Goal: Task Accomplishment & Management: Manage account settings

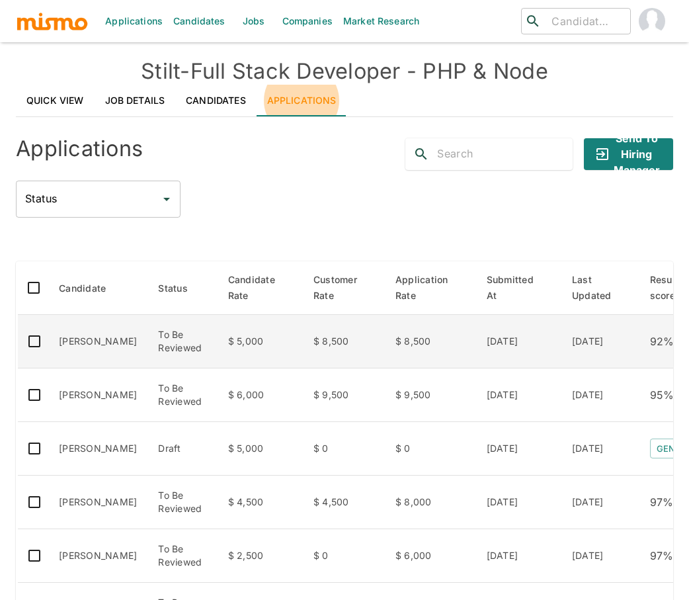
scroll to position [279, 0]
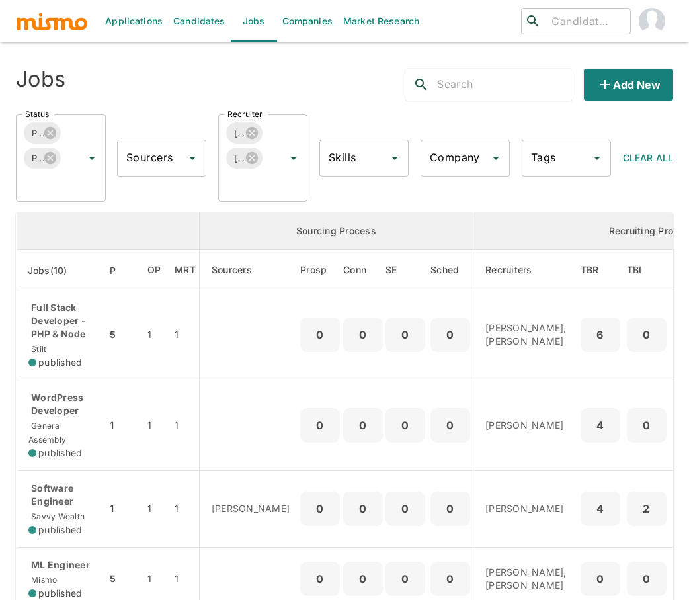
scroll to position [49, 0]
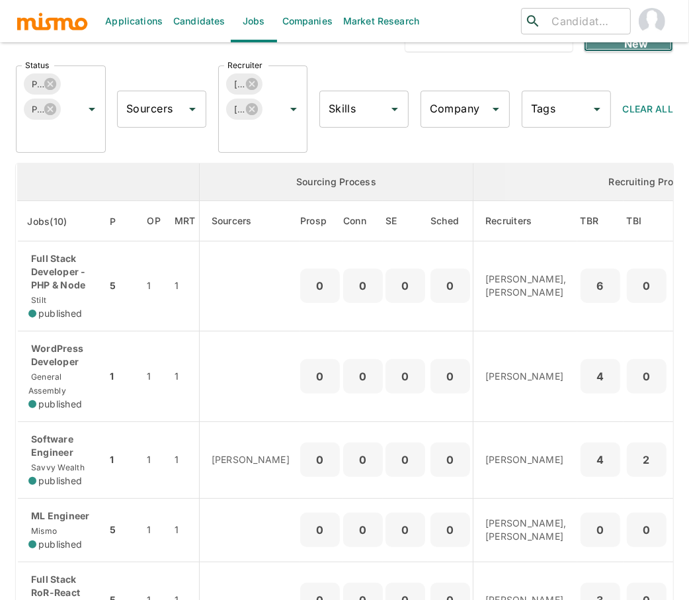
click at [641, 47] on button "Add new" at bounding box center [628, 36] width 89 height 32
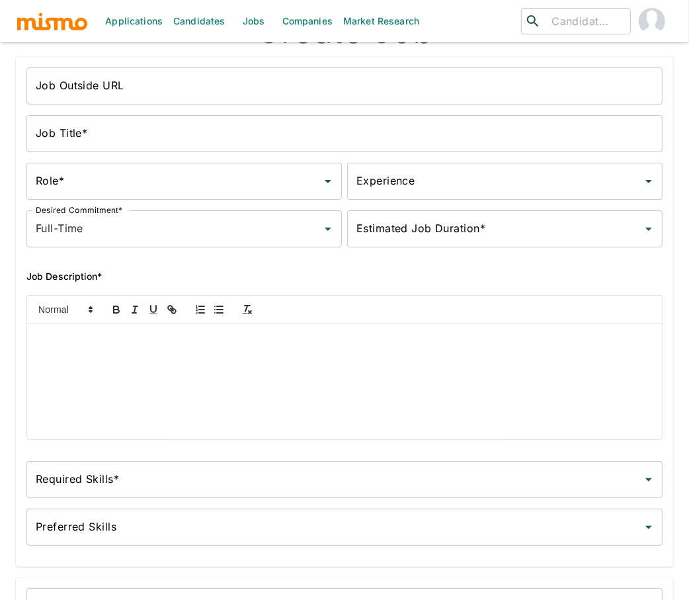
scroll to position [44, 0]
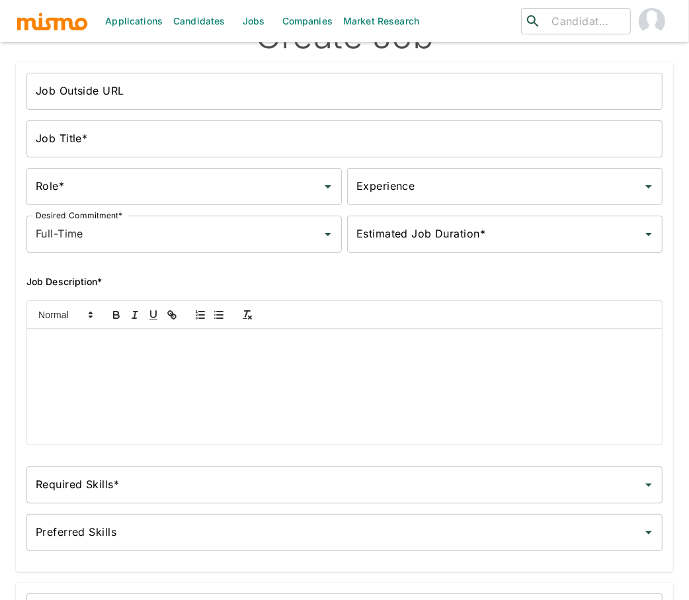
click at [59, 19] on img "button" at bounding box center [52, 21] width 73 height 20
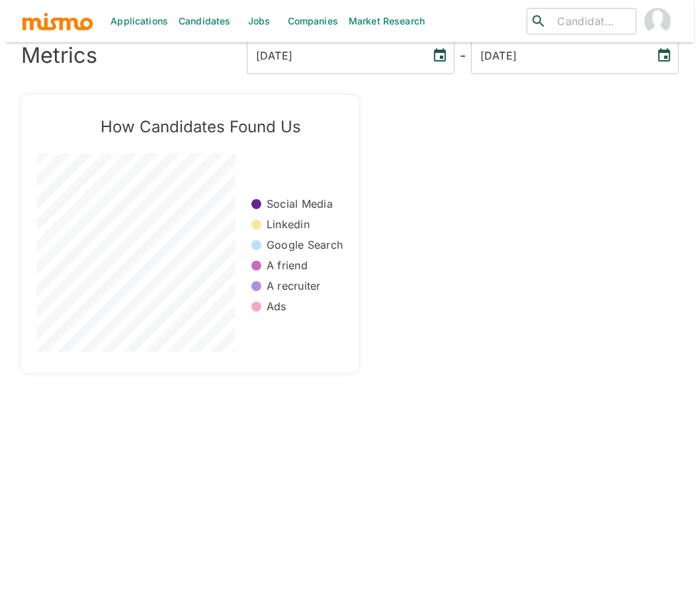
scroll to position [31, 0]
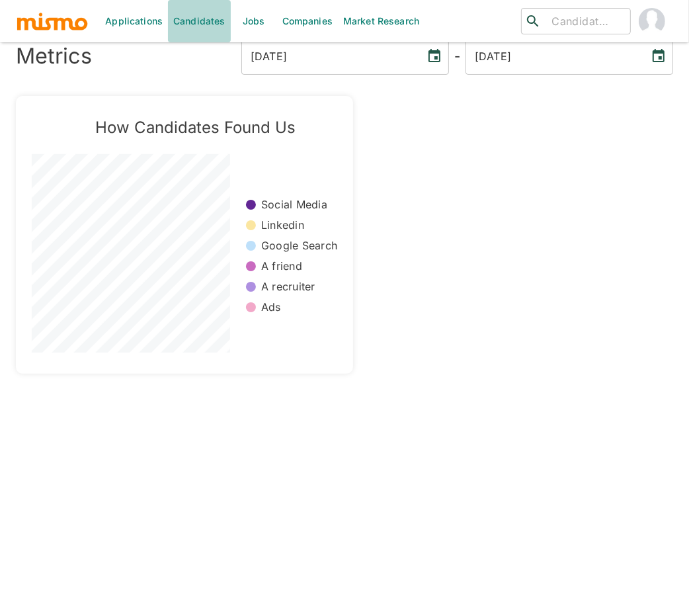
click at [186, 24] on link "Candidates" at bounding box center [199, 21] width 63 height 42
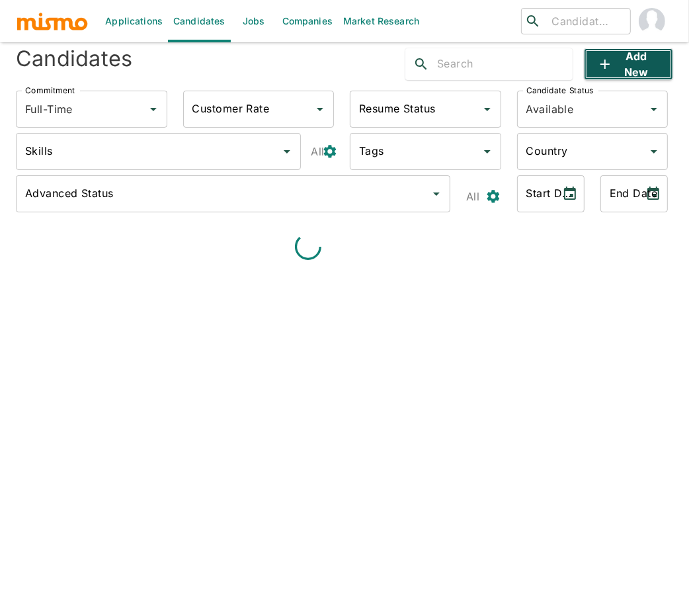
click at [624, 60] on button "Add new" at bounding box center [628, 64] width 89 height 32
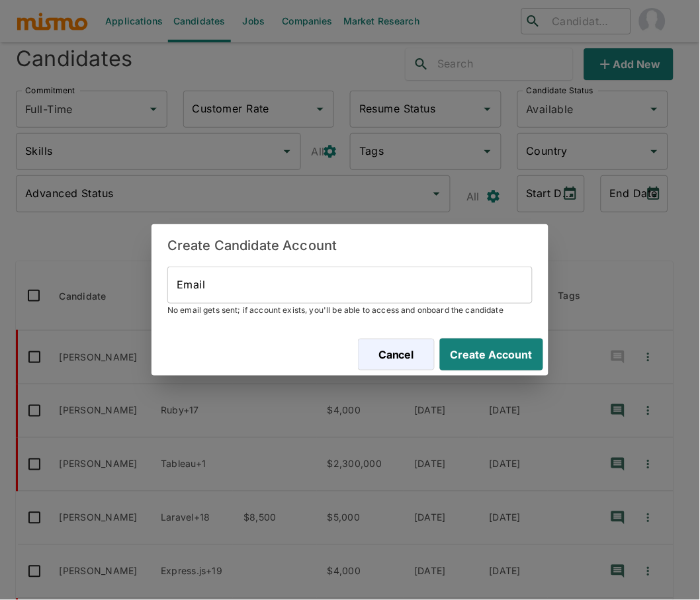
click at [380, 294] on input "Email" at bounding box center [349, 284] width 365 height 37
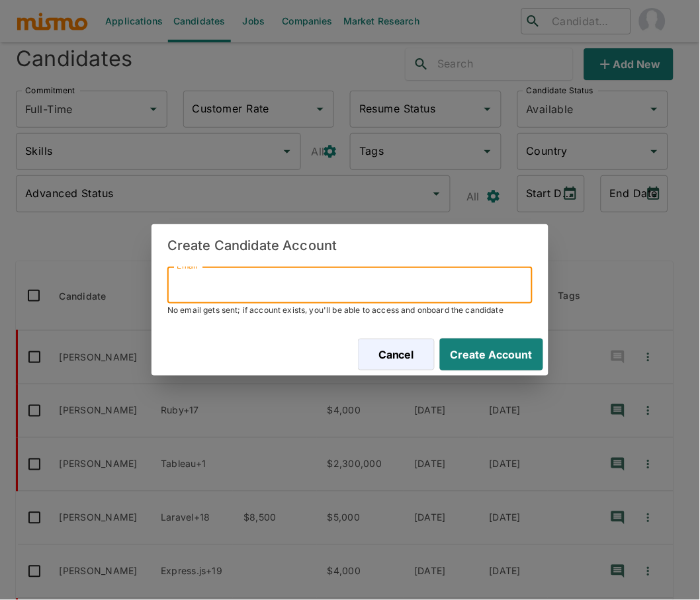
paste input "[EMAIL_ADDRESS][DOMAIN_NAME]"
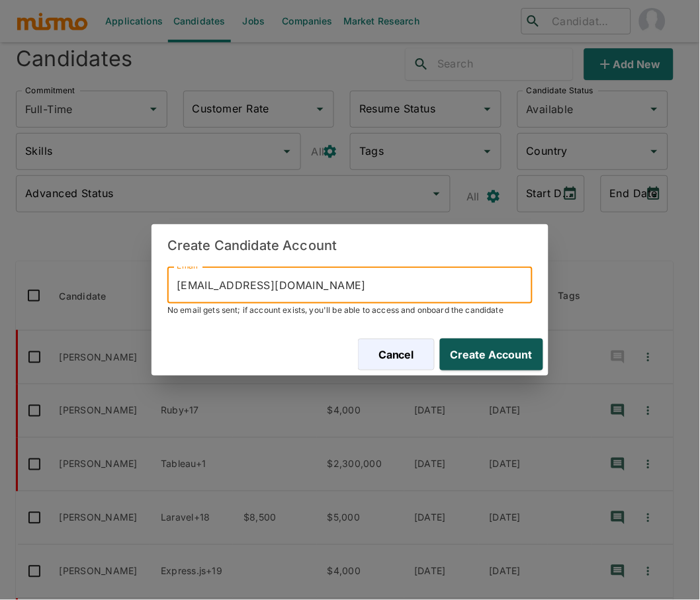
type input "[EMAIL_ADDRESS][DOMAIN_NAME]"
click at [498, 356] on button "Create Account" at bounding box center [488, 355] width 108 height 32
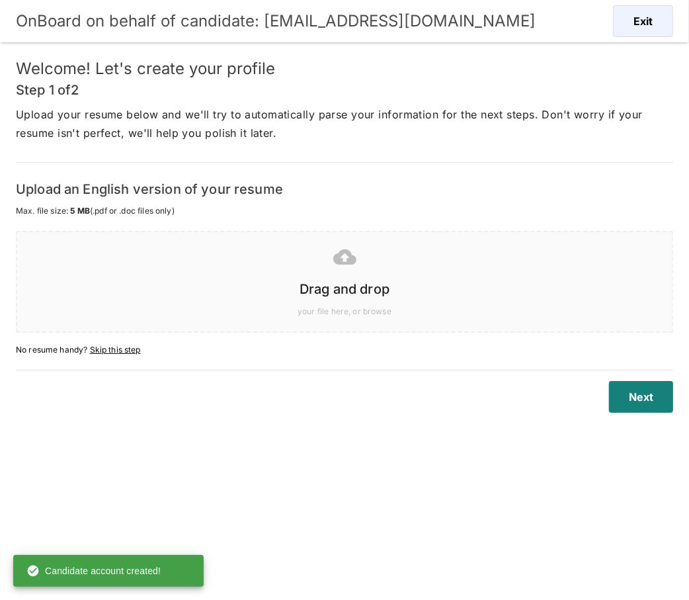
click at [289, 265] on div at bounding box center [342, 256] width 634 height 33
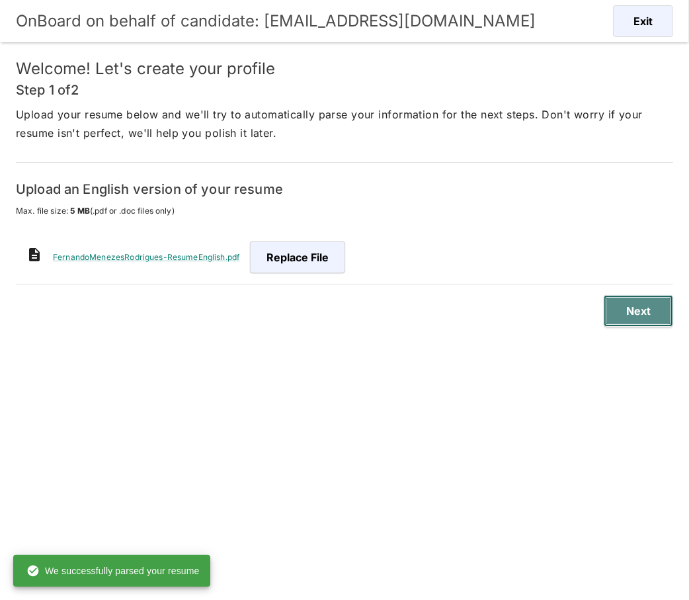
click at [639, 312] on button "Next" at bounding box center [638, 311] width 69 height 32
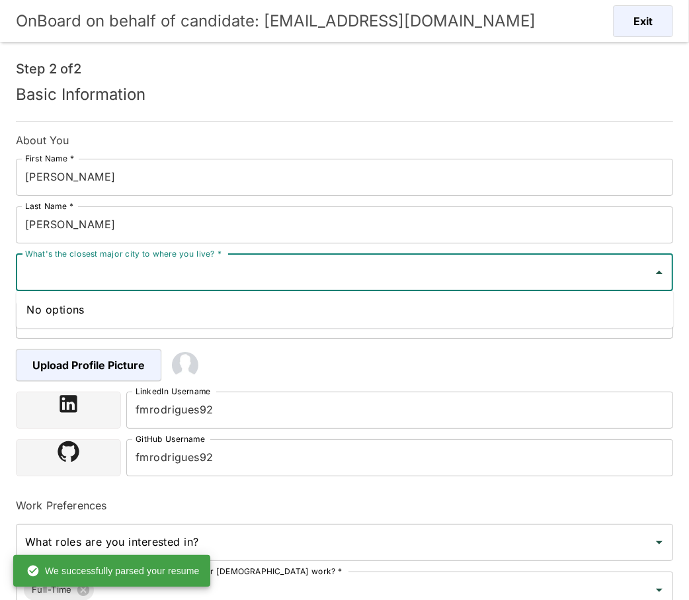
click at [250, 268] on input "What's the closest major city to where you live? *" at bounding box center [335, 272] width 626 height 25
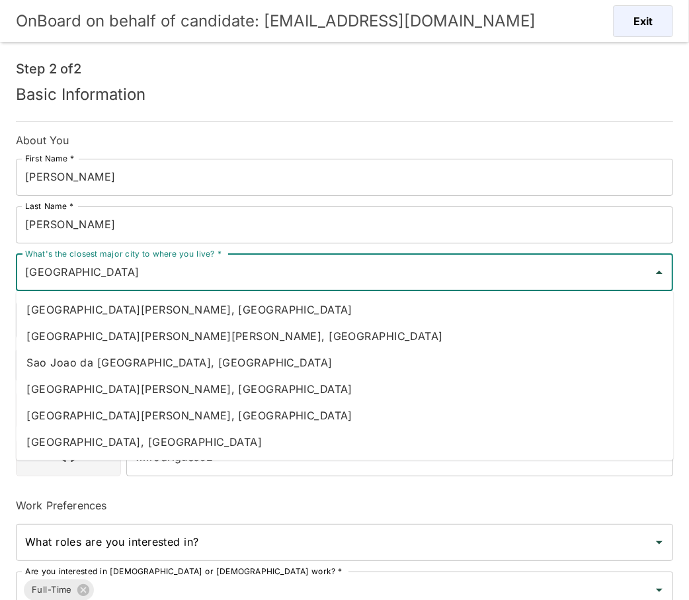
click at [210, 439] on li "[GEOGRAPHIC_DATA], [GEOGRAPHIC_DATA]" at bounding box center [344, 442] width 657 height 26
type input "[GEOGRAPHIC_DATA], [GEOGRAPHIC_DATA]"
type input "[GEOGRAPHIC_DATA]"
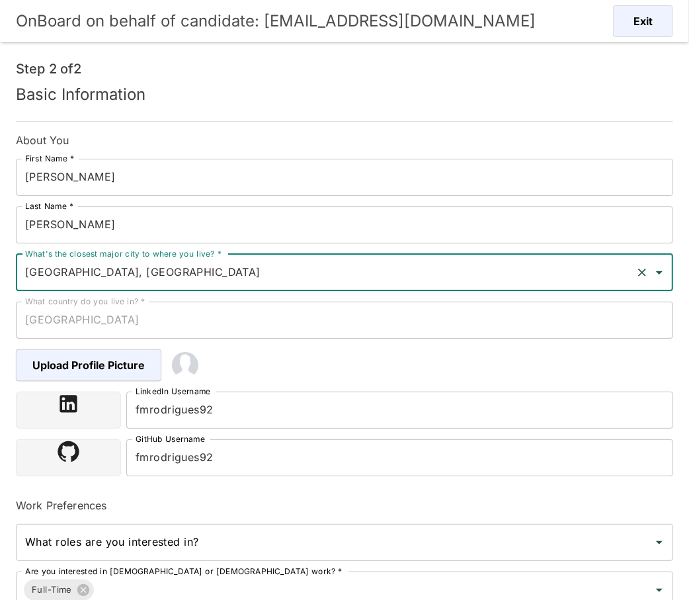
type input "[GEOGRAPHIC_DATA], [GEOGRAPHIC_DATA]"
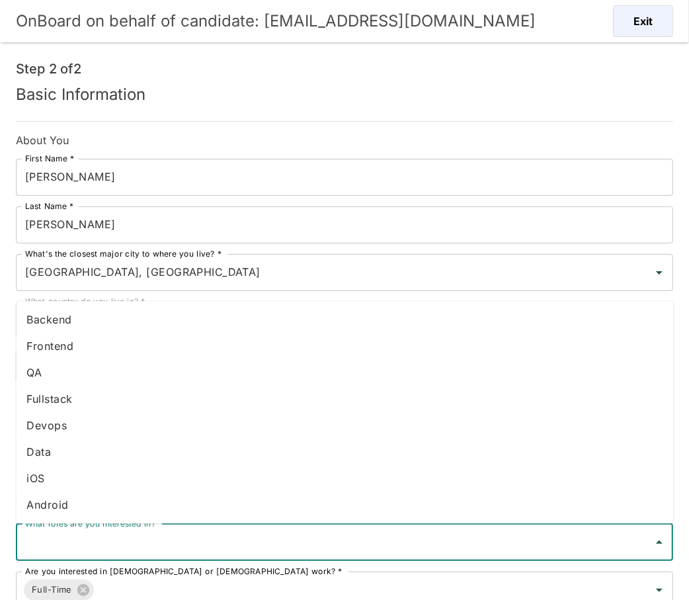
click at [361, 545] on input "What roles are you interested in?" at bounding box center [335, 542] width 626 height 25
click at [125, 395] on li "Fullstack" at bounding box center [344, 399] width 657 height 26
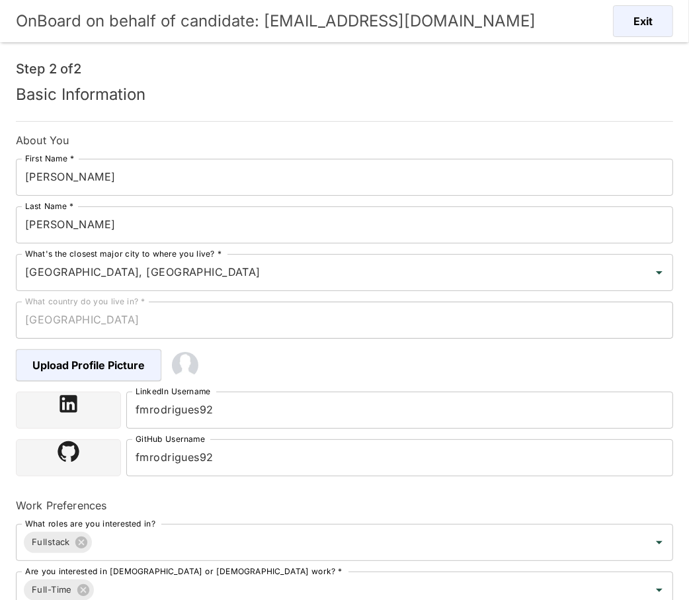
click at [299, 497] on h6 "Work Preferences" at bounding box center [344, 505] width 657 height 16
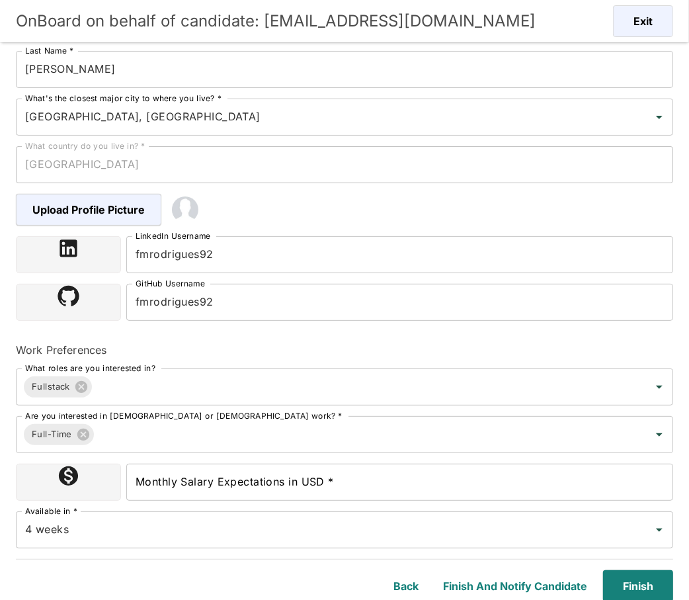
scroll to position [156, 0]
click at [169, 526] on input "4 weeks" at bounding box center [326, 528] width 608 height 25
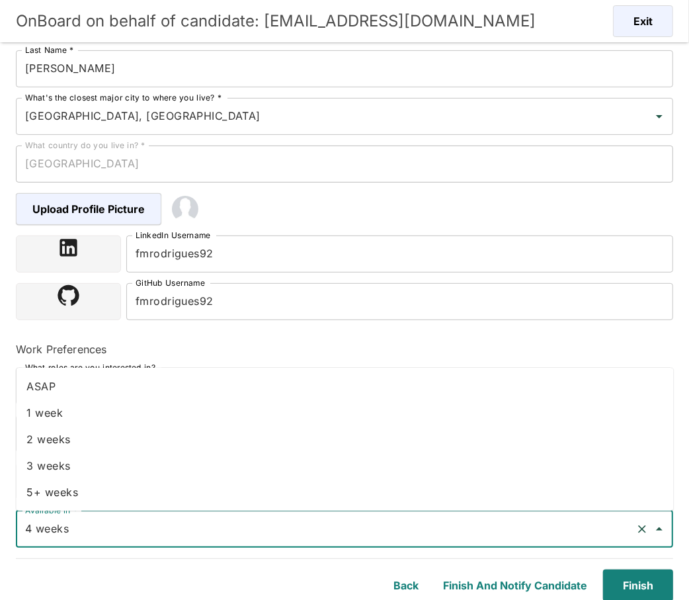
click at [88, 438] on li "2 weeks" at bounding box center [344, 439] width 657 height 26
type input "2 weeks"
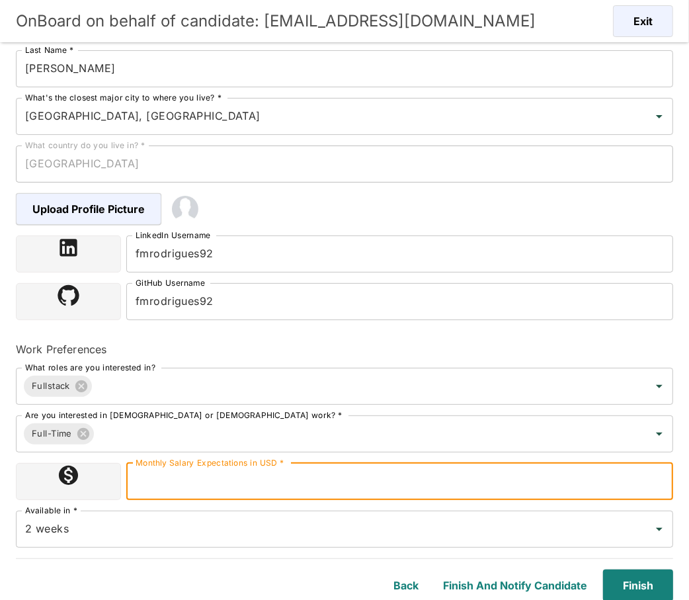
click at [323, 466] on input "Monthly Salary Expectations in USD *" at bounding box center [399, 481] width 547 height 37
type input "3500"
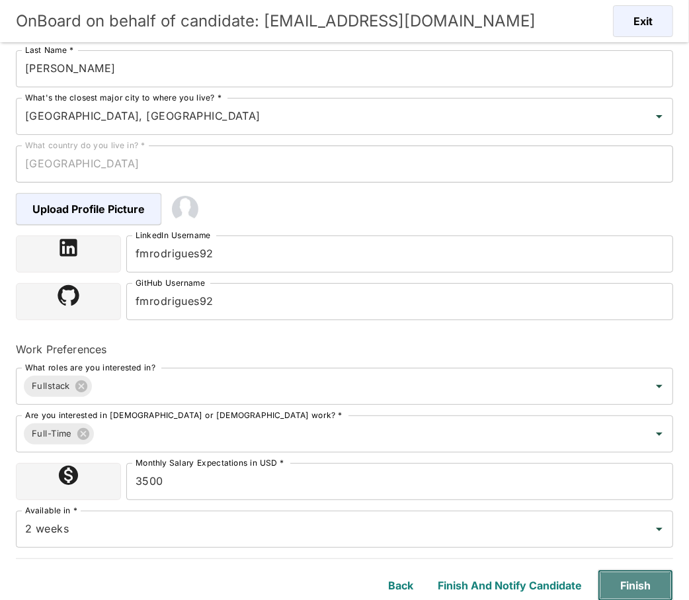
click at [649, 575] on button "Finish" at bounding box center [635, 585] width 75 height 32
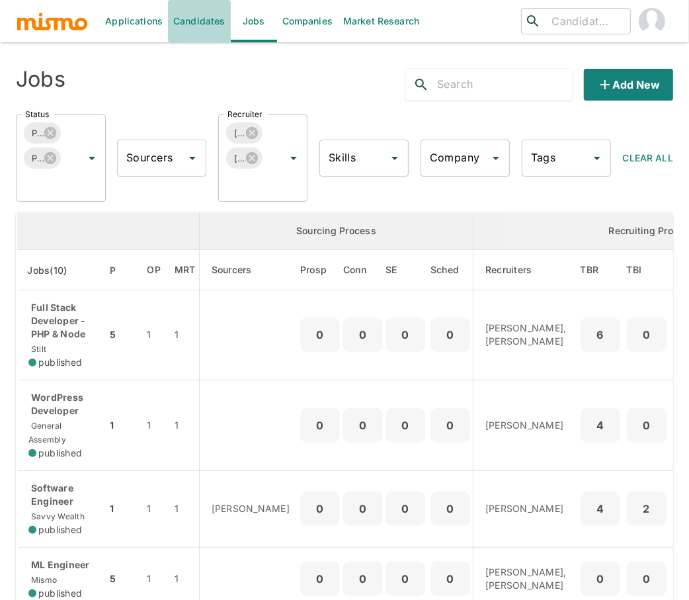
click at [212, 24] on link "Candidates" at bounding box center [199, 21] width 63 height 42
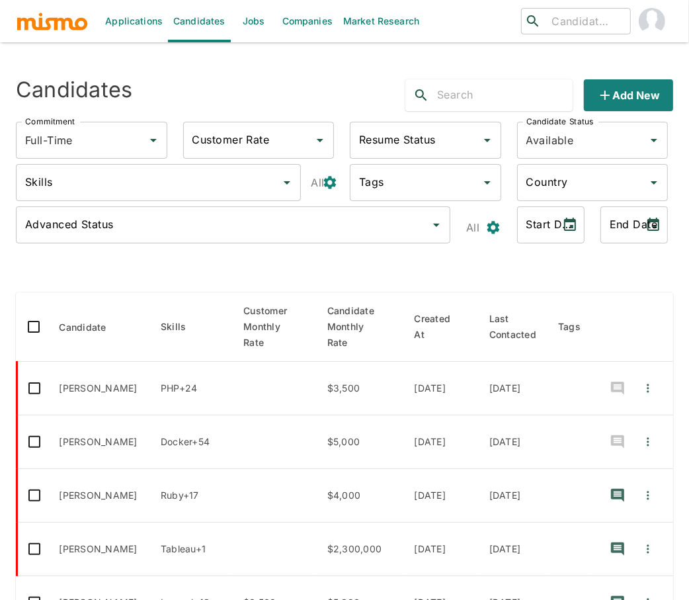
click at [493, 94] on input "text" at bounding box center [505, 95] width 136 height 21
type input "lester"
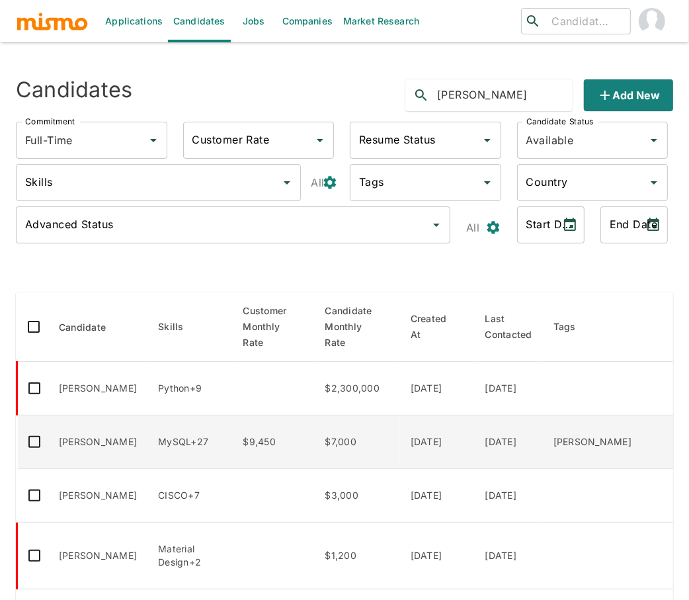
click at [250, 453] on td "$9,450" at bounding box center [274, 442] width 82 height 54
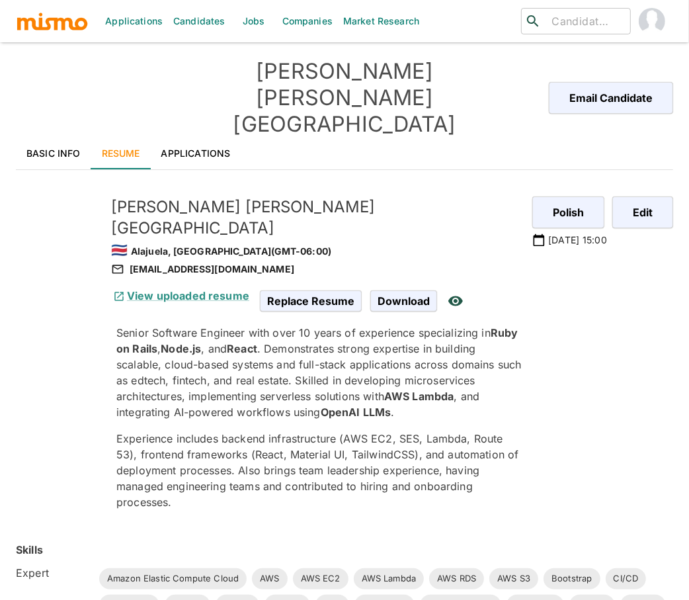
click at [558, 379] on div "Polish [DATE] 15:00 Edit" at bounding box center [592, 347] width 162 height 345
click at [253, 23] on link "Jobs" at bounding box center [254, 21] width 46 height 42
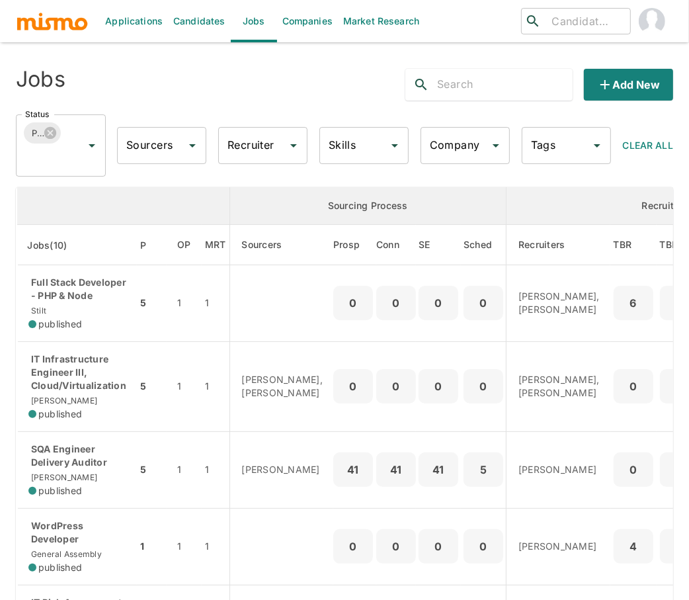
click at [448, 145] on input "Company" at bounding box center [456, 145] width 58 height 25
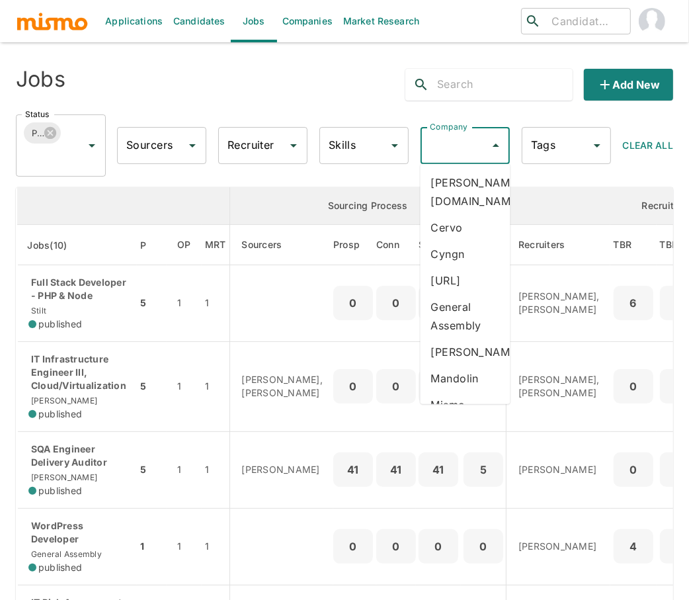
click at [456, 394] on li "Mismo" at bounding box center [466, 404] width 90 height 26
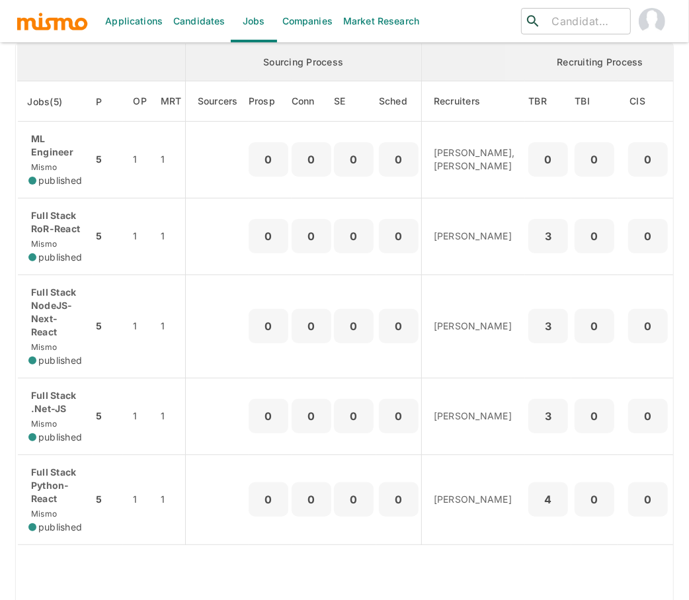
scroll to position [147, 0]
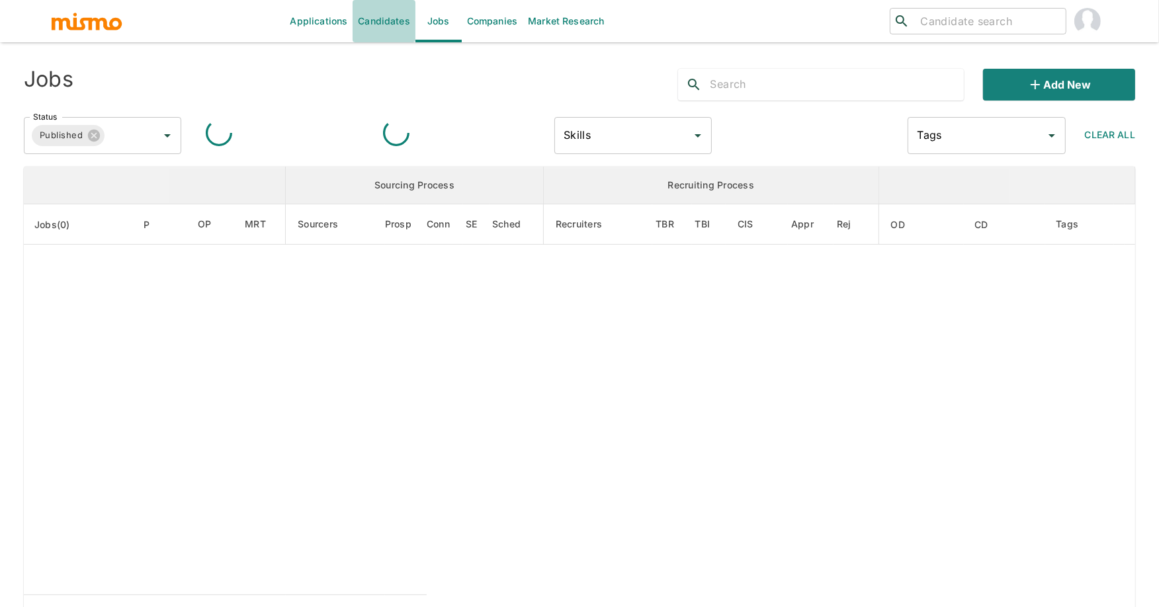
click at [370, 22] on link "Candidates" at bounding box center [383, 21] width 63 height 42
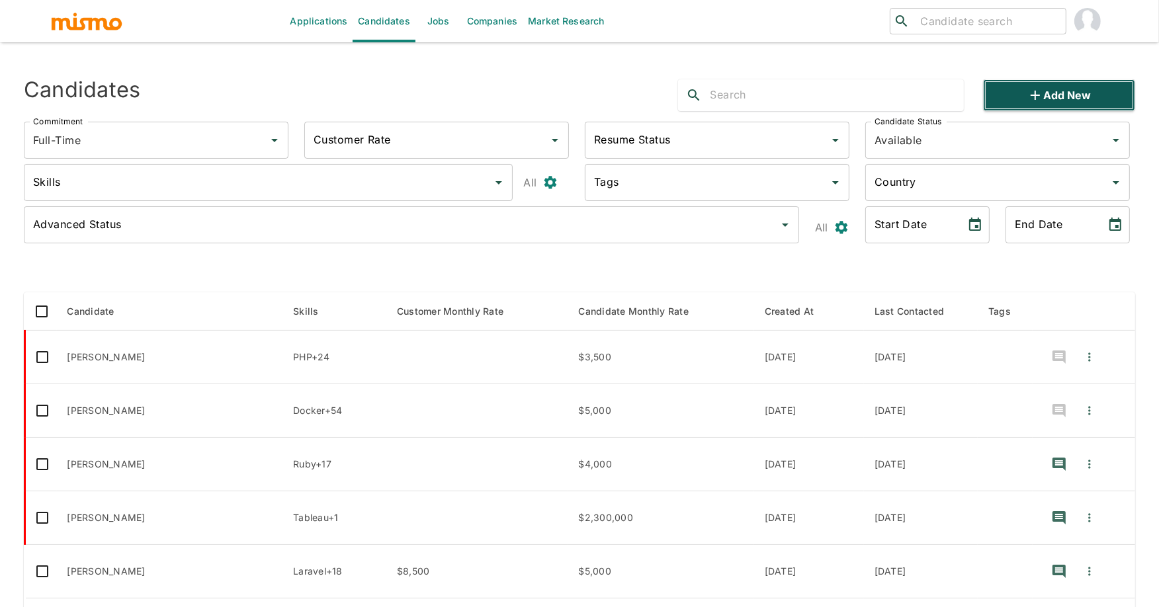
click at [1071, 92] on button "Add new" at bounding box center [1059, 95] width 152 height 32
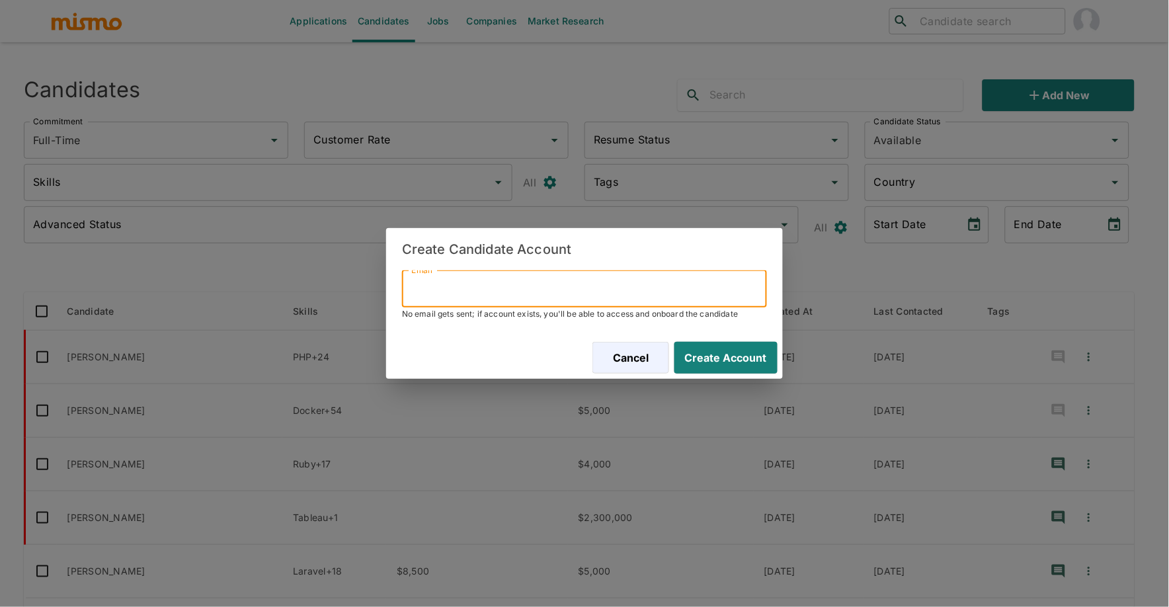
click at [604, 290] on input "Email" at bounding box center [584, 288] width 365 height 37
paste input "fernandomenezesrodrigues@gmail.com"
type input "fernandomenezesrodrigues@gmail.com"
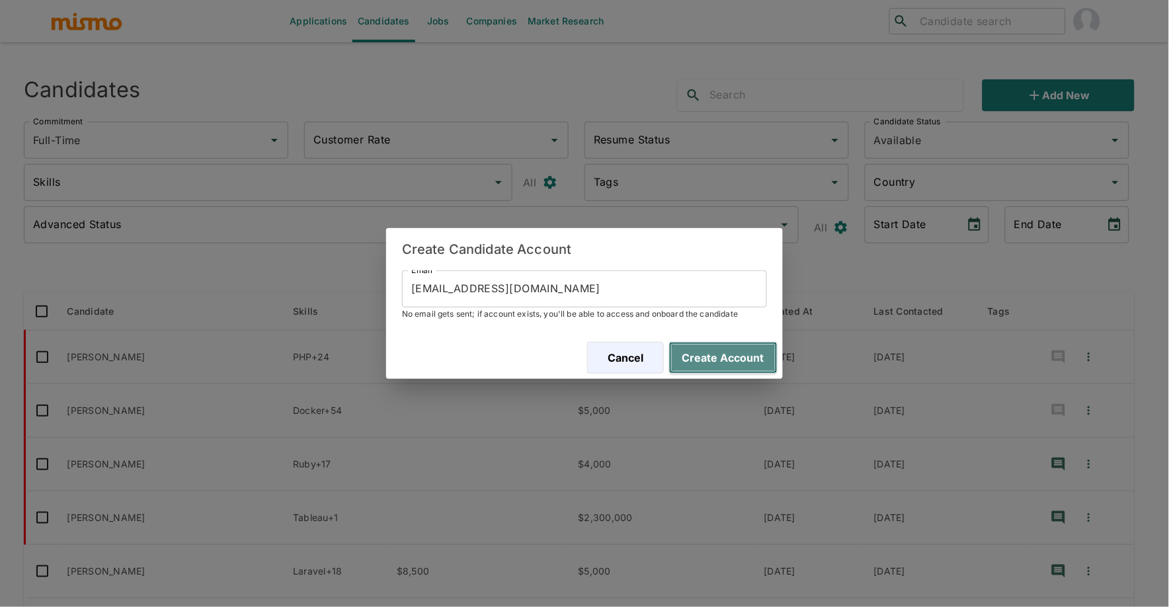
click at [719, 359] on button "Create Account" at bounding box center [723, 358] width 108 height 32
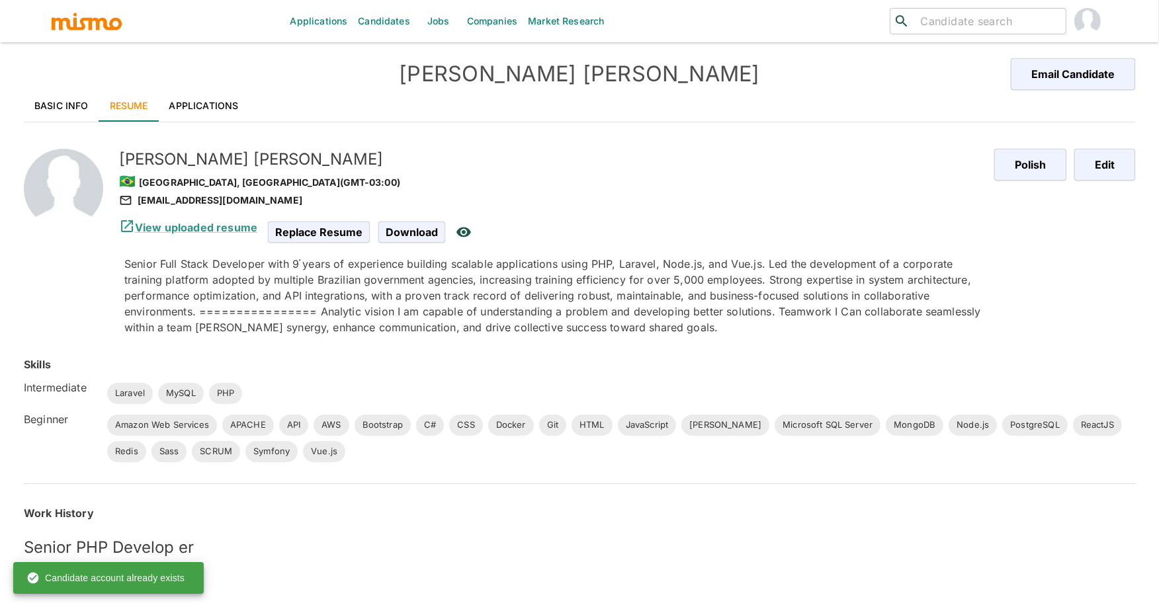
click at [699, 284] on div "Senior Full Stack Developer with 9֡ years of experience building scalable appli…" at bounding box center [553, 295] width 859 height 79
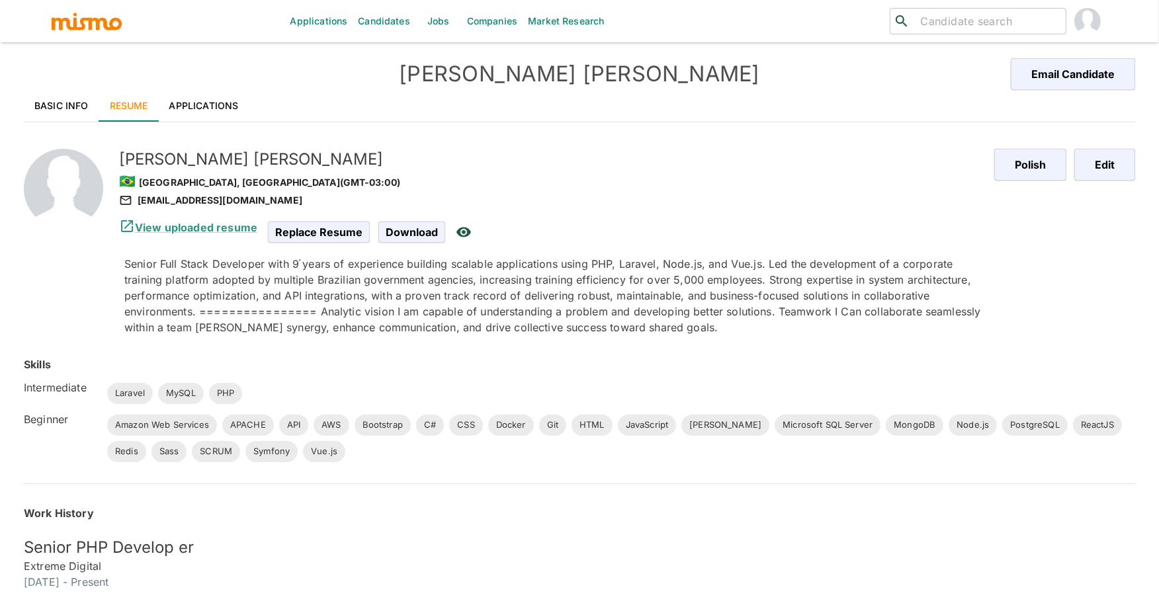
click at [61, 108] on link "Basic Info" at bounding box center [61, 106] width 75 height 32
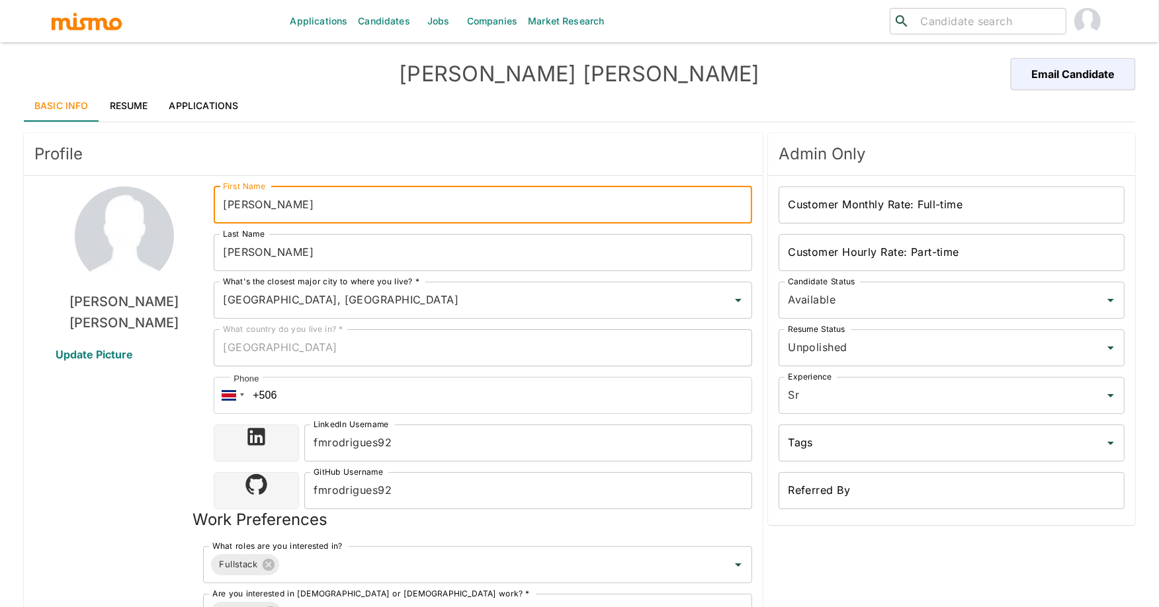
click at [298, 210] on input "FERNANDO" at bounding box center [483, 204] width 538 height 37
type input "[PERSON_NAME]"
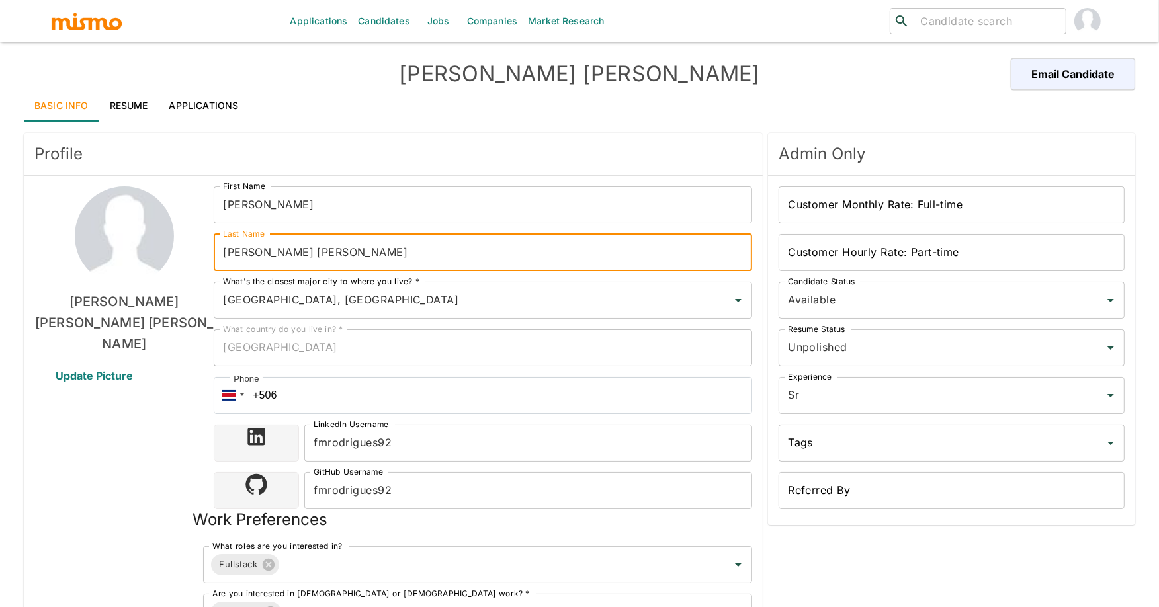
type input "Menezes Rodrigues"
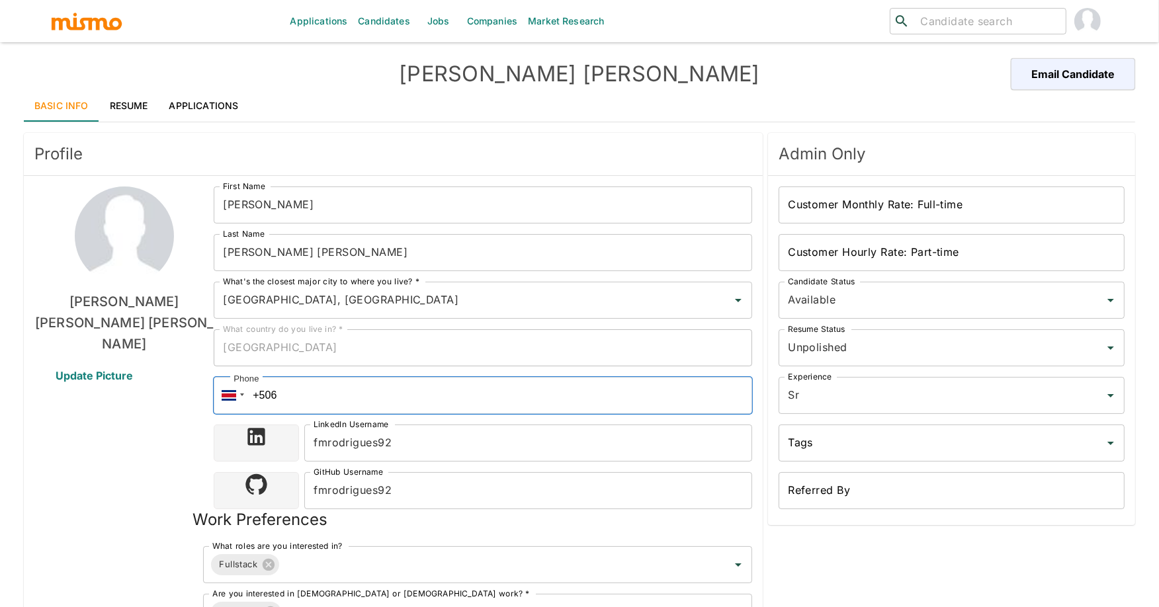
click at [313, 398] on input "+506" at bounding box center [483, 395] width 538 height 37
type input "+5"
paste input "+55 (11) 936189598"
type input "+55 (11) 936189598"
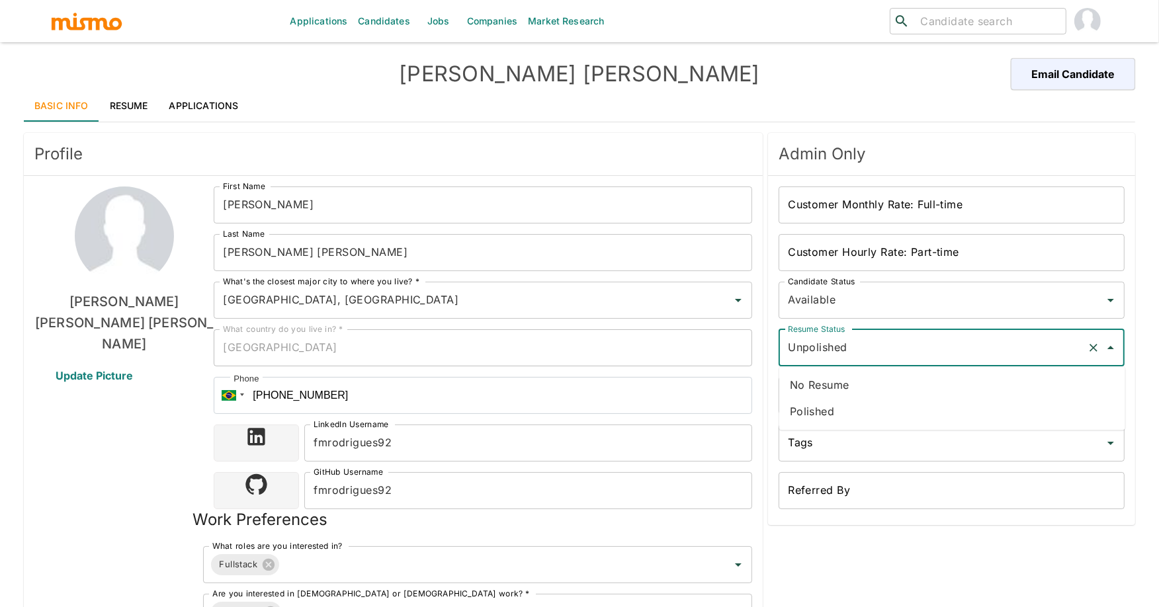
click at [889, 351] on input "Unpolished" at bounding box center [932, 347] width 297 height 25
click at [872, 398] on li "Polished" at bounding box center [952, 411] width 346 height 26
type input "Polished"
click at [148, 453] on div "Fernando Menezes Rodrigues Update Picture" at bounding box center [123, 479] width 179 height 587
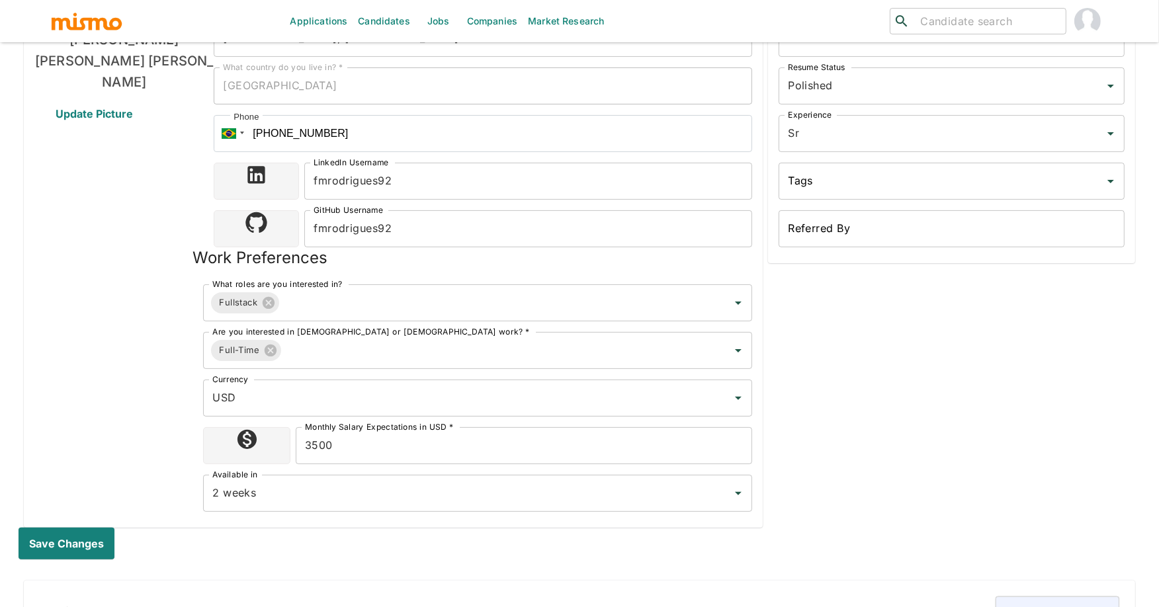
scroll to position [265, 0]
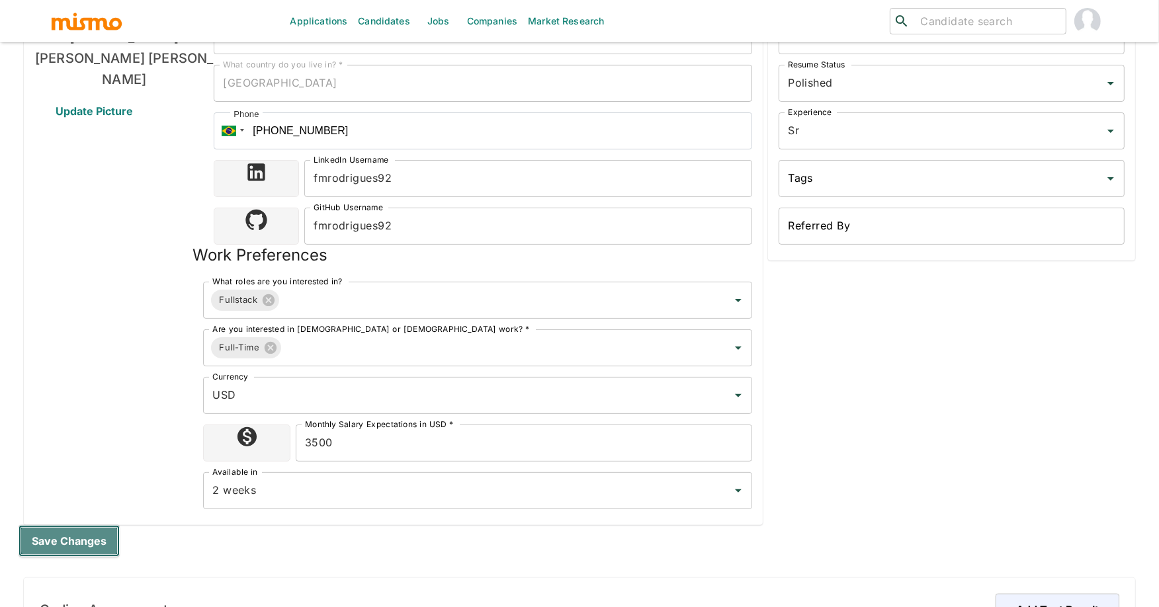
click at [91, 537] on button "Save changes" at bounding box center [69, 541] width 101 height 32
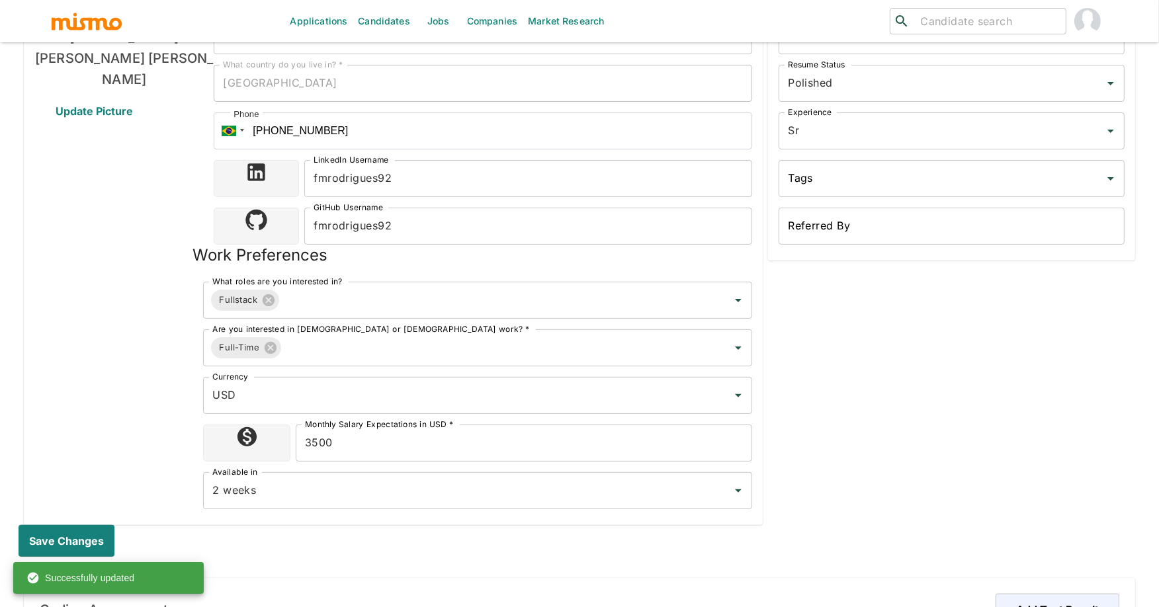
click at [1004, 393] on div "Admin Only Customer Monthly Rate: Full-time Customer Monthly Rate: Full-time Cu…" at bounding box center [948, 194] width 372 height 662
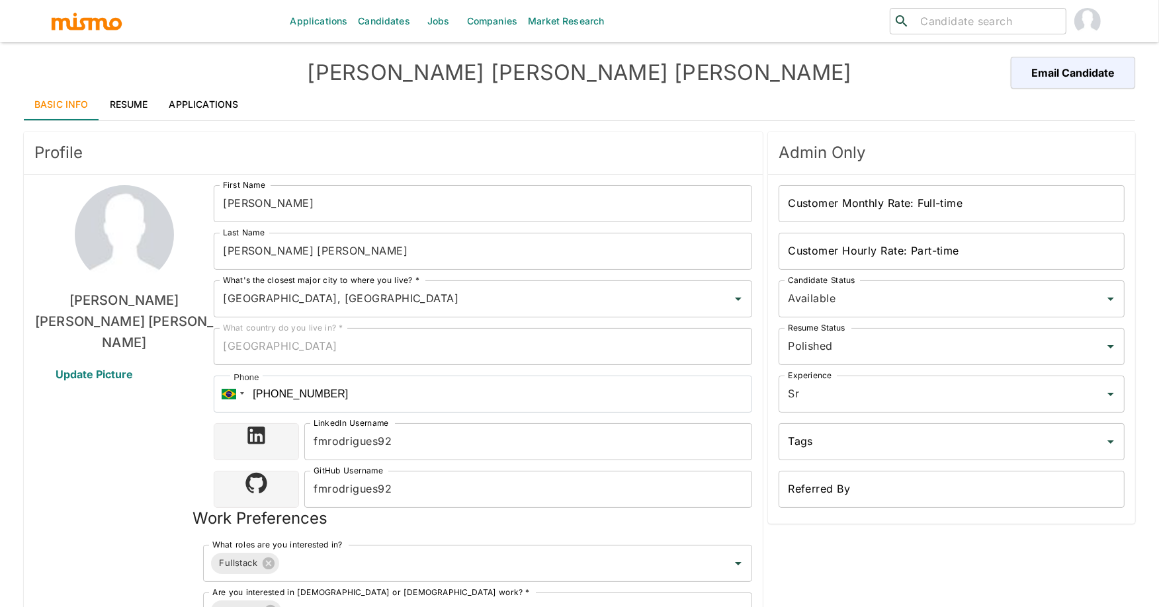
scroll to position [0, 0]
click at [132, 106] on link "Resume" at bounding box center [129, 106] width 60 height 32
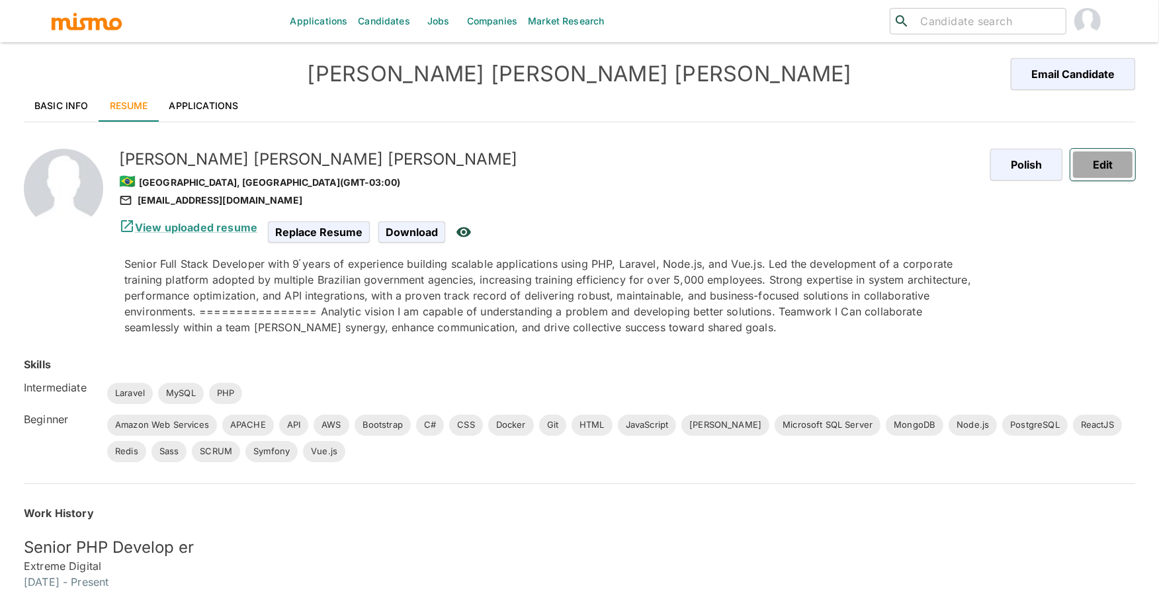
click at [1117, 167] on button "Edit" at bounding box center [1102, 165] width 65 height 32
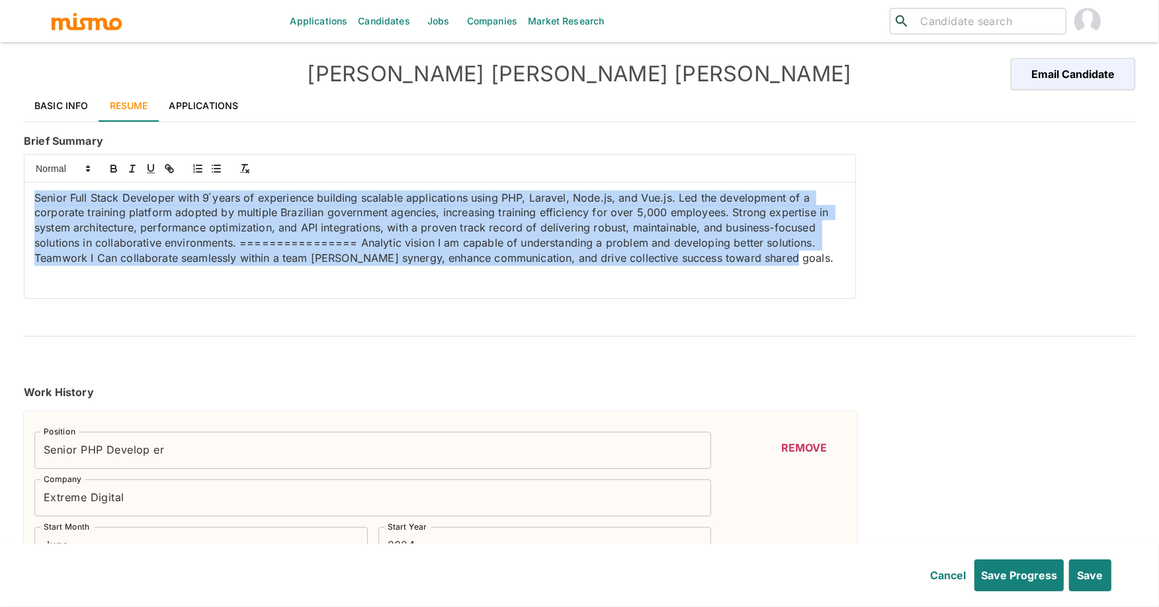
drag, startPoint x: 778, startPoint y: 263, endPoint x: -90, endPoint y: 182, distance: 872.0
click at [0, 182] on html "Applications Candidates Jobs Companies Market Research ​ ​ Fernando Menezes Rod…" at bounding box center [579, 319] width 1159 height 639
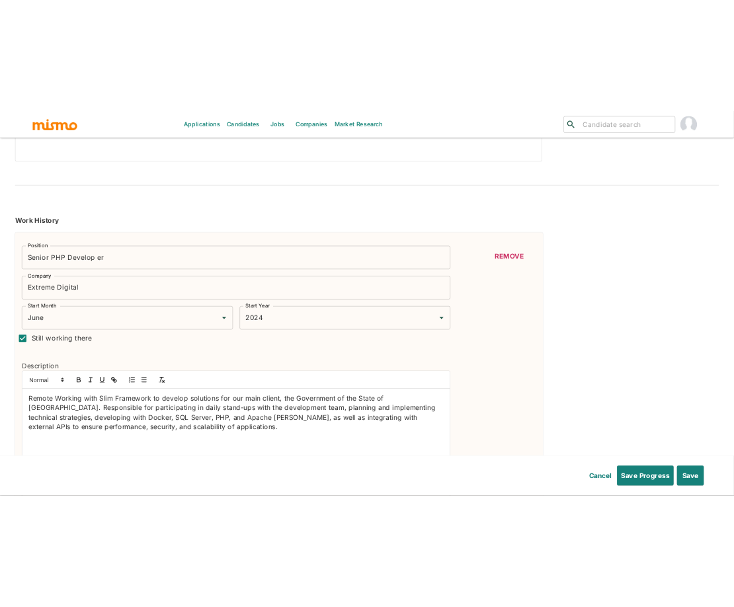
scroll to position [235, 0]
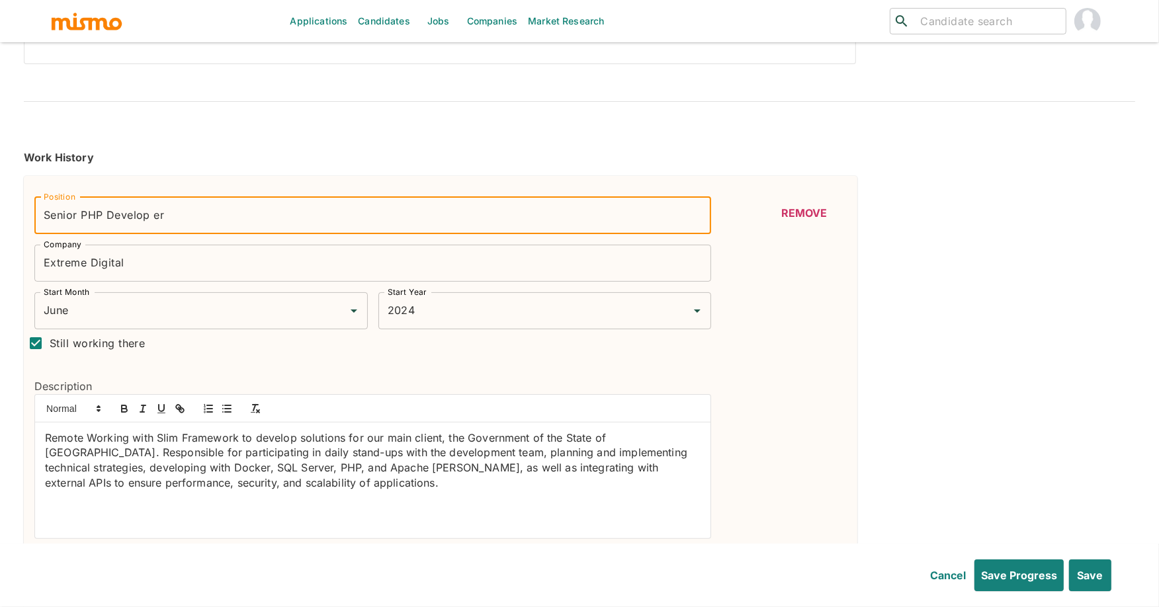
click at [152, 218] on input "Senior PHP Develop er" at bounding box center [372, 215] width 676 height 37
type input "Senior PHP Developer"
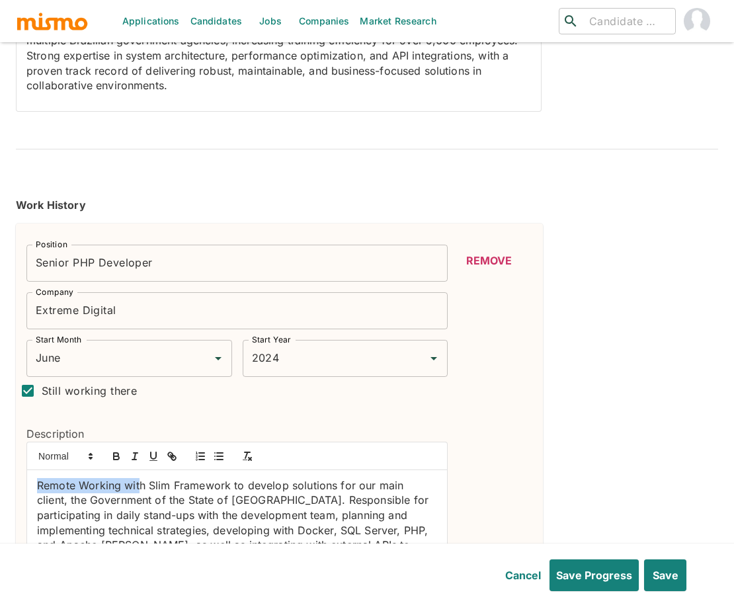
drag, startPoint x: 36, startPoint y: 437, endPoint x: 140, endPoint y: 441, distance: 103.2
click at [140, 478] on p "Remote Working with Slim Framework to develop solutions for our main client, th…" at bounding box center [237, 523] width 400 height 90
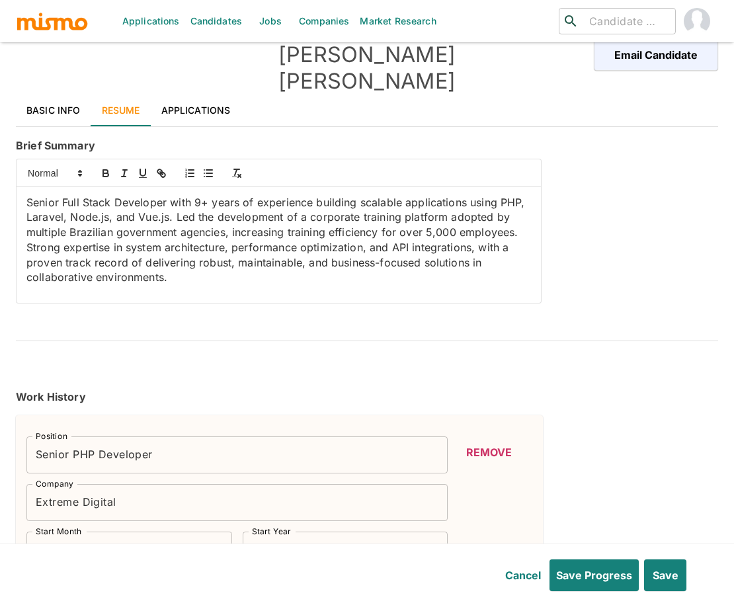
scroll to position [0, 0]
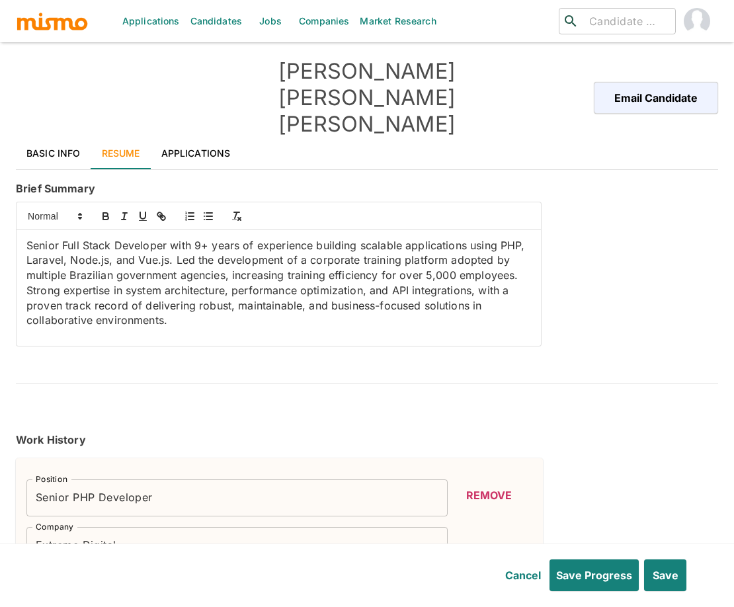
click at [71, 238] on p "Senior Full Stack Developer with 9+ years of experience building scalable appli…" at bounding box center [278, 283] width 505 height 90
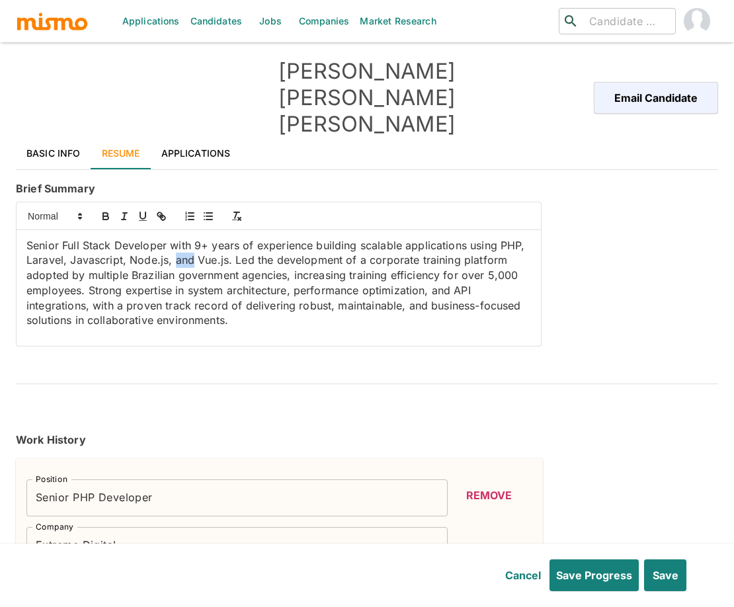
drag, startPoint x: 193, startPoint y: 214, endPoint x: 175, endPoint y: 213, distance: 18.5
click at [175, 238] on p "Senior Full Stack Developer with 9+ years of experience building scalable appli…" at bounding box center [278, 283] width 505 height 90
click at [205, 238] on p "Senior Full Stack Developer with 9+ years of experience building scalable appli…" at bounding box center [278, 283] width 505 height 90
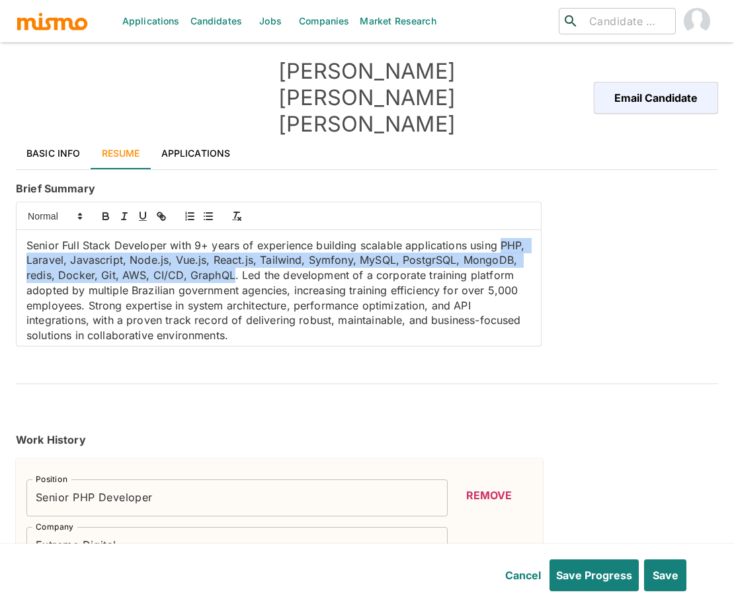
drag, startPoint x: 26, startPoint y: 211, endPoint x: 286, endPoint y: 227, distance: 260.4
click at [286, 238] on p "Senior Full Stack Developer with 9+ years of experience building scalable appli…" at bounding box center [278, 290] width 505 height 105
click at [106, 210] on icon "button" at bounding box center [106, 216] width 12 height 12
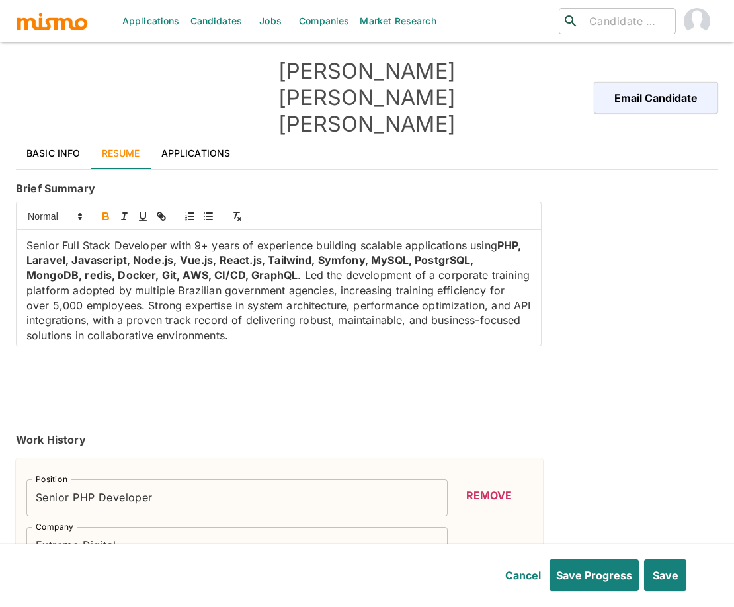
click at [274, 239] on strong "PHP, Laravel, Javascript, Node.js, Vue.js, React.js, Tailwind, Symfony, MySQL, …" at bounding box center [275, 260] width 498 height 43
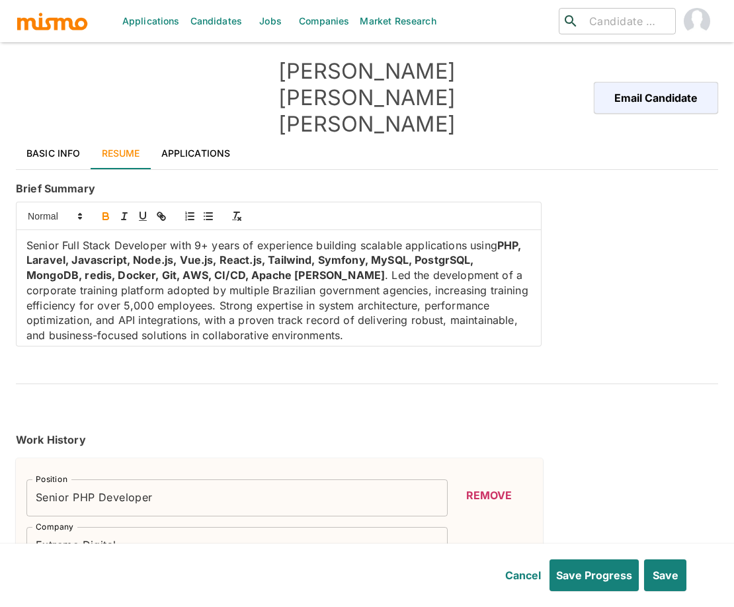
click at [124, 272] on p "Senior Full Stack Developer with 9+ years of experience building scalable appli…" at bounding box center [278, 290] width 505 height 105
click at [105, 213] on icon "button" at bounding box center [105, 214] width 5 height 3
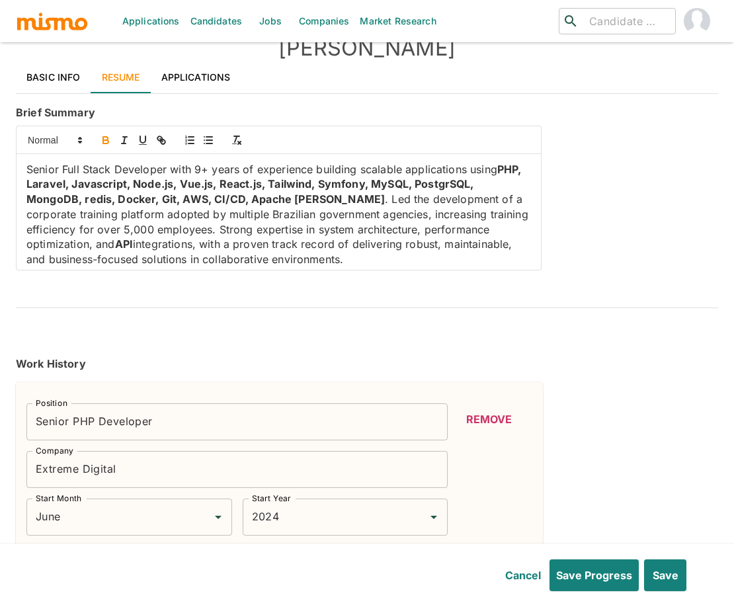
scroll to position [71, 0]
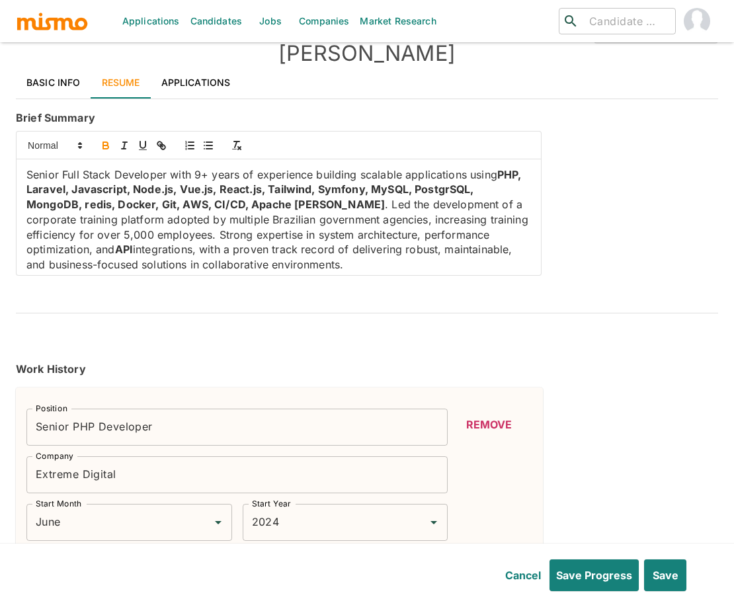
click at [358, 218] on p "Senior Full Stack Developer with 9+ years of experience building scalable appli…" at bounding box center [278, 219] width 505 height 105
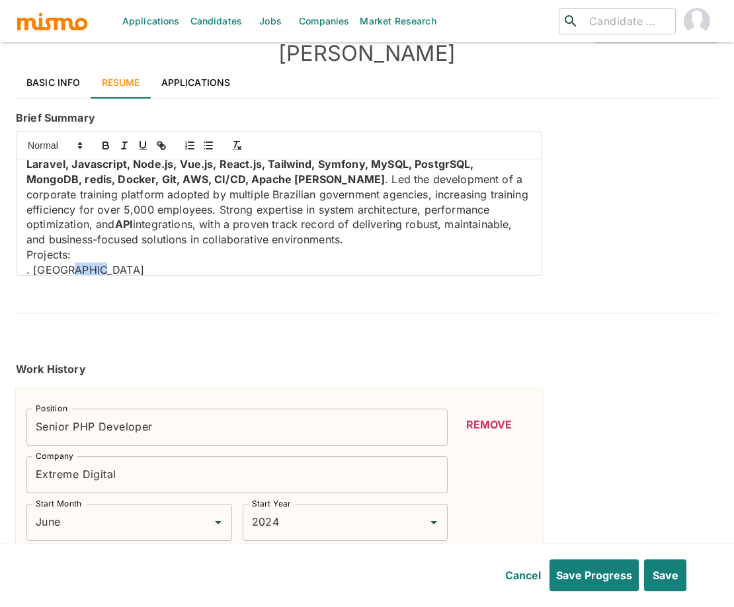
scroll to position [35, 0]
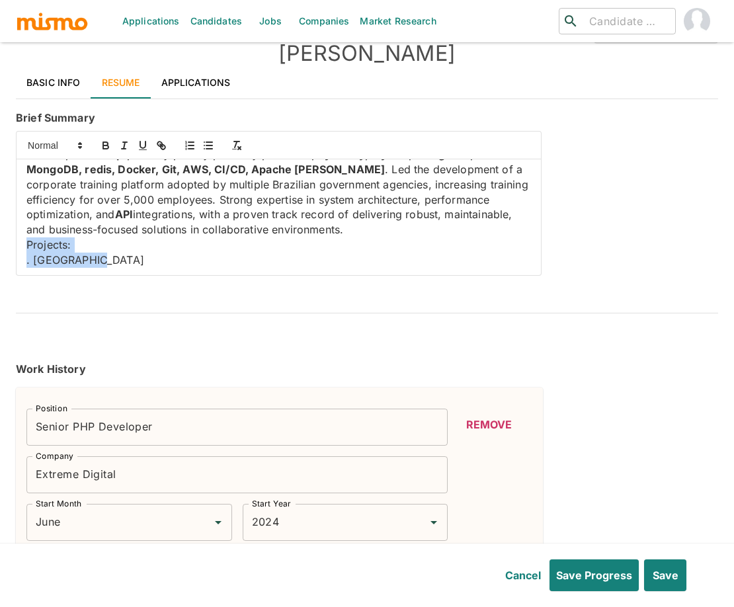
drag, startPoint x: 102, startPoint y: 219, endPoint x: -9, endPoint y: 200, distance: 112.7
click at [0, 200] on html "Applications Candidates Jobs Companies Market Research ​ ​ Fernando Menezes Rod…" at bounding box center [367, 248] width 734 height 639
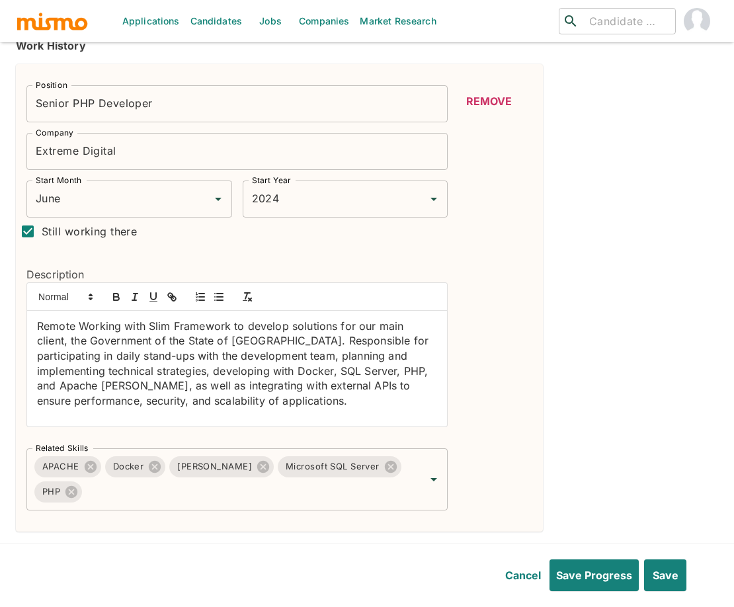
scroll to position [415, 0]
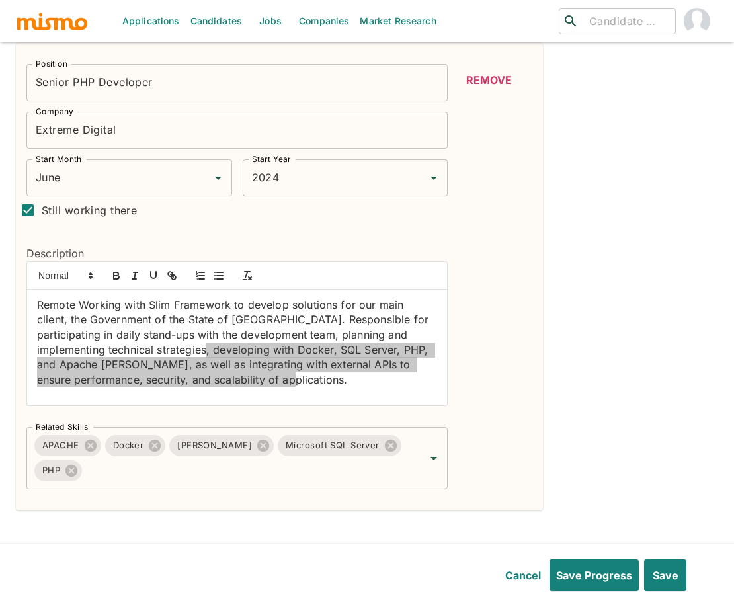
drag, startPoint x: 268, startPoint y: 341, endPoint x: 151, endPoint y: 304, distance: 122.1
click at [151, 304] on div "Remote Working with Slim Framework to develop solutions for our main client, th…" at bounding box center [237, 348] width 420 height 116
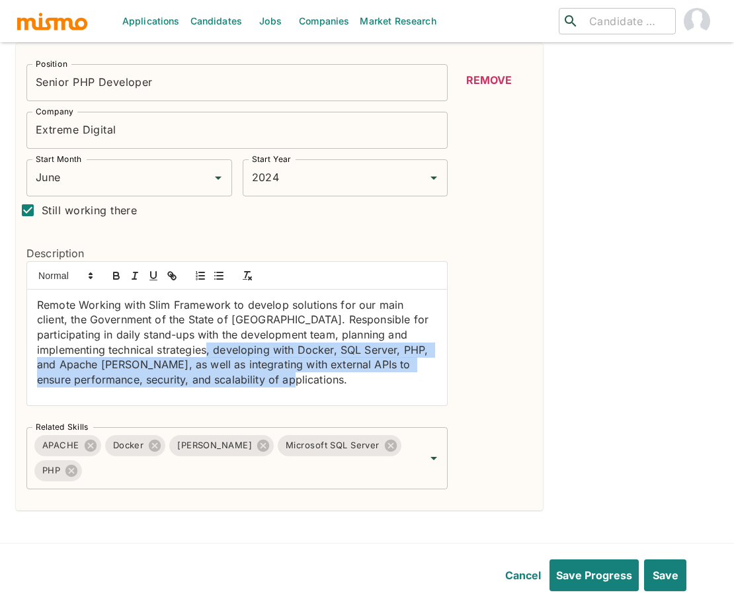
click at [244, 333] on p "Remote Working with Slim Framework to develop solutions for our main client, th…" at bounding box center [237, 343] width 400 height 90
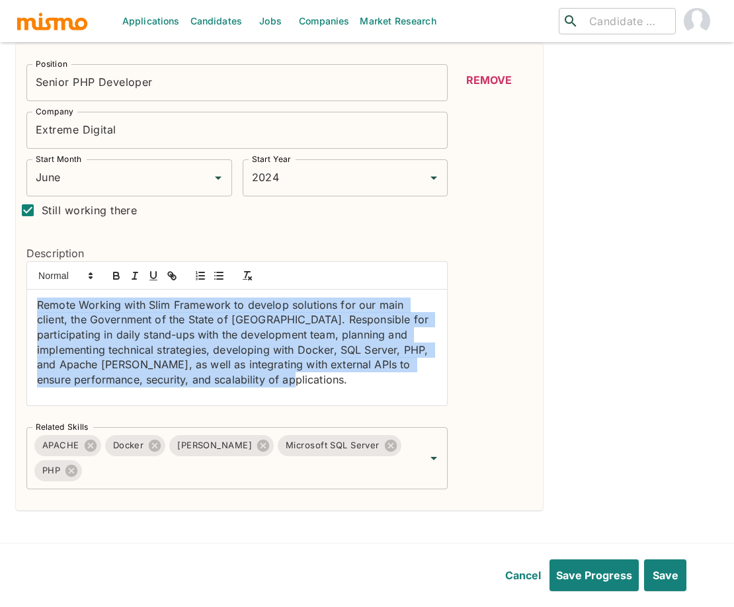
drag, startPoint x: 249, startPoint y: 337, endPoint x: 5, endPoint y: 247, distance: 259.4
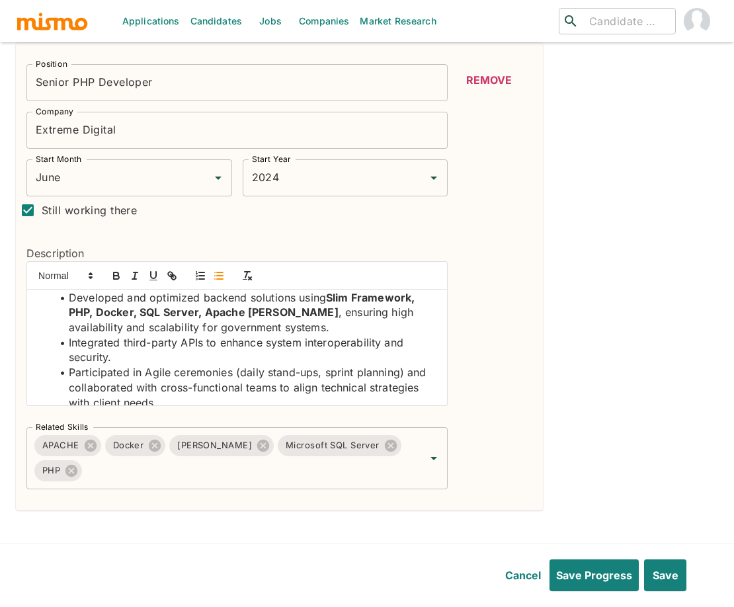
scroll to position [0, 0]
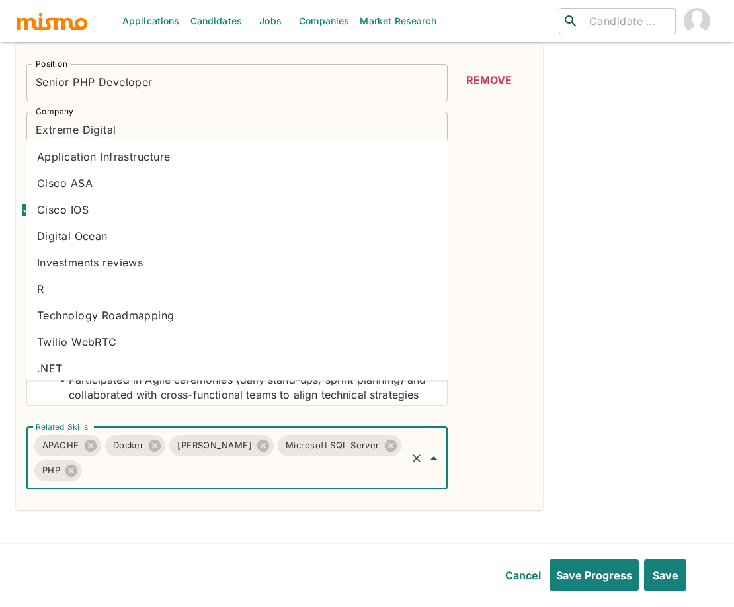
click at [302, 458] on input "Related Skills" at bounding box center [244, 470] width 321 height 25
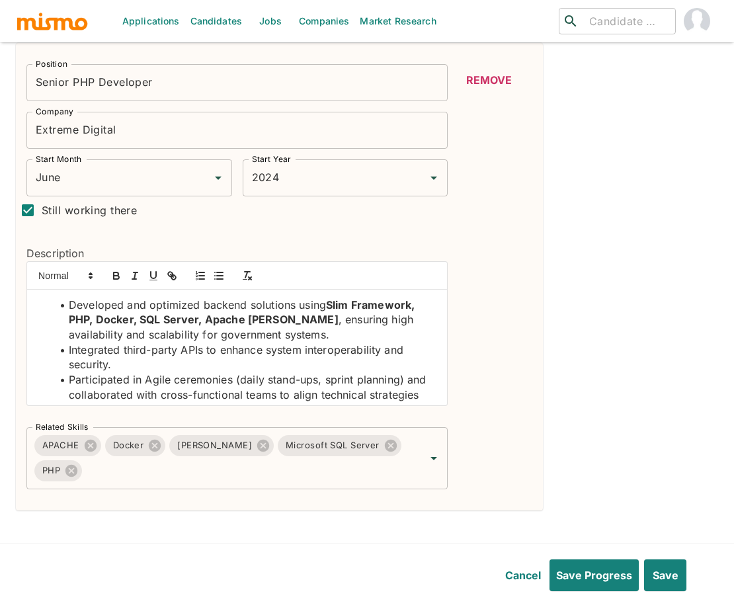
click at [476, 392] on div "Remove" at bounding box center [488, 276] width 85 height 425
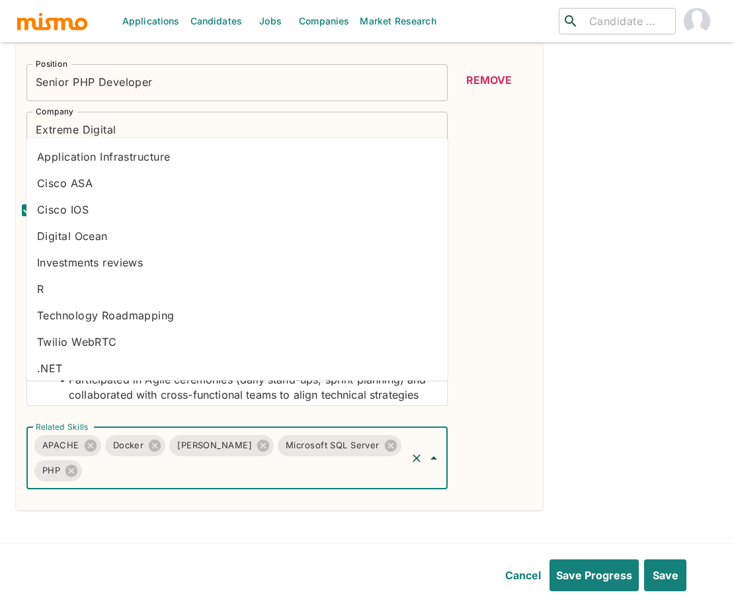
click at [277, 458] on input "Related Skills" at bounding box center [244, 470] width 321 height 25
type input "SQL"
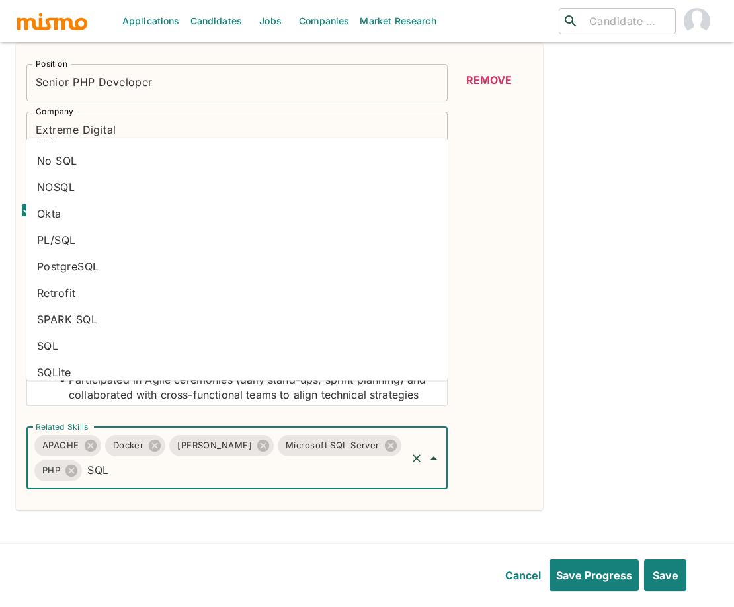
scroll to position [130, 0]
click at [71, 344] on li "SQL" at bounding box center [236, 344] width 421 height 26
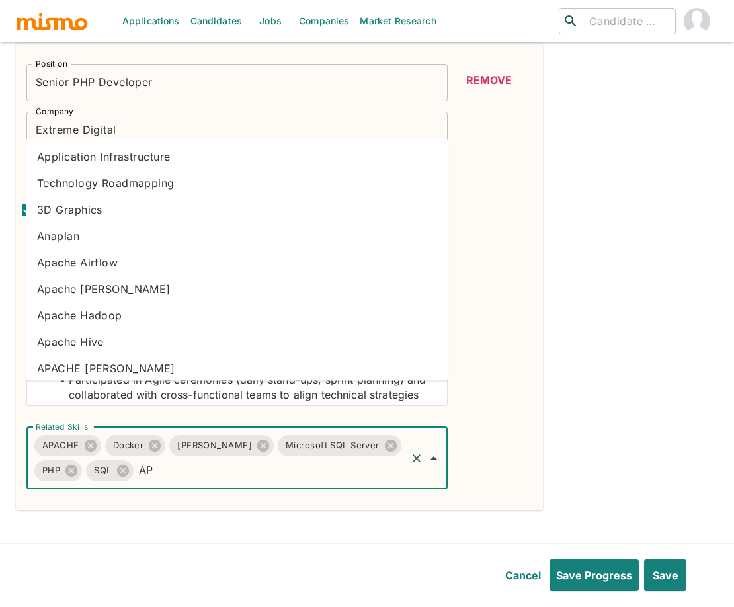
type input "API"
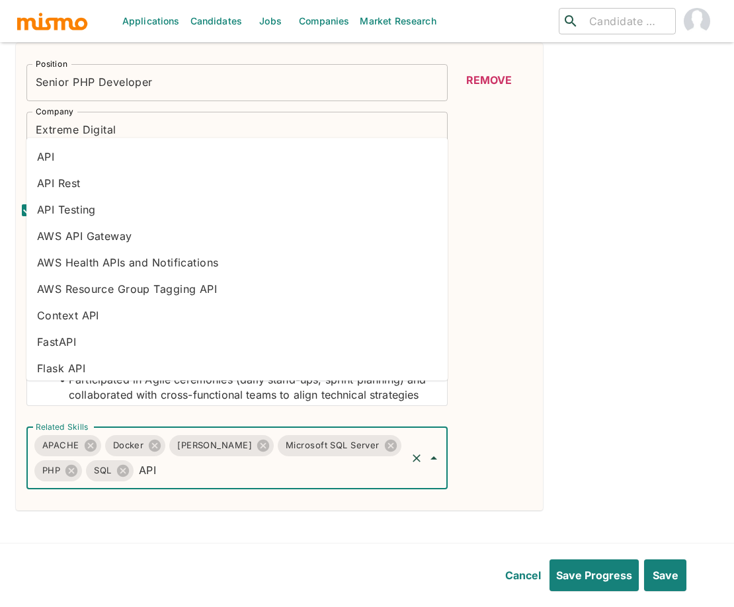
drag, startPoint x: 116, startPoint y: 152, endPoint x: 122, endPoint y: 173, distance: 21.8
click at [116, 152] on li "API" at bounding box center [236, 156] width 421 height 26
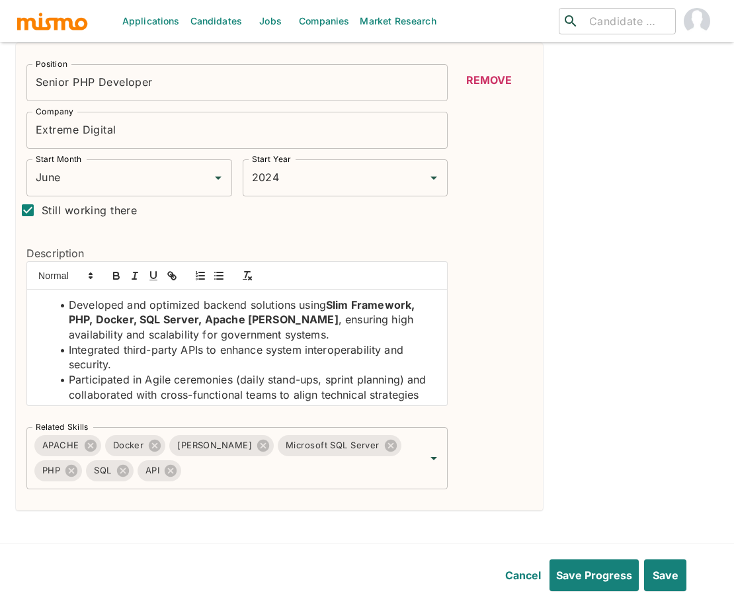
click at [194, 343] on li "Integrated third-party APIs to enhance system interoperability and security." at bounding box center [245, 358] width 384 height 30
click at [112, 270] on icon "button" at bounding box center [116, 276] width 12 height 12
click at [151, 372] on li "Participated in Agile ceremonies (daily stand-ups, sprint planning) and collabo…" at bounding box center [245, 394] width 384 height 45
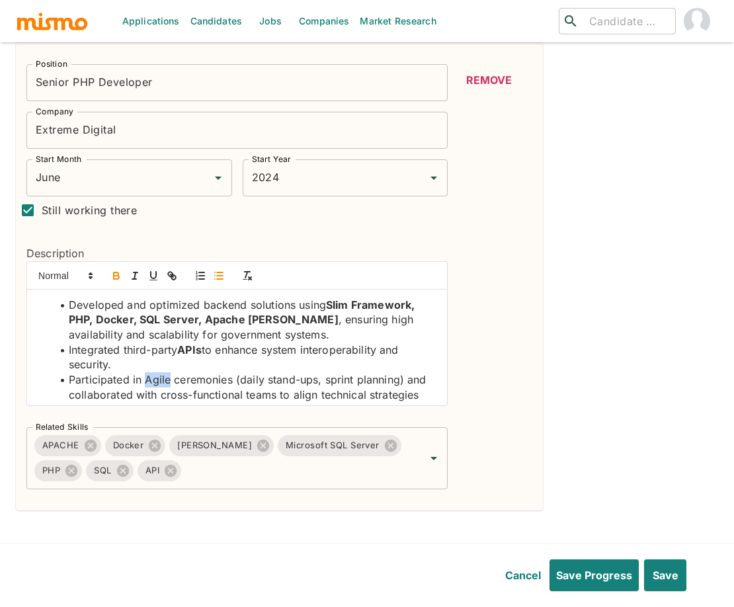
click at [117, 270] on icon "button" at bounding box center [116, 276] width 12 height 12
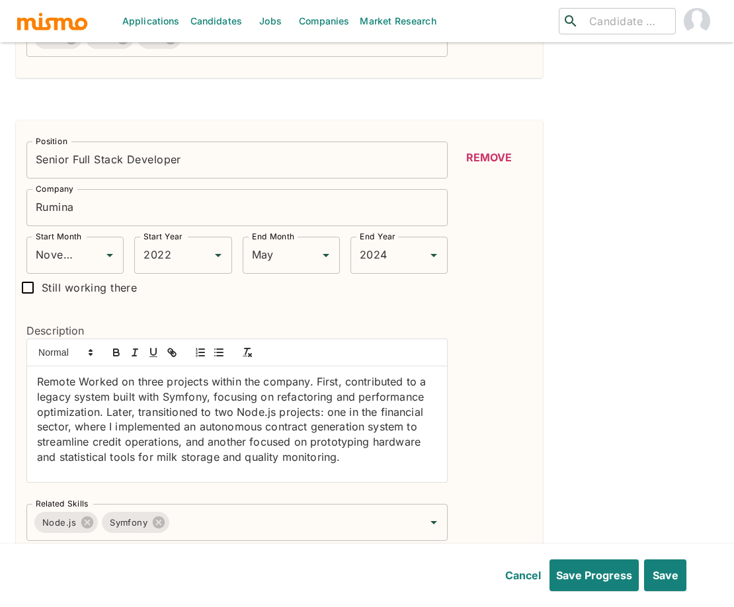
scroll to position [864, 0]
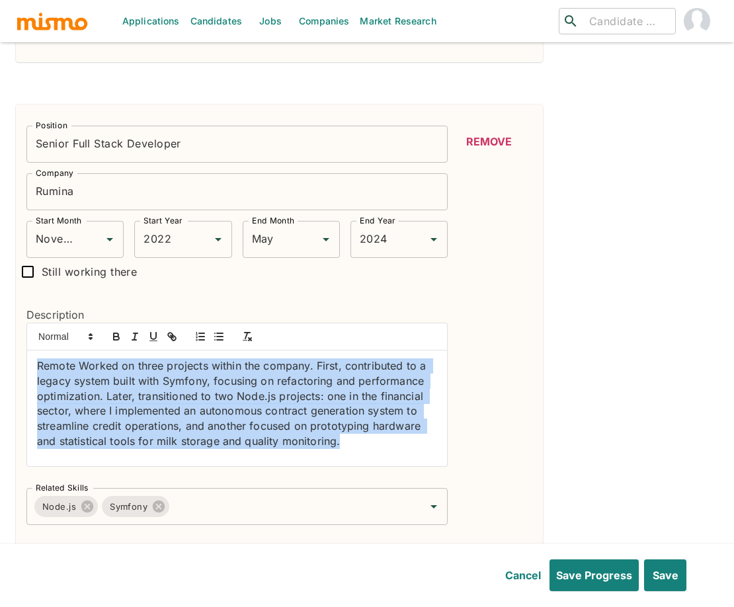
drag, startPoint x: 347, startPoint y: 400, endPoint x: -22, endPoint y: 315, distance: 378.7
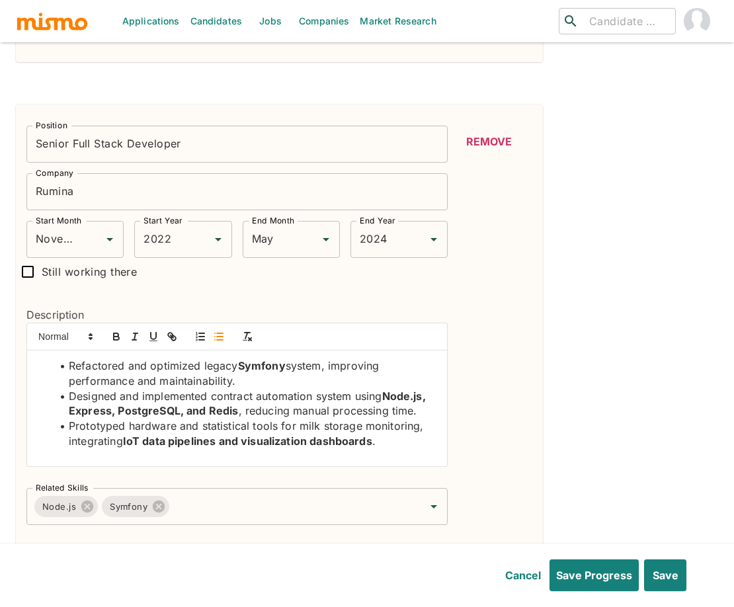
scroll to position [5, 0]
click at [114, 337] on icon "button" at bounding box center [116, 338] width 5 height 3
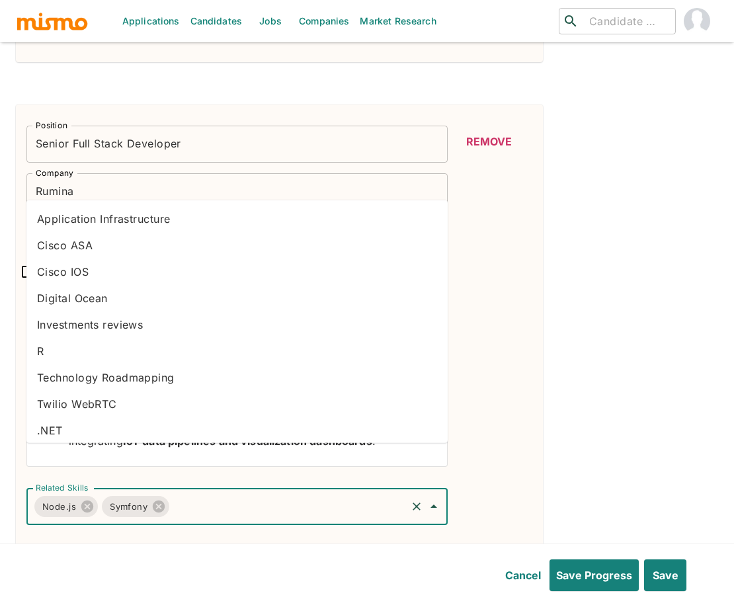
click at [257, 494] on input "Related Skills" at bounding box center [287, 506] width 233 height 25
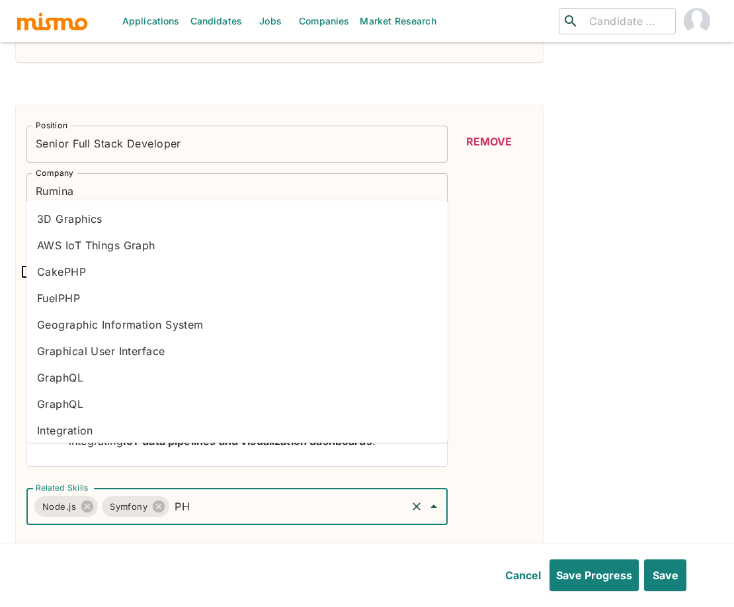
type input "PHP"
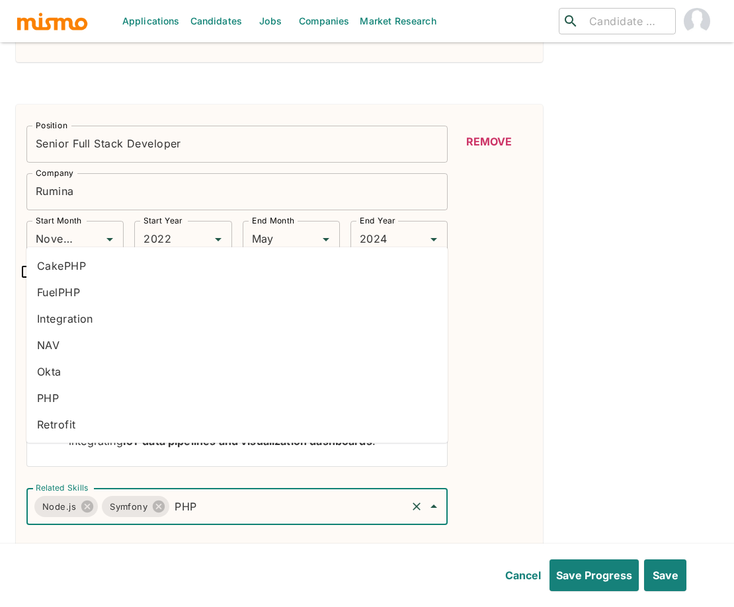
click at [136, 397] on li "PHP" at bounding box center [236, 398] width 421 height 26
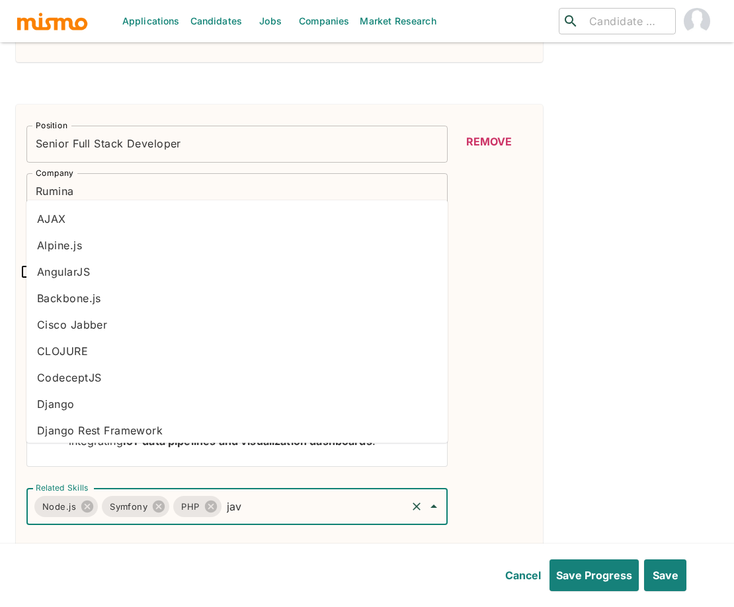
type input "java"
click at [105, 322] on li "JavaScript" at bounding box center [236, 324] width 421 height 26
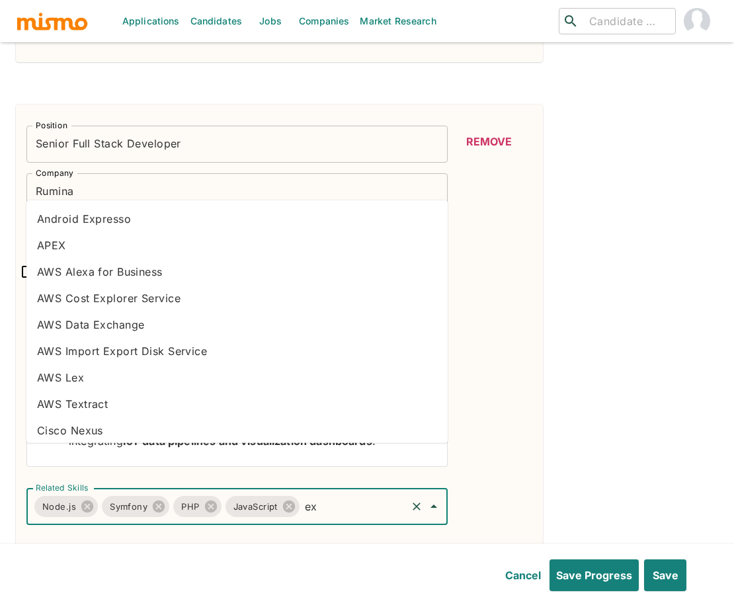
type input "exp"
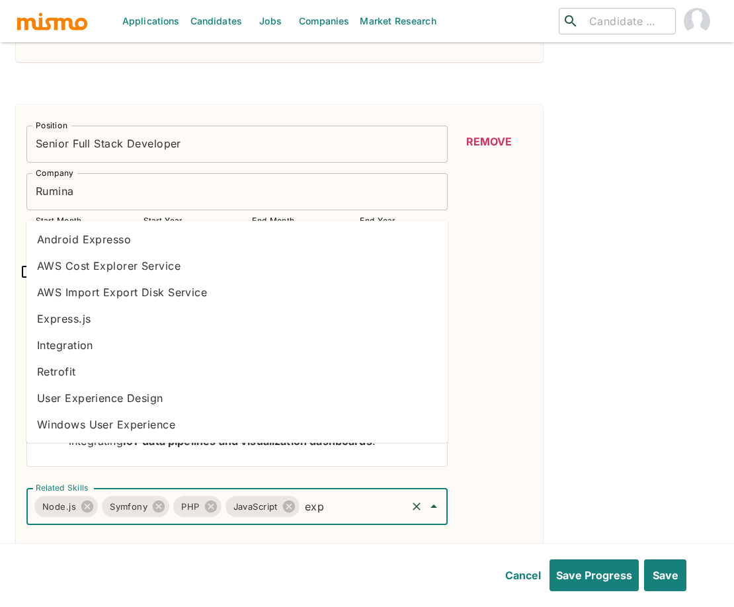
click at [137, 315] on li "Express.js" at bounding box center [236, 319] width 421 height 26
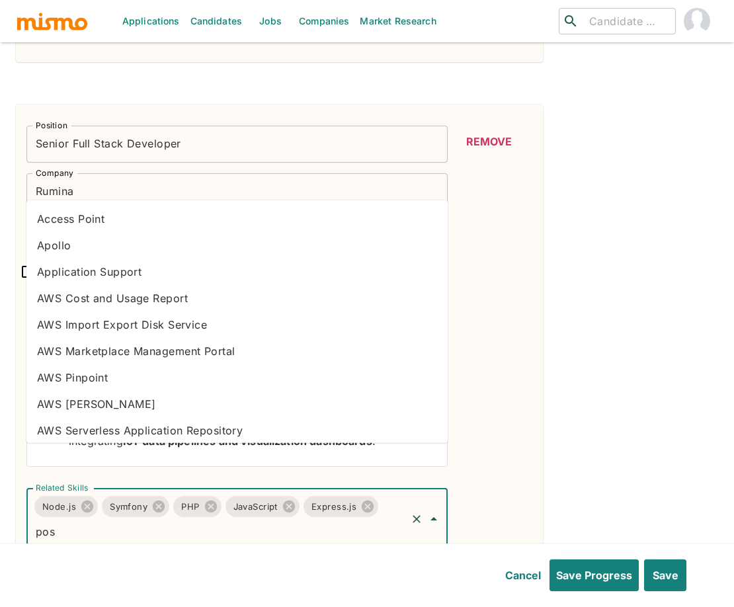
type input "post"
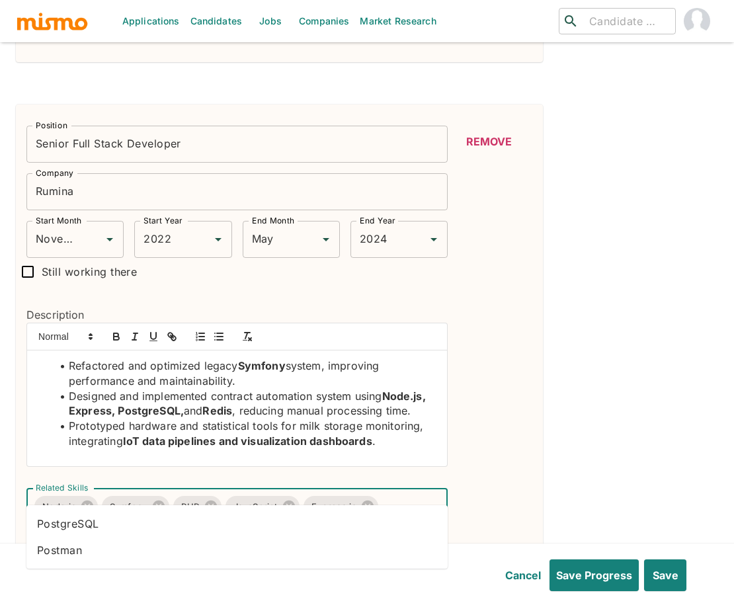
click at [130, 522] on li "PostgreSQL" at bounding box center [236, 524] width 421 height 26
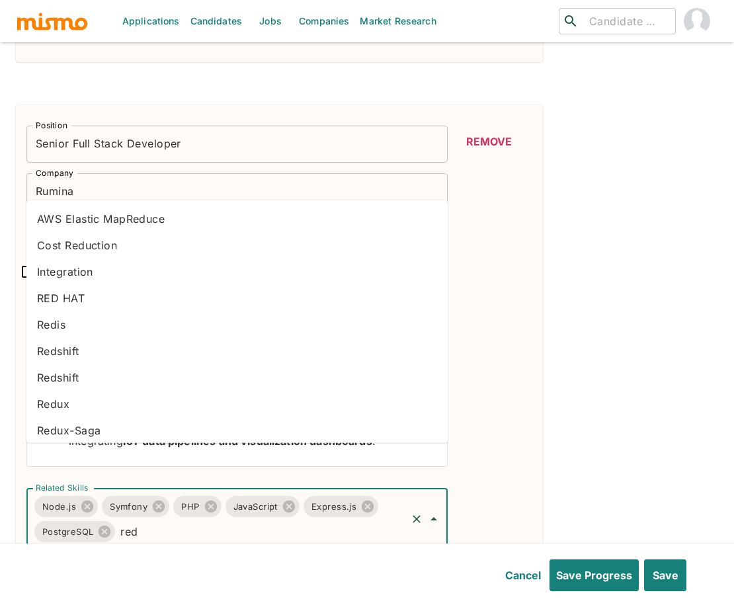
type input "redi"
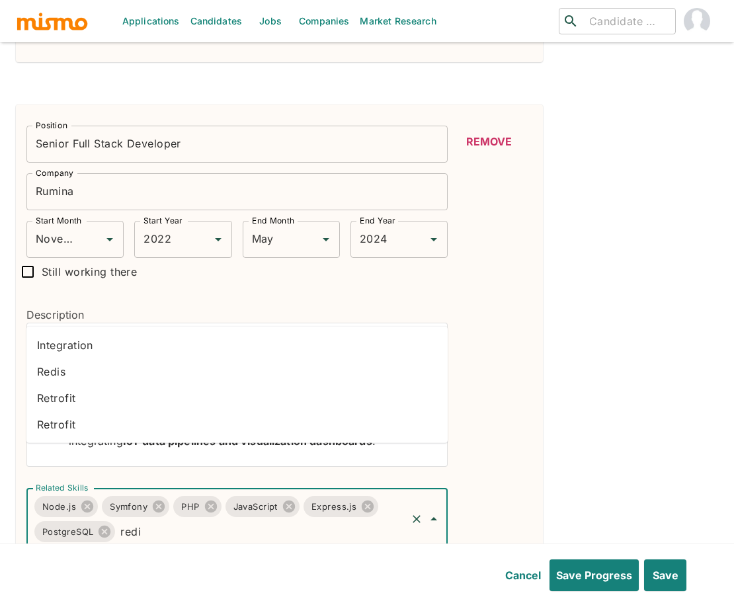
click at [128, 364] on li "Redis" at bounding box center [236, 371] width 421 height 26
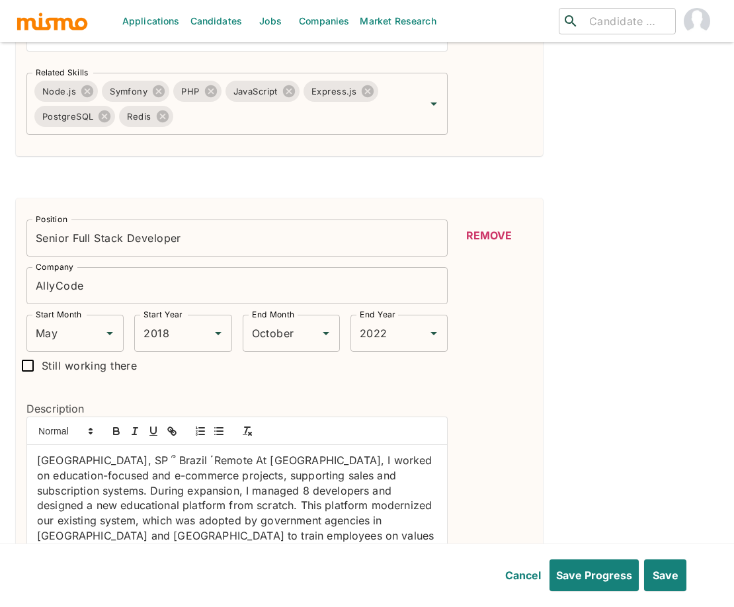
scroll to position [1275, 0]
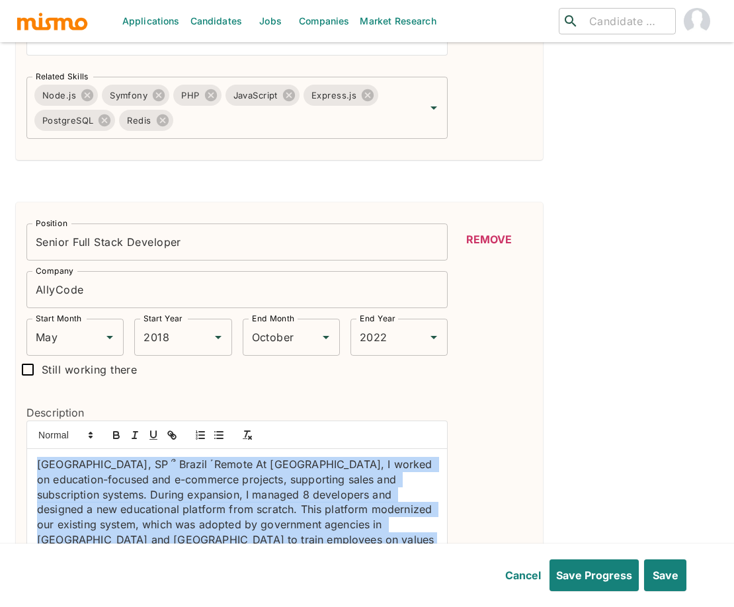
drag, startPoint x: 288, startPoint y: 497, endPoint x: 14, endPoint y: 414, distance: 286.8
click at [14, 414] on div "Work History Position Senior PHP Developer Position Company Extreme Digital Com…" at bounding box center [361, 416] width 713 height 2541
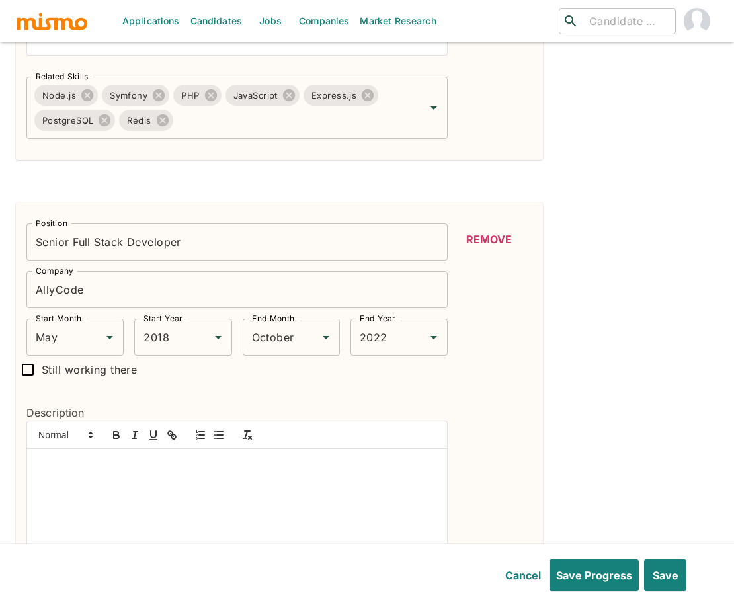
paste div
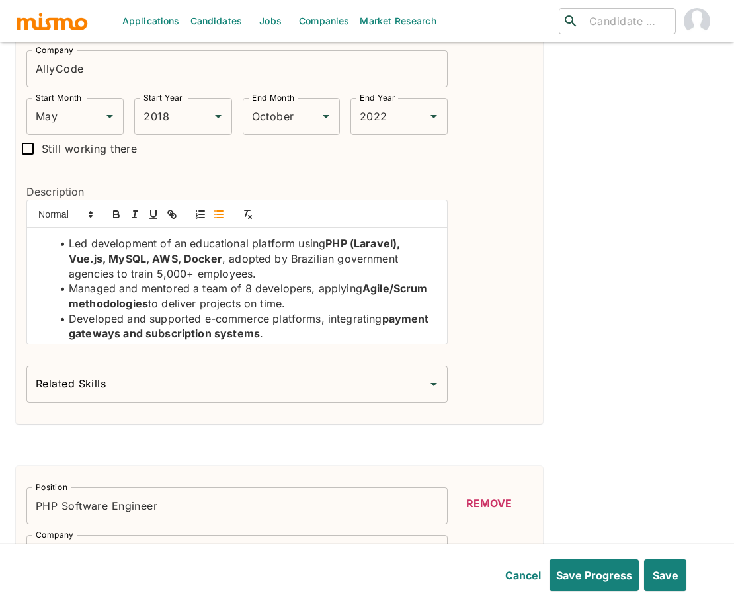
scroll to position [1491, 0]
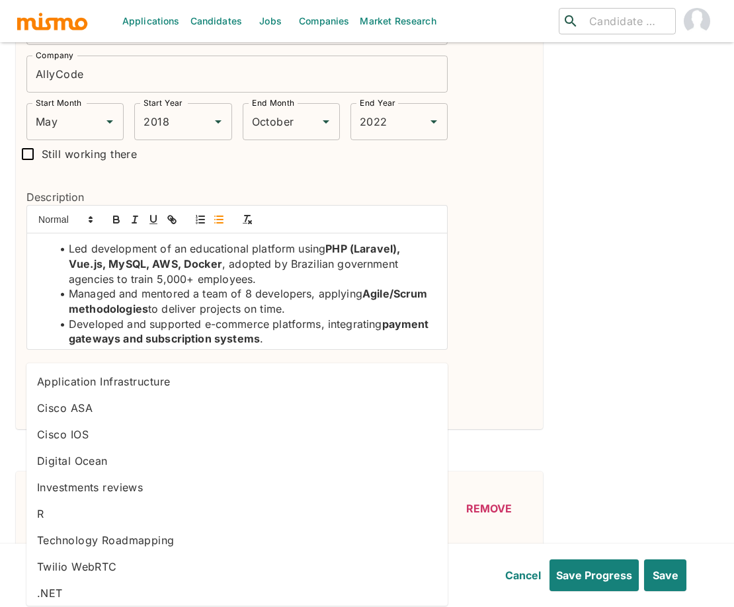
click at [237, 377] on input "Related Skills" at bounding box center [226, 389] width 389 height 25
type input "php"
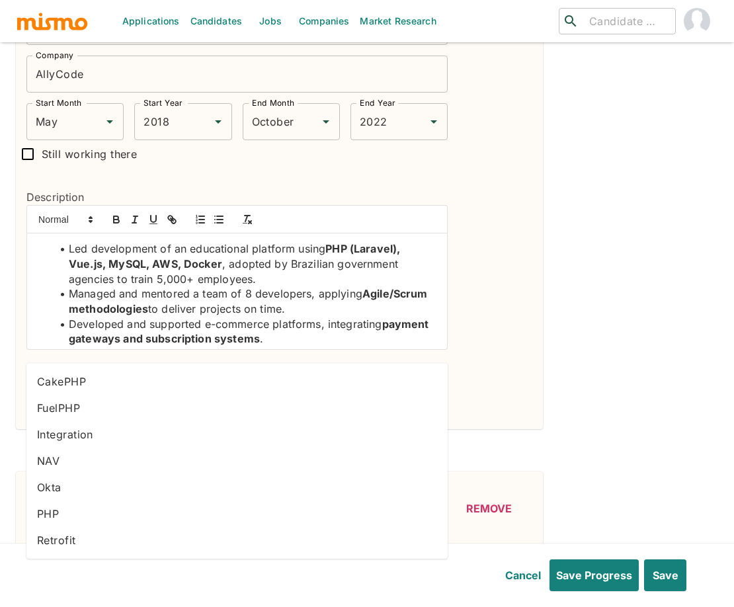
click at [77, 507] on li "PHP" at bounding box center [236, 514] width 421 height 26
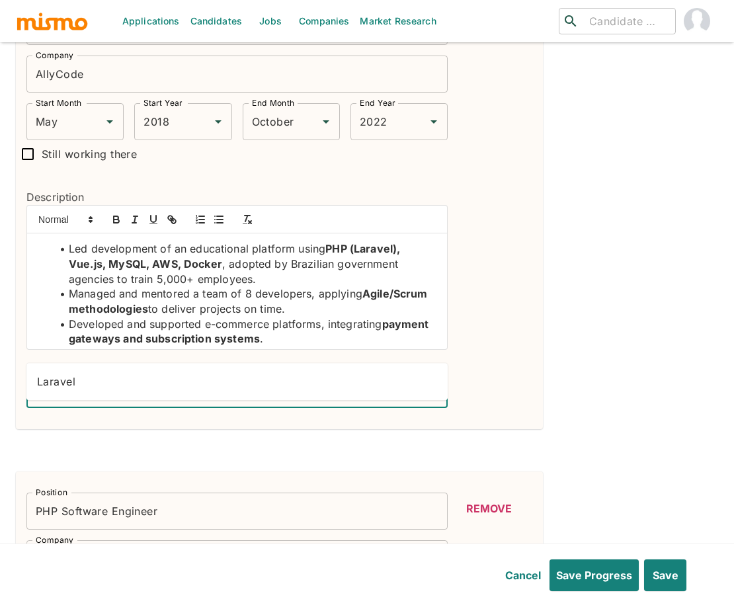
type input "larav"
click at [198, 378] on li "Laravel" at bounding box center [236, 381] width 421 height 26
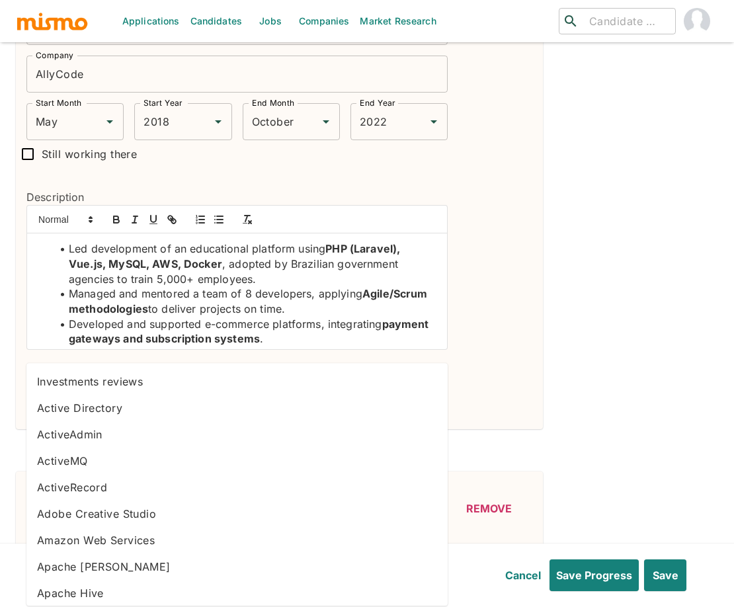
type input "vue"
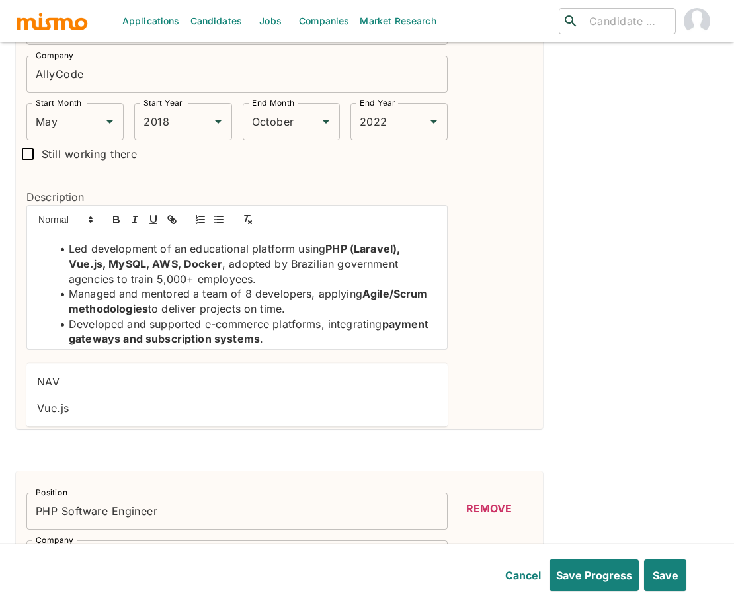
click at [129, 404] on li "Vue.js" at bounding box center [236, 408] width 421 height 26
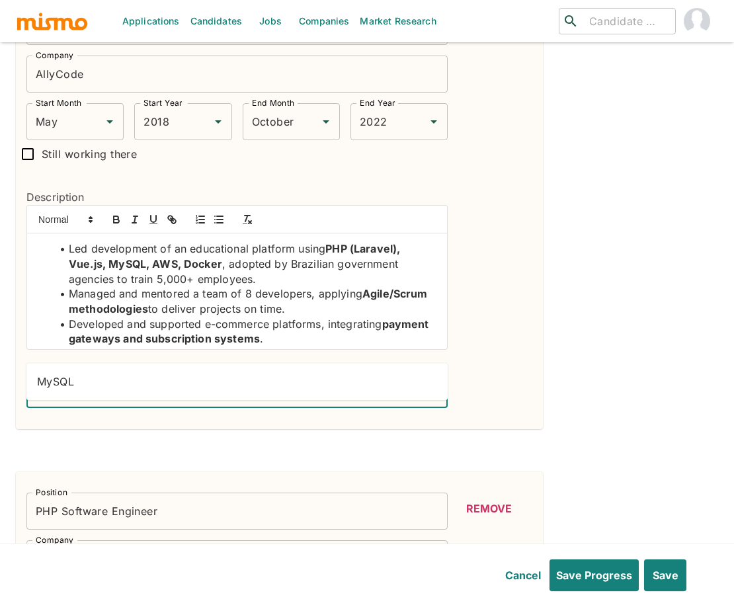
type input "mys"
click at [151, 376] on li "MySQL" at bounding box center [236, 381] width 421 height 26
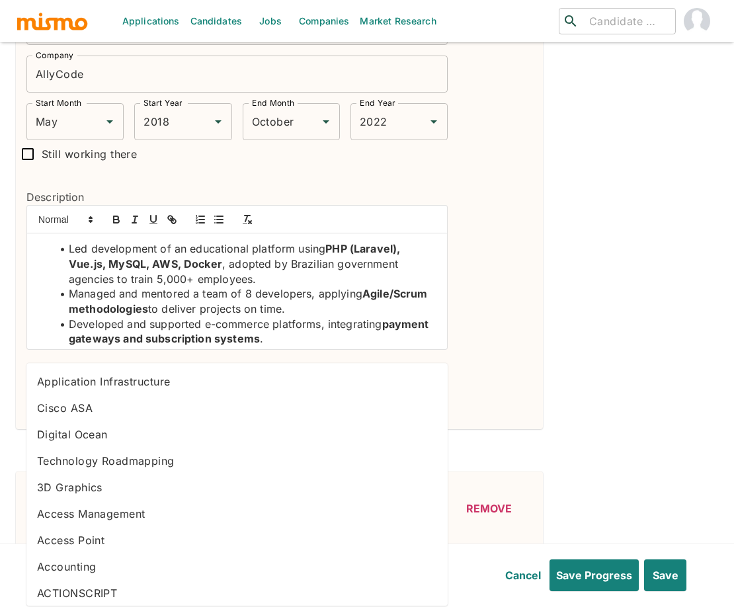
type input "aws"
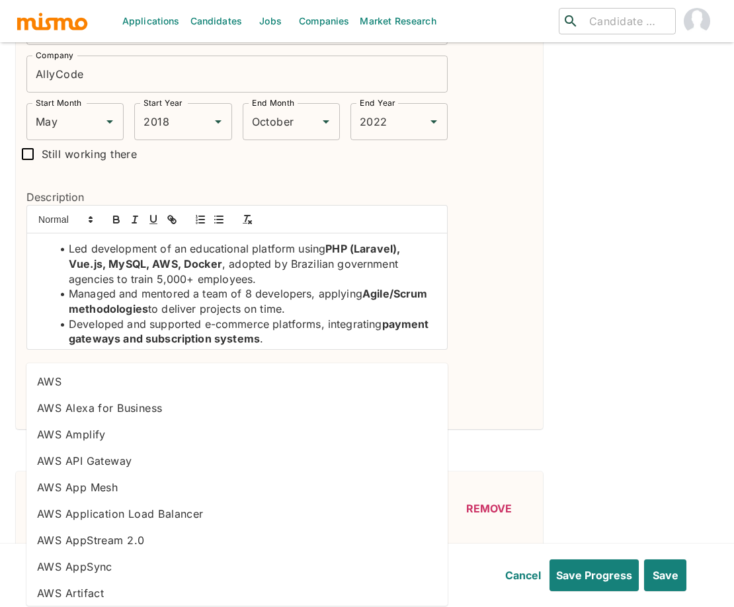
click at [126, 382] on li "AWS" at bounding box center [236, 381] width 421 height 26
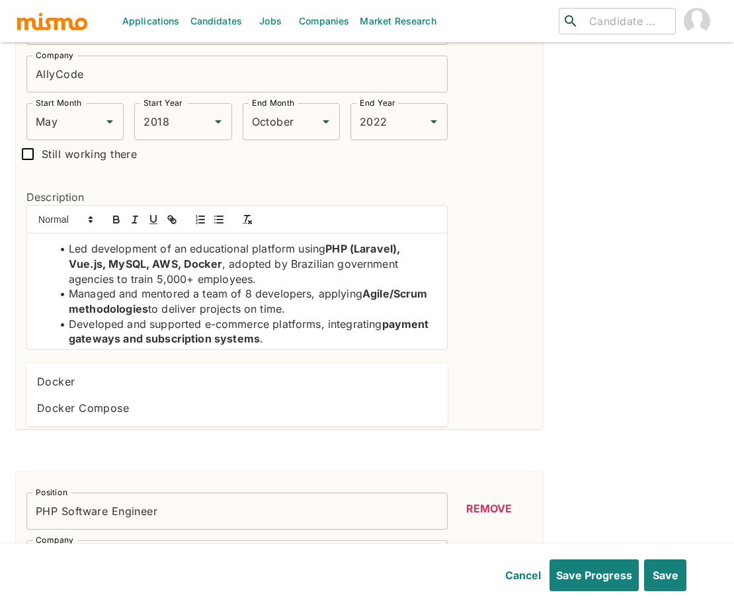
type input "docke"
click at [89, 384] on li "Docker" at bounding box center [236, 381] width 421 height 26
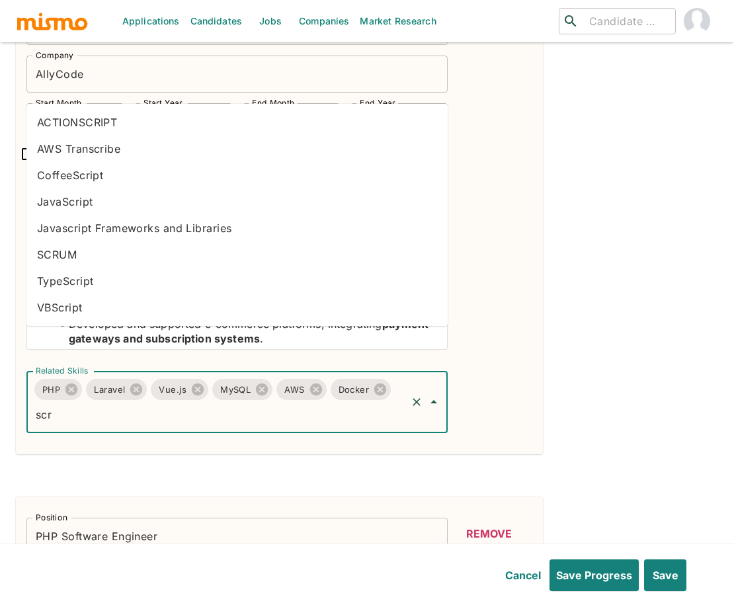
type input "scru"
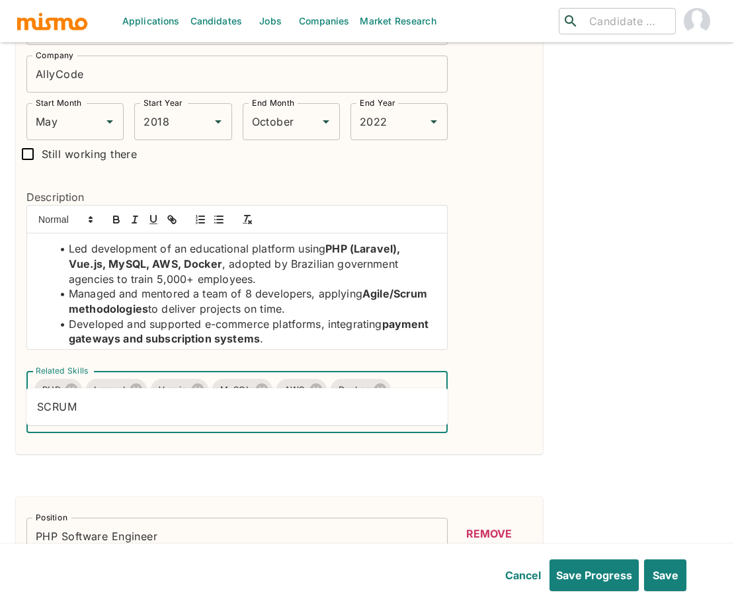
click at [88, 409] on li "SCRUM" at bounding box center [236, 406] width 421 height 26
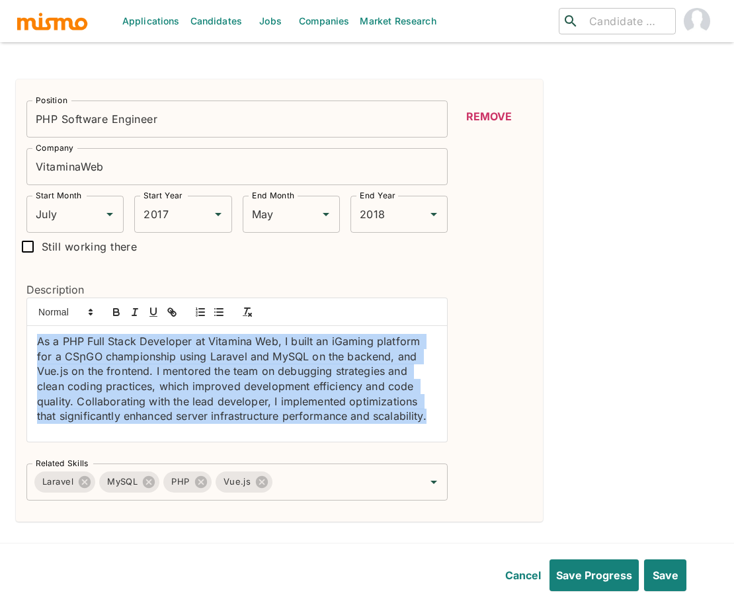
scroll to position [0, 0]
drag, startPoint x: 95, startPoint y: 386, endPoint x: 15, endPoint y: 276, distance: 136.0
click at [16, 276] on div "Description As a PHP Full Stack Developer at Vitamina Web, I built an iGaming p…" at bounding box center [232, 357] width 432 height 192
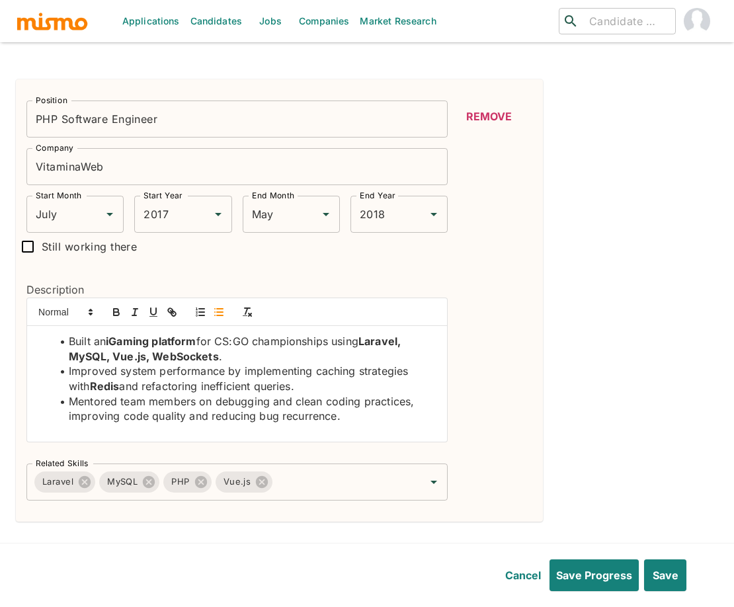
drag, startPoint x: 368, startPoint y: 299, endPoint x: 383, endPoint y: 294, distance: 15.9
click at [368, 335] on strong "Laravel, MySQL, Vue.js, WebSockets" at bounding box center [236, 349] width 335 height 28
drag, startPoint x: 374, startPoint y: 296, endPoint x: 255, endPoint y: 290, distance: 119.1
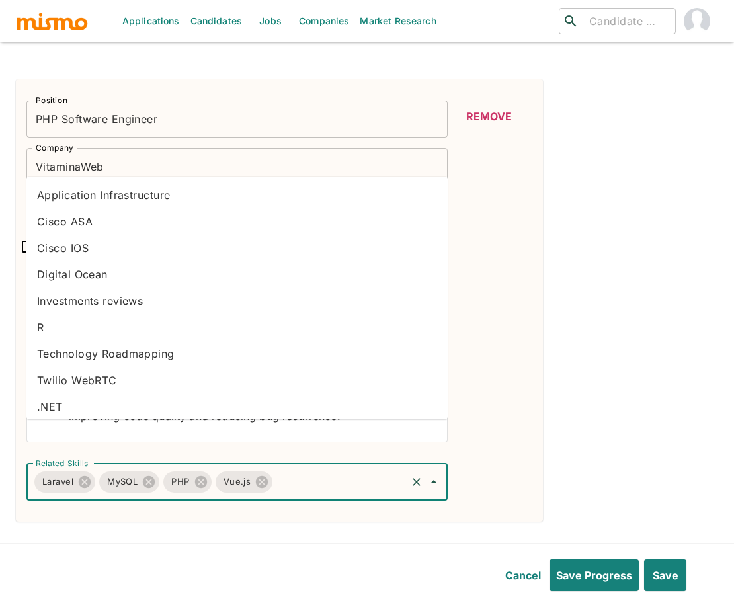
click at [314, 470] on input "Related Skills" at bounding box center [339, 482] width 130 height 25
type input "javas"
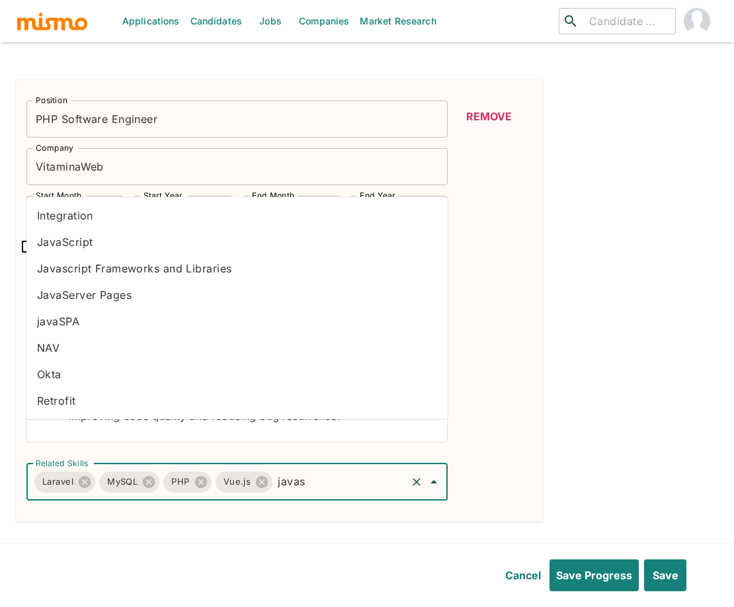
click at [114, 245] on li "JavaScript" at bounding box center [236, 242] width 421 height 26
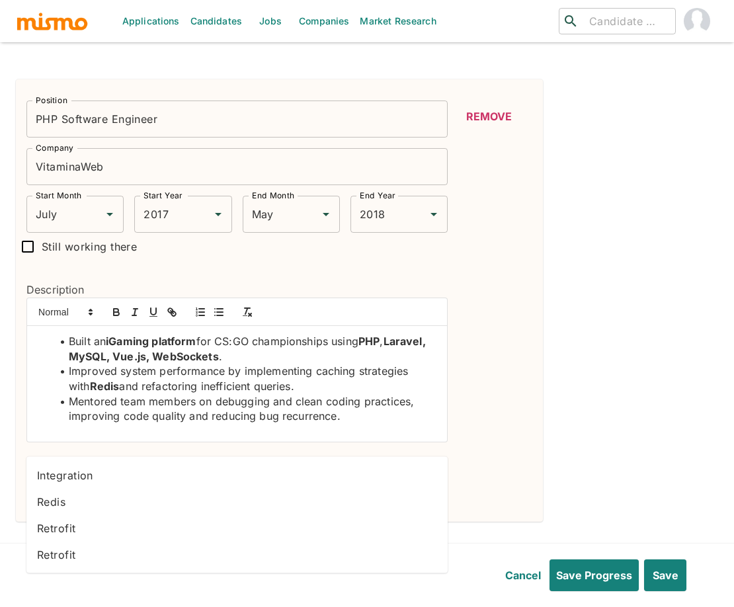
type input "redis"
click at [149, 491] on li "Redis" at bounding box center [236, 502] width 421 height 26
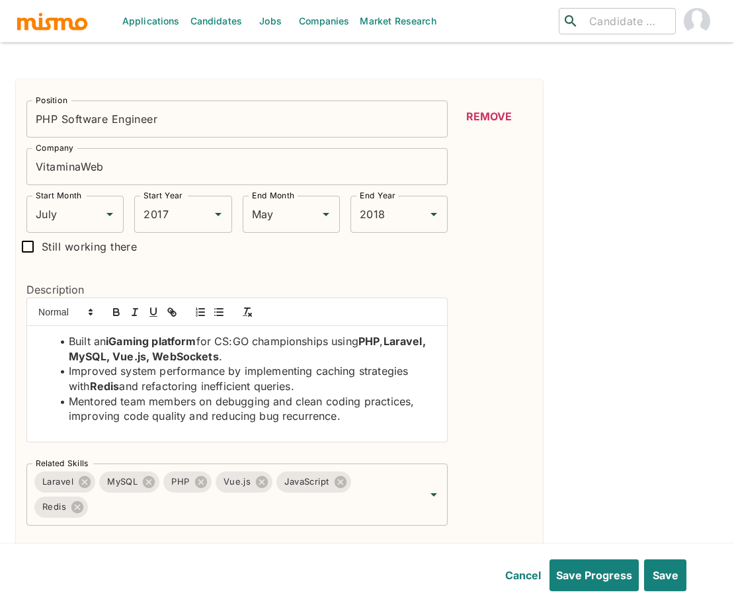
click at [532, 374] on div "Position PHP Software Engineer Position Company VitaminaWeb Company Start Month…" at bounding box center [279, 313] width 527 height 468
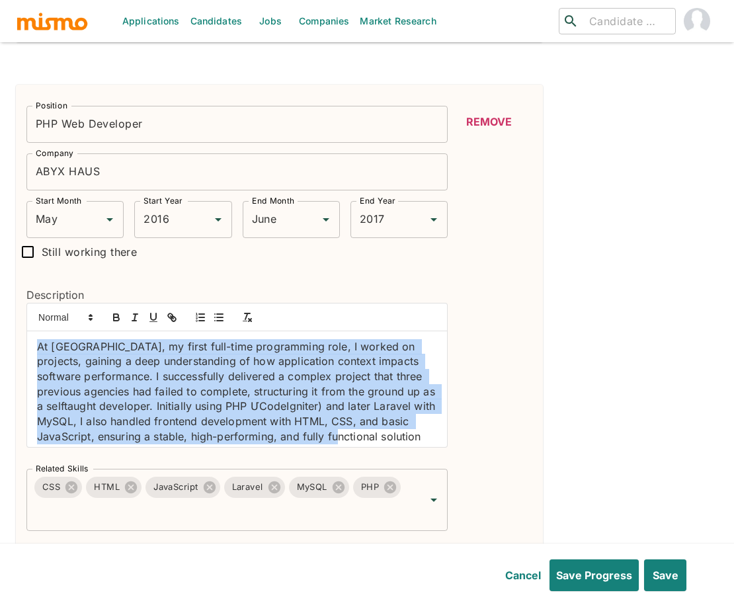
scroll to position [20, 0]
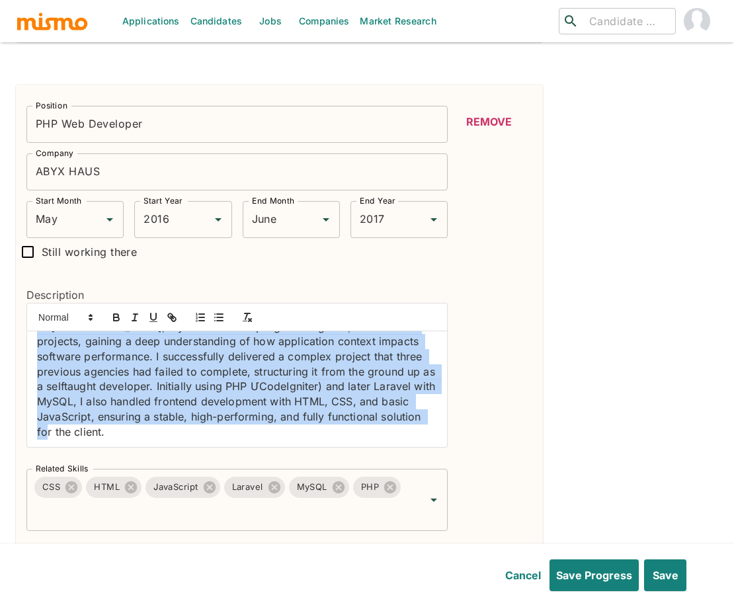
drag, startPoint x: 40, startPoint y: 299, endPoint x: 430, endPoint y: 404, distance: 404.1
click at [430, 404] on div "Description At ABYX, my first full-time programming role, I worked on projects,…" at bounding box center [232, 362] width 432 height 192
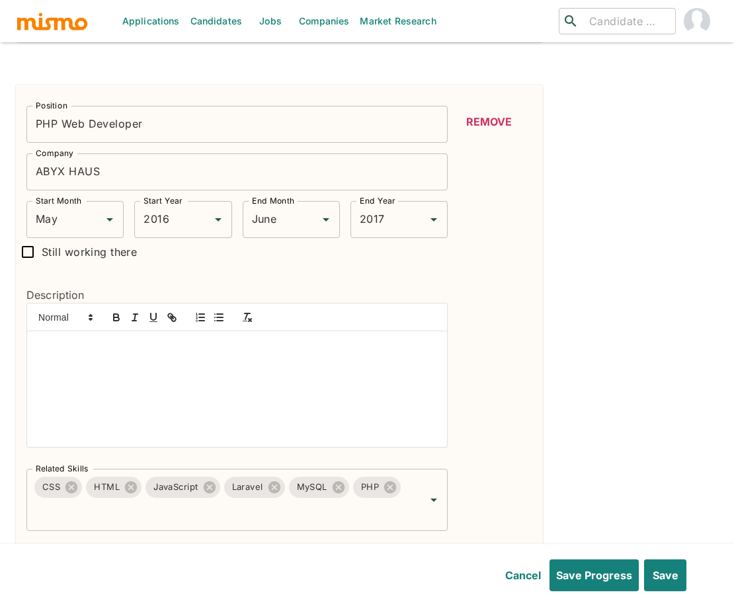
scroll to position [0, 0]
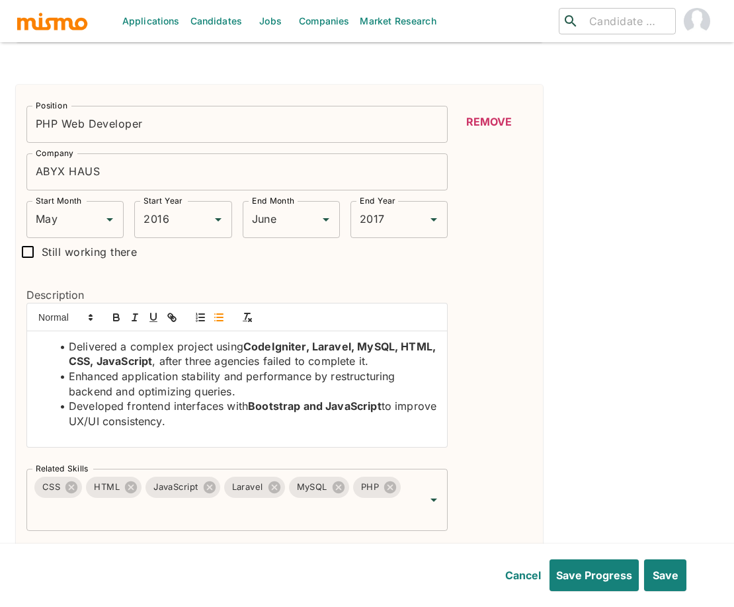
drag, startPoint x: 253, startPoint y: 299, endPoint x: 177, endPoint y: 293, distance: 75.6
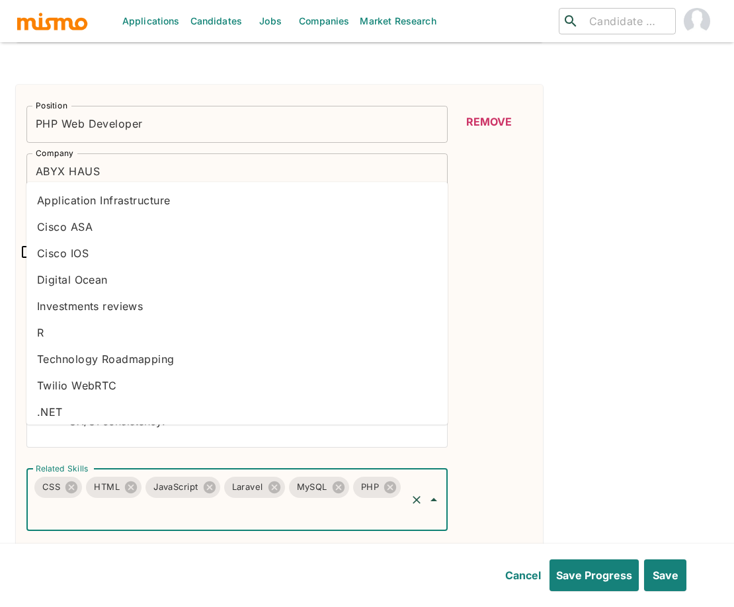
click at [258, 500] on input "Related Skills" at bounding box center [218, 512] width 372 height 25
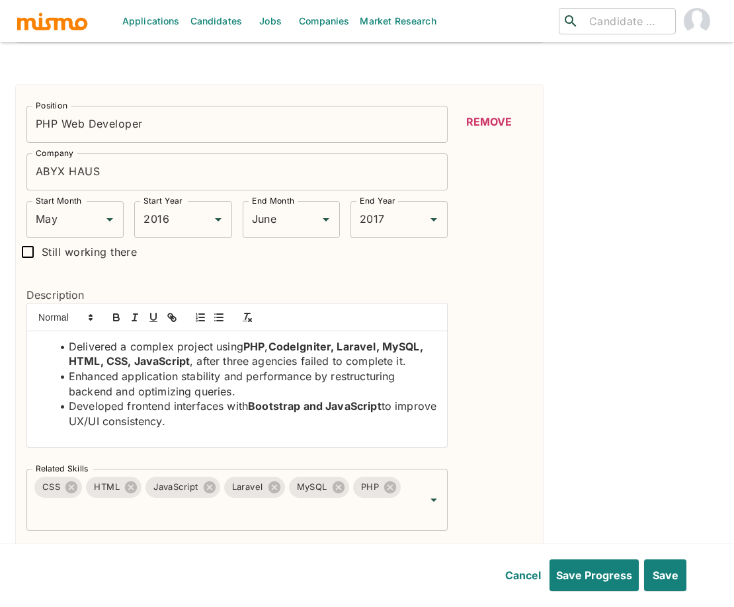
click at [538, 452] on div "Position PHP Web Developer Position Company ABYX HAUS Company Start Month May S…" at bounding box center [279, 319] width 527 height 468
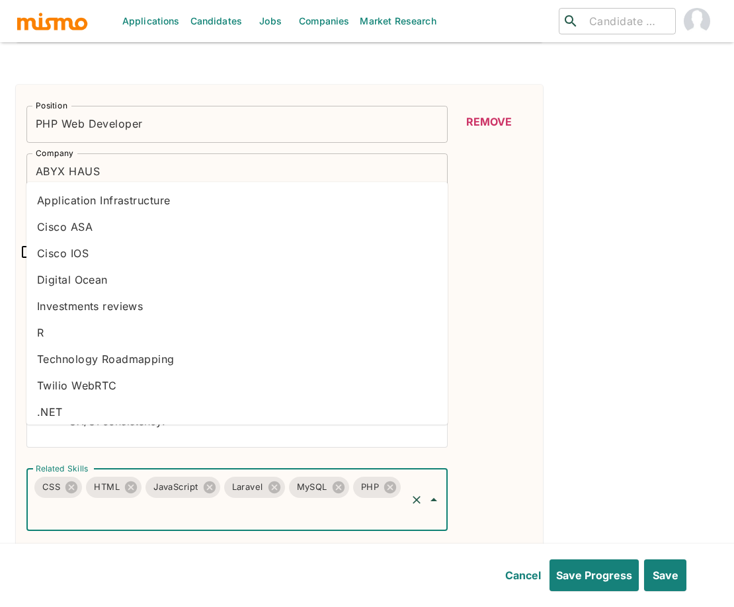
click at [253, 500] on input "Related Skills" at bounding box center [218, 512] width 372 height 25
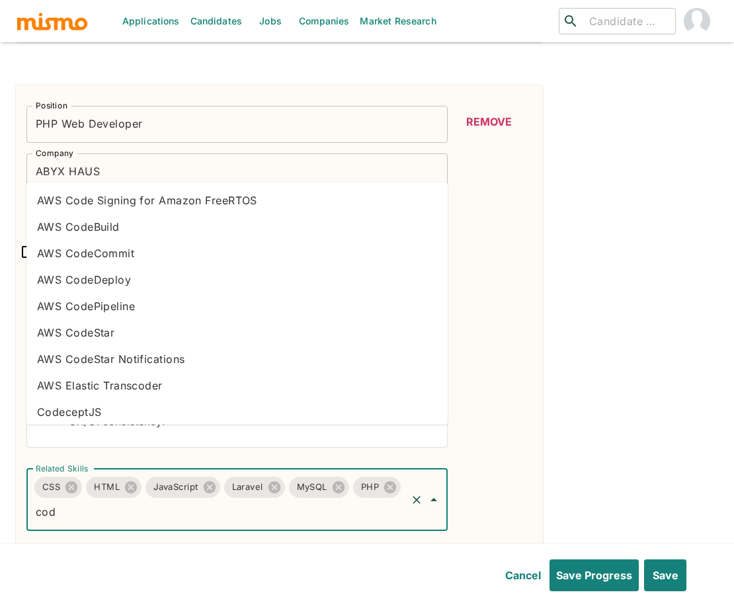
type input "code"
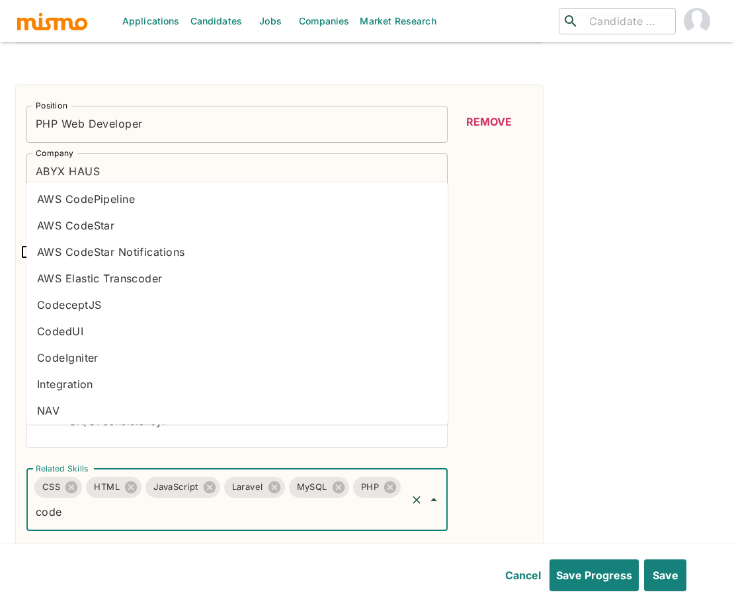
scroll to position [114, 0]
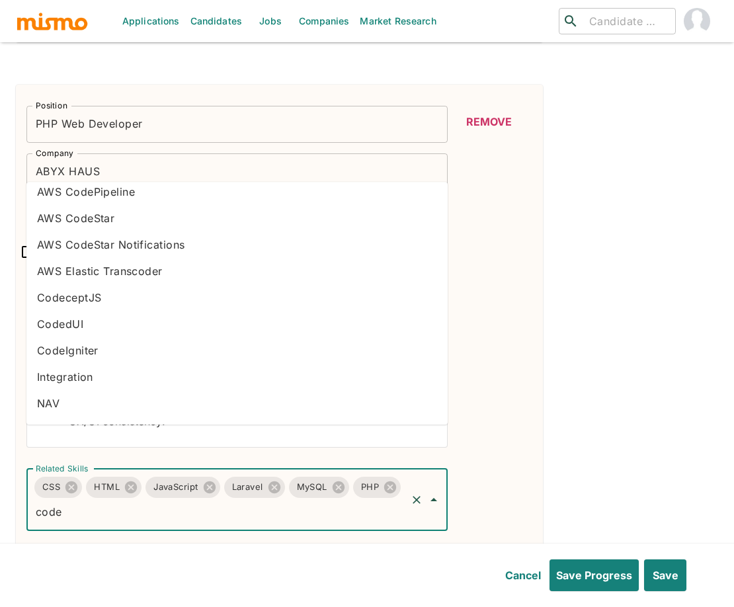
click at [112, 348] on li "CodeIgniter" at bounding box center [236, 350] width 421 height 26
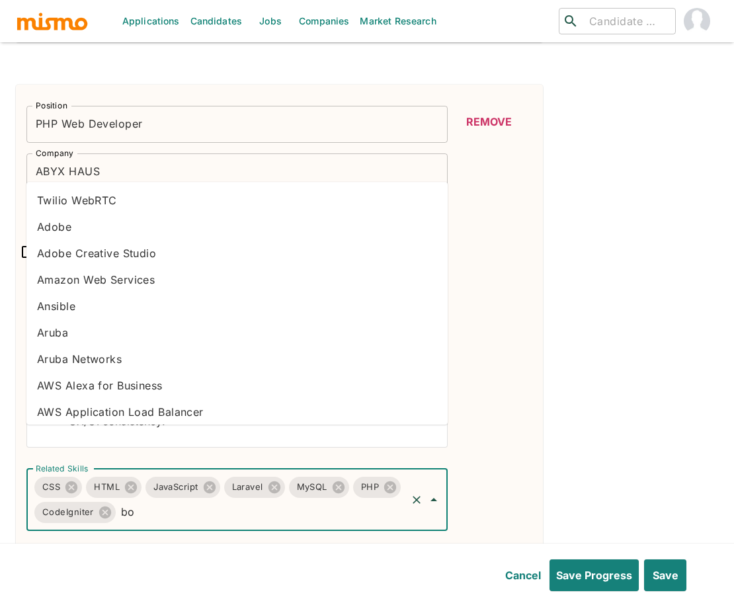
type input "boo"
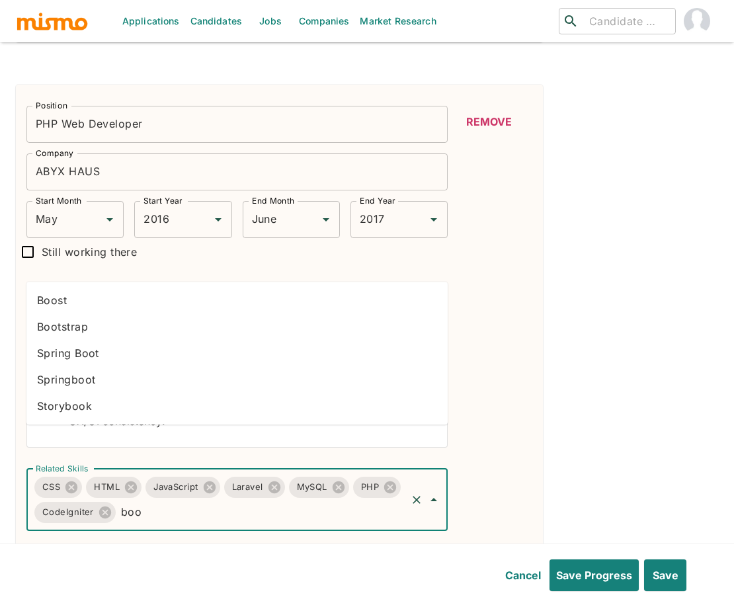
click at [85, 320] on li "Bootstrap" at bounding box center [236, 326] width 421 height 26
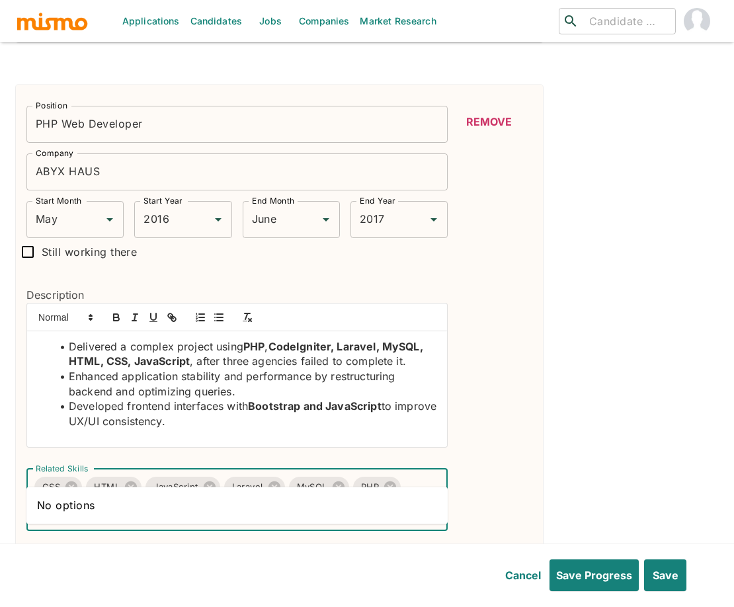
type input "m"
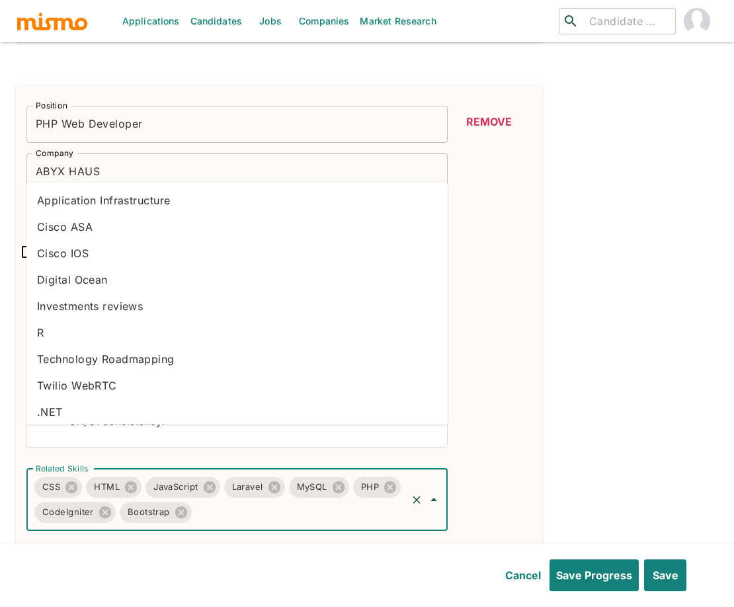
click at [317, 500] on input "Related Skills" at bounding box center [299, 512] width 211 height 25
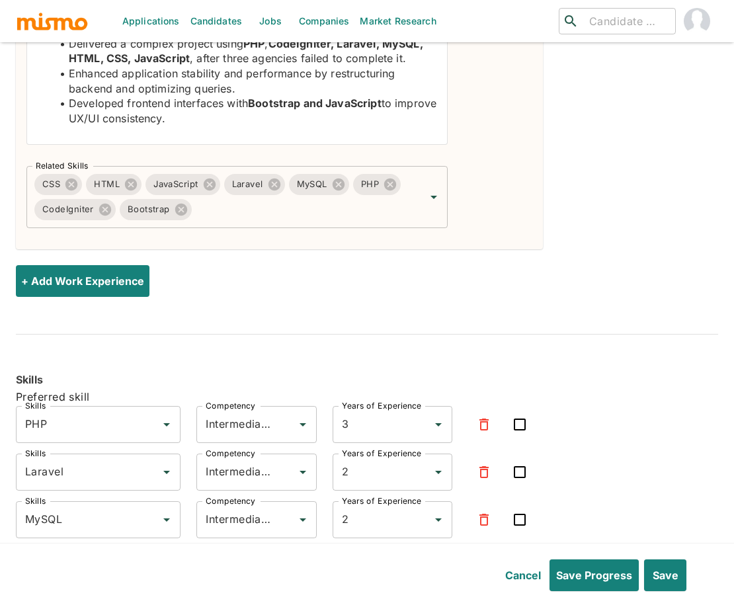
scroll to position [2721, 0]
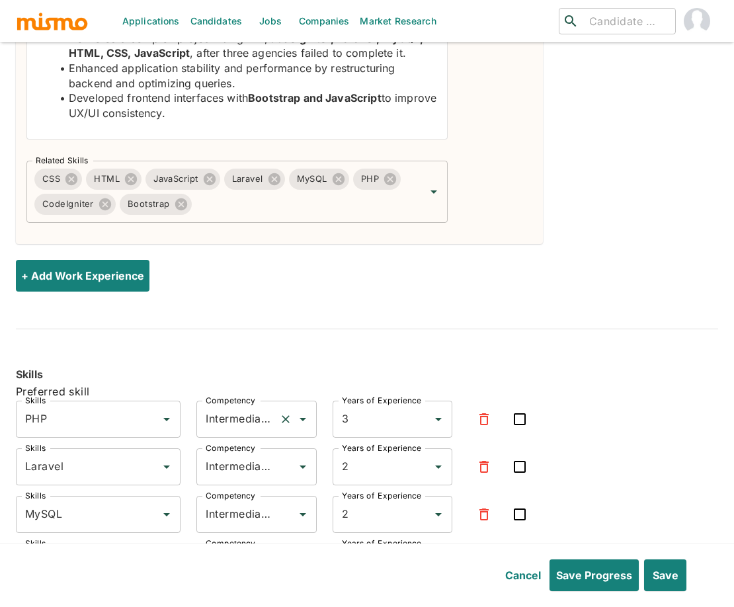
click at [221, 407] on input "Intermediate" at bounding box center [237, 419] width 71 height 25
click at [227, 432] on li "Expert" at bounding box center [257, 439] width 120 height 26
type input "Expert"
click at [239, 454] on input "Intermediate" at bounding box center [237, 466] width 71 height 25
click at [241, 478] on li "Expert" at bounding box center [257, 486] width 120 height 26
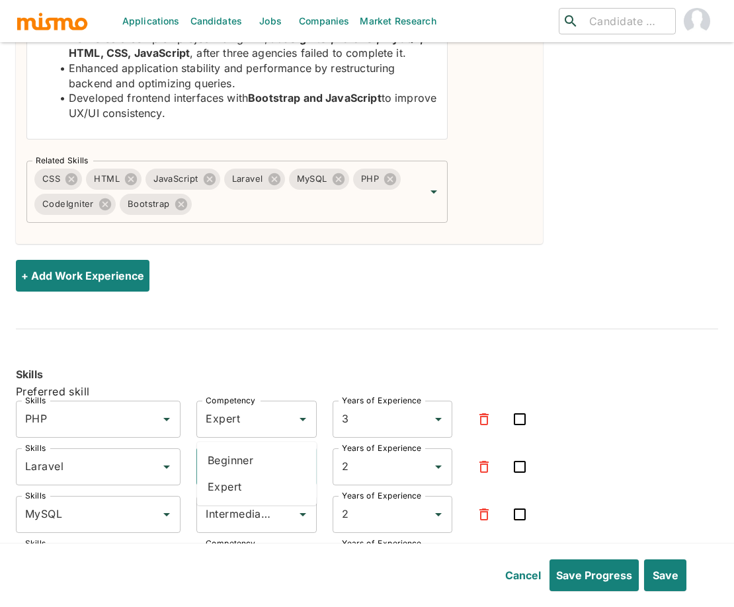
type input "Expert"
click at [243, 502] on input "Intermediate" at bounding box center [237, 514] width 71 height 25
click at [236, 528] on li "Expert" at bounding box center [257, 533] width 120 height 26
type input "Expert"
click at [237, 550] on input "Beginner" at bounding box center [237, 562] width 71 height 25
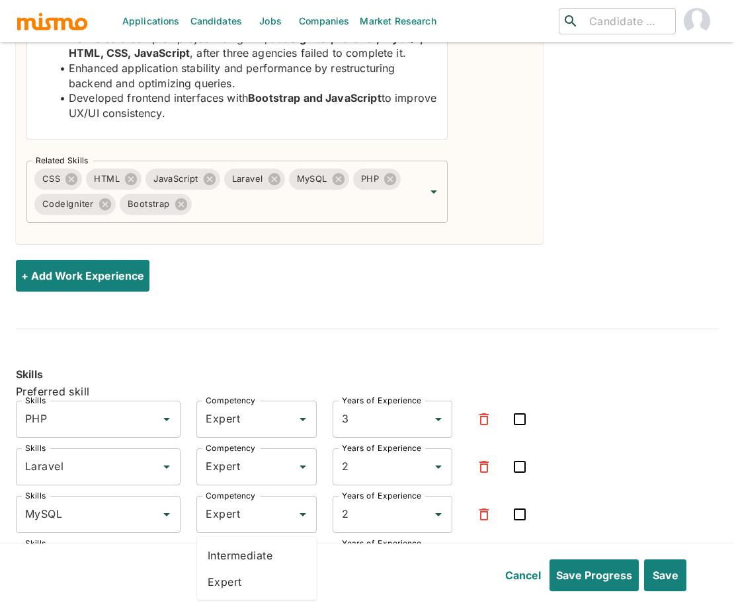
drag, startPoint x: 235, startPoint y: 577, endPoint x: 374, endPoint y: 540, distance: 143.9
click at [235, 577] on li "Expert" at bounding box center [257, 582] width 120 height 26
type input "Expert"
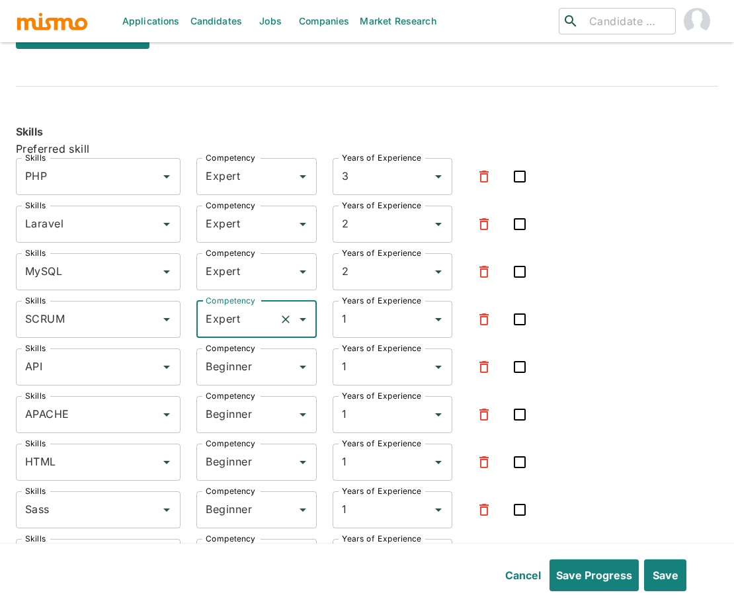
scroll to position [2973, 0]
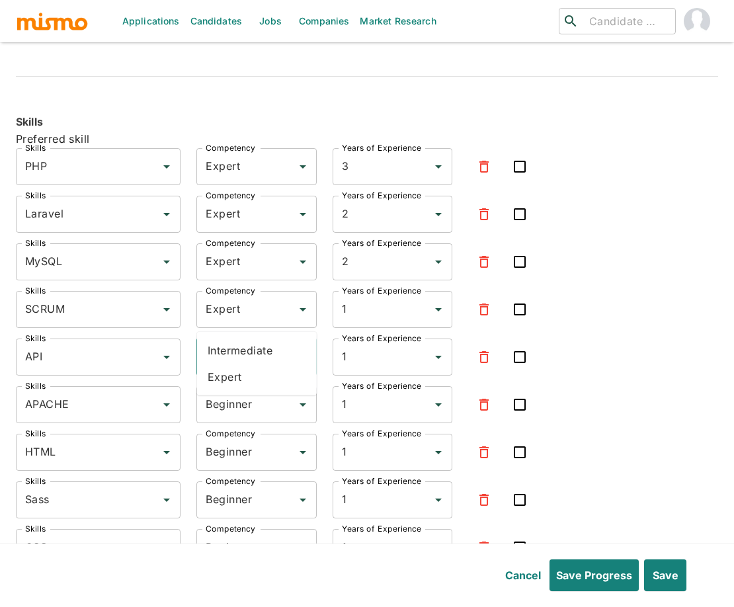
click at [228, 345] on input "Beginner" at bounding box center [237, 357] width 71 height 25
click at [239, 374] on li "Expert" at bounding box center [257, 377] width 120 height 26
type input "Expert"
click at [245, 392] on input "Beginner" at bounding box center [237, 404] width 71 height 25
click at [232, 420] on li "Expert" at bounding box center [257, 424] width 120 height 26
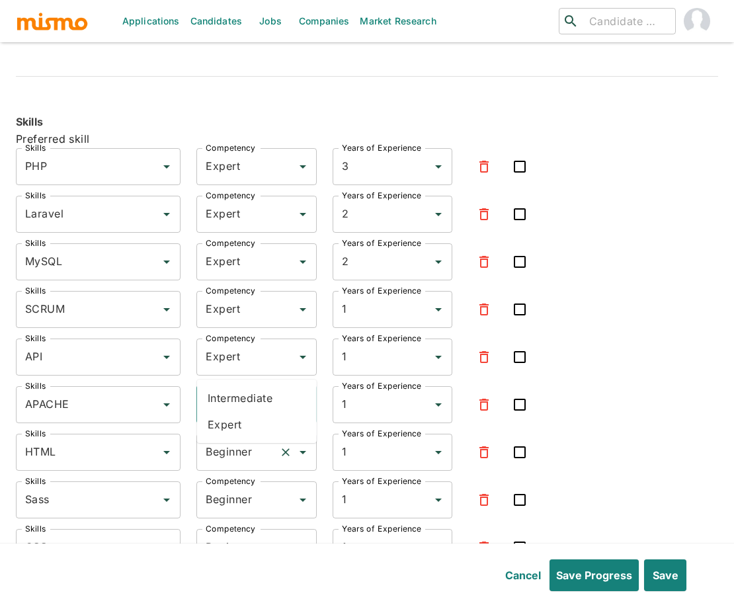
type input "Expert"
click at [239, 440] on input "Beginner" at bounding box center [237, 452] width 71 height 25
click at [241, 464] on li "Expert" at bounding box center [257, 471] width 120 height 26
type input "Expert"
click at [240, 487] on input "Beginner" at bounding box center [237, 499] width 71 height 25
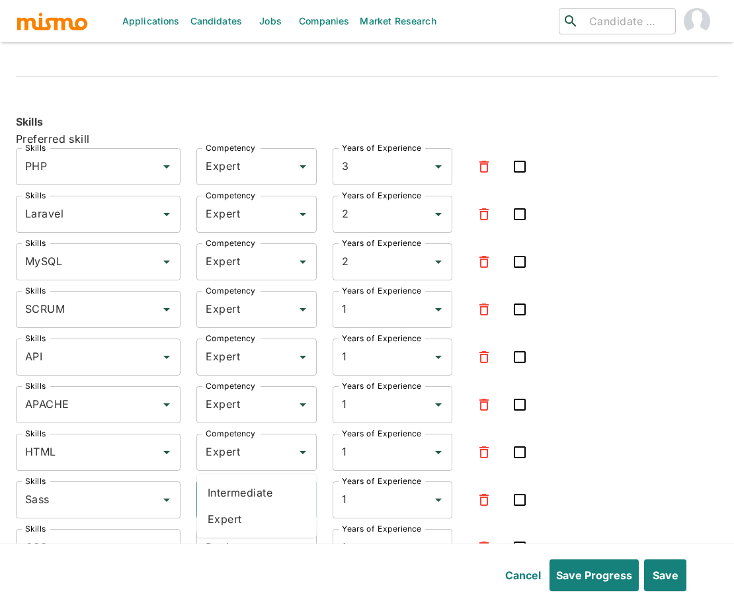
click at [227, 515] on li "Expert" at bounding box center [257, 519] width 120 height 26
type input "Expert"
drag, startPoint x: 229, startPoint y: 500, endPoint x: 229, endPoint y: 513, distance: 13.2
click at [229, 535] on input "Beginner" at bounding box center [237, 547] width 71 height 25
click at [235, 567] on li "Expert" at bounding box center [257, 567] width 120 height 26
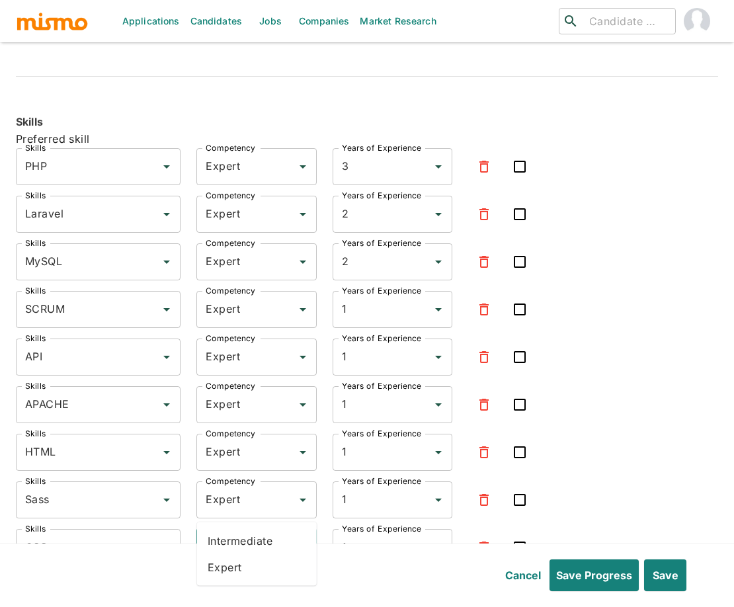
type input "Expert"
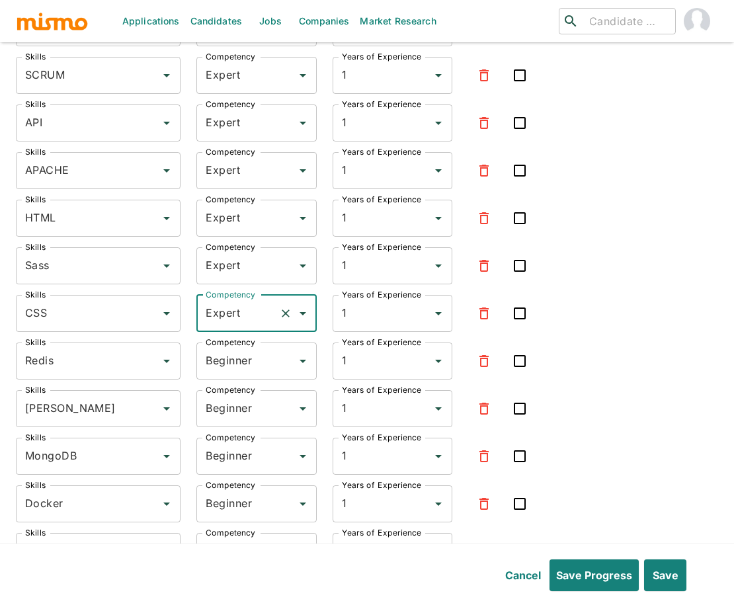
scroll to position [3213, 0]
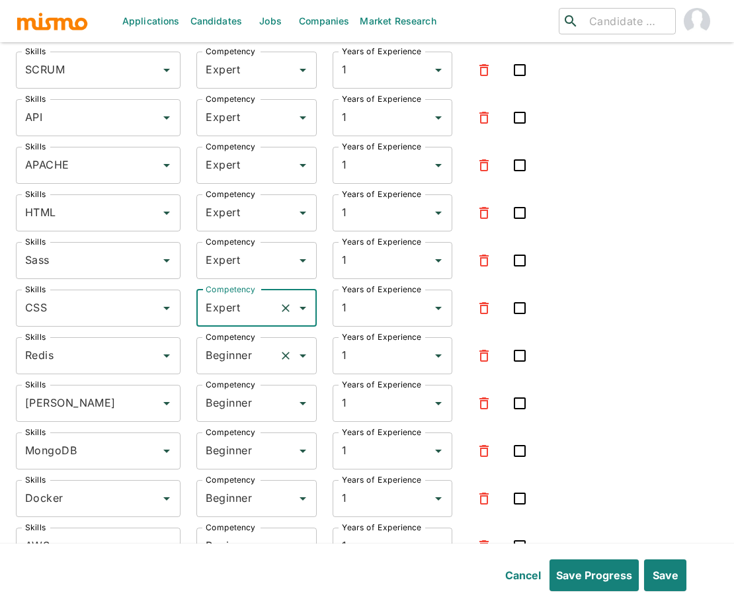
click at [231, 343] on input "Beginner" at bounding box center [237, 355] width 71 height 25
click at [243, 368] on li "Expert" at bounding box center [257, 375] width 120 height 26
type input "Expert"
click at [239, 391] on input "Beginner" at bounding box center [237, 403] width 71 height 25
click at [222, 414] on li "Expert" at bounding box center [257, 422] width 120 height 26
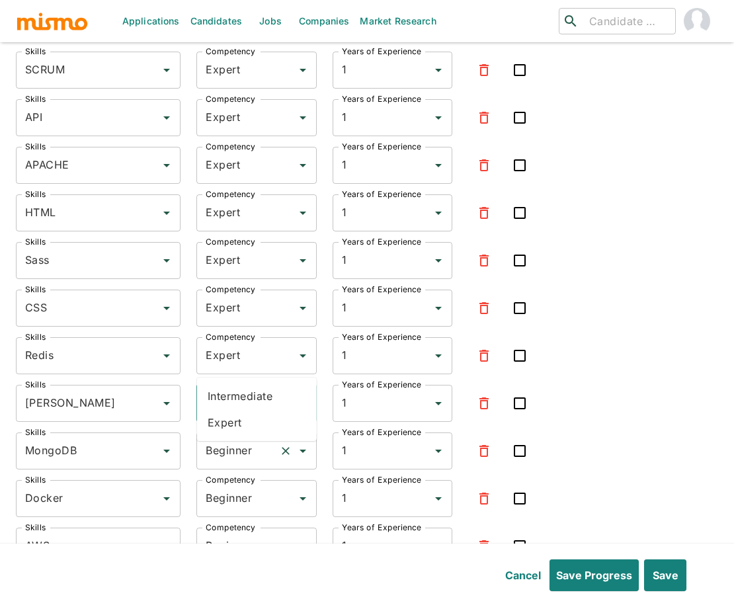
type input "Expert"
click at [227, 438] on input "Beginner" at bounding box center [237, 450] width 71 height 25
click at [222, 473] on li "Expert" at bounding box center [257, 470] width 120 height 26
type input "Expert"
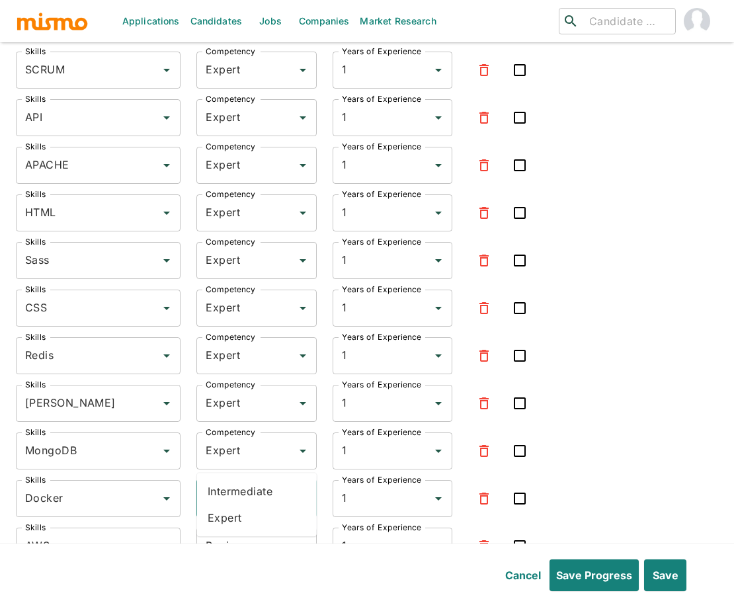
click at [246, 486] on input "Beginner" at bounding box center [237, 498] width 71 height 25
click at [232, 507] on li "Expert" at bounding box center [257, 518] width 120 height 26
type input "Expert"
click at [241, 534] on input "Beginner" at bounding box center [237, 546] width 71 height 25
click at [246, 564] on li "Expert" at bounding box center [257, 566] width 120 height 26
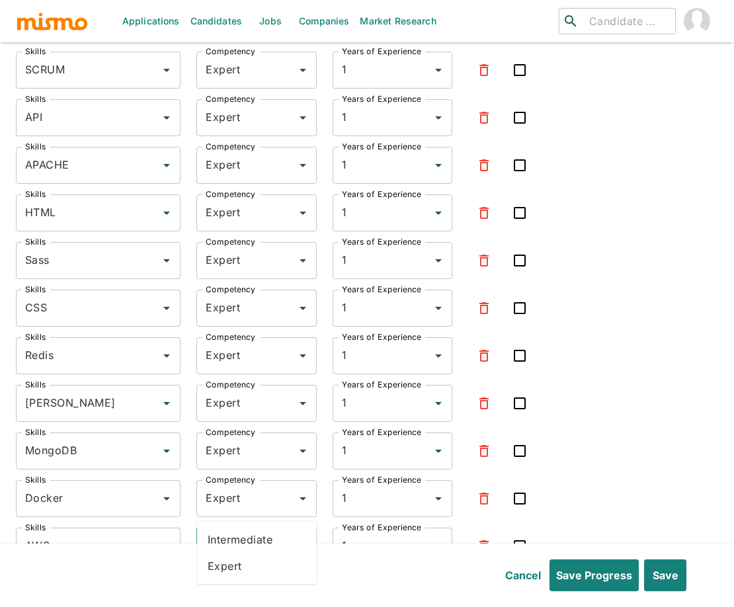
type input "Expert"
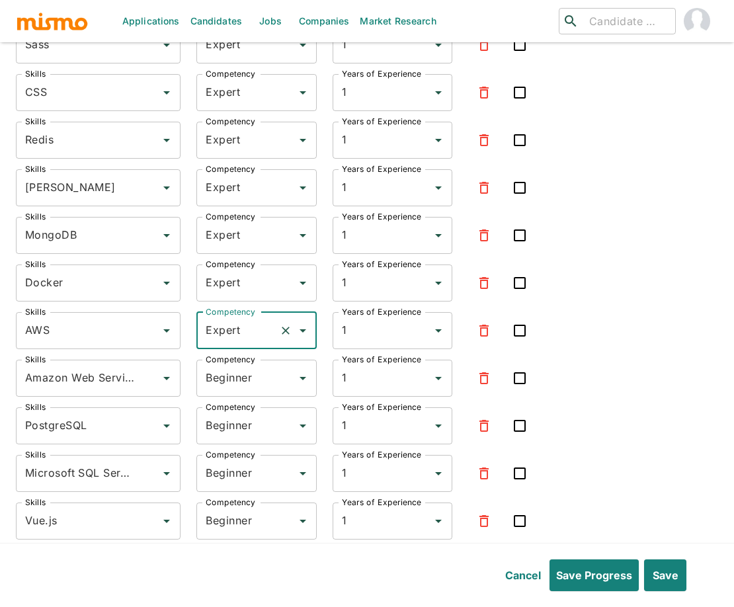
scroll to position [3461, 0]
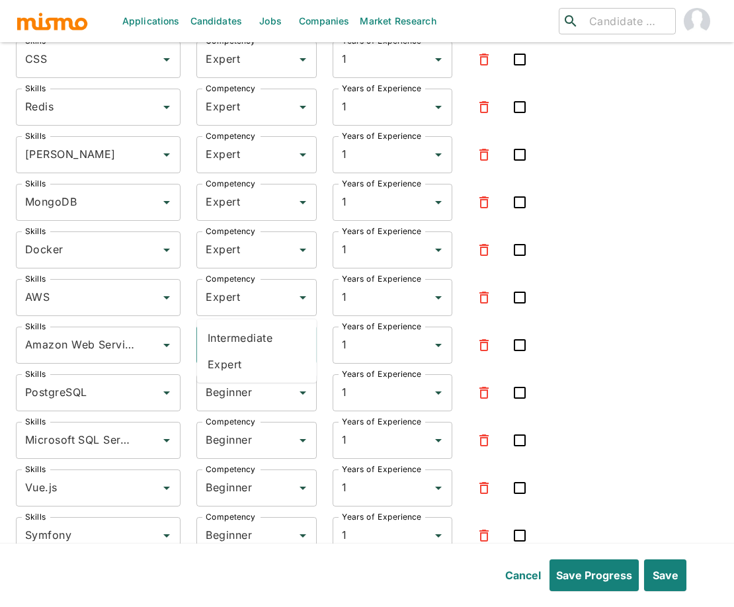
click at [222, 333] on input "Beginner" at bounding box center [237, 345] width 71 height 25
drag, startPoint x: 223, startPoint y: 359, endPoint x: 223, endPoint y: 348, distance: 10.6
click at [223, 359] on li "Expert" at bounding box center [257, 364] width 120 height 26
type input "Expert"
click at [223, 380] on input "Beginner" at bounding box center [237, 392] width 71 height 25
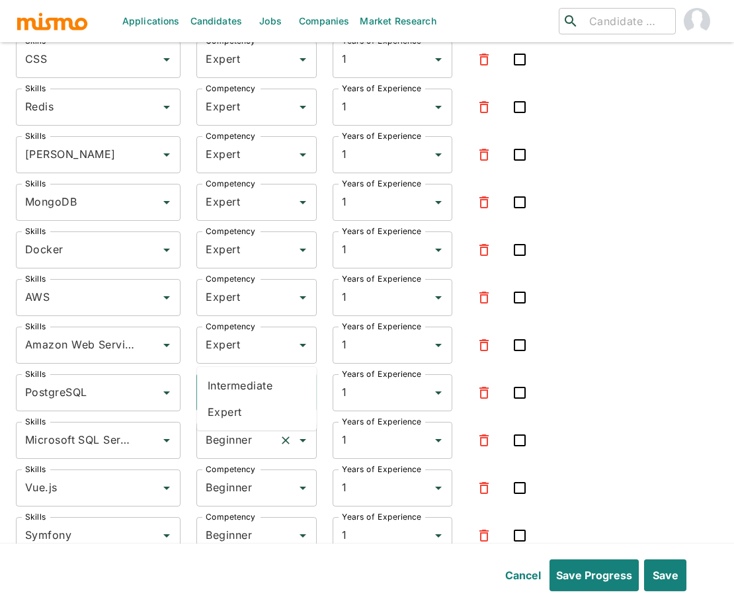
click at [230, 415] on li "Expert" at bounding box center [257, 412] width 120 height 26
type input "Expert"
click at [234, 428] on input "Beginner" at bounding box center [237, 440] width 71 height 25
click at [242, 446] on li "Expert" at bounding box center [257, 459] width 120 height 26
type input "Expert"
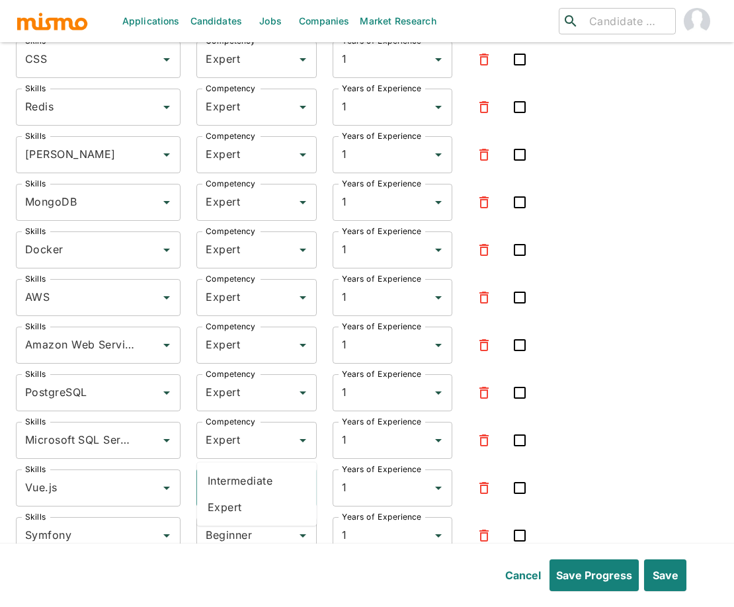
click at [239, 475] on input "Beginner" at bounding box center [237, 487] width 71 height 25
click at [227, 508] on li "Expert" at bounding box center [257, 507] width 120 height 26
type input "Expert"
drag, startPoint x: 231, startPoint y: 494, endPoint x: 221, endPoint y: 505, distance: 14.5
click at [231, 523] on input "Beginner" at bounding box center [237, 535] width 71 height 25
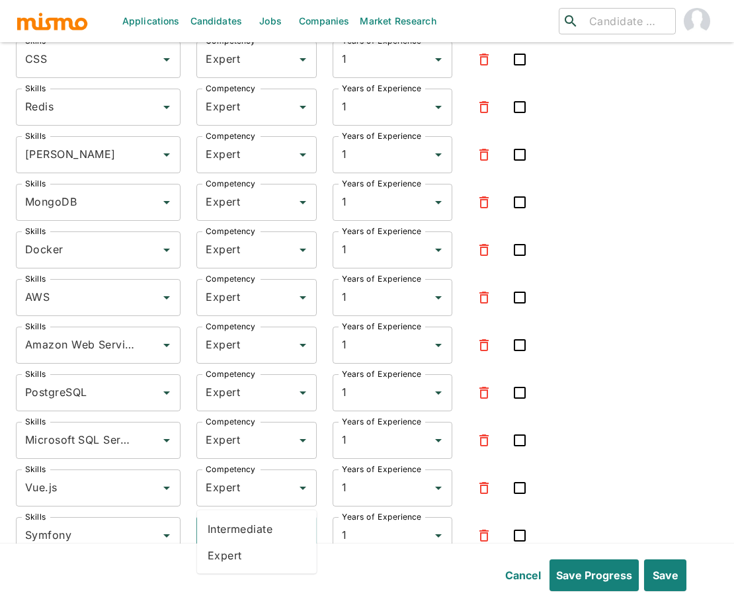
click at [216, 550] on li "Expert" at bounding box center [257, 555] width 120 height 26
type input "Expert"
click at [232, 571] on input "Beginner" at bounding box center [237, 583] width 71 height 25
click at [249, 497] on li "Expert" at bounding box center [257, 502] width 120 height 26
type input "Expert"
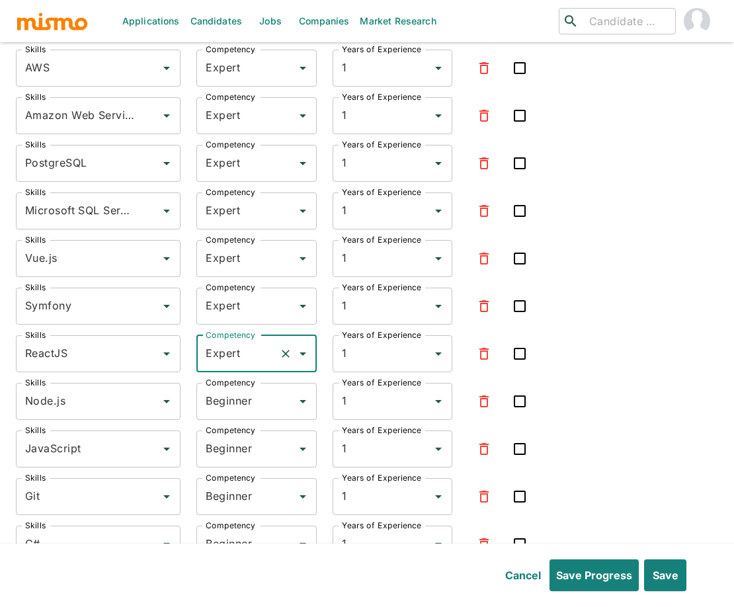
scroll to position [3706, 0]
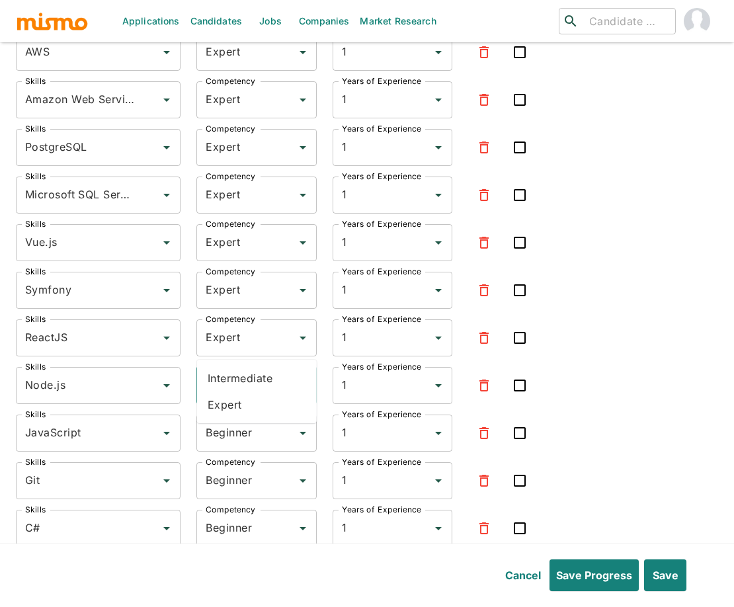
click at [232, 373] on input "Beginner" at bounding box center [237, 385] width 71 height 25
click at [229, 398] on li "Expert" at bounding box center [257, 404] width 120 height 26
type input "Expert"
click at [220, 421] on input "Beginner" at bounding box center [237, 433] width 71 height 25
click at [216, 462] on li "Expert" at bounding box center [257, 452] width 120 height 26
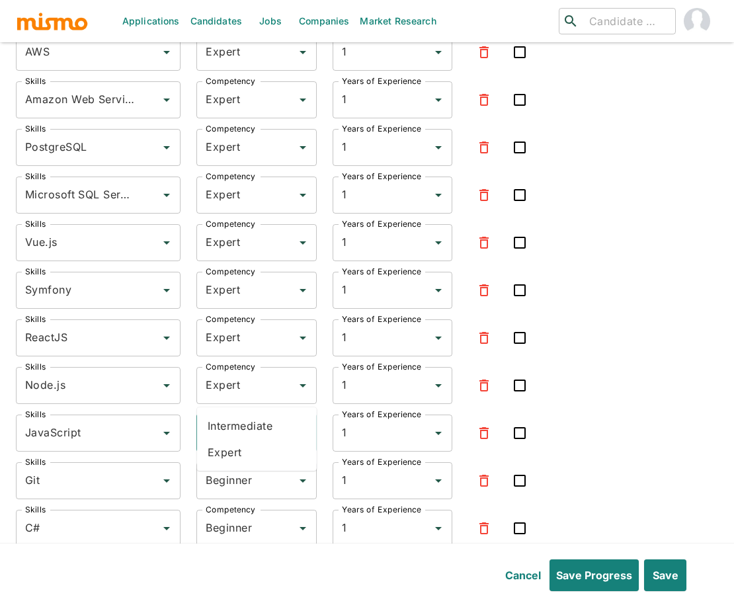
type input "Expert"
click at [233, 456] on label "Competency" at bounding box center [231, 461] width 50 height 11
click at [233, 468] on input "Beginner" at bounding box center [237, 480] width 71 height 25
click at [229, 468] on input "Beginner" at bounding box center [237, 480] width 71 height 25
drag, startPoint x: 239, startPoint y: 500, endPoint x: 216, endPoint y: 501, distance: 23.2
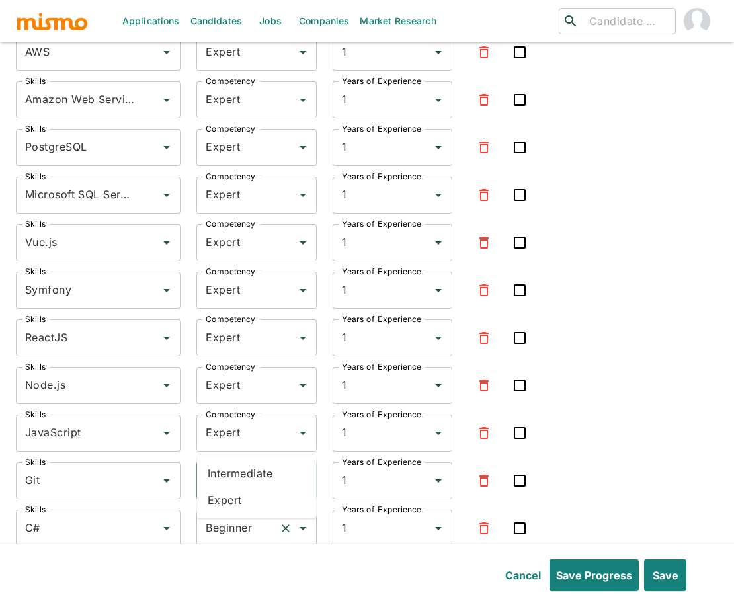
click at [239, 500] on li "Expert" at bounding box center [257, 500] width 120 height 26
type input "Expert"
click at [219, 516] on input "Beginner" at bounding box center [237, 528] width 71 height 25
click at [225, 544] on li "Expert" at bounding box center [257, 547] width 120 height 26
type input "Expert"
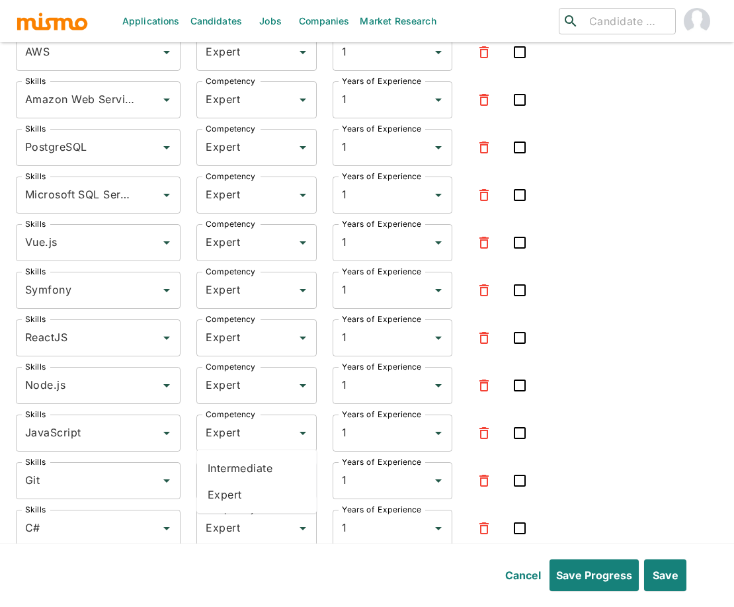
drag, startPoint x: 227, startPoint y: 528, endPoint x: 228, endPoint y: 543, distance: 14.6
click at [227, 563] on input "Beginner" at bounding box center [237, 575] width 71 height 25
click at [231, 499] on li "Expert" at bounding box center [257, 494] width 120 height 26
type input "Expert"
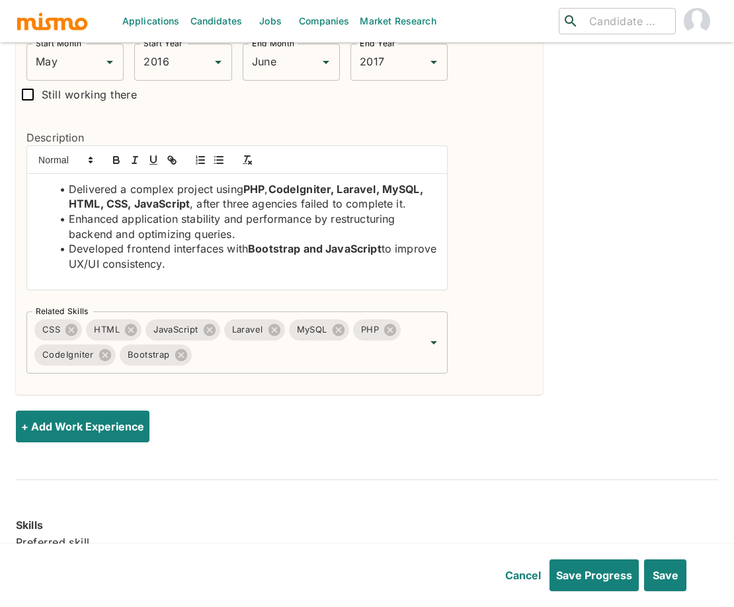
scroll to position [2564, 0]
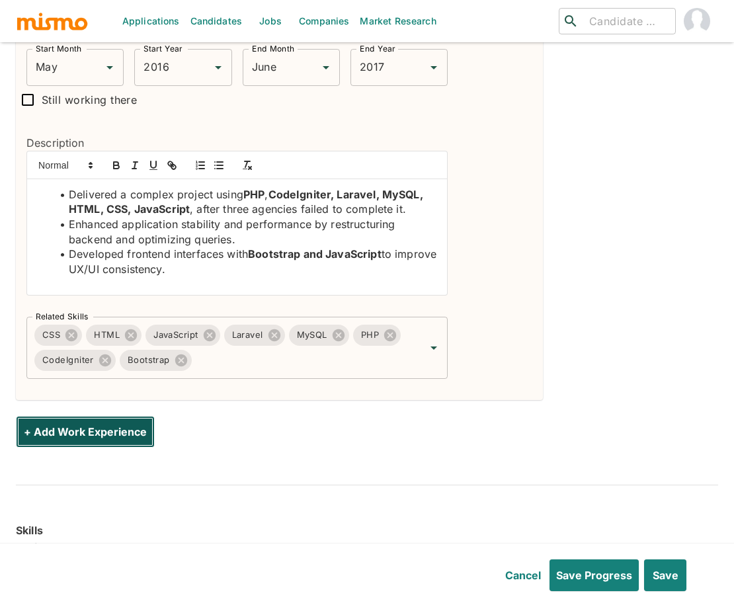
click at [95, 416] on button "+ Add Work Experience" at bounding box center [85, 432] width 139 height 32
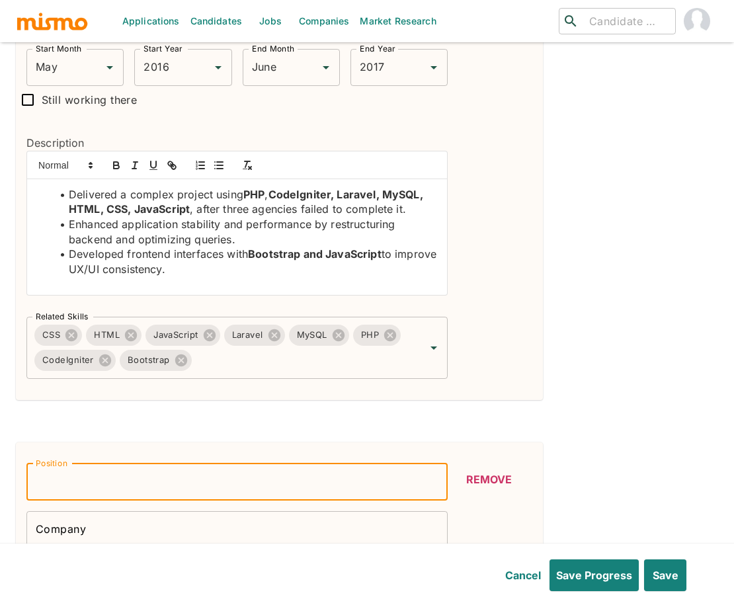
click at [108, 464] on input "Position" at bounding box center [236, 482] width 421 height 37
type input "Web Developer"
click at [178, 511] on input "Company" at bounding box center [236, 529] width 421 height 37
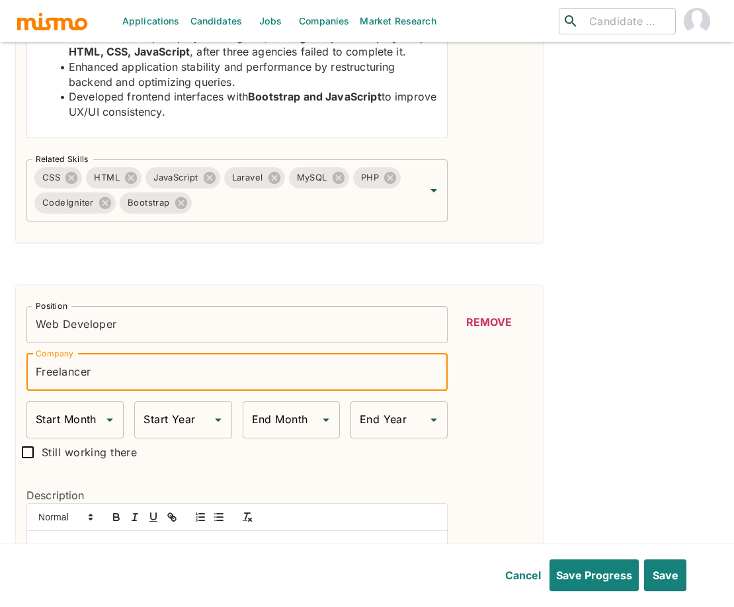
scroll to position [2728, 0]
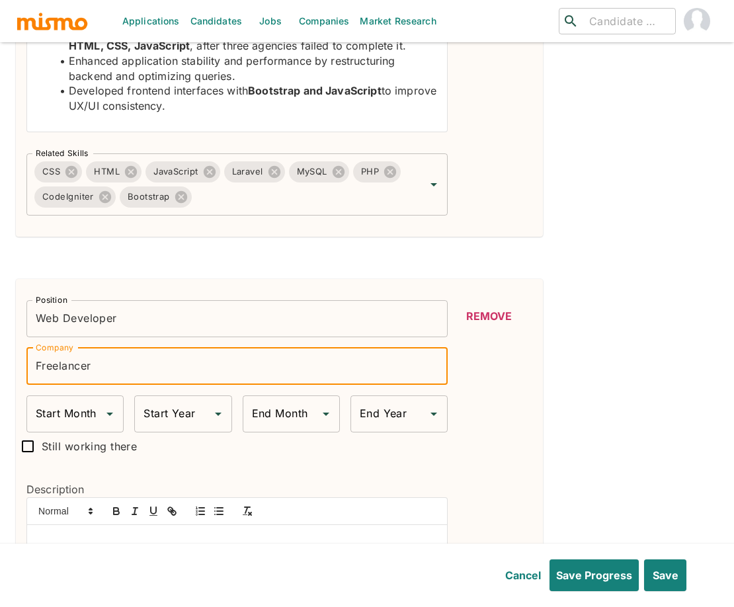
type input "Freelancer"
click at [40, 401] on input "Start Month" at bounding box center [64, 413] width 65 height 25
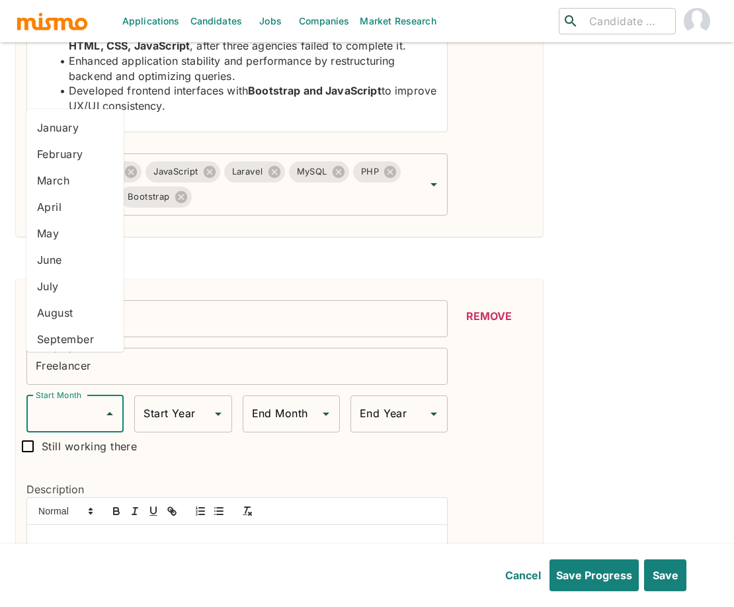
click at [83, 112] on ul "January February March April May June July August September October November De…" at bounding box center [74, 230] width 97 height 243
click at [80, 121] on li "January" at bounding box center [74, 127] width 97 height 26
type input "January"
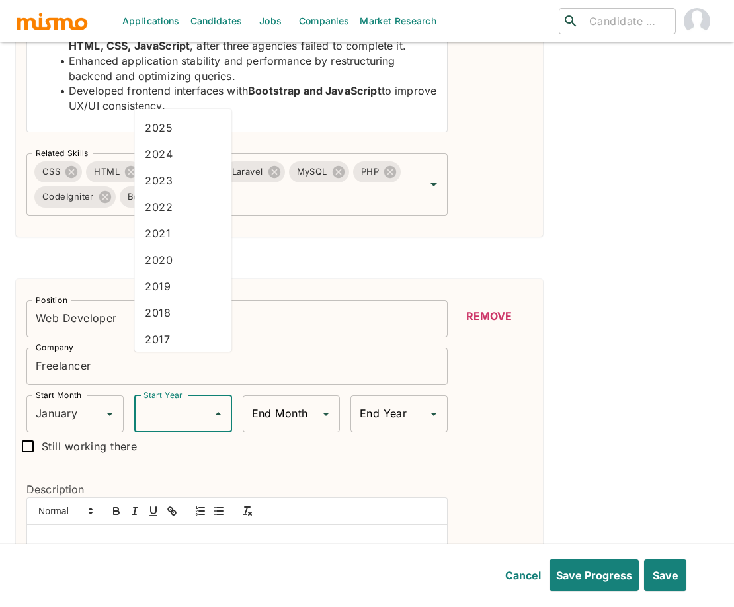
click at [167, 401] on input "Start Year" at bounding box center [172, 413] width 65 height 25
click at [169, 236] on li "2013" at bounding box center [182, 231] width 97 height 26
type input "2013"
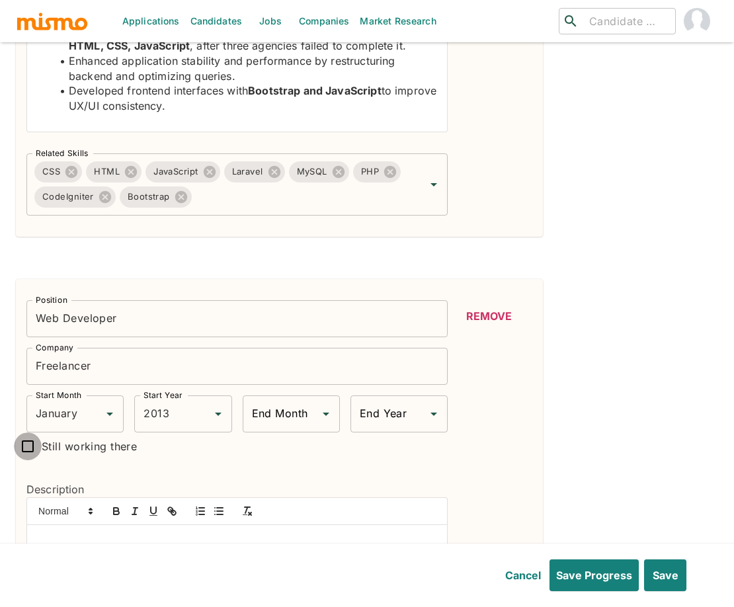
click at [22, 432] on input "Still working there" at bounding box center [28, 446] width 28 height 28
checkbox input "true"
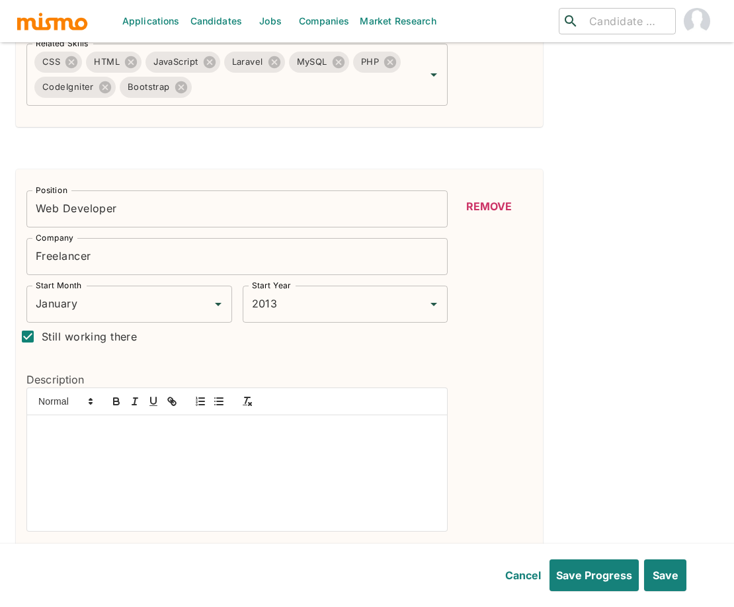
scroll to position [2846, 0]
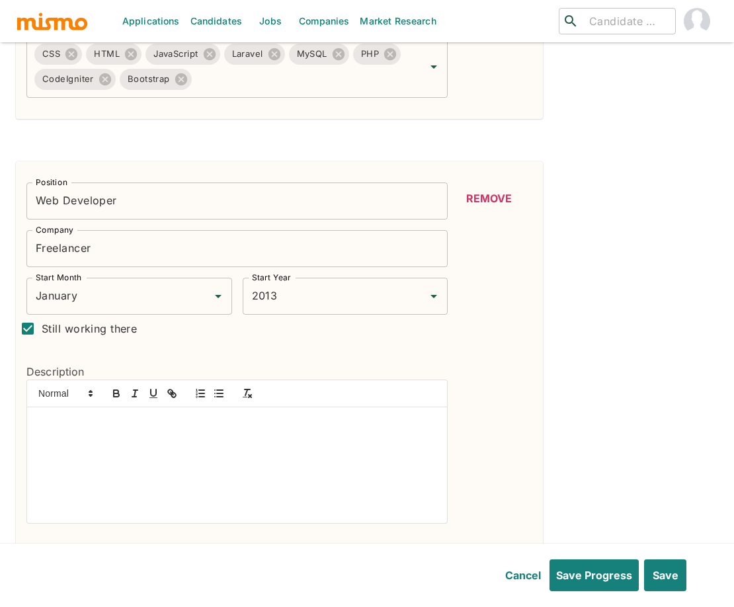
click at [298, 407] on div at bounding box center [237, 465] width 420 height 116
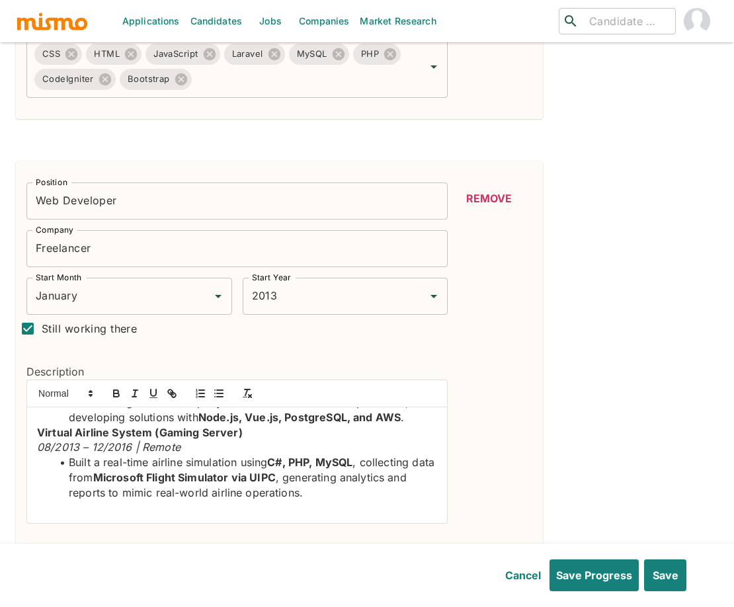
scroll to position [185, 0]
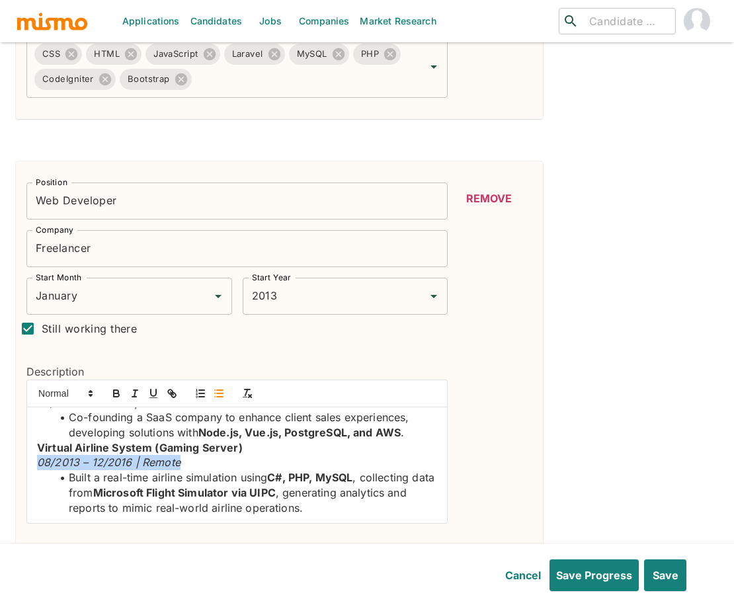
drag, startPoint x: 194, startPoint y: 425, endPoint x: 28, endPoint y: 415, distance: 166.9
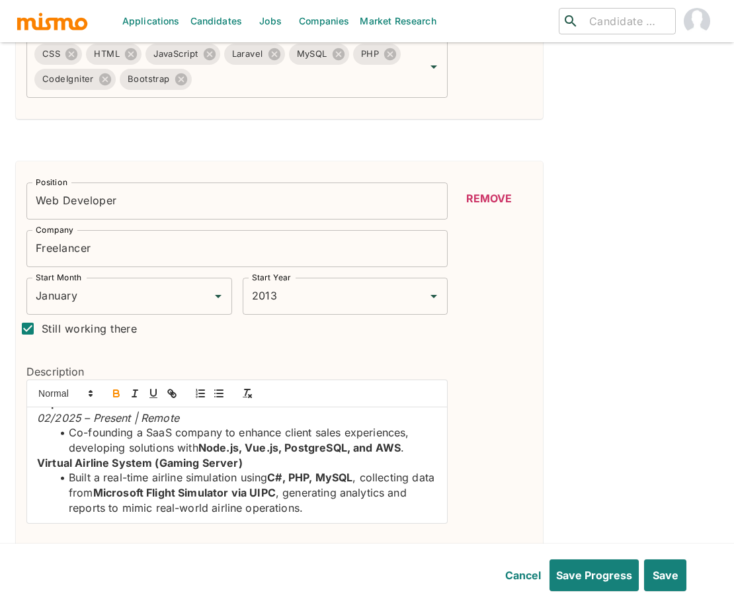
scroll to position [170, 0]
click at [407, 425] on li "Co-founding a SaaS company to enhance client sales experiences, developing solu…" at bounding box center [245, 440] width 384 height 30
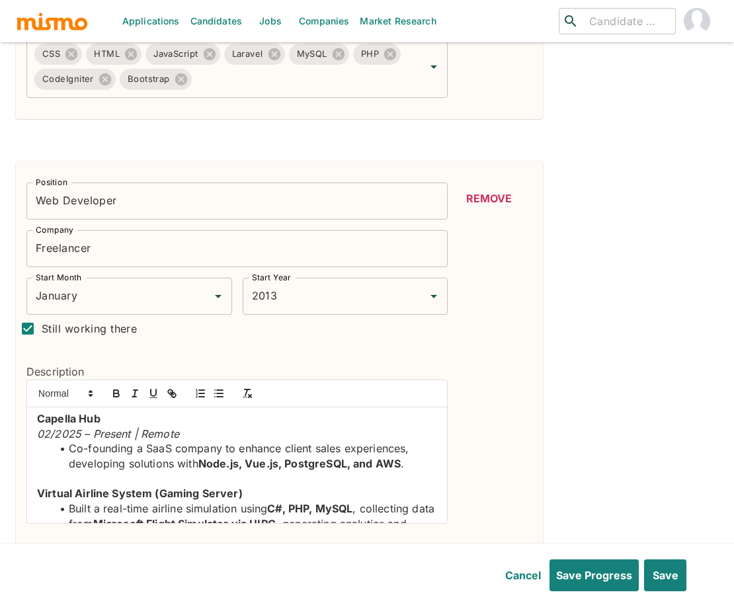
scroll to position [130, 0]
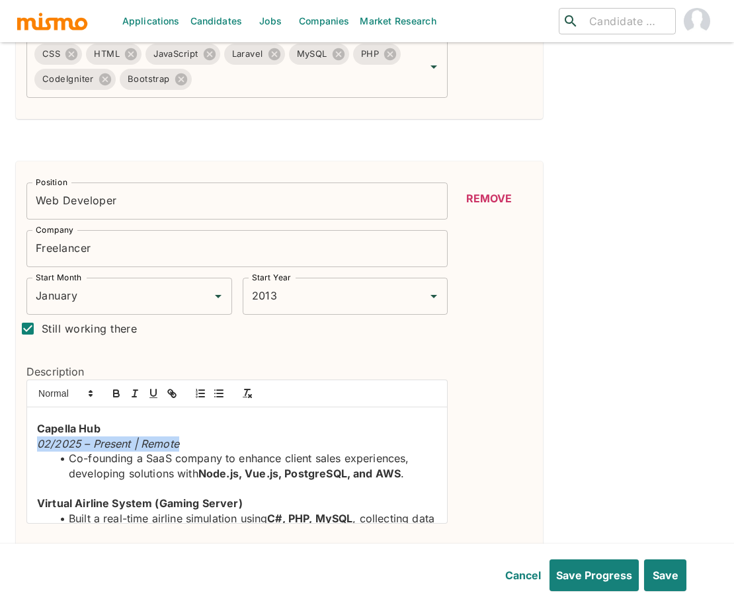
drag, startPoint x: 207, startPoint y: 413, endPoint x: 25, endPoint y: 409, distance: 181.9
click at [26, 409] on div "Built custom client systems using PHP, MySQL, JavaScript, HTML, CSS , including…" at bounding box center [236, 452] width 421 height 145
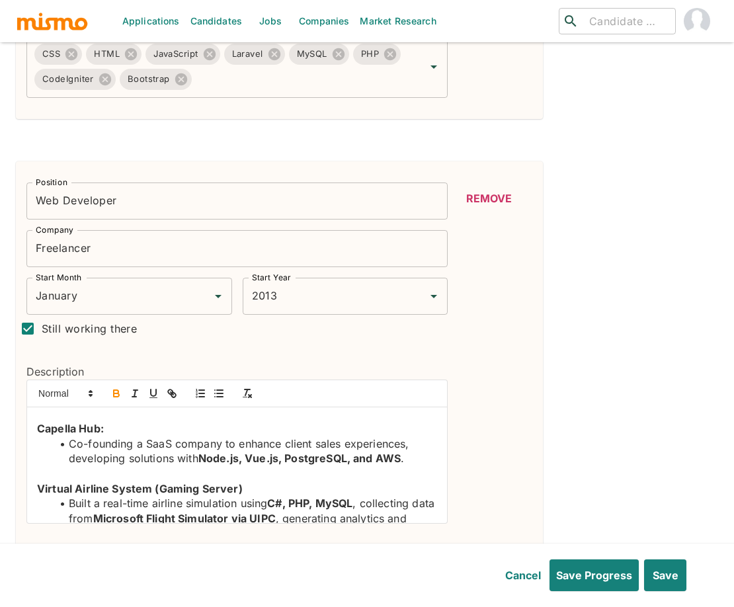
click at [255, 481] on p "Virtual Airline System (Gaming Server)" at bounding box center [237, 488] width 400 height 15
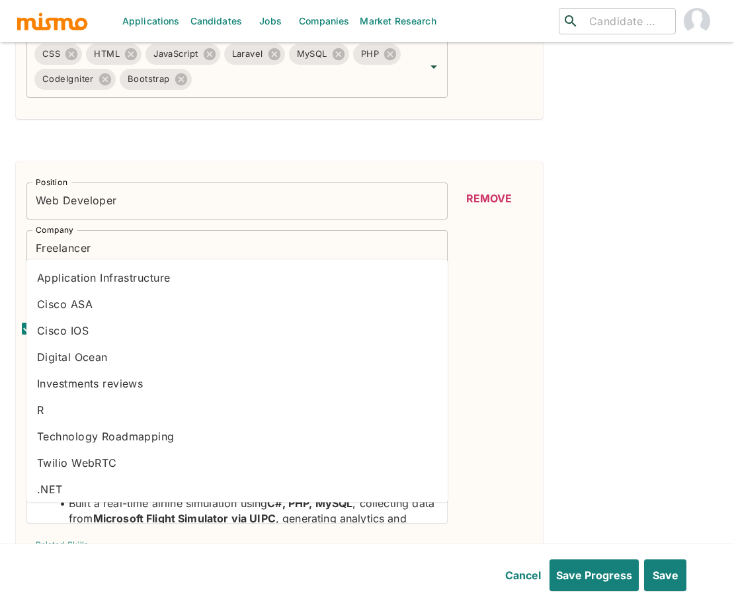
click at [276, 551] on input "Related Skills" at bounding box center [226, 563] width 389 height 25
type input "C#"
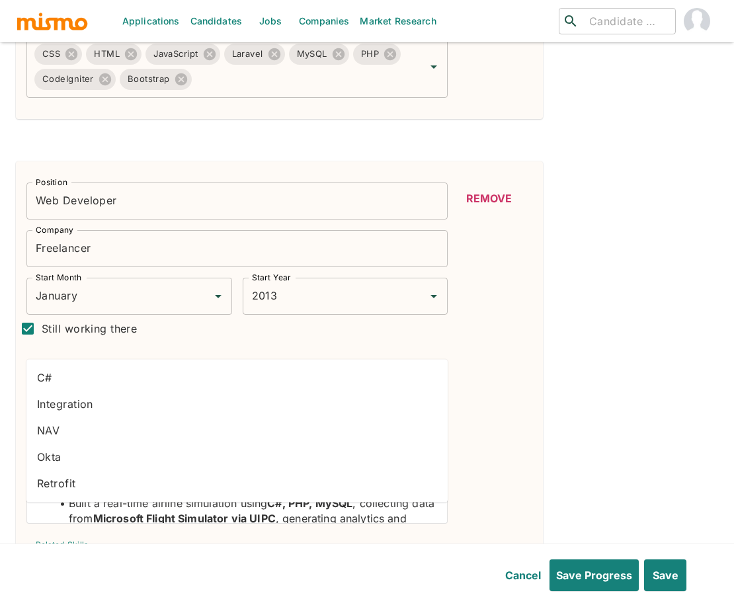
click at [108, 382] on li "C#" at bounding box center [236, 377] width 421 height 26
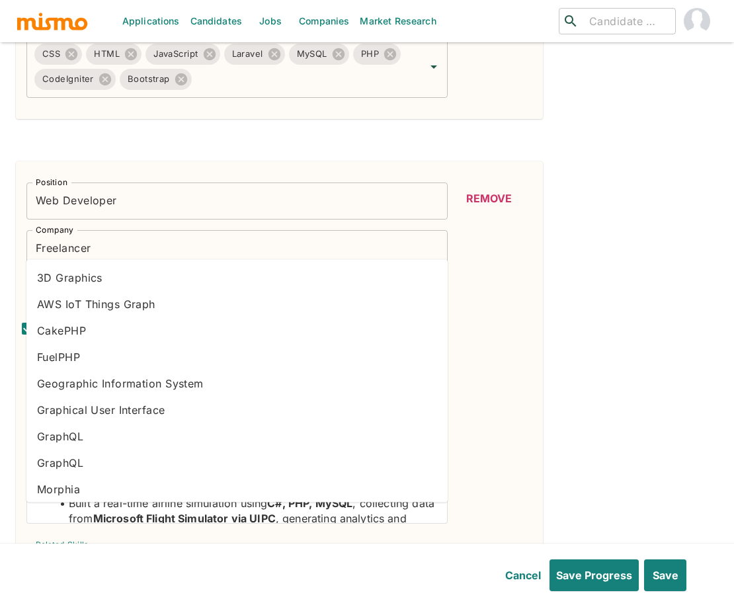
type input "PHP"
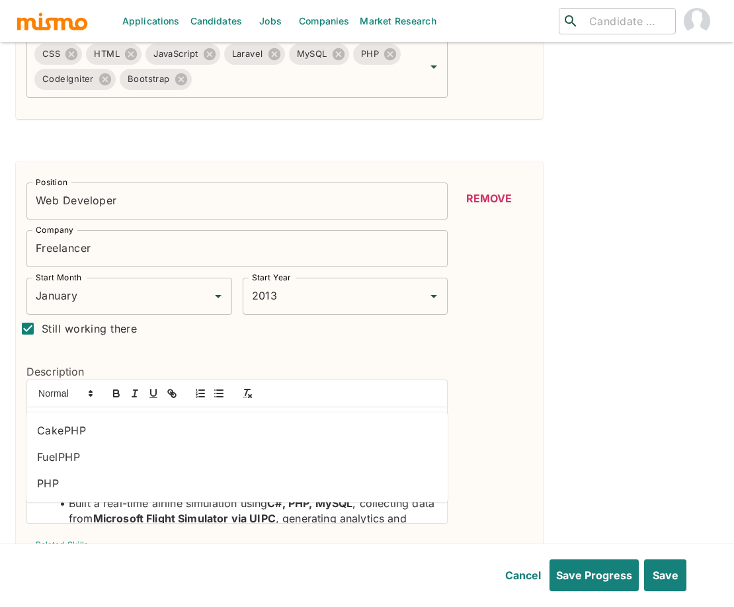
click at [212, 487] on li "PHP" at bounding box center [236, 483] width 421 height 26
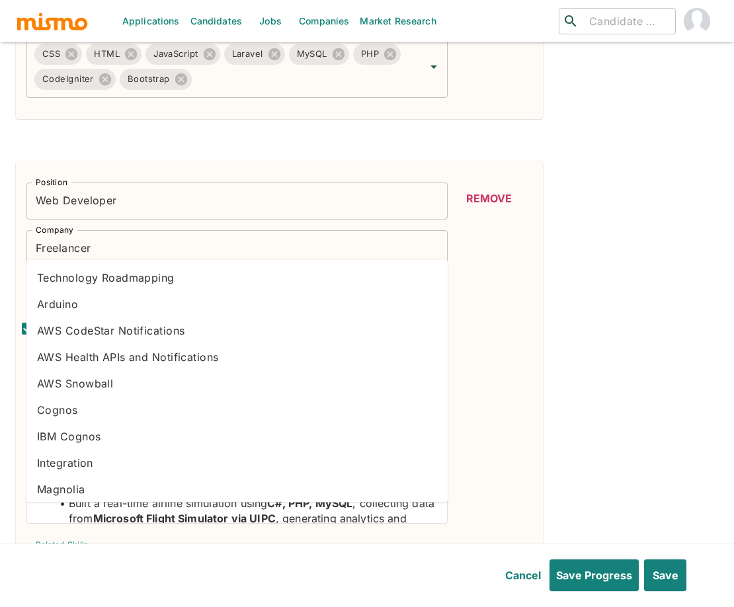
type input "Nod"
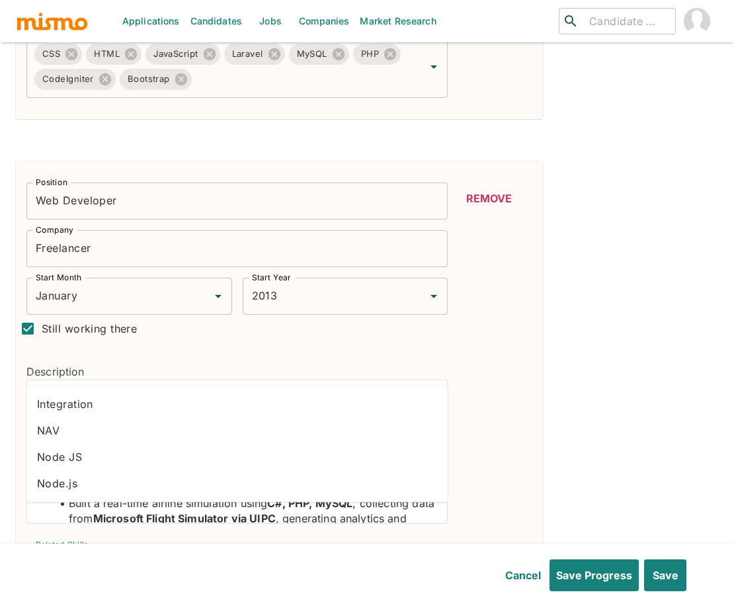
click at [114, 481] on li "Node.js" at bounding box center [236, 483] width 421 height 26
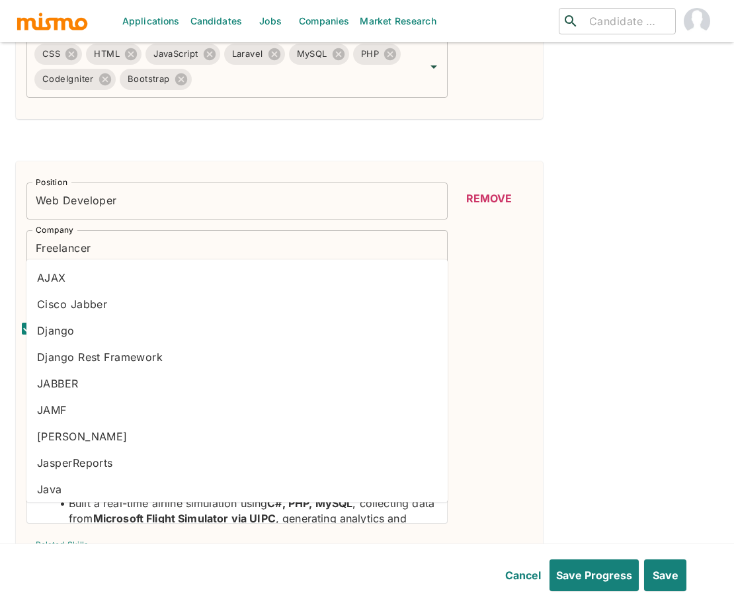
type input "Java"
click at [112, 386] on li "JavaScript" at bounding box center [236, 383] width 421 height 26
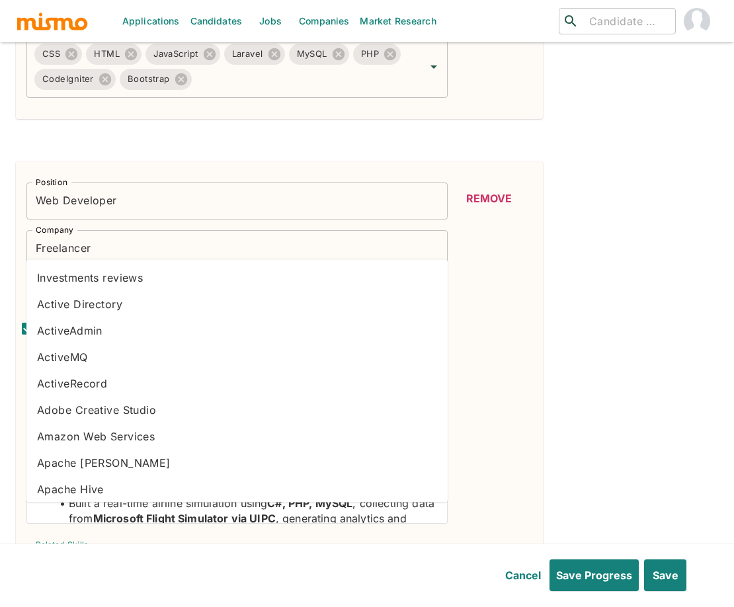
type input "Vue"
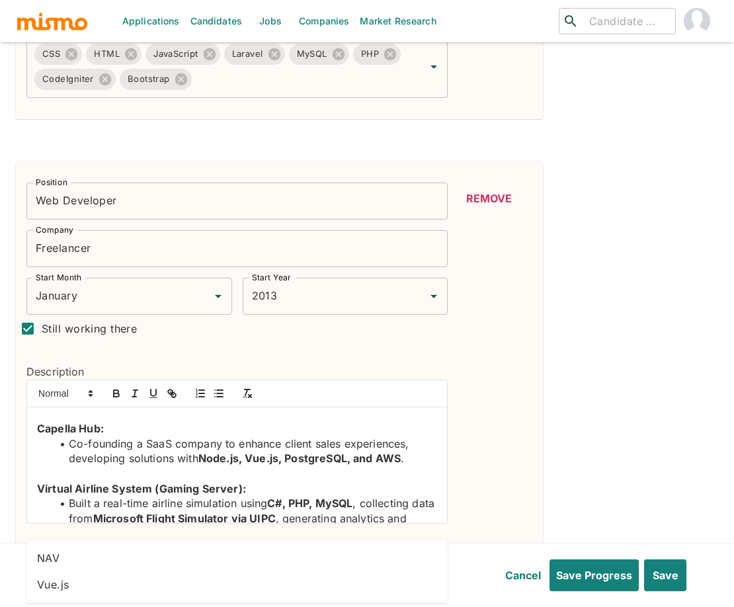
click at [264, 600] on ul "NAV Vue.js" at bounding box center [236, 571] width 421 height 63
click at [177, 585] on li "Vue.js" at bounding box center [236, 584] width 421 height 26
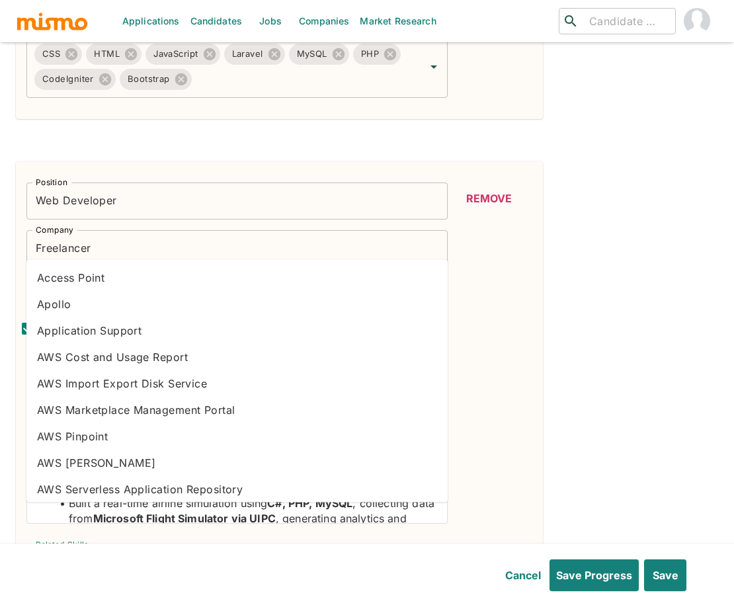
type input "POst"
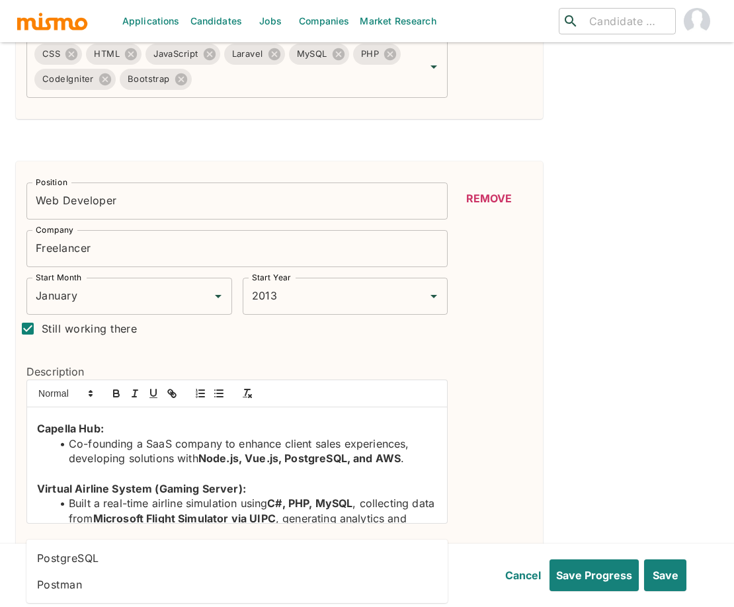
click at [178, 557] on li "PostgreSQL" at bounding box center [236, 558] width 421 height 26
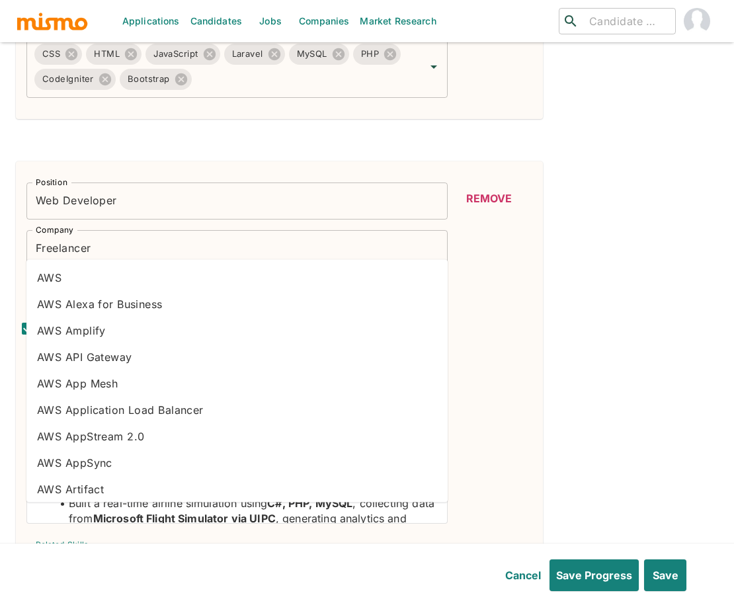
type input "AWS"
click at [89, 268] on li "AWS" at bounding box center [236, 278] width 421 height 26
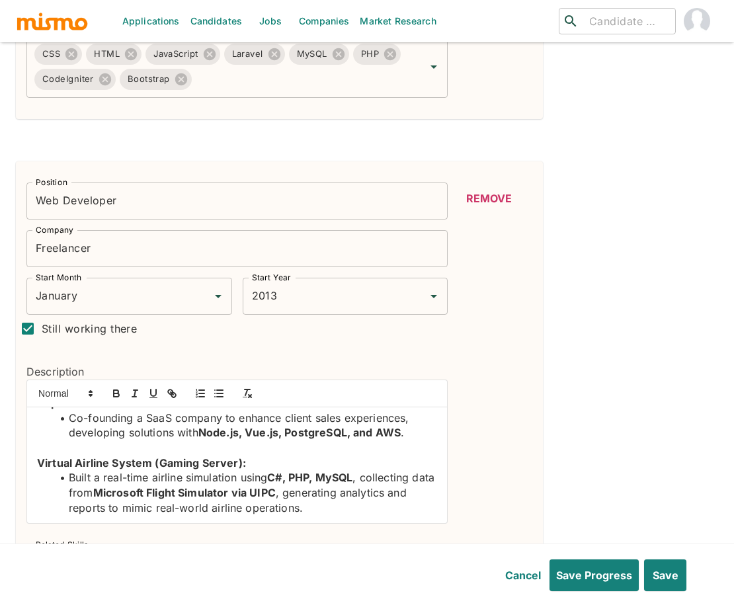
scroll to position [170, 0]
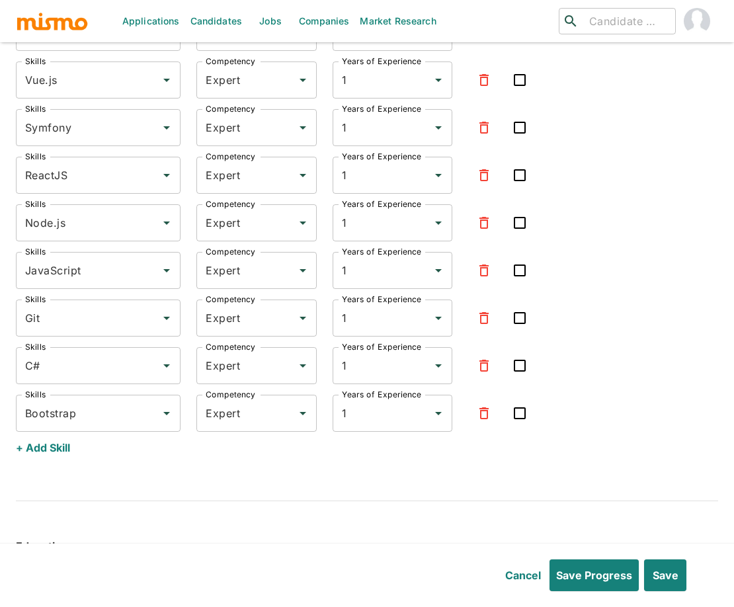
scroll to position [4409, 0]
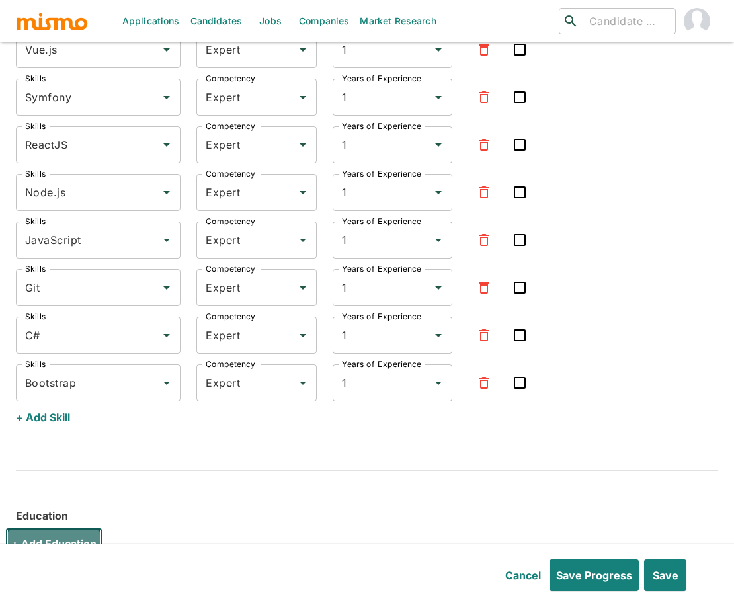
click at [64, 528] on button "+ Add Education" at bounding box center [53, 544] width 97 height 32
click at [397, 497] on div "Education" at bounding box center [361, 512] width 713 height 30
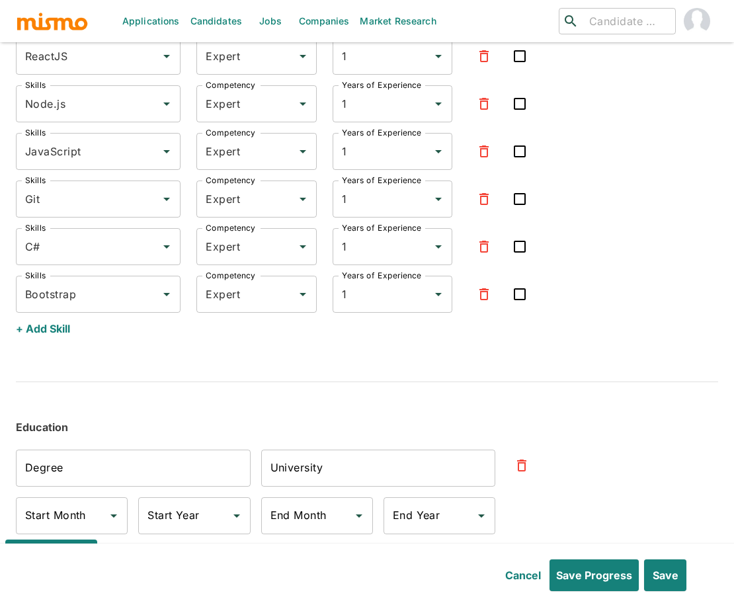
scroll to position [4510, 0]
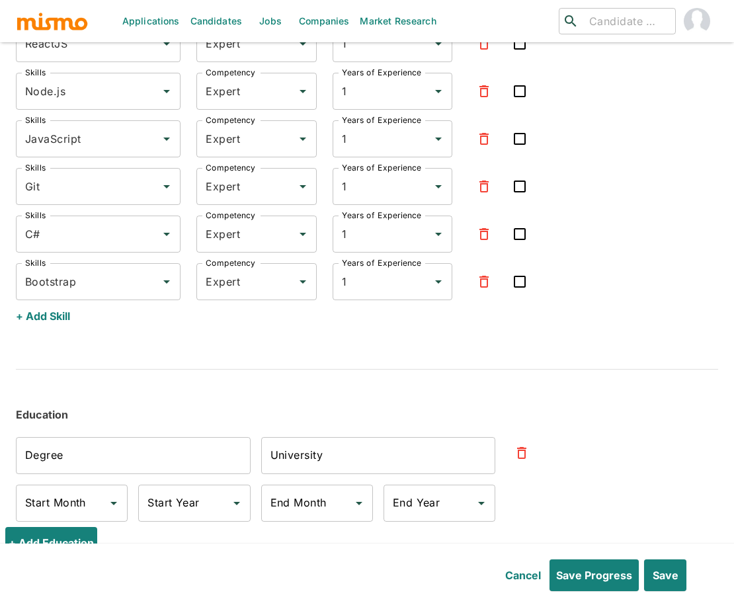
click at [166, 437] on input "Degree" at bounding box center [133, 455] width 235 height 37
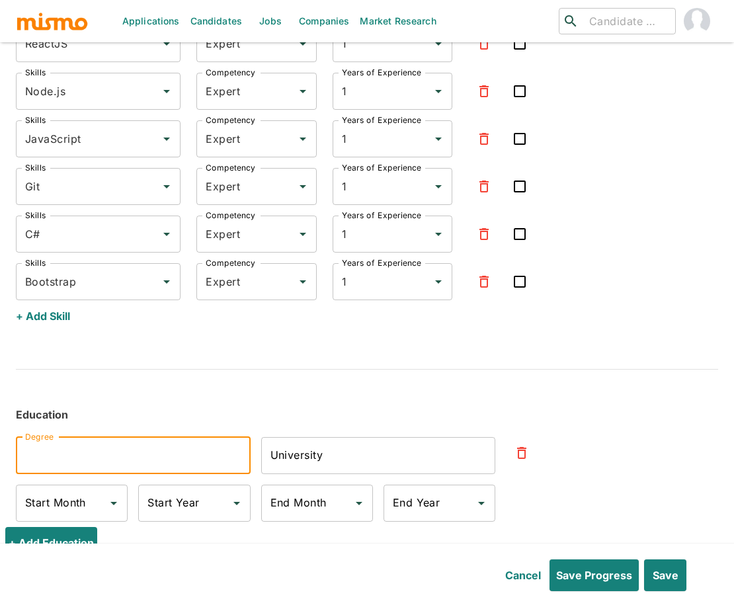
paste input "Bachelor's degree in Information Systems"
type input "Bachelor's degree in Information Systems"
click at [349, 437] on input "University" at bounding box center [378, 455] width 235 height 37
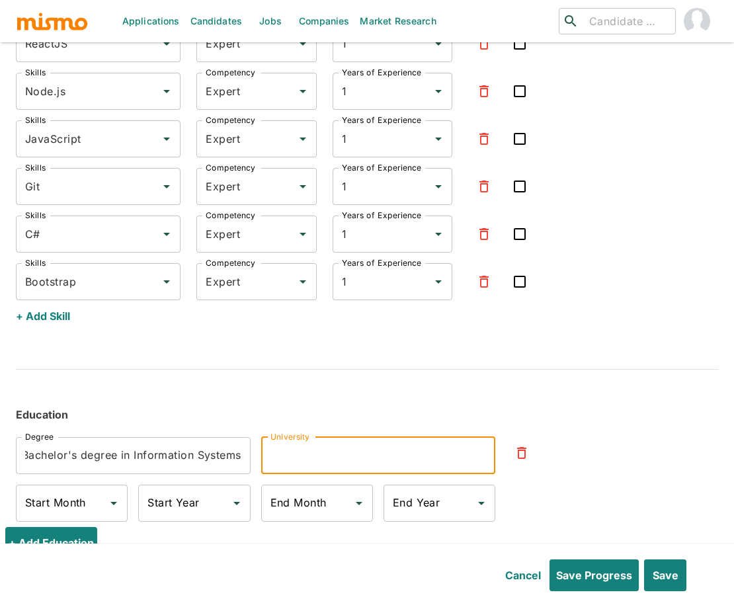
scroll to position [0, 0]
type input "FIAP"
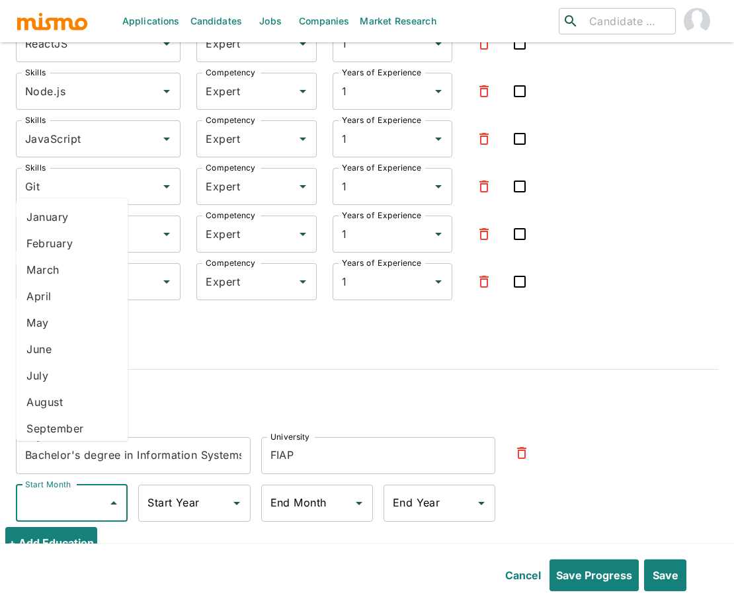
click at [78, 485] on div "Start Month Start Month" at bounding box center [72, 503] width 112 height 37
drag, startPoint x: 69, startPoint y: 249, endPoint x: 72, endPoint y: 265, distance: 16.1
click at [69, 249] on li "February" at bounding box center [72, 243] width 112 height 26
type input "February"
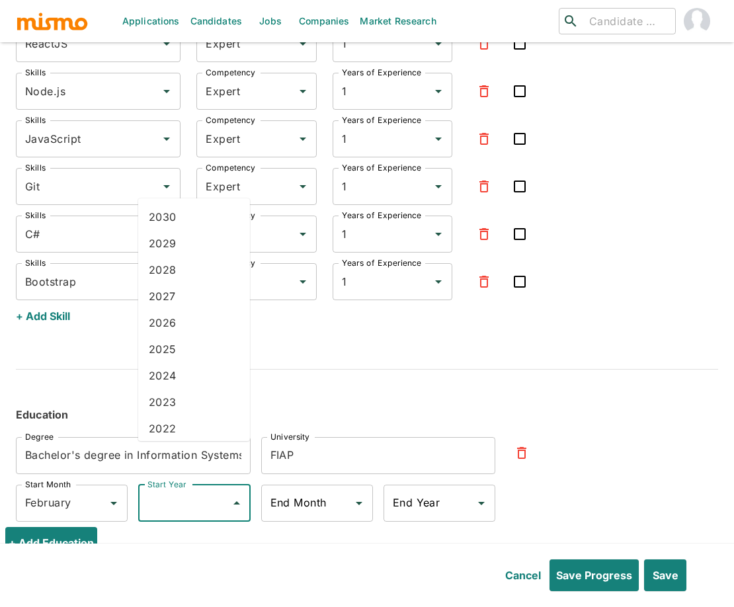
click at [179, 485] on div "Start Year Start Year" at bounding box center [194, 503] width 112 height 37
click at [179, 317] on li "2018" at bounding box center [194, 320] width 112 height 26
type input "2018"
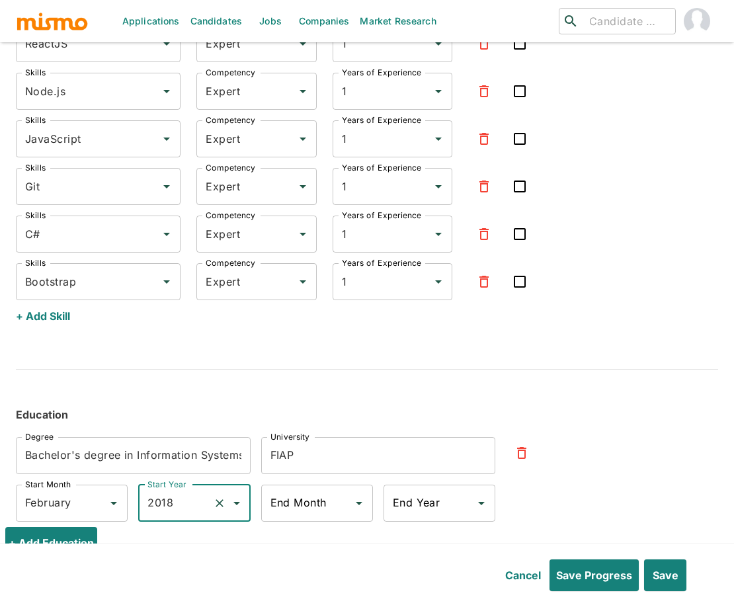
click at [290, 485] on div "End Month End Month" at bounding box center [317, 503] width 112 height 37
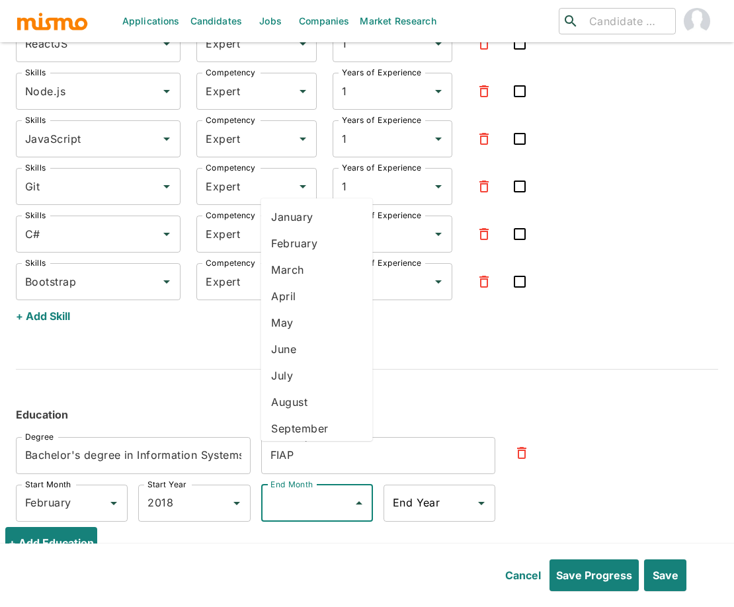
drag, startPoint x: 314, startPoint y: 359, endPoint x: 318, endPoint y: 371, distance: 12.5
click at [314, 359] on li "June" at bounding box center [317, 349] width 112 height 26
type input "June"
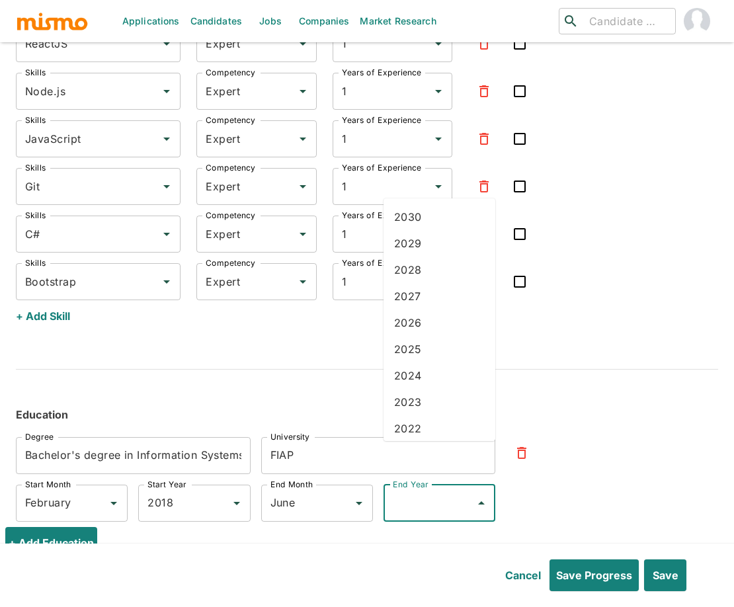
click at [410, 485] on div "End Year End Year" at bounding box center [440, 503] width 112 height 37
click at [432, 291] on li "2019" at bounding box center [440, 294] width 112 height 26
type input "2019"
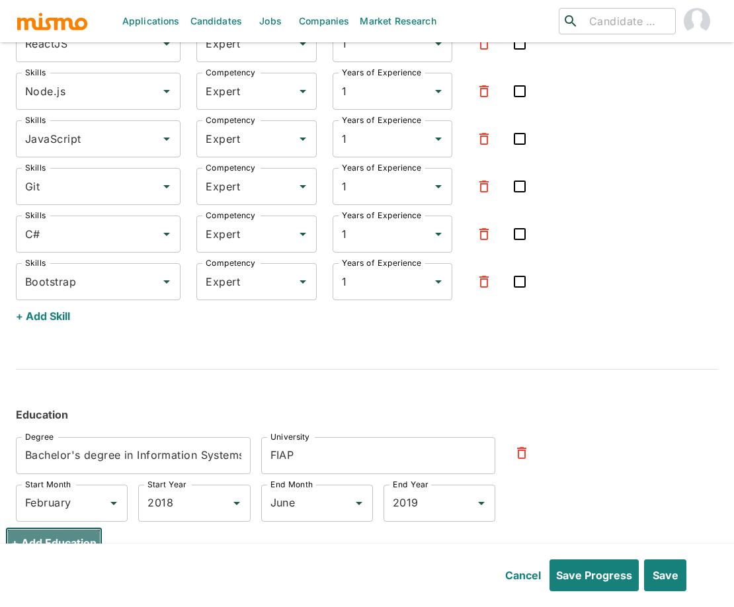
click at [65, 527] on button "+ Add Education" at bounding box center [53, 543] width 97 height 32
click at [212, 553] on input "Degree" at bounding box center [133, 571] width 235 height 37
paste input "Telecommunications Technician Course"
type input "Telecommunications Technician Course"
click at [675, 507] on div "Degree Bachelor's degree in Information Systems Degree University FIAP Universi…" at bounding box center [356, 529] width 723 height 227
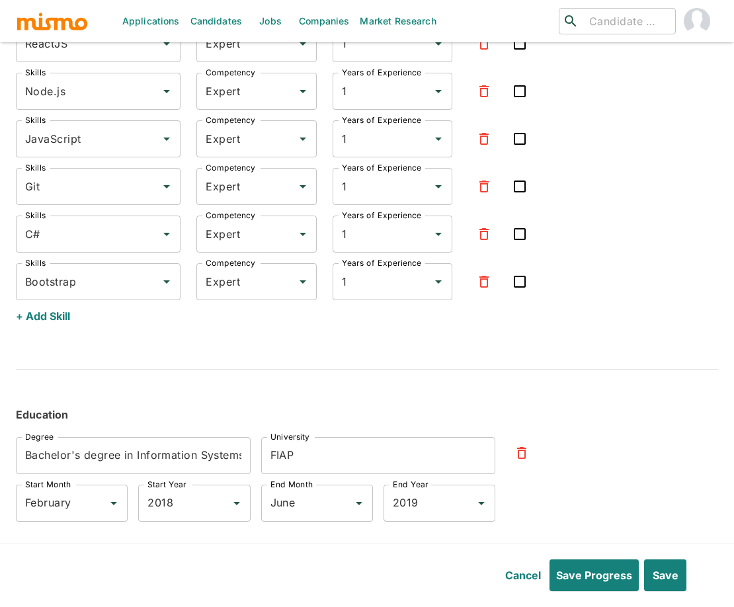
click at [341, 553] on input "University" at bounding box center [378, 571] width 235 height 37
paste input "SENAI Roberto Simonsem"
type input "SENAI Roberto Simonsem"
drag, startPoint x: 639, startPoint y: 499, endPoint x: 658, endPoint y: 503, distance: 19.5
click at [642, 500] on div "Degree Bachelor's degree in Information Systems Degree University FIAP Universi…" at bounding box center [356, 529] width 723 height 227
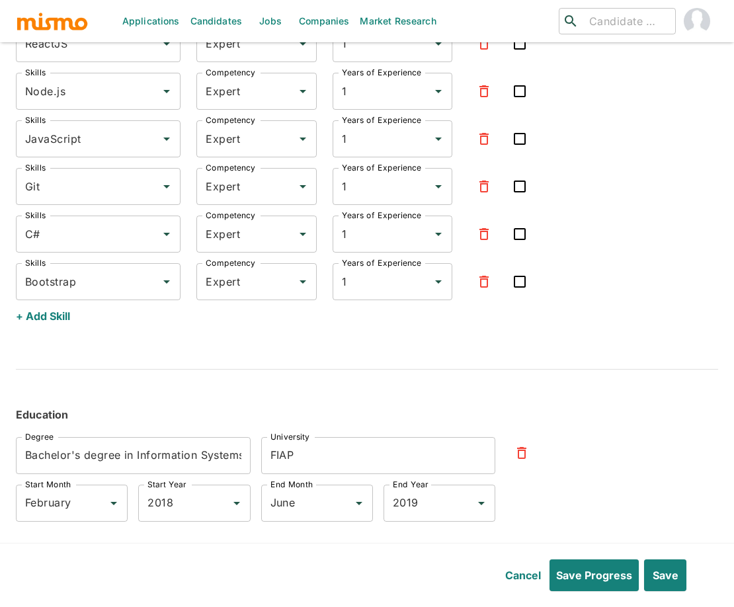
scroll to position [4626, 0]
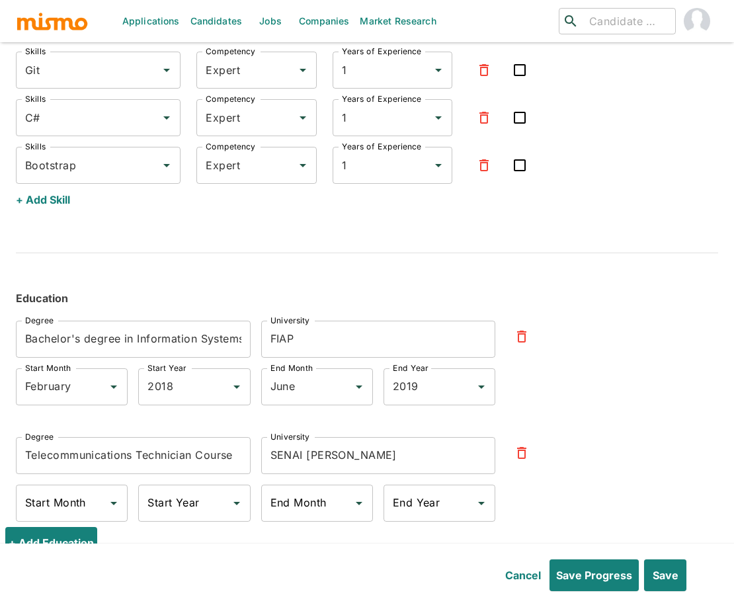
click at [210, 491] on input "Start Year" at bounding box center [184, 503] width 80 height 25
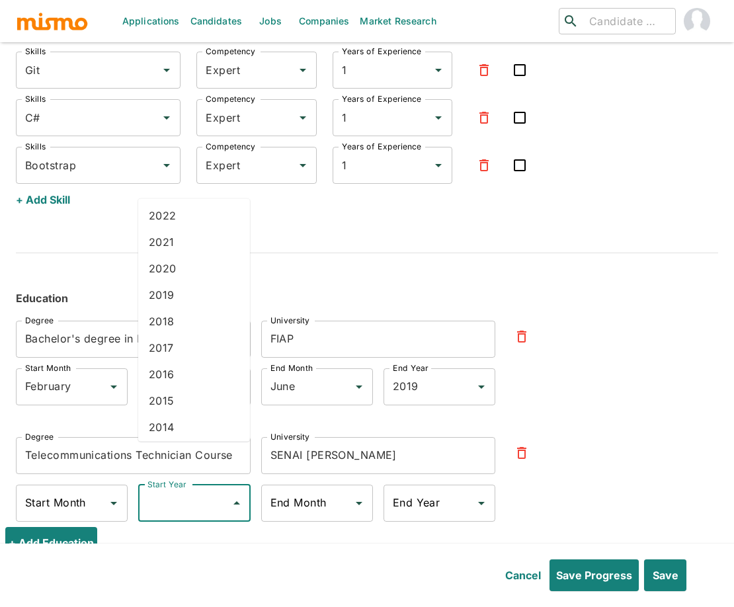
scroll to position [427, 0]
click at [177, 312] on li "2010" at bounding box center [194, 319] width 112 height 26
type input "2010"
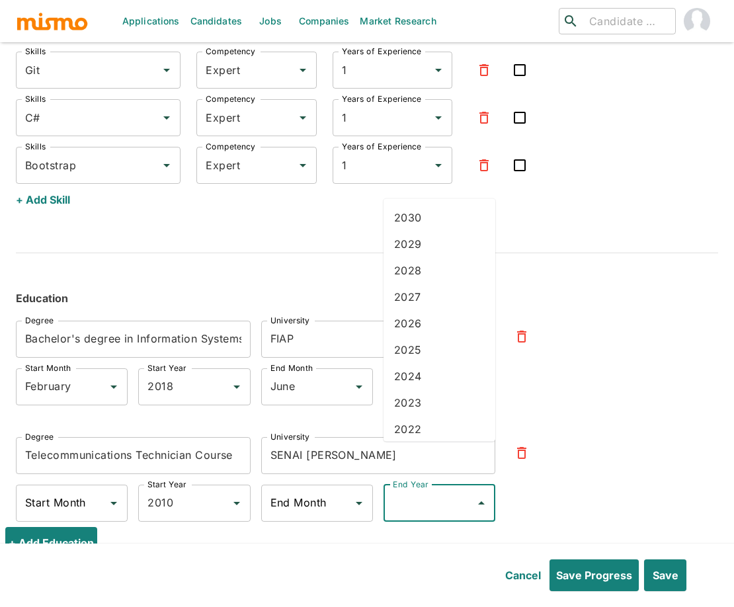
click at [410, 491] on input "End Year" at bounding box center [429, 503] width 80 height 25
click at [412, 265] on li "2012" at bounding box center [440, 266] width 112 height 26
type input "2012"
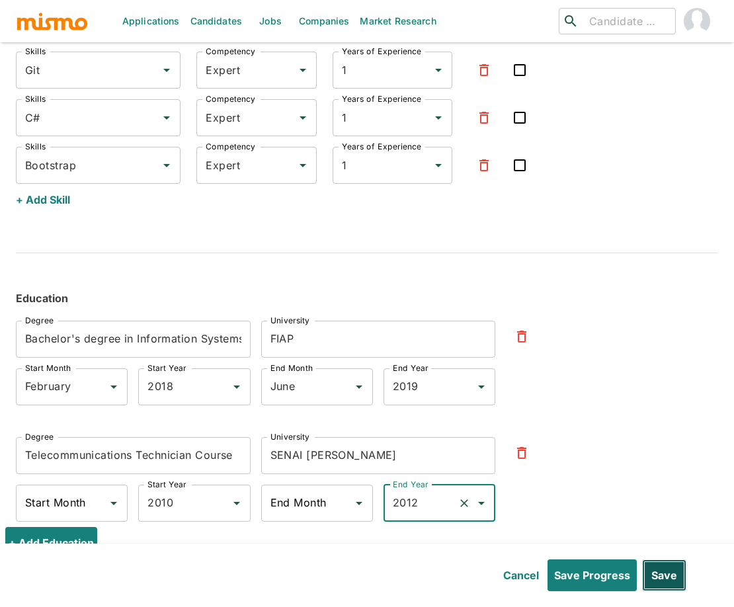
drag, startPoint x: 669, startPoint y: 569, endPoint x: 641, endPoint y: 568, distance: 27.1
click at [669, 569] on button "Save" at bounding box center [664, 575] width 44 height 32
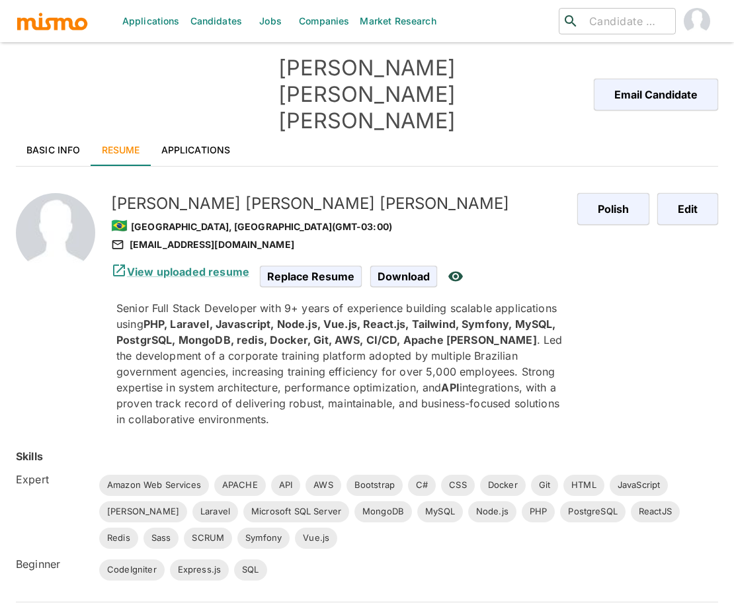
scroll to position [1, 0]
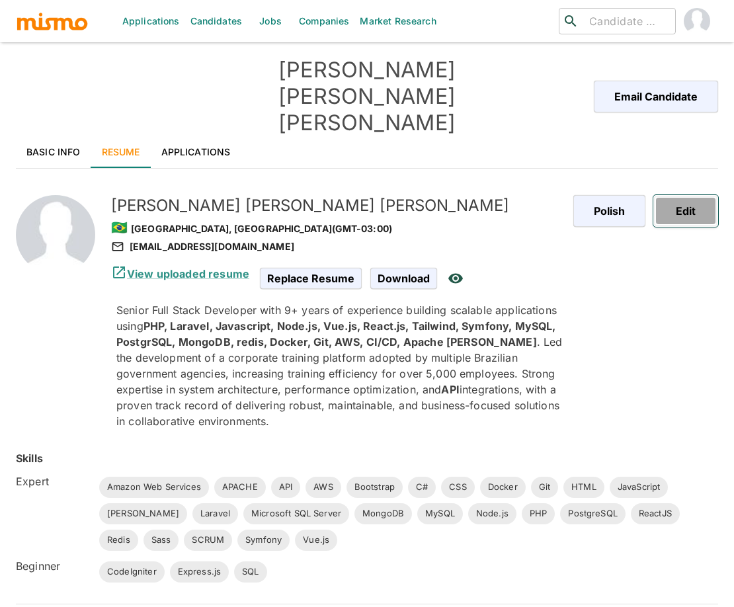
click at [694, 195] on button "Edit" at bounding box center [685, 211] width 65 height 32
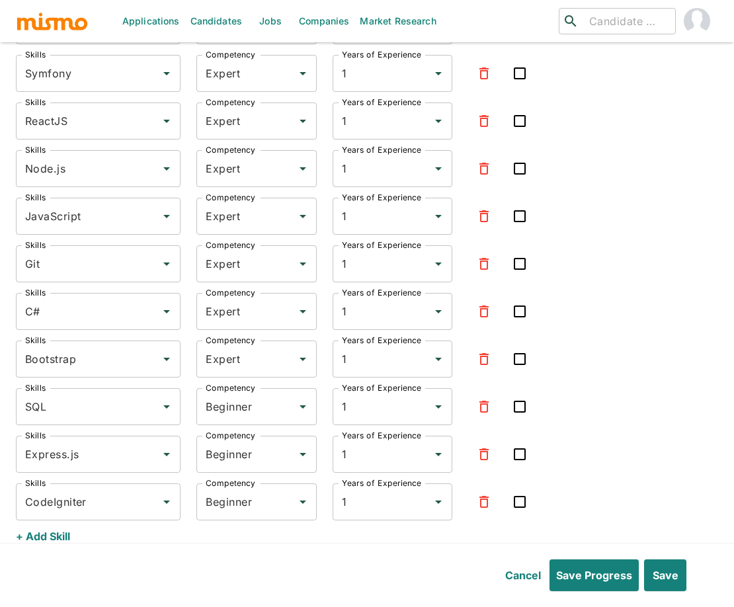
scroll to position [4413, 0]
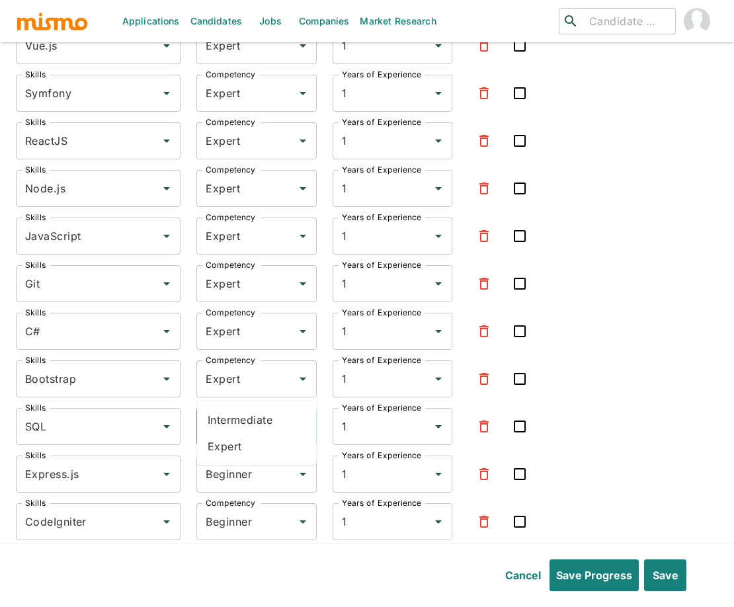
click at [220, 414] on input "Beginner" at bounding box center [237, 426] width 71 height 25
click at [225, 447] on li "Expert" at bounding box center [257, 446] width 120 height 26
type input "Expert"
click at [229, 462] on input "Beginner" at bounding box center [237, 474] width 71 height 25
click at [233, 491] on li "Expert" at bounding box center [257, 494] width 120 height 26
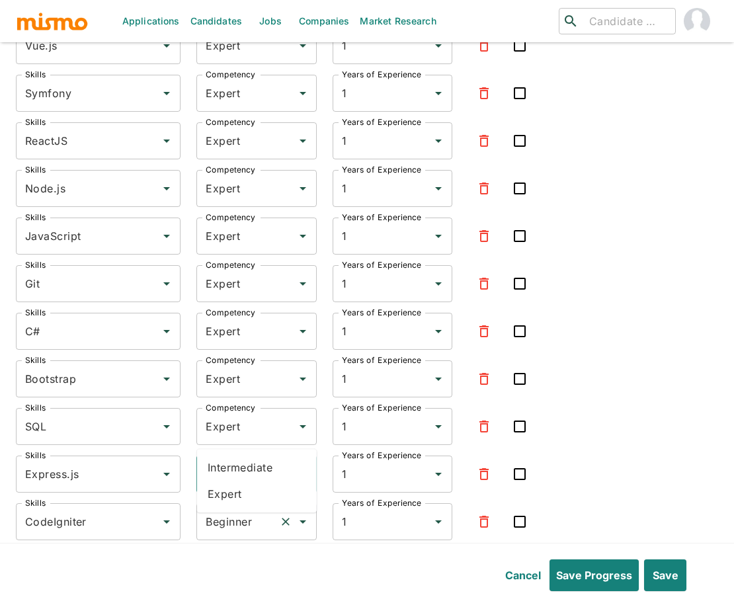
type input "Expert"
drag, startPoint x: 235, startPoint y: 483, endPoint x: 239, endPoint y: 522, distance: 38.6
click at [235, 509] on input "Beginner" at bounding box center [237, 521] width 71 height 25
click at [250, 544] on li "Expert" at bounding box center [257, 541] width 120 height 26
type input "Expert"
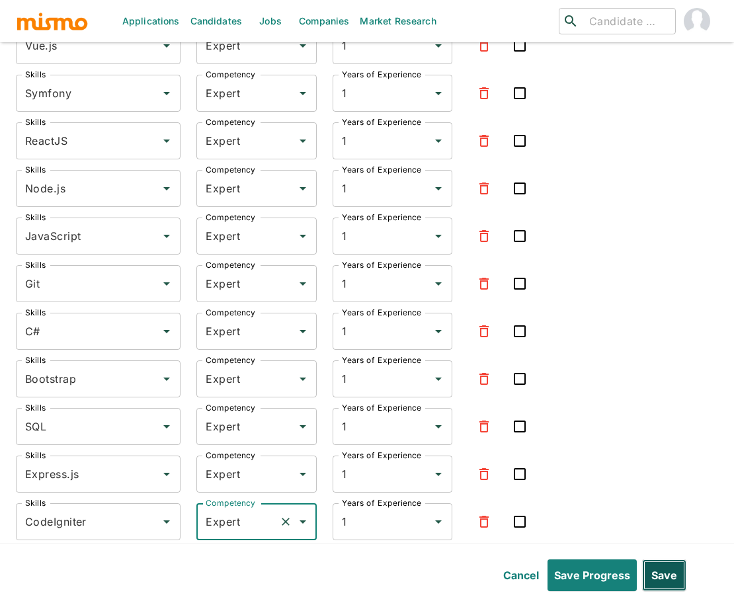
drag, startPoint x: 663, startPoint y: 572, endPoint x: 489, endPoint y: 328, distance: 300.0
click at [663, 572] on button "Save" at bounding box center [664, 575] width 44 height 32
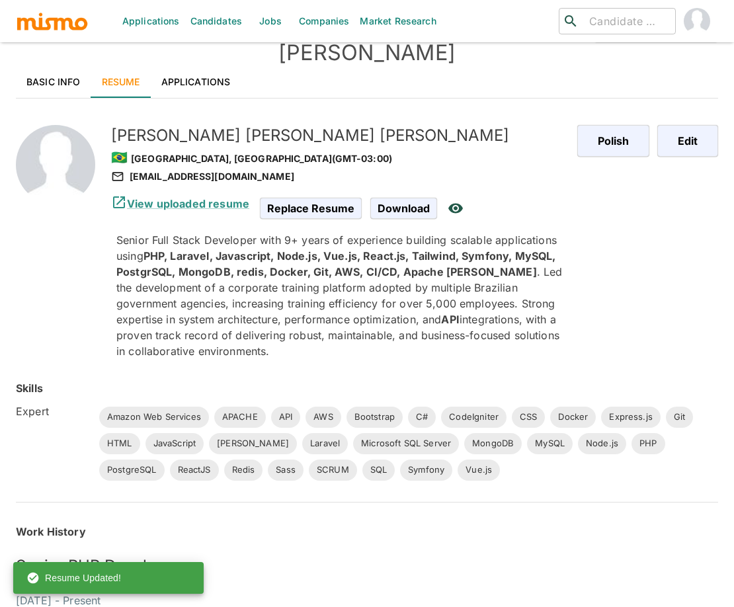
scroll to position [0, 0]
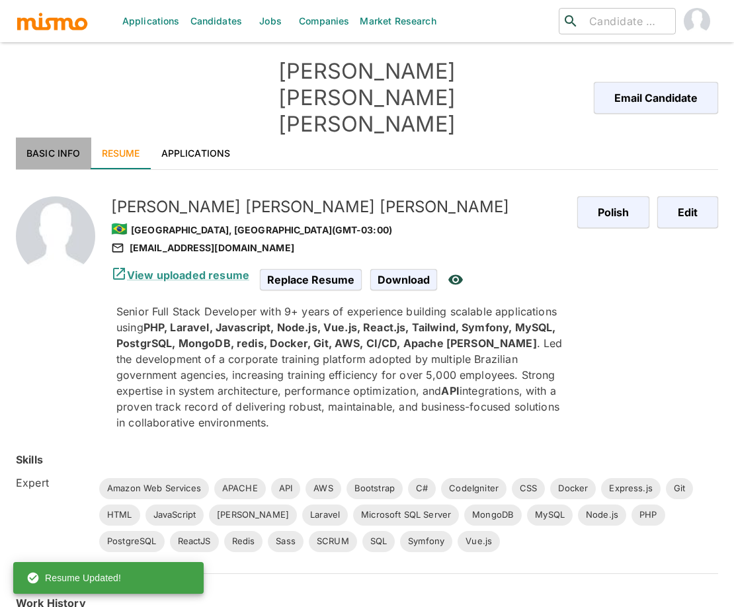
click at [69, 138] on link "Basic Info" at bounding box center [53, 154] width 75 height 32
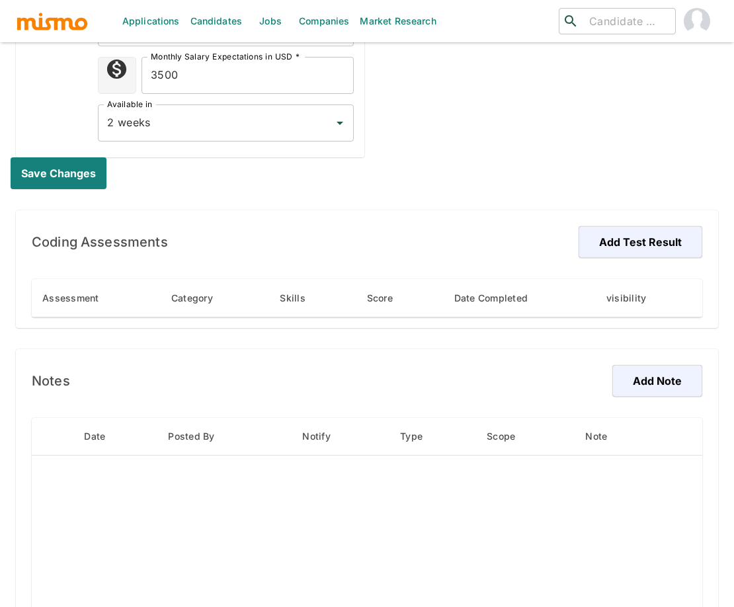
scroll to position [710, 0]
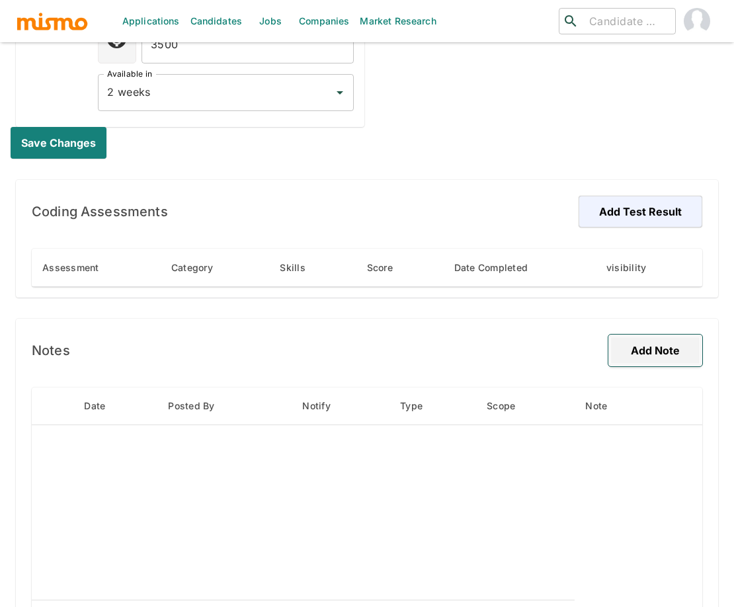
click at [656, 335] on button "Add Note" at bounding box center [655, 351] width 94 height 32
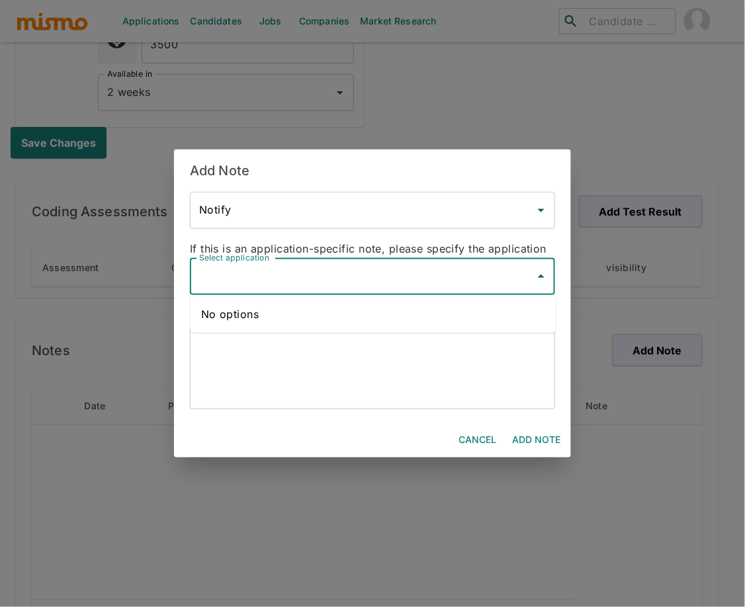
click at [340, 272] on input "Select application" at bounding box center [362, 276] width 333 height 25
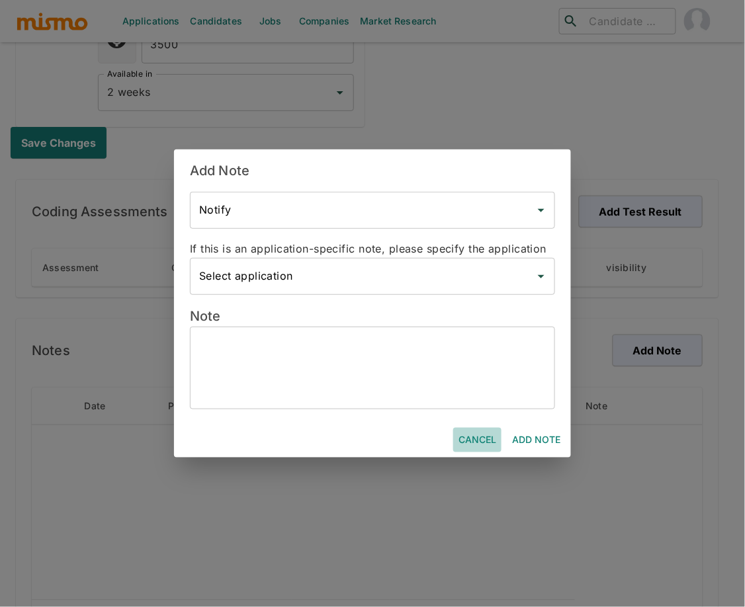
drag, startPoint x: 467, startPoint y: 435, endPoint x: 540, endPoint y: 240, distance: 208.2
click at [467, 435] on button "Cancel" at bounding box center [477, 440] width 48 height 24
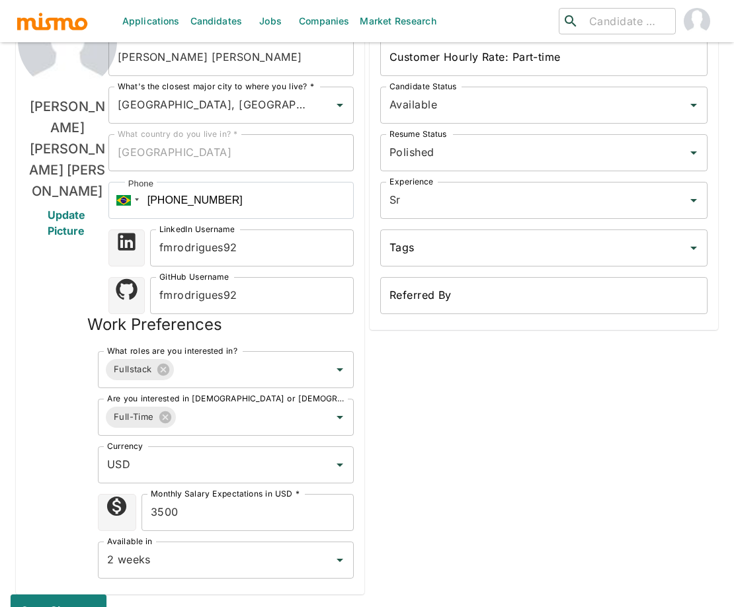
scroll to position [0, 0]
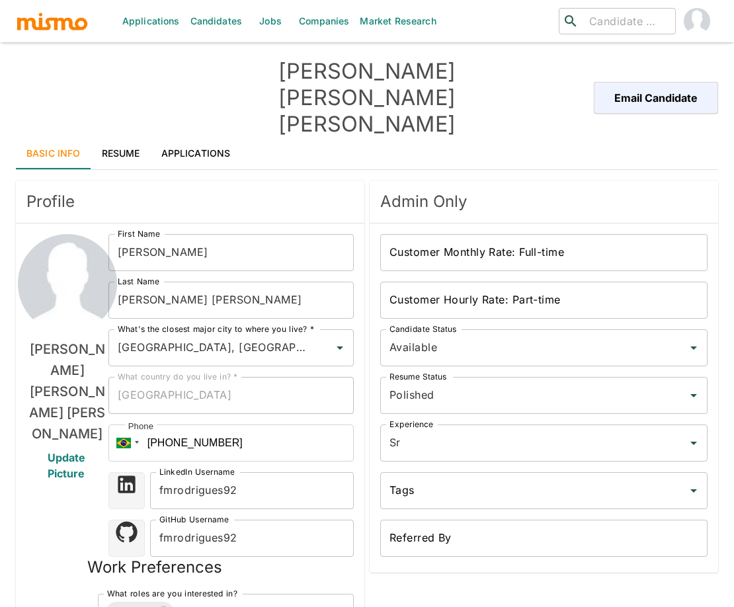
click at [196, 138] on link "Applications" at bounding box center [196, 154] width 91 height 32
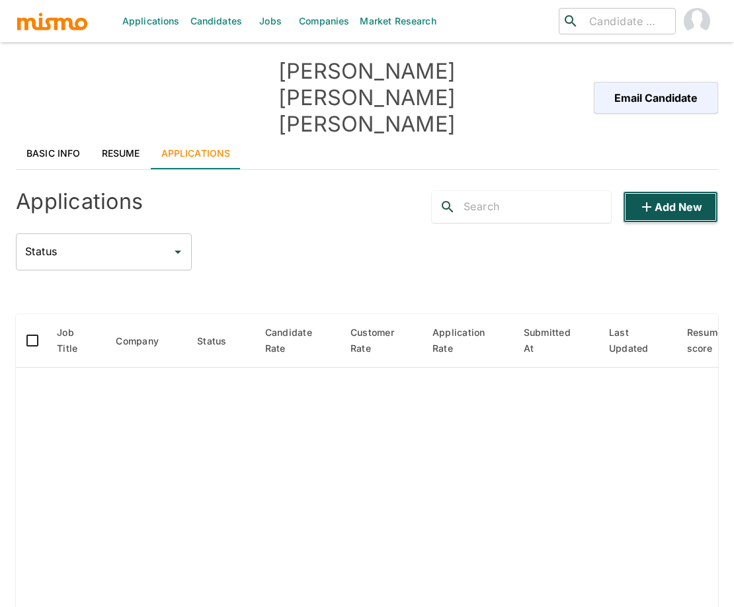
click at [664, 191] on button "Add new" at bounding box center [670, 207] width 95 height 32
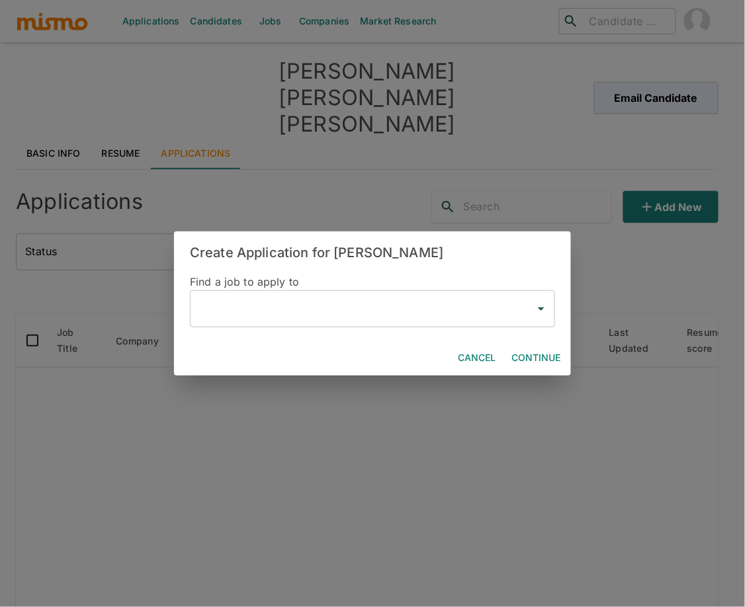
click at [339, 315] on input "text" at bounding box center [362, 308] width 333 height 25
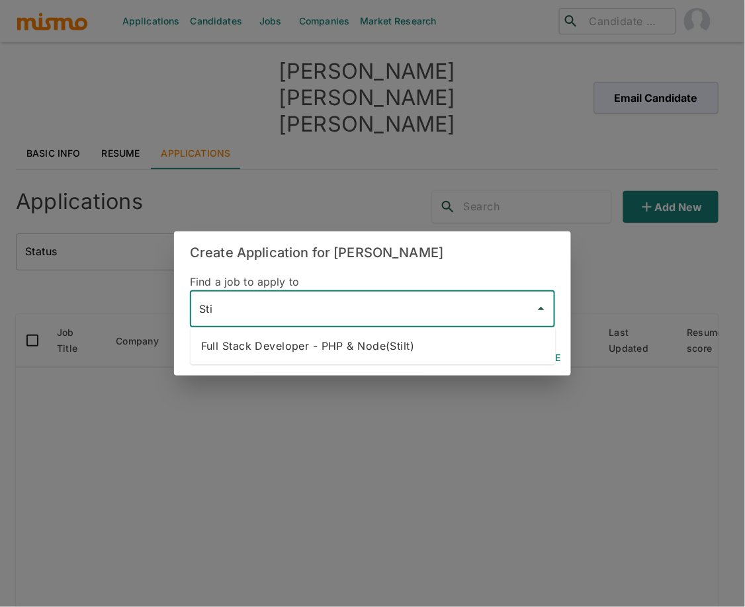
type input "Sti"
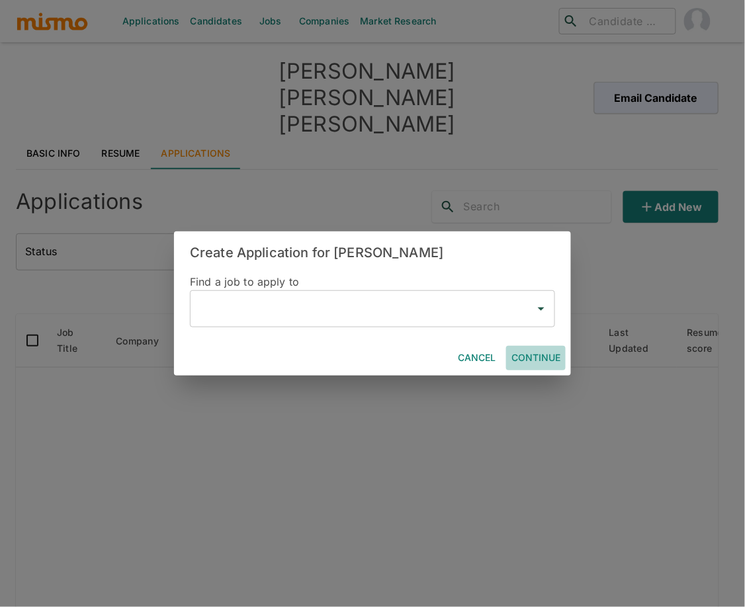
click at [542, 356] on button "Continue" at bounding box center [536, 358] width 60 height 24
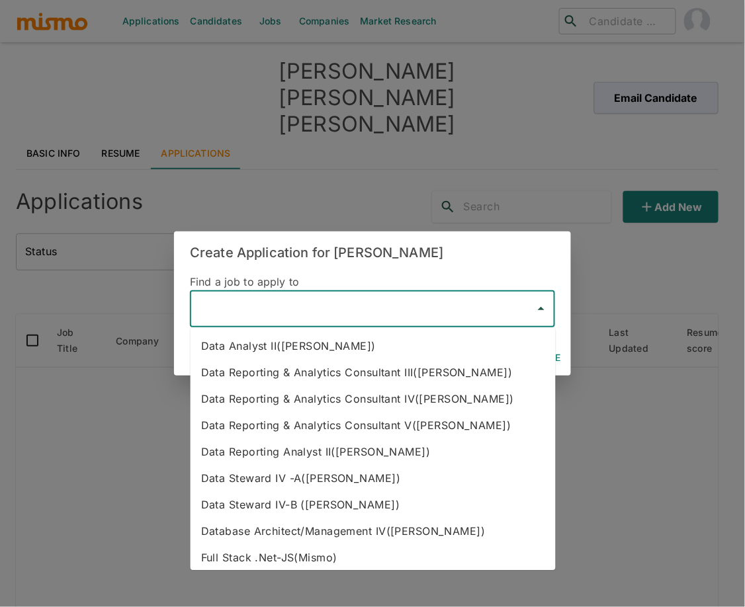
click at [322, 313] on input "text" at bounding box center [362, 308] width 333 height 25
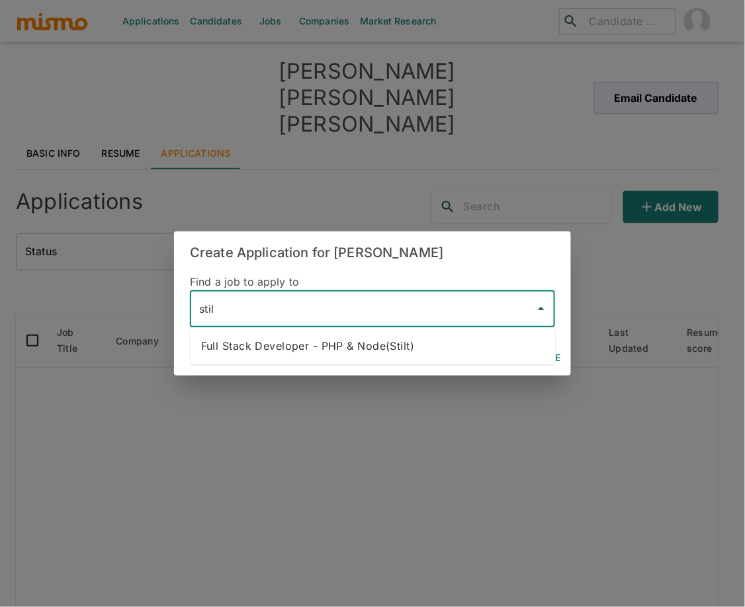
click at [429, 350] on li "Full Stack Developer - PHP & Node(Stilt)" at bounding box center [372, 346] width 365 height 26
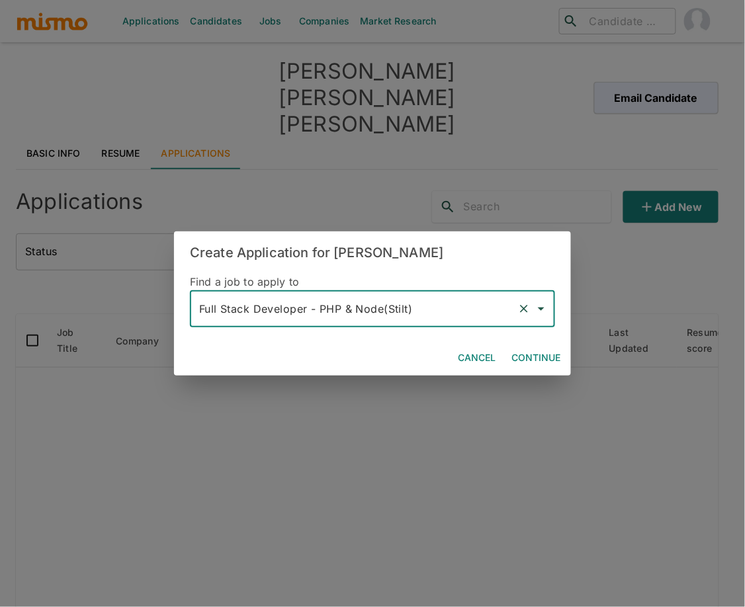
type input "Full Stack Developer - PHP & Node(Stilt)"
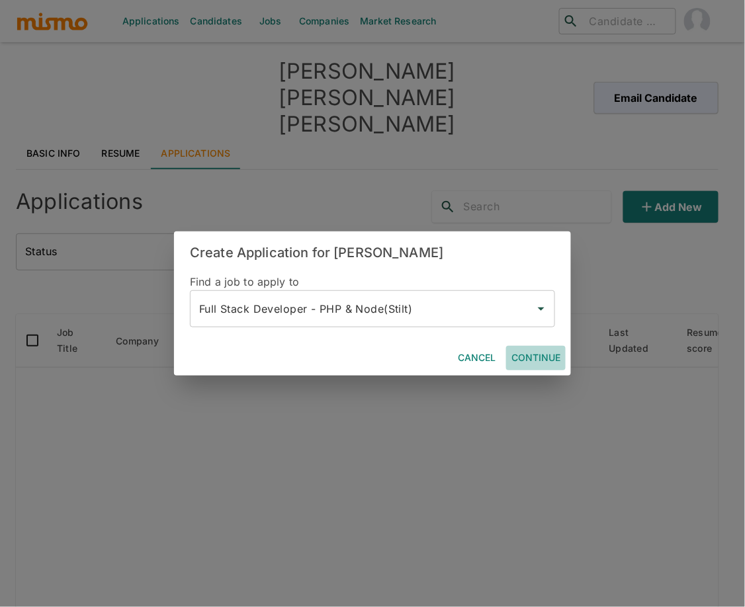
click at [544, 358] on button "Continue" at bounding box center [536, 358] width 60 height 24
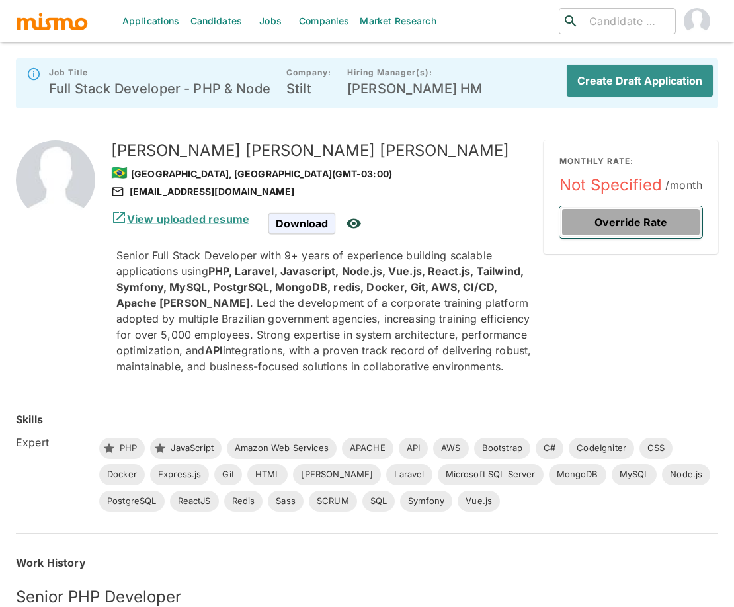
click at [635, 226] on button "Override Rate" at bounding box center [630, 222] width 143 height 32
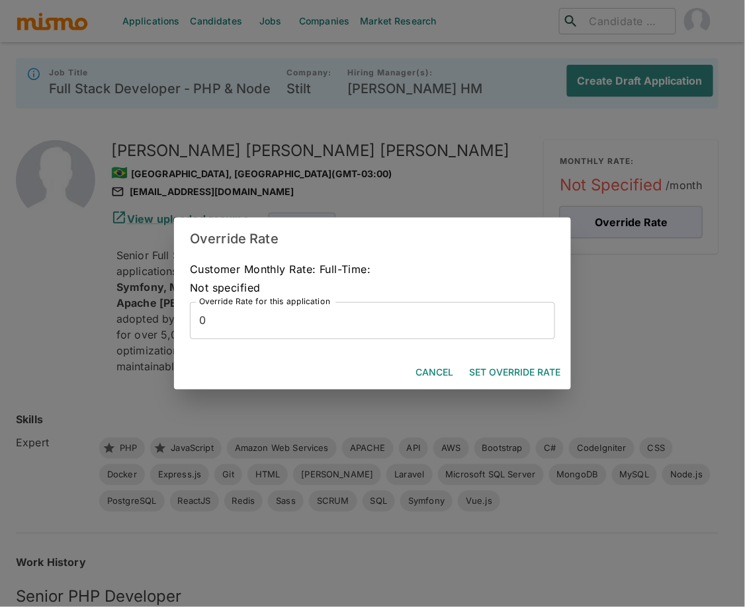
click at [334, 316] on input "0" at bounding box center [372, 320] width 365 height 37
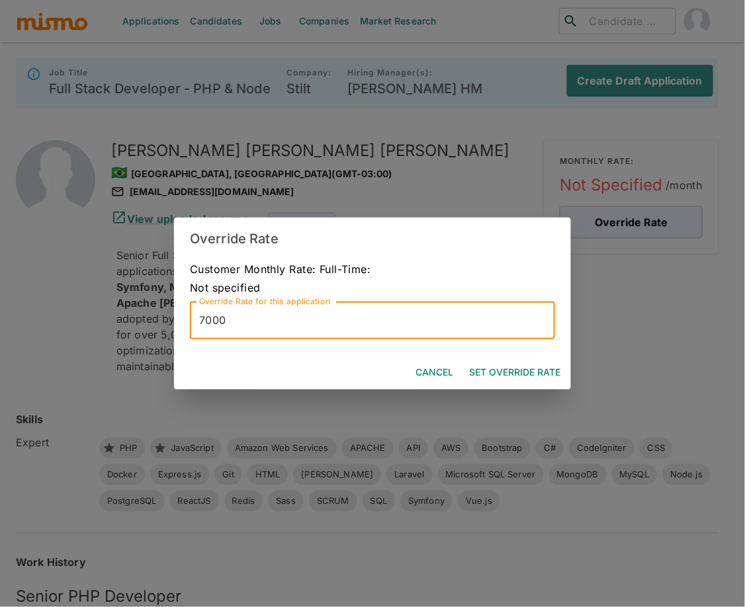
type input "7000"
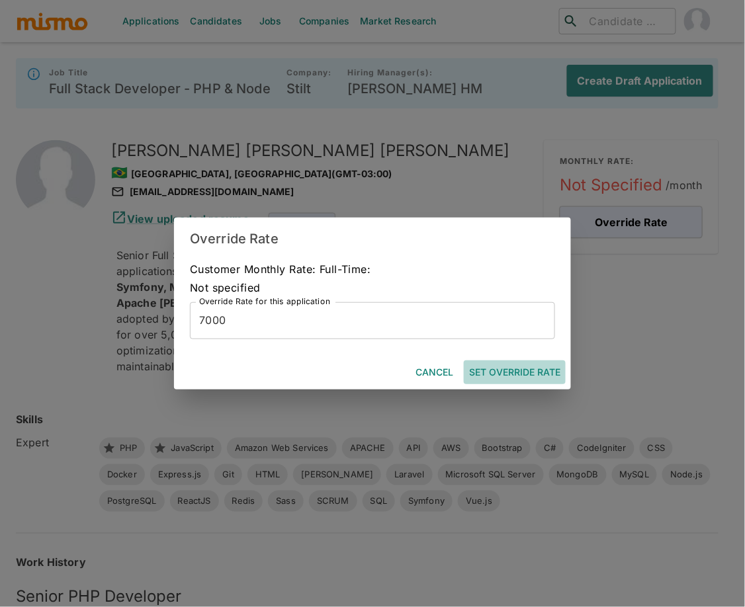
click at [524, 370] on button "Set Override Rate" at bounding box center [515, 372] width 102 height 24
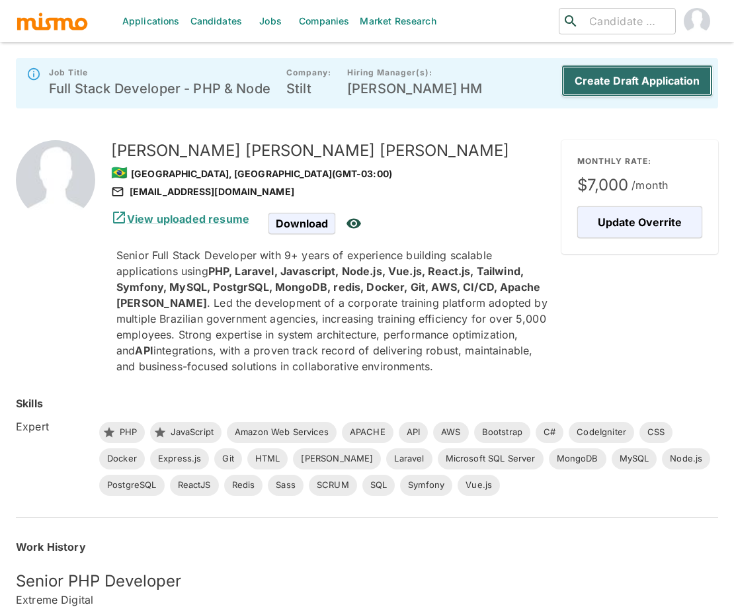
click at [658, 75] on button "Create Draft Application" at bounding box center [636, 81] width 151 height 32
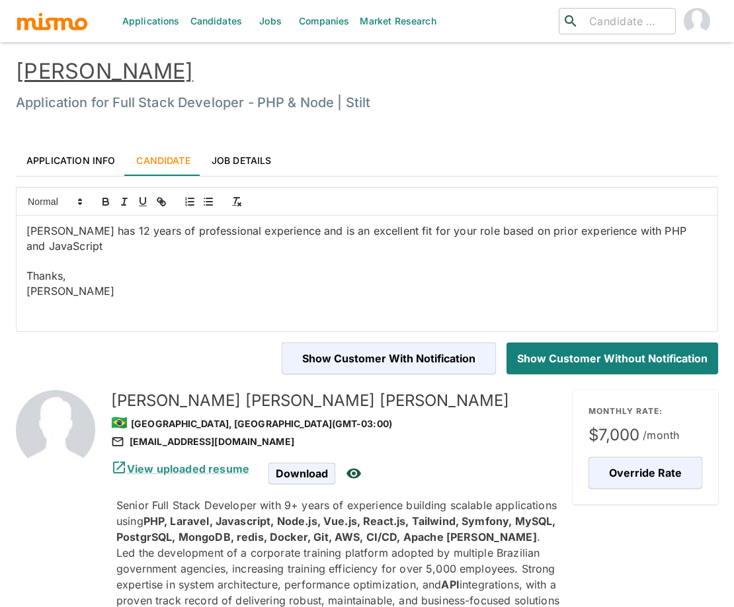
click at [79, 161] on link "Application Info" at bounding box center [71, 160] width 110 height 32
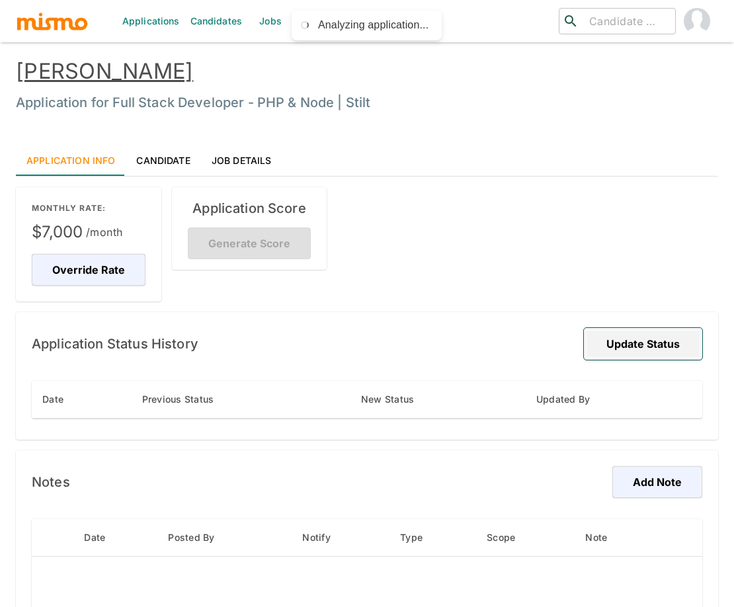
click at [661, 347] on button "Update Status" at bounding box center [643, 344] width 118 height 32
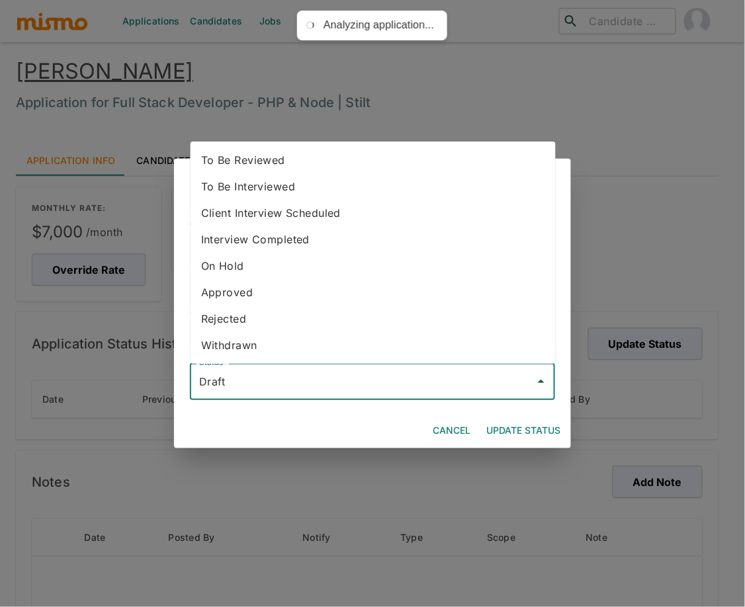
click at [374, 382] on input "Draft" at bounding box center [362, 381] width 333 height 25
click at [294, 152] on li "To Be Reviewed" at bounding box center [372, 160] width 365 height 26
type input "To Be Reviewed"
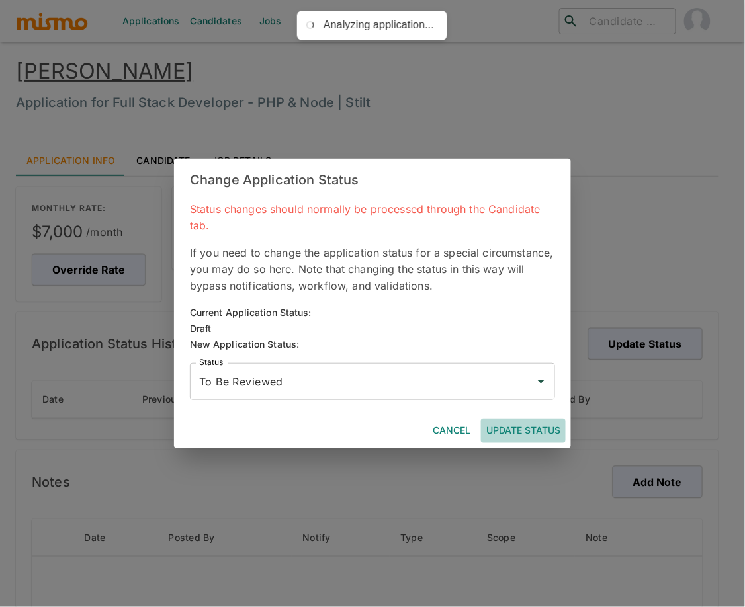
click at [530, 430] on button "Update Status" at bounding box center [523, 431] width 85 height 24
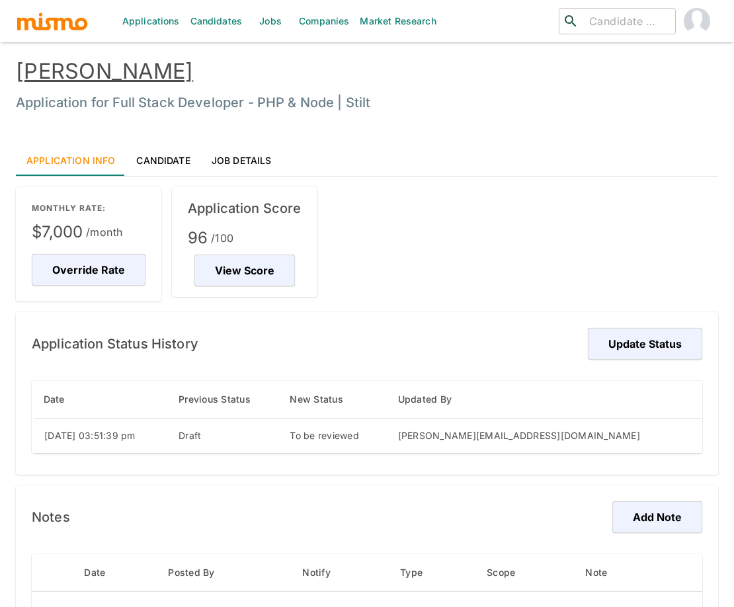
click at [178, 73] on link "Fernando Menezes Rodrigues" at bounding box center [104, 71] width 177 height 26
click at [263, 13] on link "Jobs" at bounding box center [270, 21] width 46 height 42
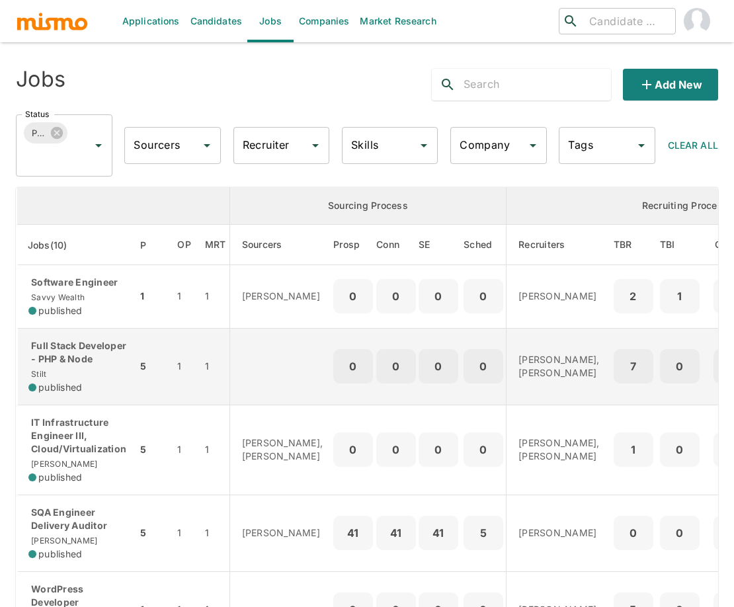
click at [66, 366] on p "Full Stack Developer - PHP & Node" at bounding box center [77, 352] width 98 height 26
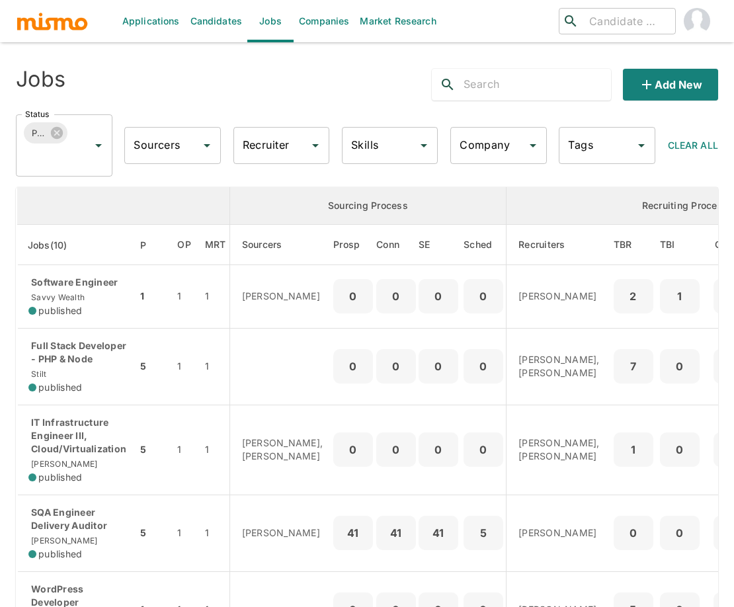
click at [211, 16] on link "Candidates" at bounding box center [216, 21] width 63 height 42
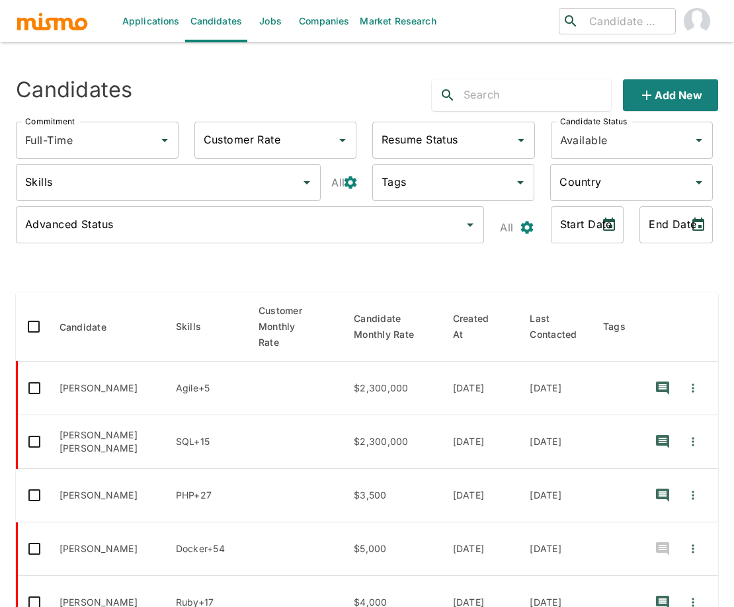
click at [492, 90] on input "text" at bounding box center [537, 95] width 147 height 21
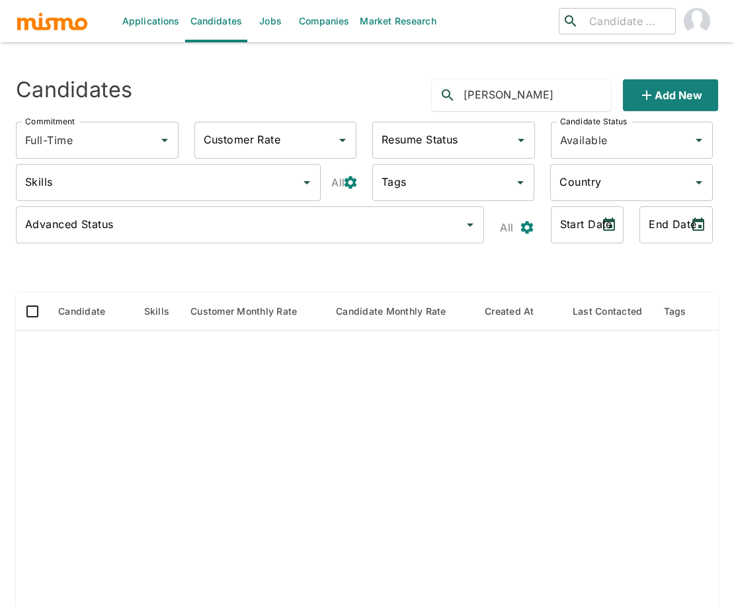
click at [495, 95] on input "fernando alves" at bounding box center [537, 95] width 147 height 21
type input "alves"
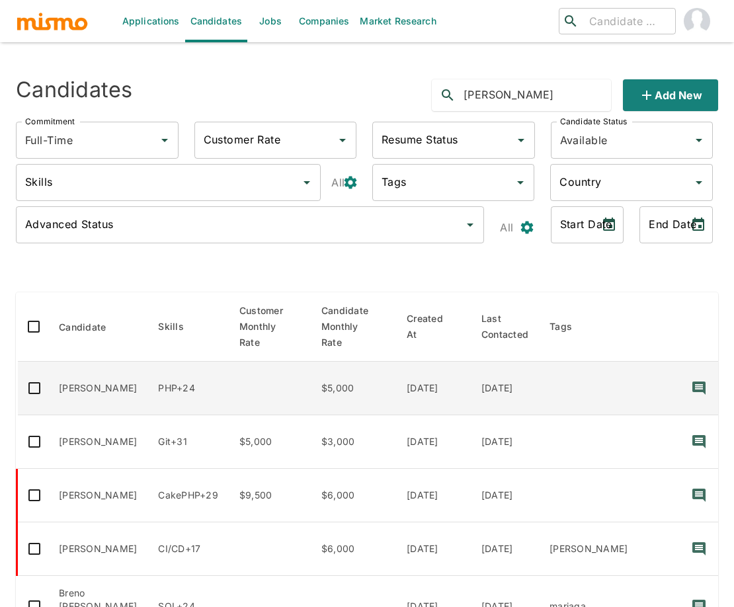
click at [86, 386] on td "Fernando Alves" at bounding box center [97, 389] width 99 height 54
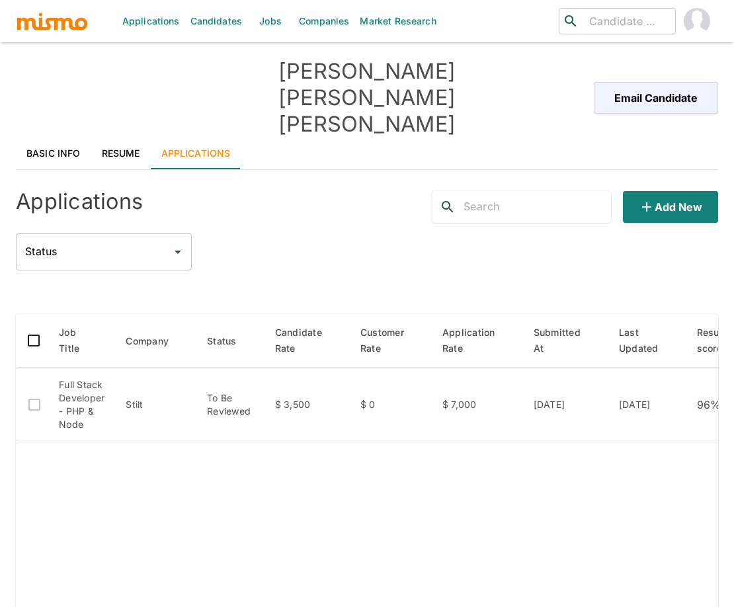
click at [59, 138] on link "Basic Info" at bounding box center [53, 154] width 75 height 32
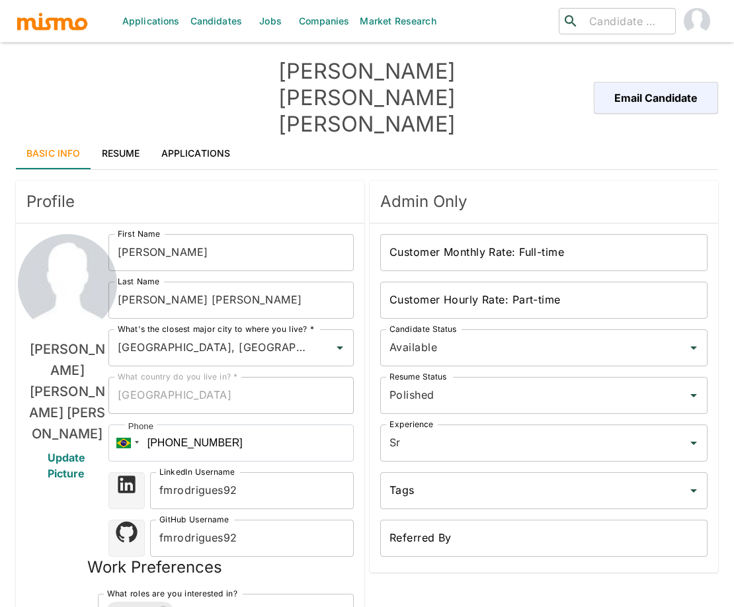
click at [59, 470] on div "Fernando Menezes Rodrigues Update Picture" at bounding box center [67, 527] width 82 height 587
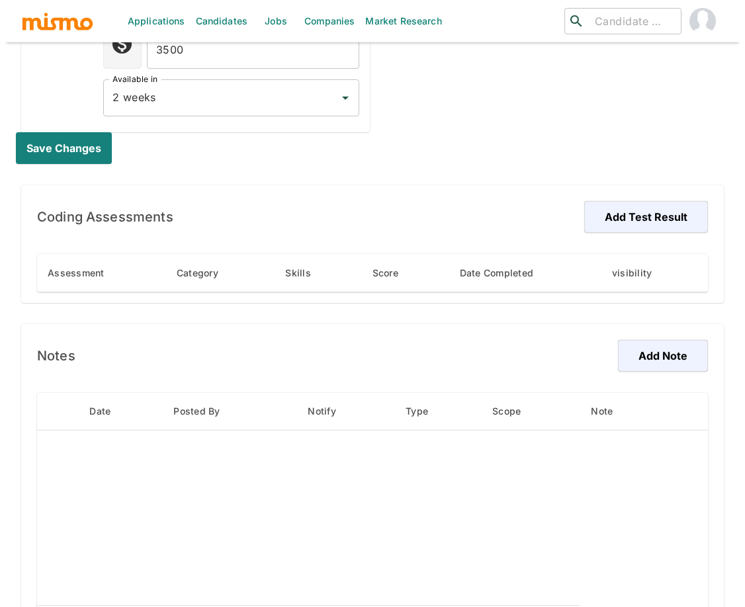
scroll to position [710, 0]
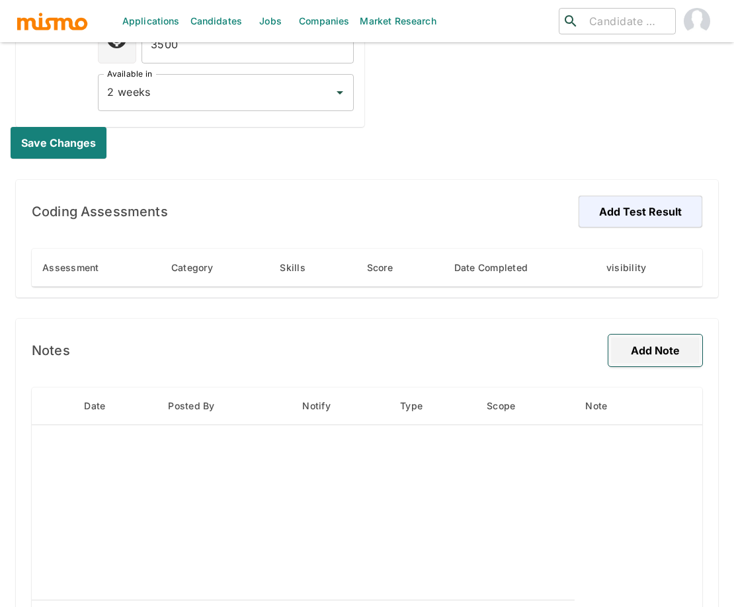
click at [665, 335] on button "Add Note" at bounding box center [655, 351] width 94 height 32
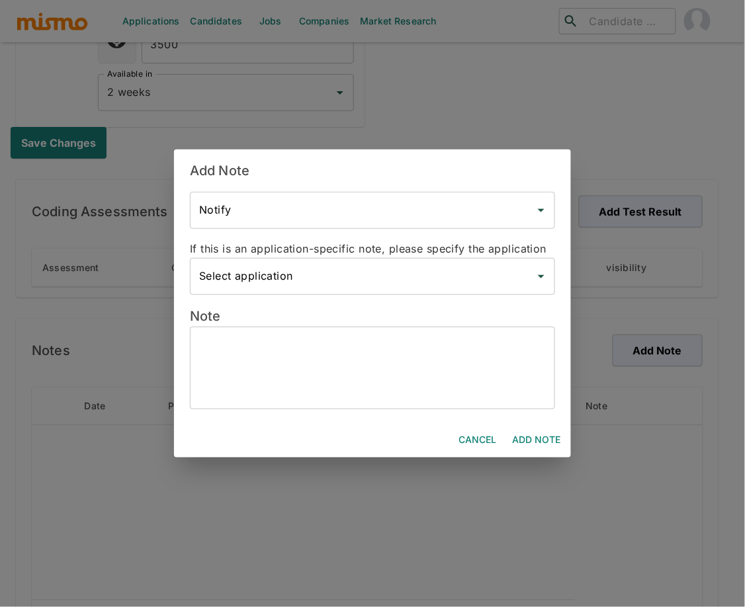
click at [442, 275] on input "Select application" at bounding box center [362, 276] width 333 height 25
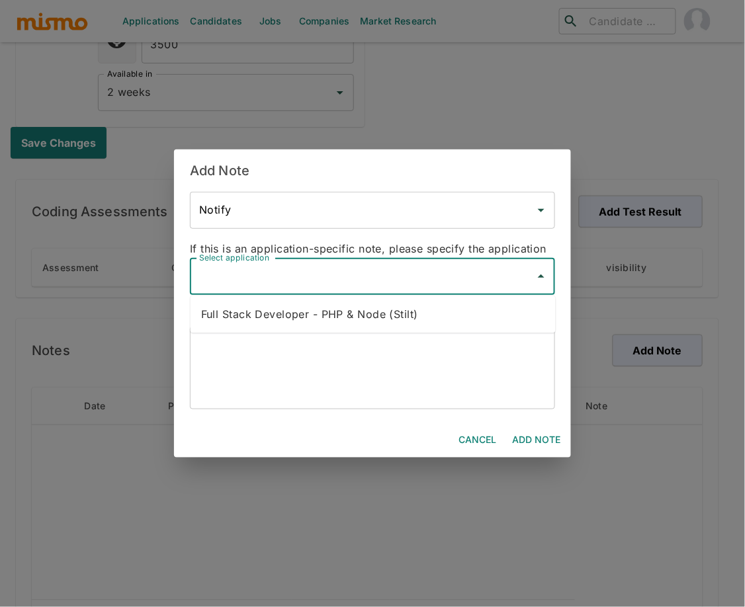
click at [384, 304] on li "Full Stack Developer - PHP & Node (Stilt)" at bounding box center [372, 314] width 365 height 26
type input "Full Stack Developer - PHP & Node (Stilt)"
click at [356, 338] on textarea at bounding box center [372, 368] width 347 height 61
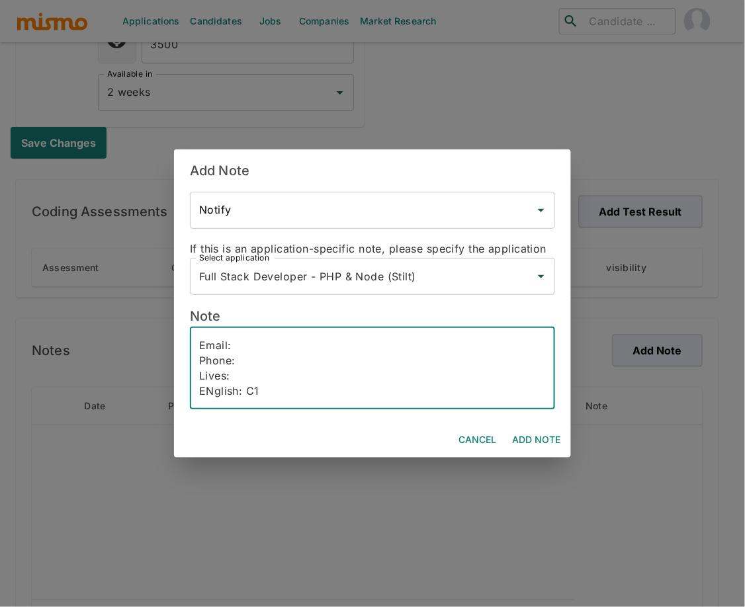
click at [214, 389] on textarea "Email: Phone: Lives: ENglish: C1" at bounding box center [372, 368] width 347 height 61
click at [263, 376] on textarea "Email: Phone: Lives: English: C1" at bounding box center [372, 368] width 347 height 61
click at [265, 341] on textarea "Email: Phone: Lives: Sao Paulo, Brasil English: C1" at bounding box center [372, 368] width 347 height 61
paste textarea "fernandomenezesrodrigues@gmail.com"
click at [272, 355] on textarea "Email: fernandomenezesrodrigues@gmail.com Phone: Lives: Sao Paulo, Brasil Engli…" at bounding box center [372, 368] width 347 height 61
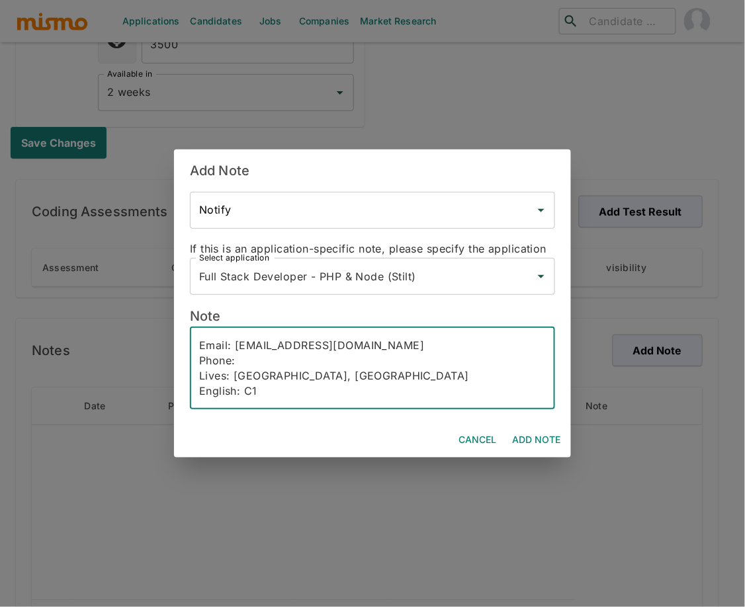
click at [304, 360] on textarea "Email: fernandomenezesrodrigues@gmail.com Phone: Lives: Sao Paulo, Brasil Engli…" at bounding box center [372, 368] width 347 height 61
paste textarea "+55 11 93618-9598"
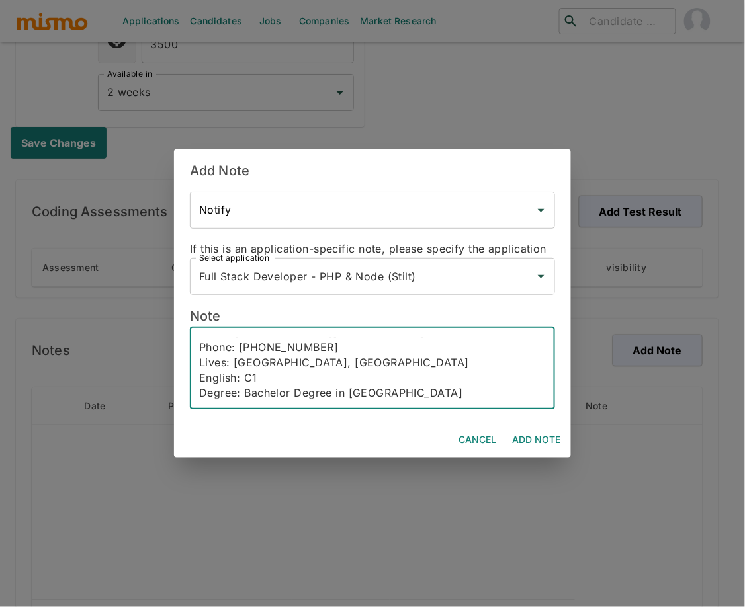
click at [363, 393] on textarea "Email: fernandomenezesrodrigues@gmail.com Phone: +55 11 93618-9598 Lives: Sao P…" at bounding box center [372, 368] width 347 height 61
click at [407, 392] on textarea "Email: fernandomenezesrodrigues@gmail.com Phone: +55 11 93618-9598 Lives: Sao P…" at bounding box center [372, 368] width 347 height 61
drag, startPoint x: 407, startPoint y: 392, endPoint x: 350, endPoint y: 390, distance: 56.2
click at [350, 390] on textarea "Email: fernandomenezesrodrigues@gmail.com Phone: +55 11 93618-9598 Lives: Sao P…" at bounding box center [372, 368] width 347 height 61
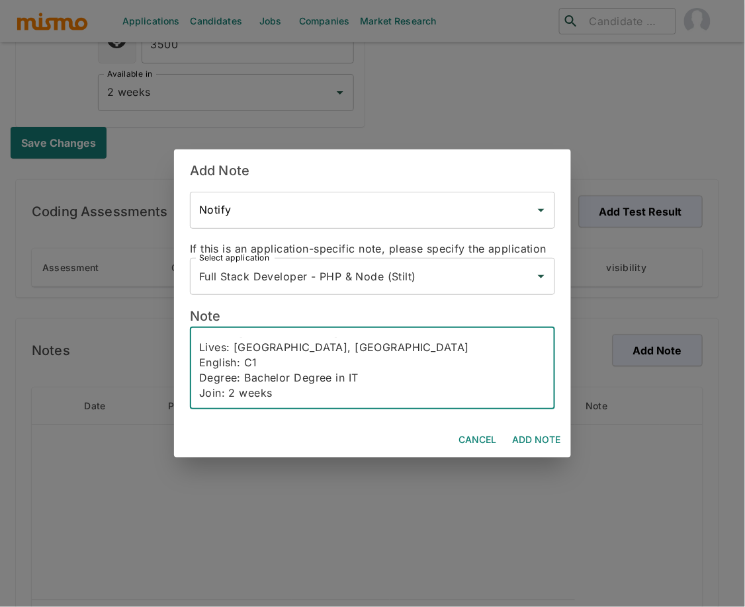
scroll to position [44, 0]
click at [283, 379] on textarea "Email: fernandomenezesrodrigues@gmail.com Phone: +55 11 93618-9598 Lives: Sao P…" at bounding box center [372, 368] width 347 height 61
click at [290, 393] on textarea "Email: fernandomenezesrodrigues@gmail.com Phone: +55 11 93618-9598 Lives: Sao P…" at bounding box center [372, 368] width 347 height 61
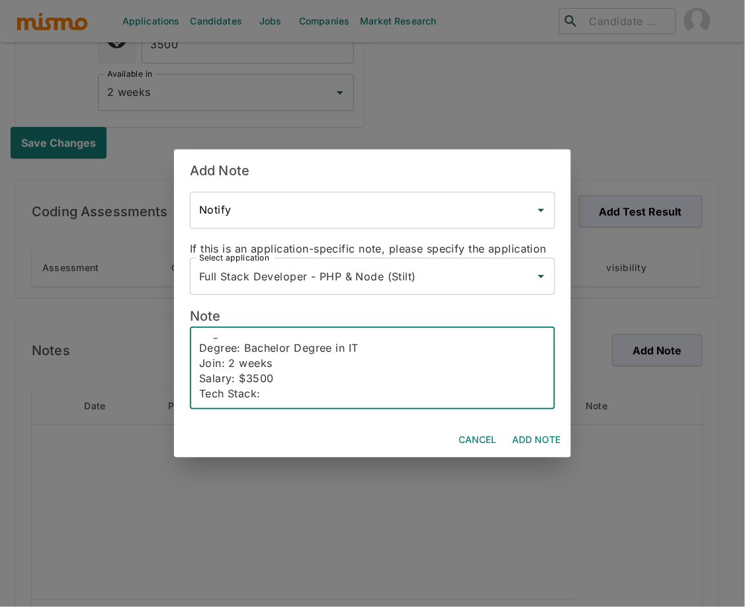
paste textarea "Php (10 years), Laravel, Symphony, JS, Node (4 years), SQL, Json, Regis, GitHub…"
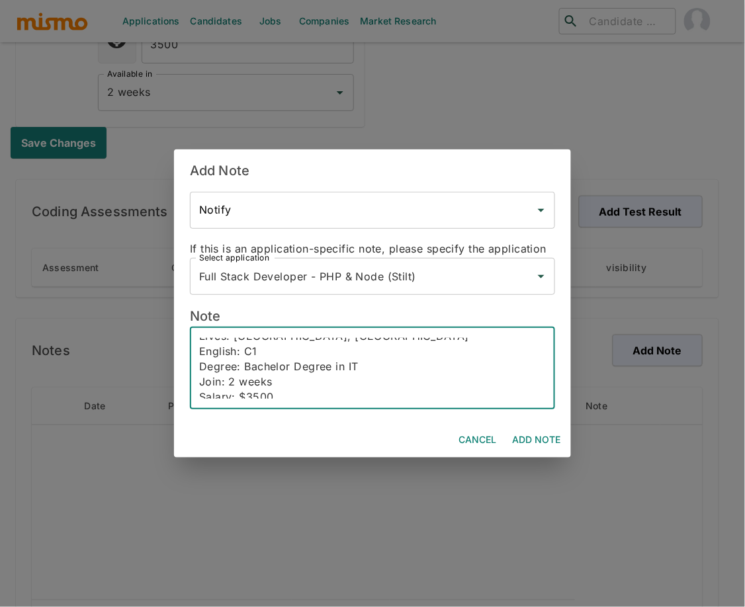
scroll to position [0, 0]
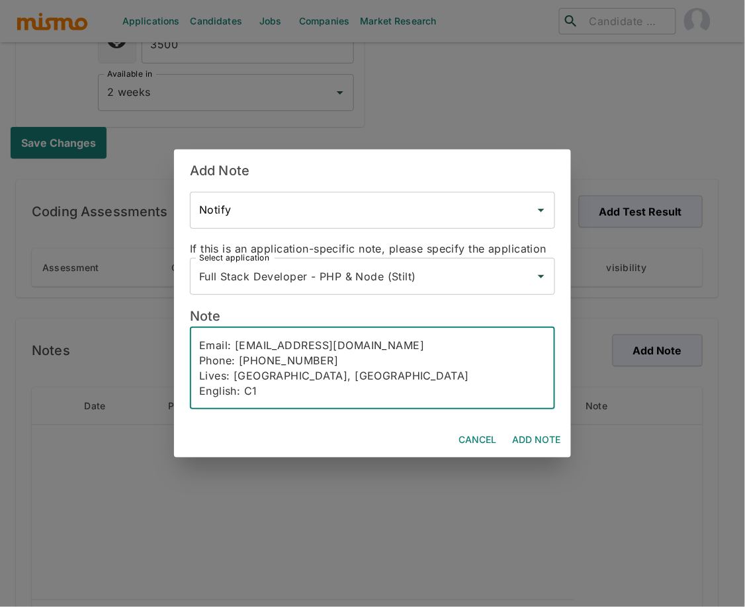
drag, startPoint x: 341, startPoint y: 348, endPoint x: 290, endPoint y: 352, distance: 51.1
click at [290, 352] on textarea "Email: fernandomenezesrodrigues@gmail.com Phone: +55 11 93618-9598 Lives: Sao P…" at bounding box center [372, 368] width 347 height 61
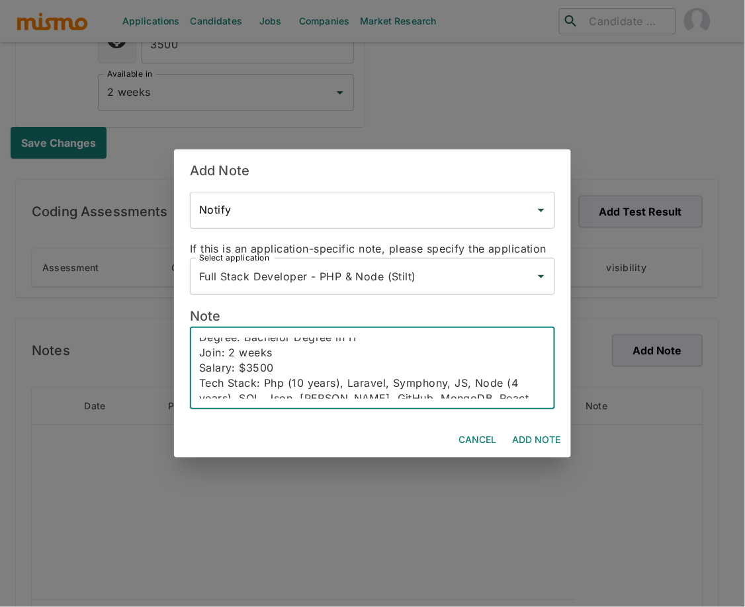
scroll to position [91, 0]
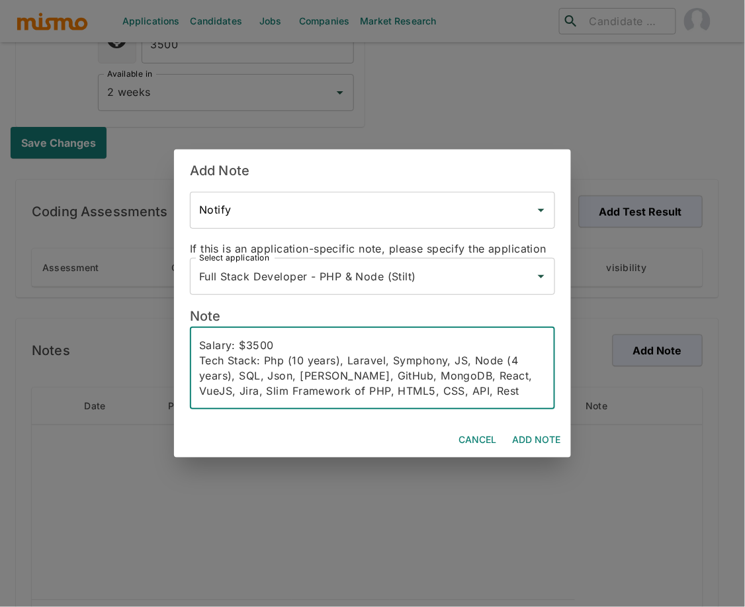
click at [340, 363] on textarea "Email: fernandomenezesrodrigues@gmail.com Phone: +55 11 93618-9598 Lives: Sao P…" at bounding box center [372, 368] width 347 height 61
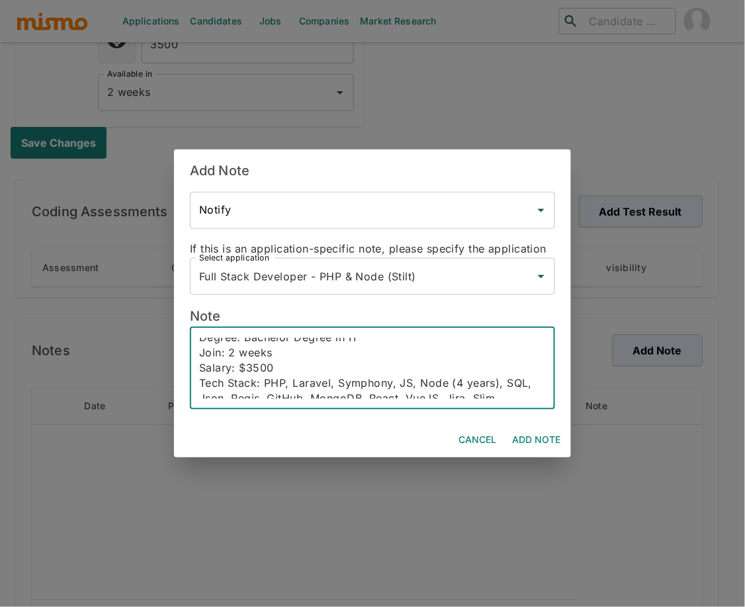
scroll to position [106, 0]
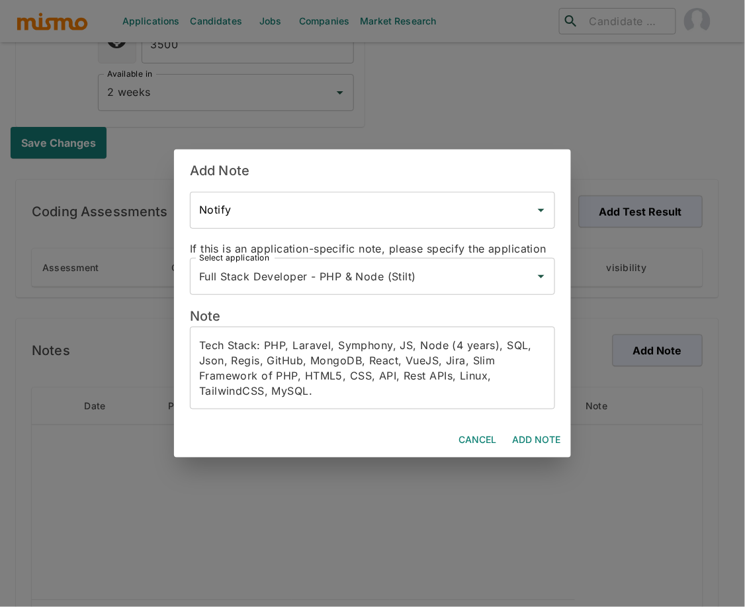
click at [401, 399] on div "Email: fernandomenezesrodrigues@gmail.com Phone: +55 11 93618-9598 Lives: Sao P…" at bounding box center [372, 368] width 365 height 83
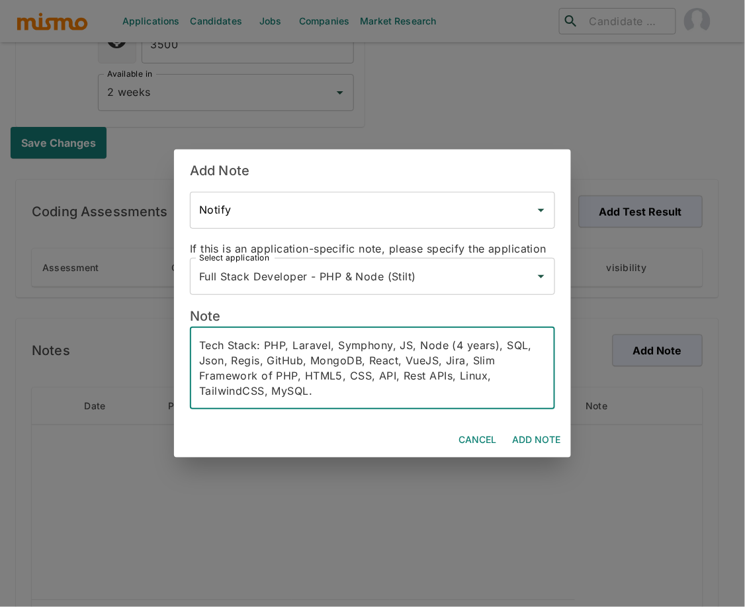
click at [401, 399] on div "Email: fernandomenezesrodrigues@gmail.com Phone: +55 11 93618-9598 Lives: Sao P…" at bounding box center [372, 368] width 365 height 83
click at [231, 389] on textarea "Email: fernandomenezesrodrigues@gmail.com Phone: +55 11 93618-9598 Lives: Sao P…" at bounding box center [372, 368] width 347 height 61
paste textarea "Senior Full Stack Developer with over 9 years of experience building scalable a…"
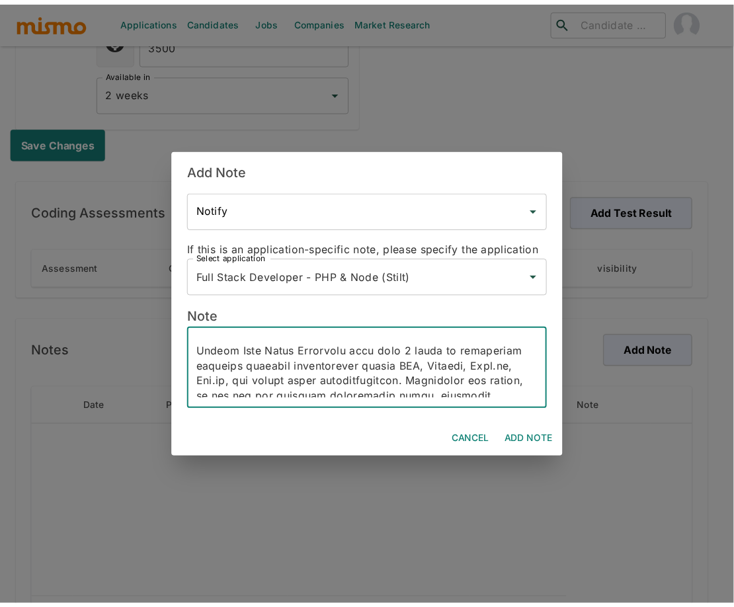
scroll to position [172, 0]
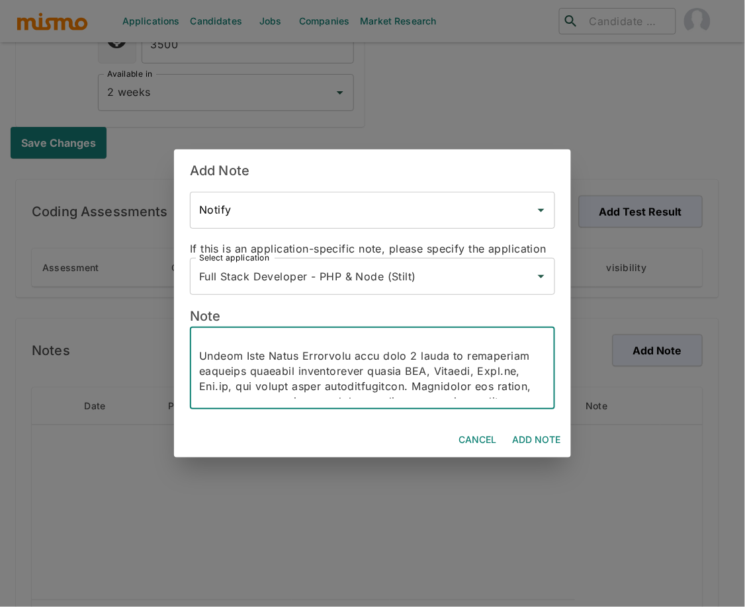
type textarea "Email: fernandomenezesrodrigues@gmail.com Phone: +55 11 93618-9598 Lives: Sao P…"
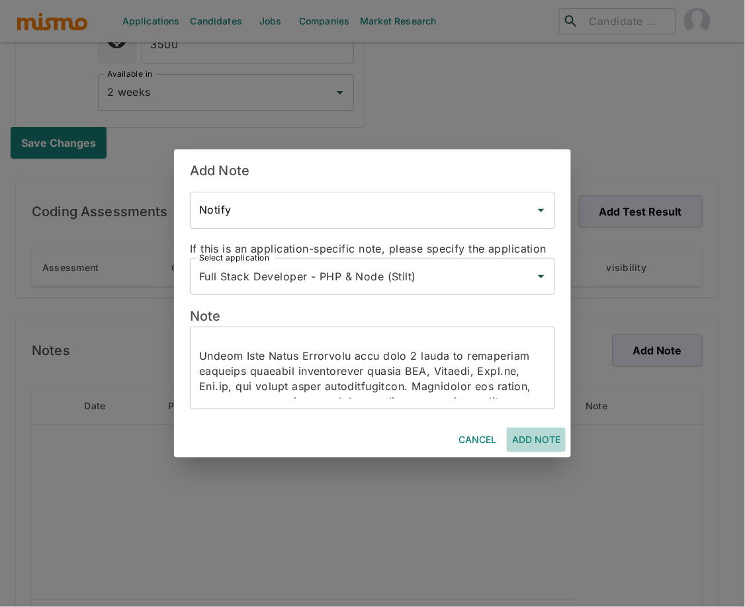
click at [531, 438] on button "Add Note" at bounding box center [536, 440] width 59 height 24
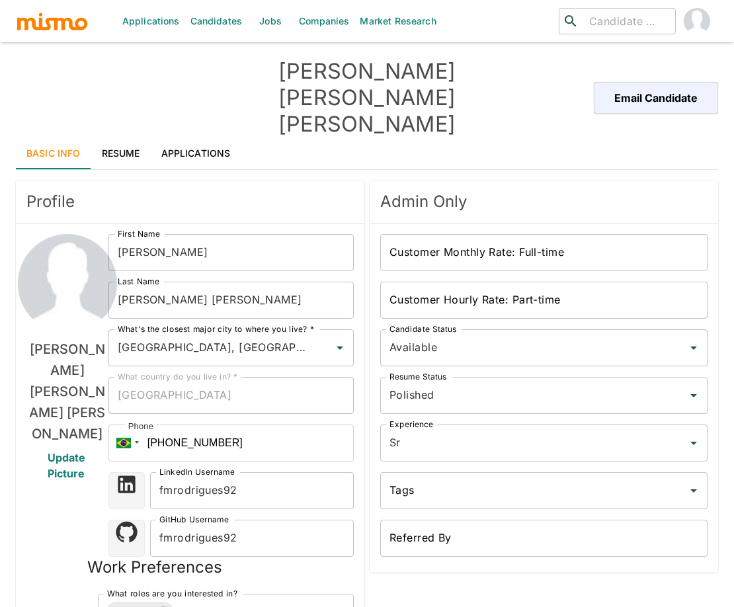
click at [184, 138] on link "Applications" at bounding box center [196, 154] width 91 height 32
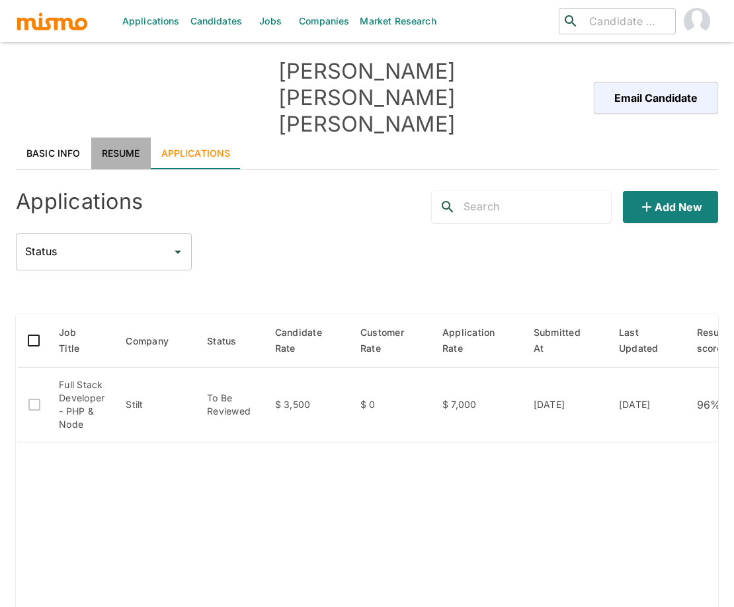
click at [118, 138] on link "Resume" at bounding box center [121, 154] width 60 height 32
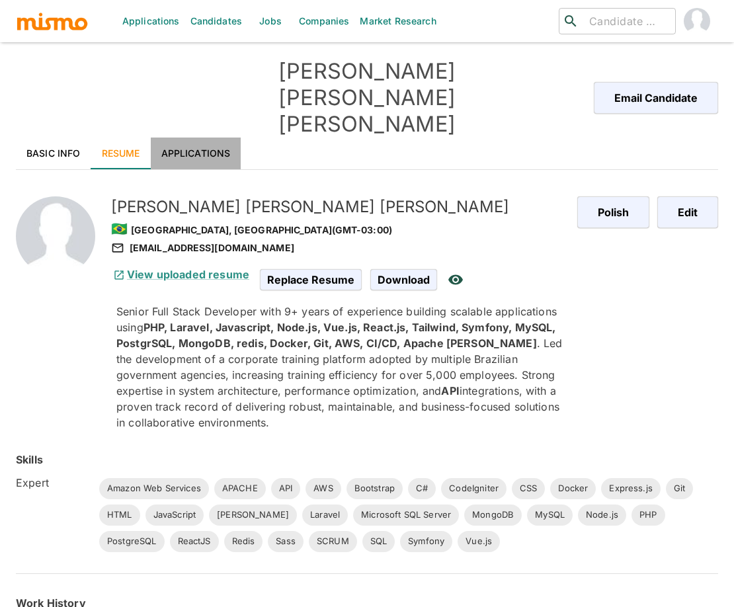
click at [186, 138] on link "Applications" at bounding box center [196, 154] width 91 height 32
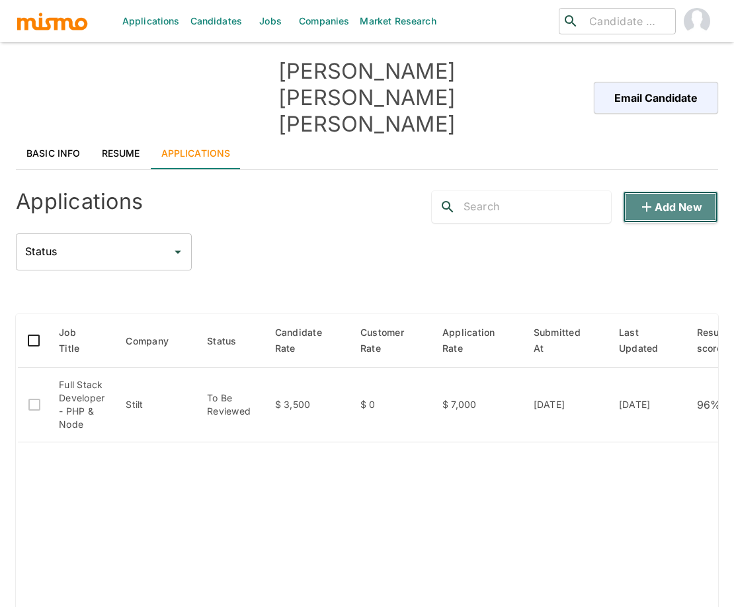
click at [693, 191] on button "Add new" at bounding box center [670, 207] width 95 height 32
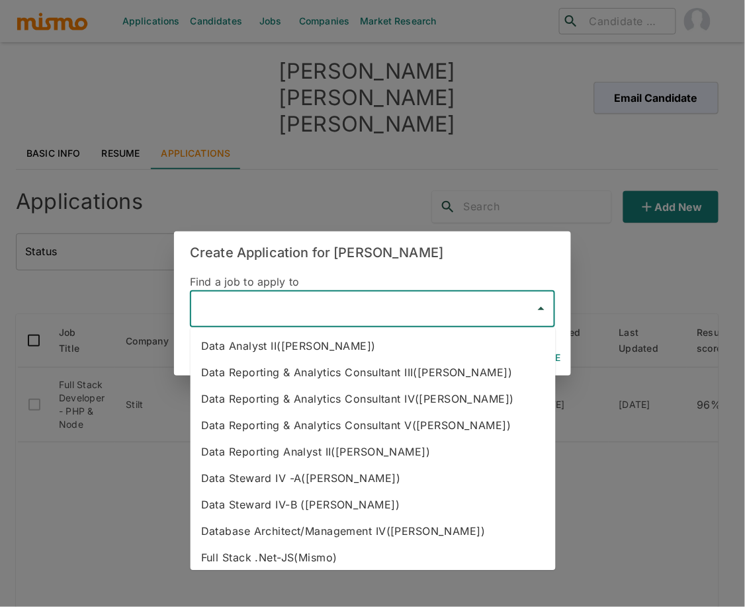
click at [386, 318] on input "text" at bounding box center [362, 308] width 333 height 25
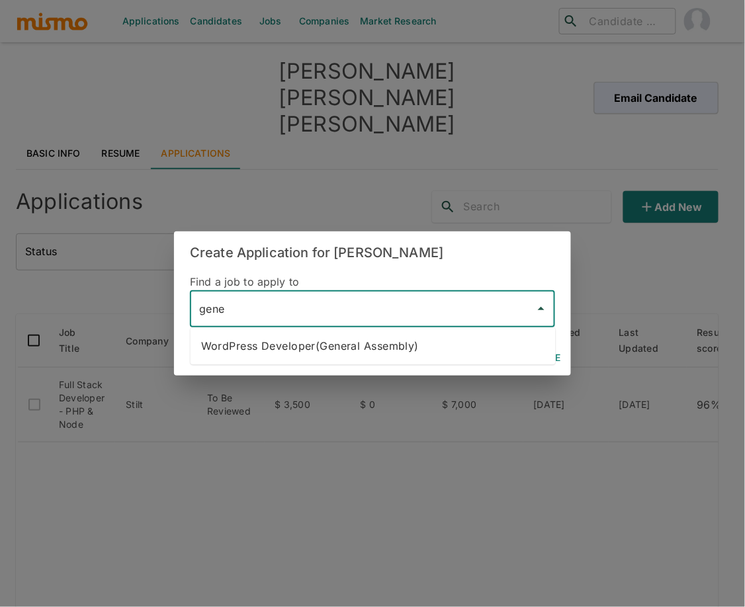
click at [406, 352] on li "WordPress Developer(General Assembly)" at bounding box center [372, 346] width 365 height 26
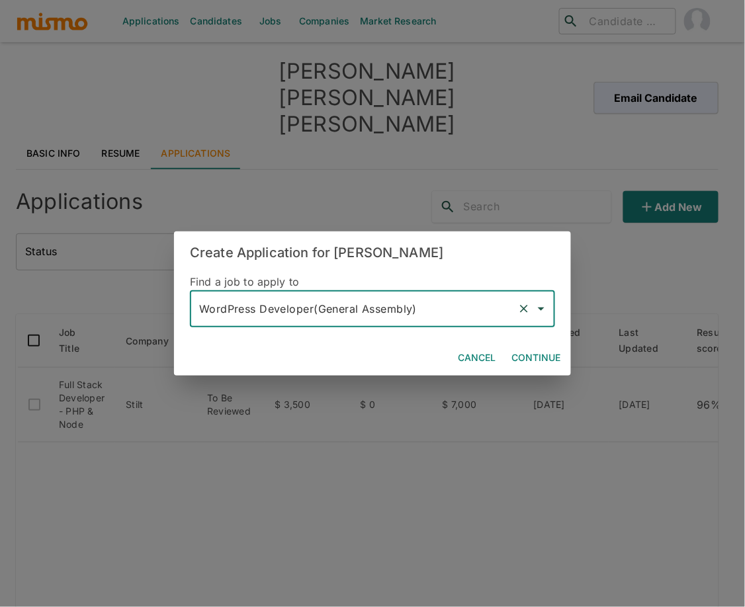
type input "WordPress Developer(General Assembly)"
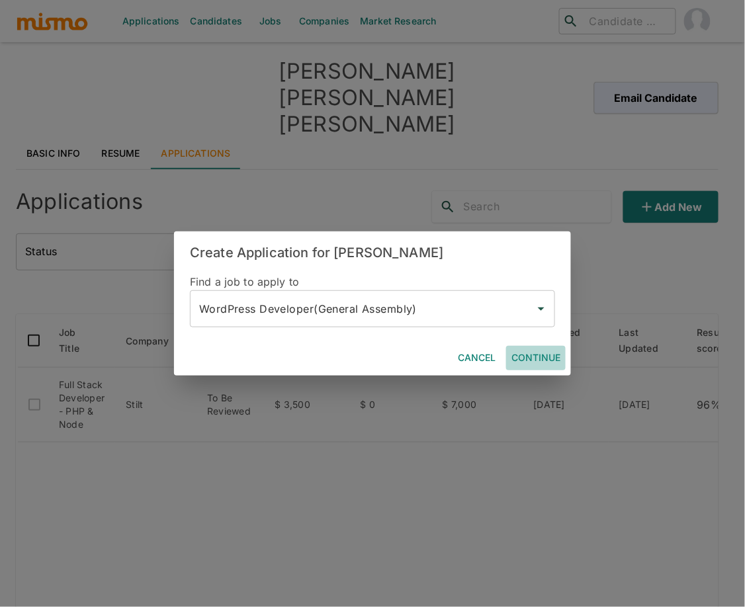
click at [524, 353] on button "Continue" at bounding box center [536, 358] width 60 height 24
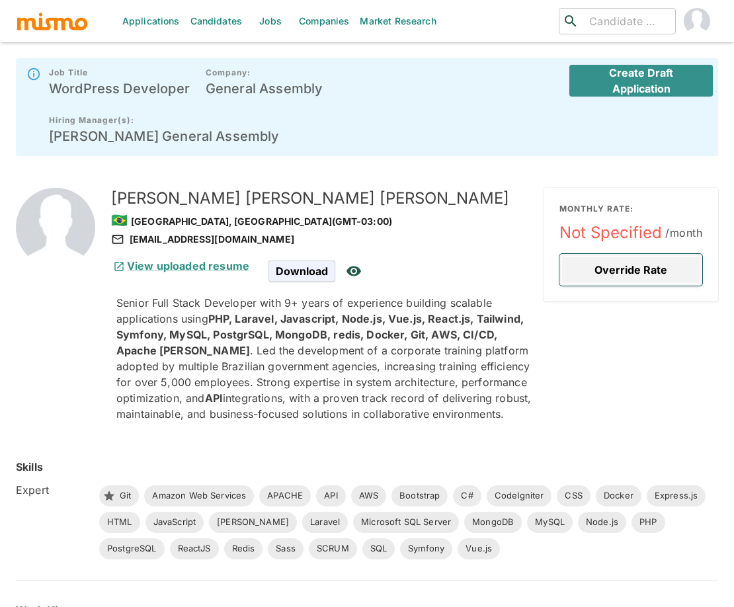
click at [604, 254] on button "Override Rate" at bounding box center [630, 270] width 143 height 32
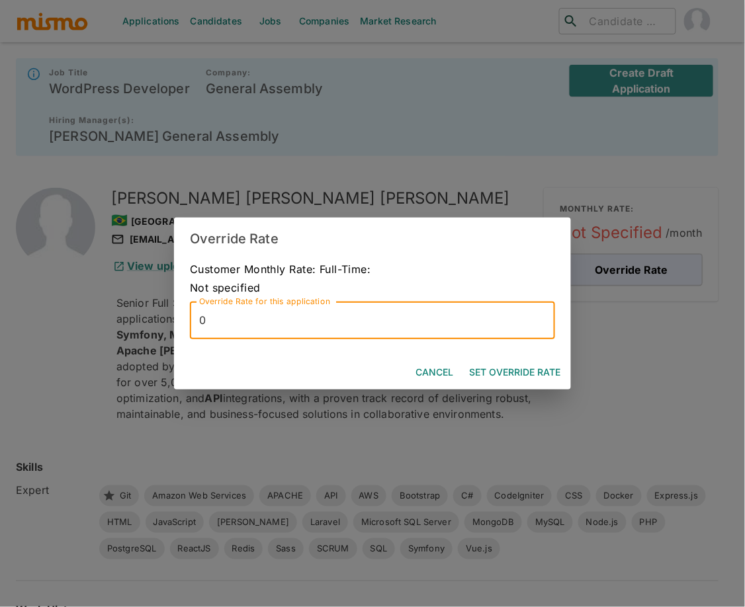
click at [369, 324] on input "0" at bounding box center [372, 320] width 365 height 37
type input "4500"
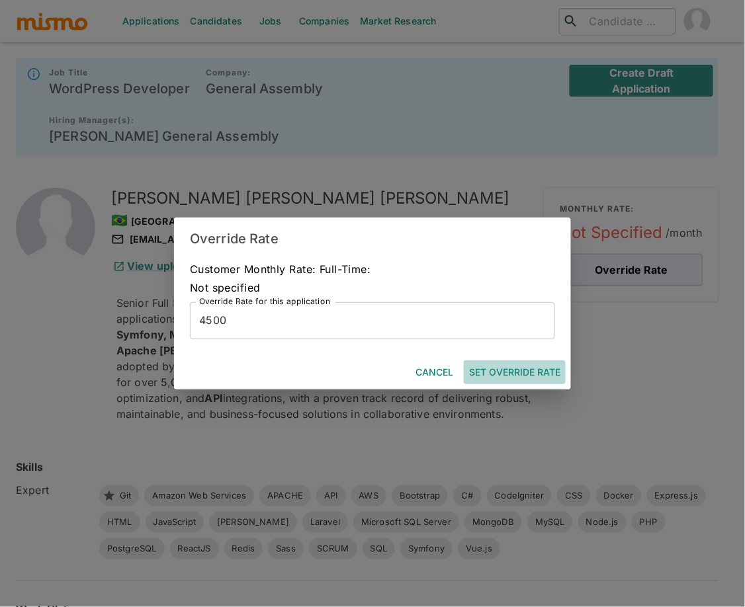
click at [529, 378] on button "Set Override Rate" at bounding box center [515, 372] width 102 height 24
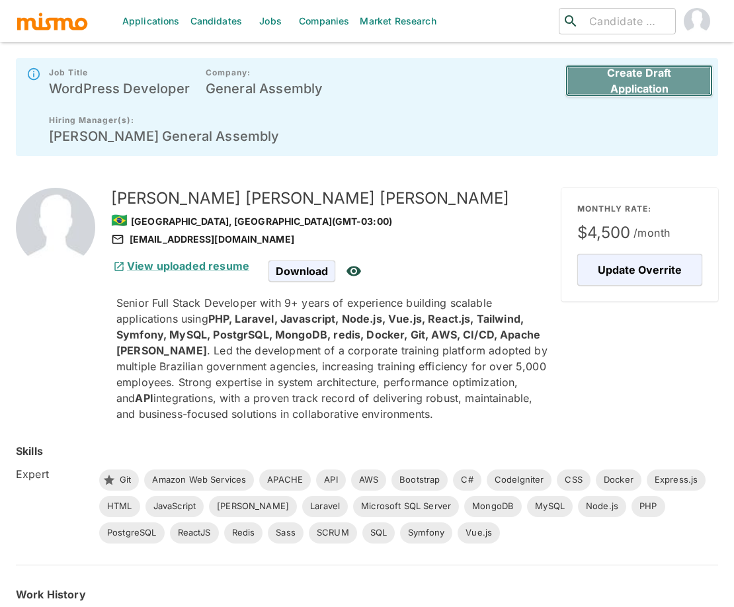
click at [653, 81] on button "Create Draft Application" at bounding box center [638, 81] width 147 height 32
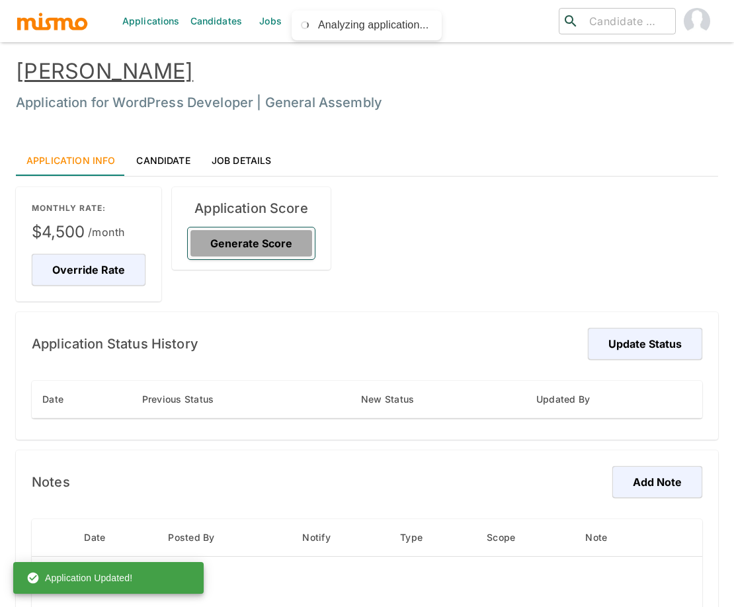
click at [254, 251] on button "Generate Score" at bounding box center [251, 243] width 127 height 32
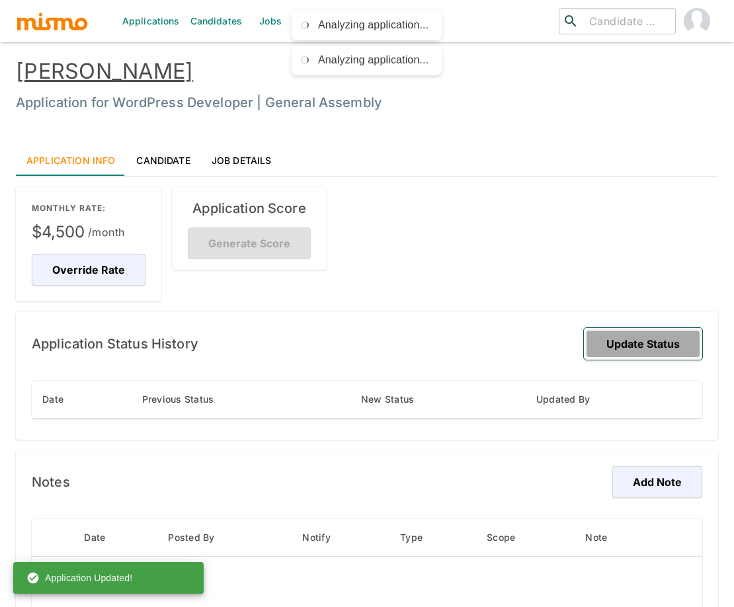
click at [647, 348] on button "Update Status" at bounding box center [643, 344] width 118 height 32
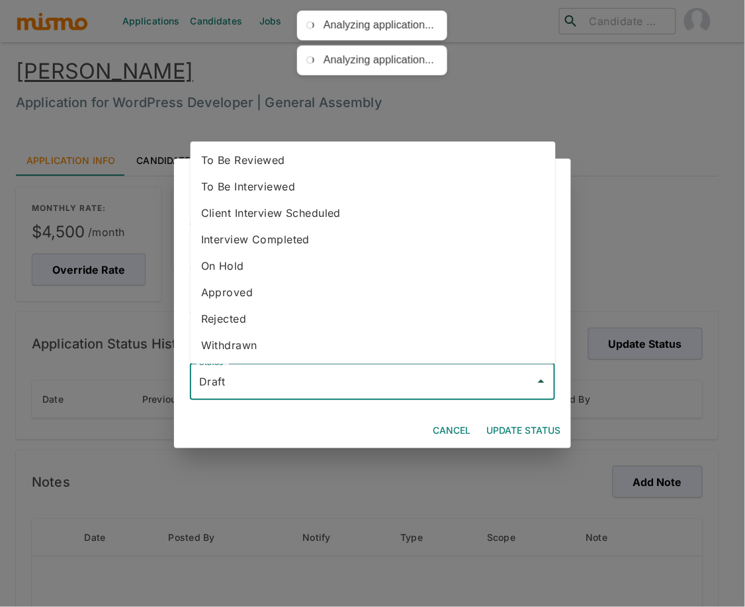
click at [309, 386] on input "Draft" at bounding box center [362, 381] width 333 height 25
click at [320, 157] on li "To Be Reviewed" at bounding box center [372, 160] width 365 height 26
type input "To Be Reviewed"
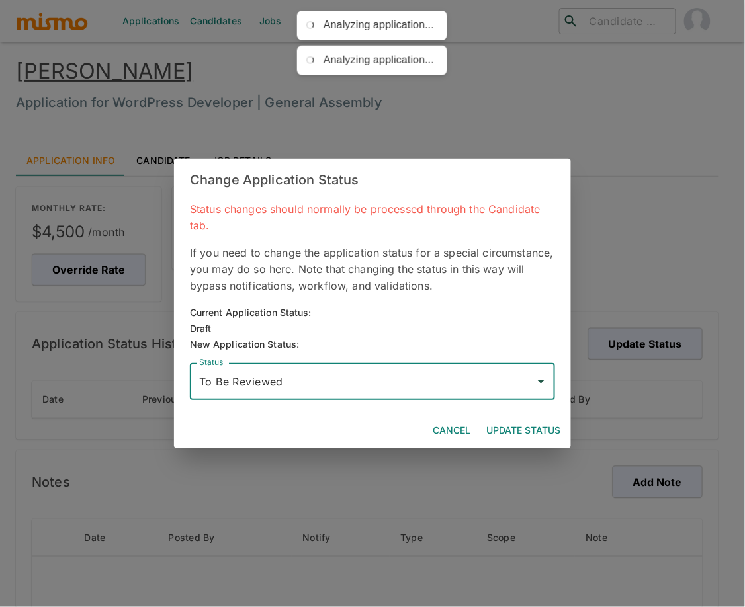
click at [528, 425] on button "Update Status" at bounding box center [523, 431] width 85 height 24
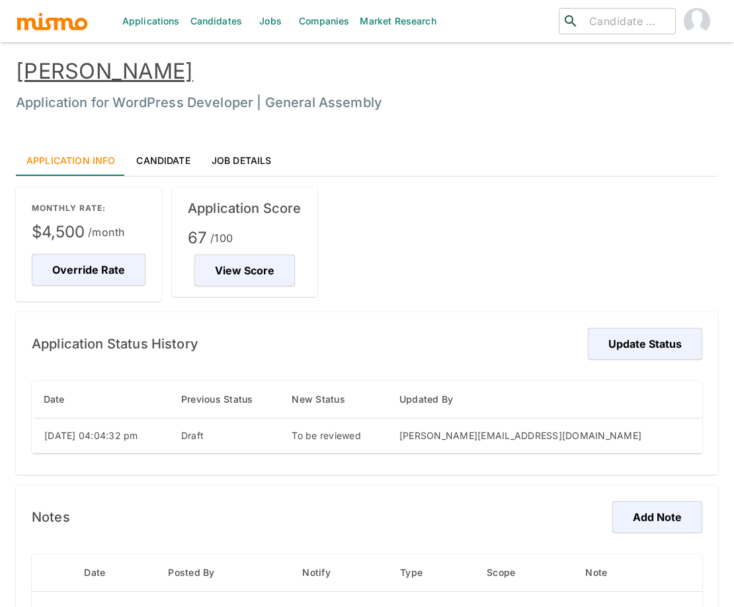
click at [165, 74] on link "Fernando Menezes Rodrigues" at bounding box center [104, 71] width 177 height 26
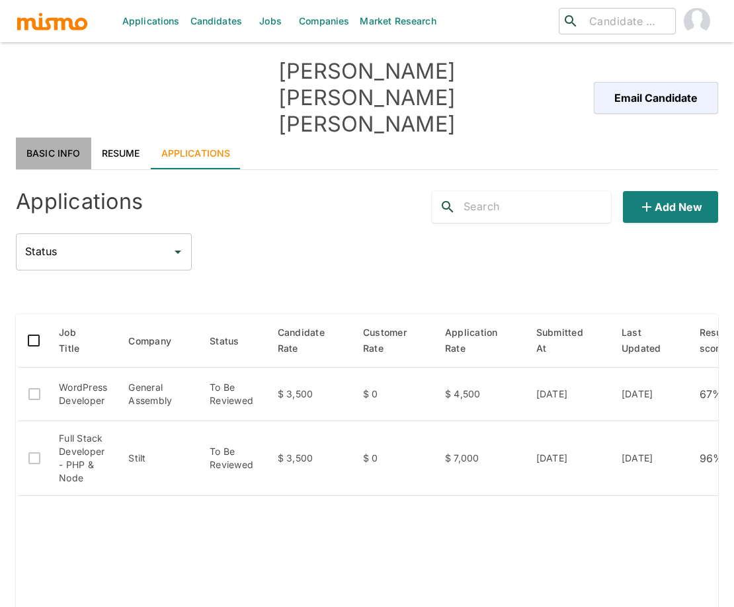
click at [66, 138] on link "Basic Info" at bounding box center [53, 154] width 75 height 32
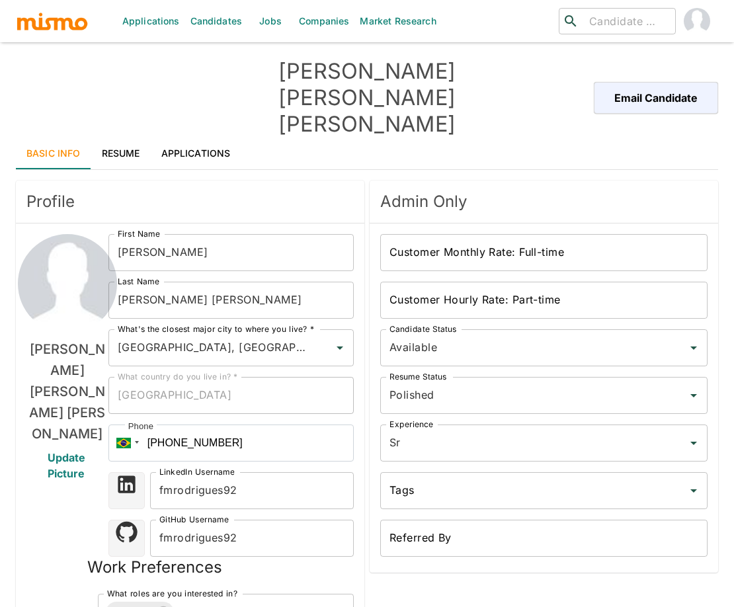
click at [501, 282] on input "Customer Hourly Rate: Part-time" at bounding box center [543, 300] width 327 height 37
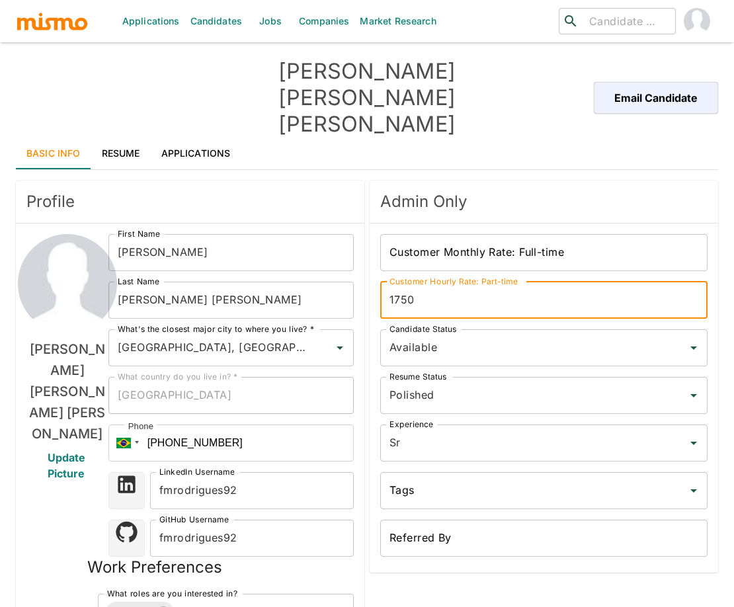
type input "1750"
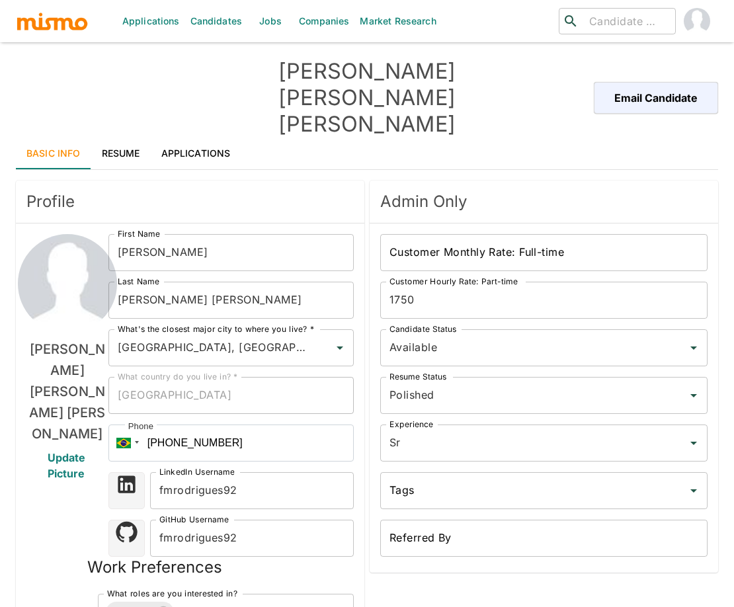
click at [594, 568] on div "Admin Only Customer Monthly Rate: Full-time Customer Monthly Rate: Full-time Cu…" at bounding box center [541, 506] width 354 height 662
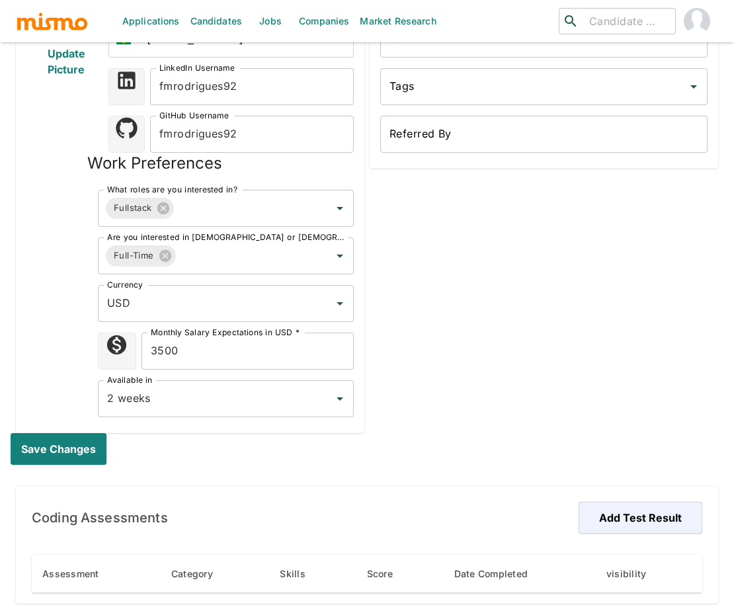
scroll to position [412, 0]
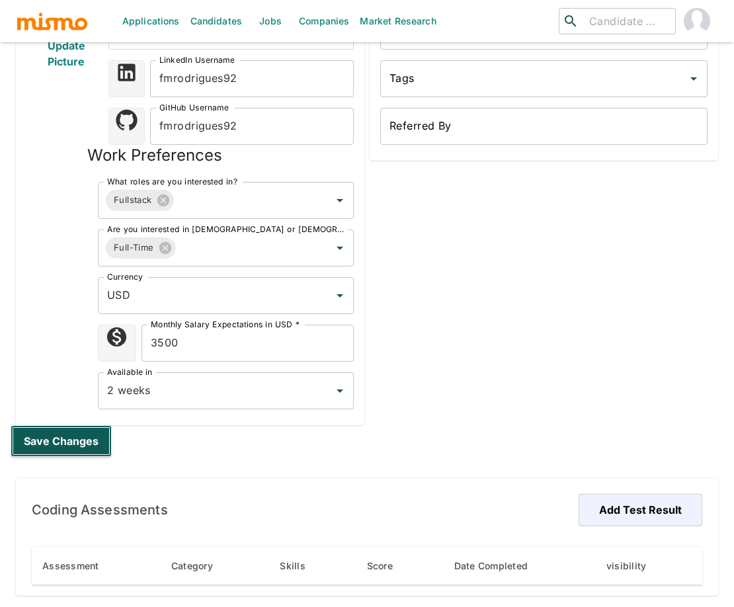
click at [84, 425] on button "Save changes" at bounding box center [61, 441] width 101 height 32
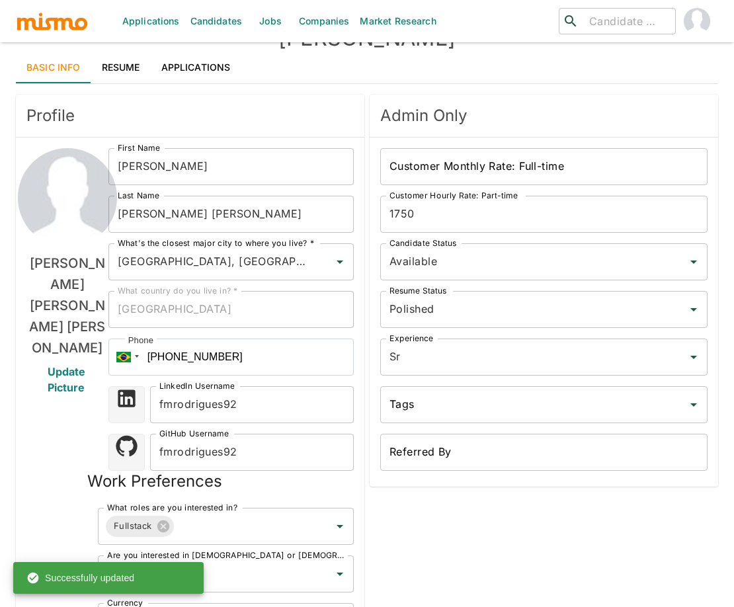
scroll to position [0, 0]
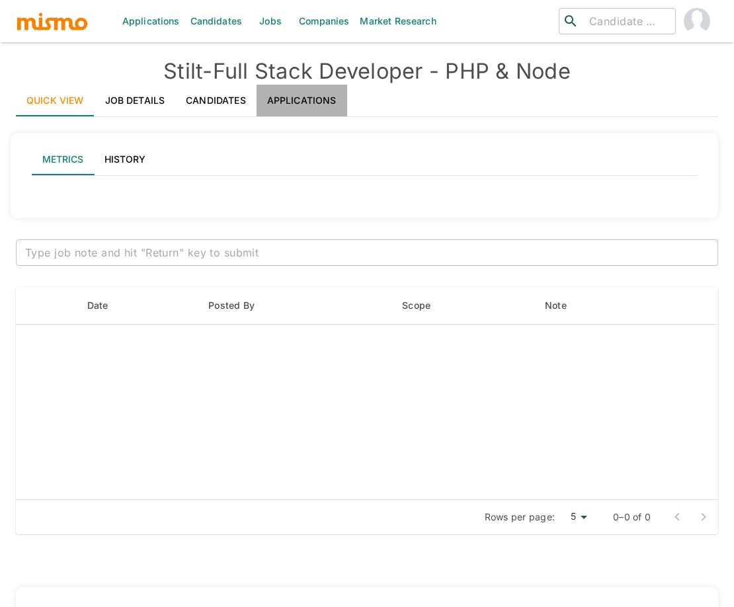
click at [313, 99] on link "Applications" at bounding box center [302, 101] width 91 height 32
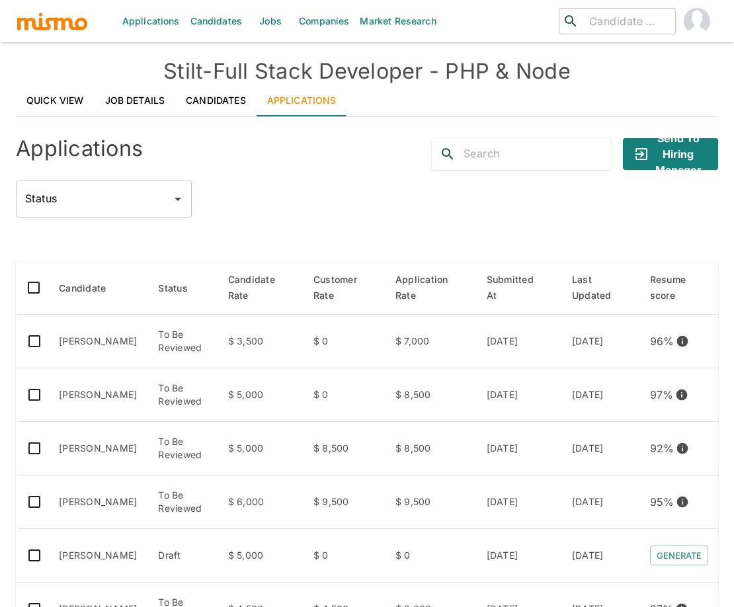
click at [287, 204] on div "Status Status" at bounding box center [367, 199] width 702 height 37
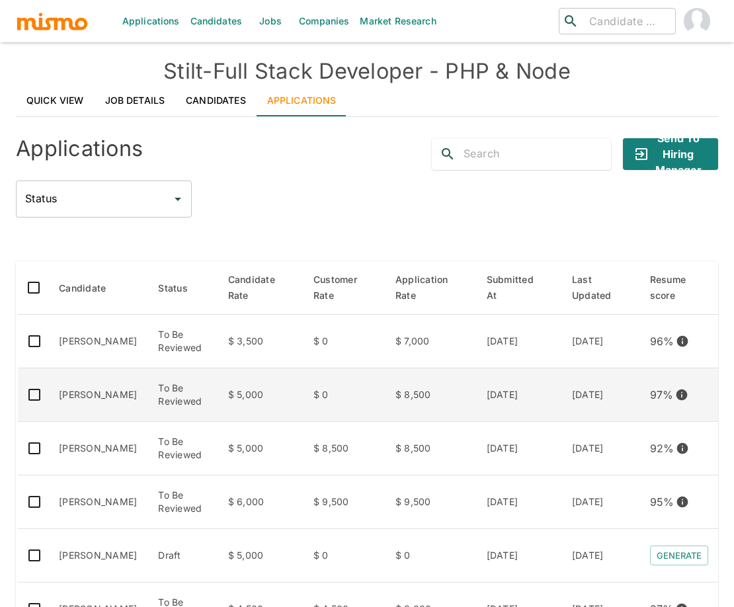
click at [110, 408] on td "[PERSON_NAME]" at bounding box center [97, 395] width 99 height 54
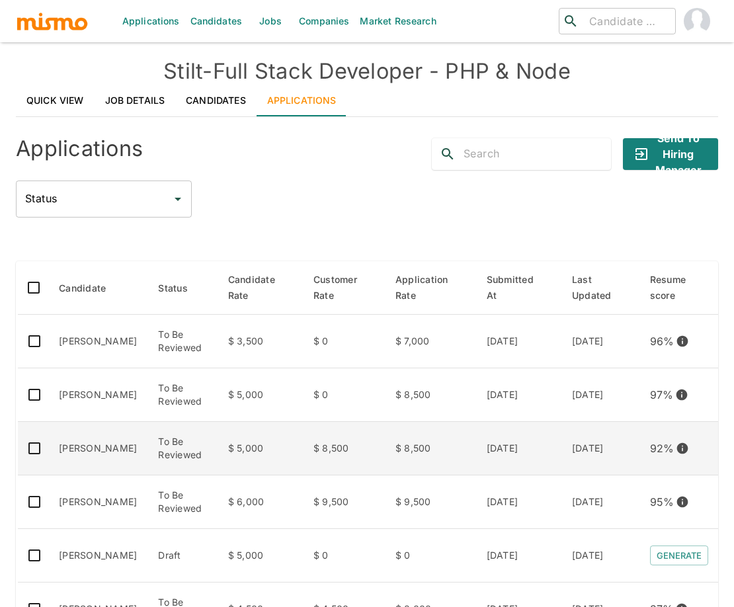
click at [91, 440] on td "[PERSON_NAME]" at bounding box center [97, 449] width 99 height 54
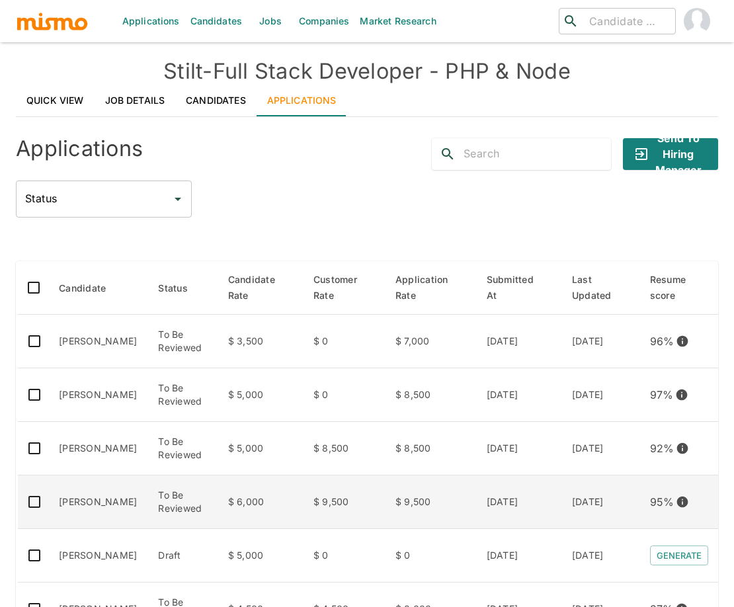
click at [109, 507] on td "[PERSON_NAME]" at bounding box center [97, 502] width 99 height 54
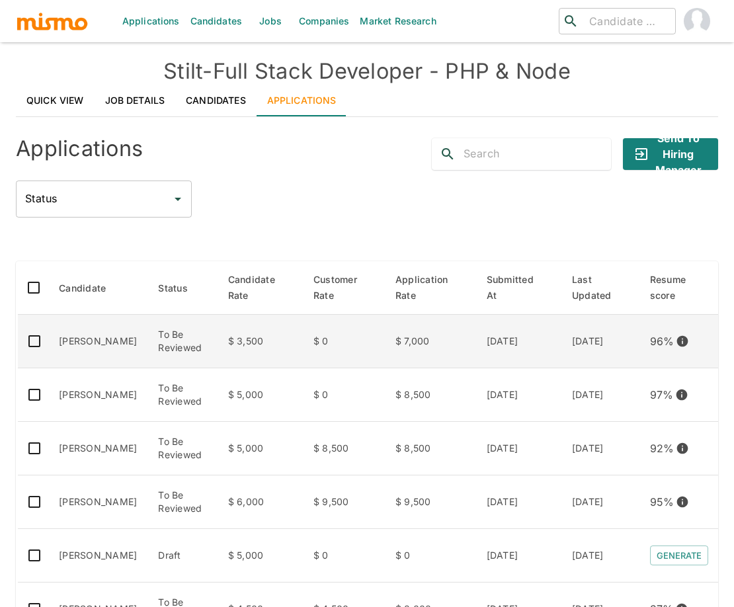
click at [79, 350] on td "[PERSON_NAME]" at bounding box center [97, 342] width 99 height 54
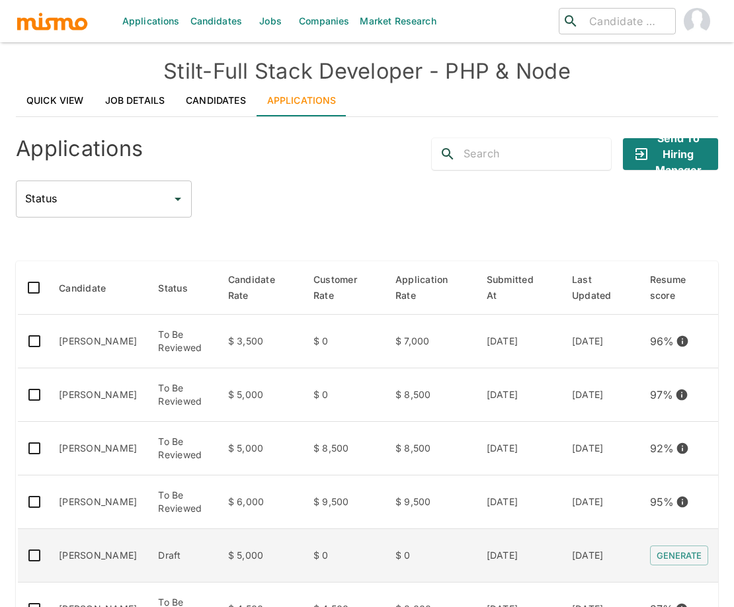
click at [93, 566] on td "[PERSON_NAME]" at bounding box center [97, 556] width 99 height 54
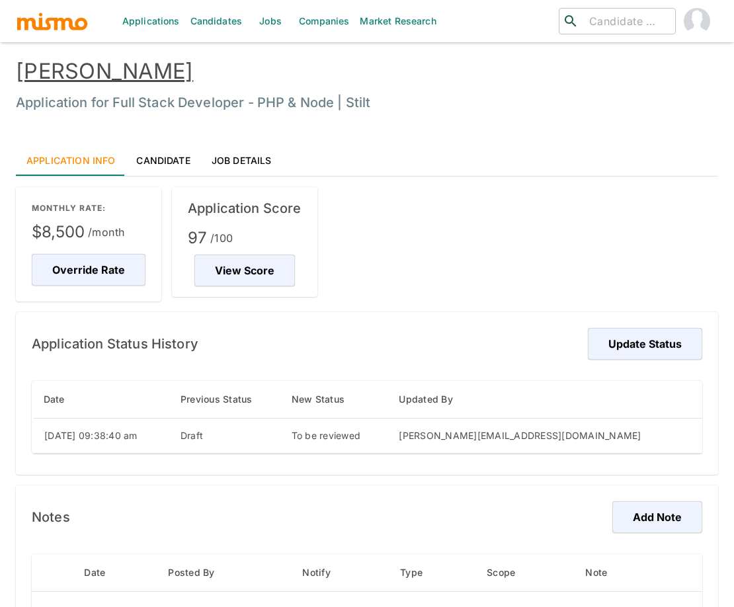
click at [136, 161] on link "Candidate" at bounding box center [163, 160] width 75 height 32
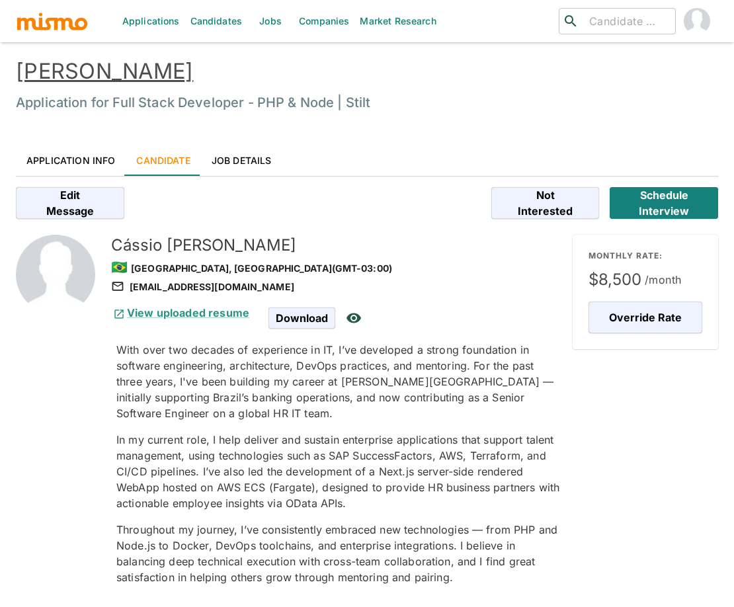
click at [486, 405] on p "With over two decades of experience in IT, I’ve developed a strong foundation i…" at bounding box center [339, 381] width 446 height 79
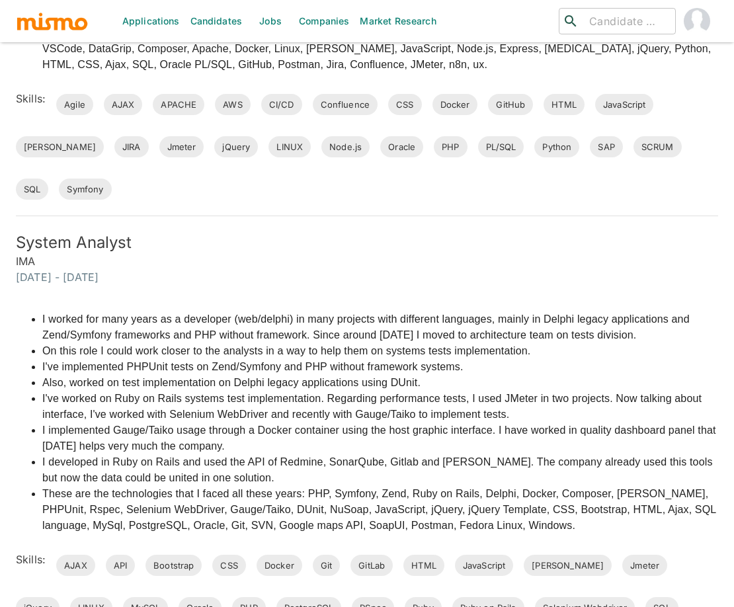
scroll to position [1323, 0]
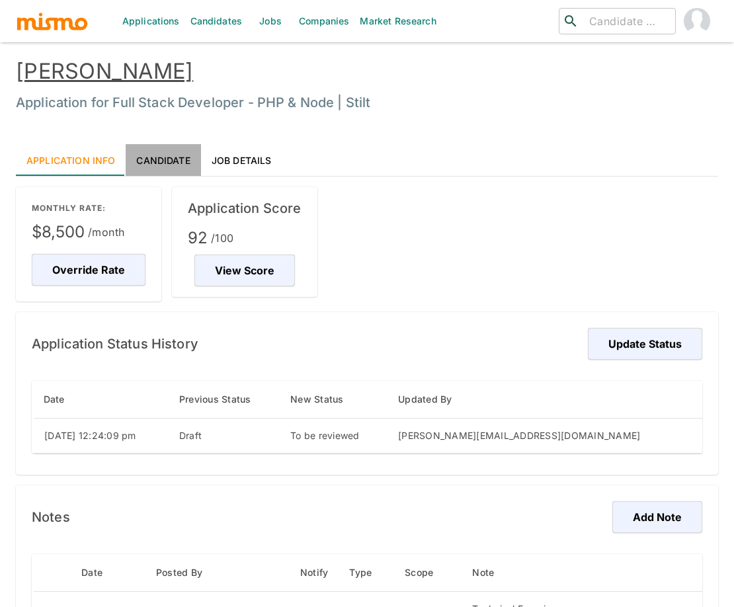
click at [169, 161] on link "Candidate" at bounding box center [163, 160] width 75 height 32
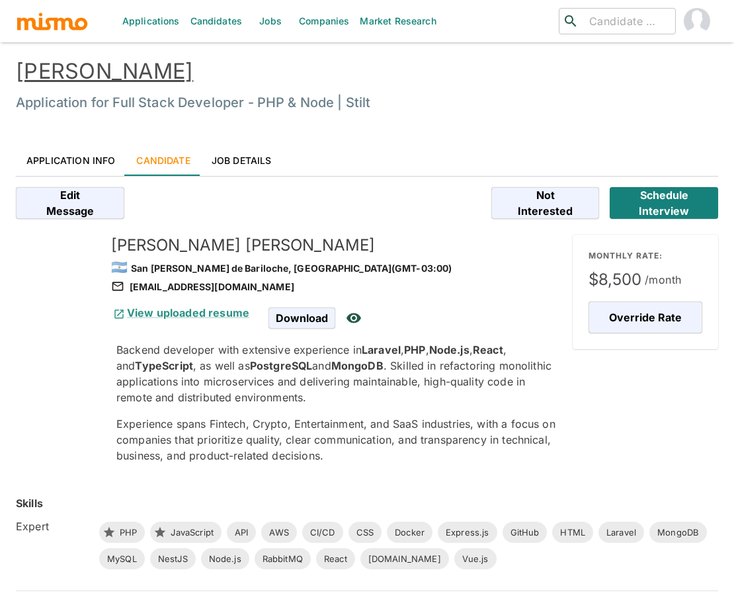
click at [492, 364] on p "Backend developer with extensive experience in [GEOGRAPHIC_DATA] , PHP , Node.j…" at bounding box center [339, 373] width 446 height 63
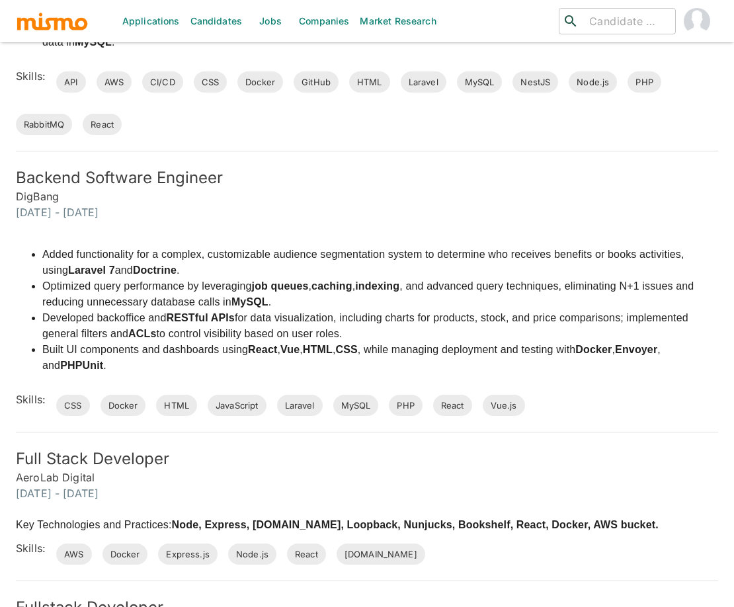
scroll to position [794, 0]
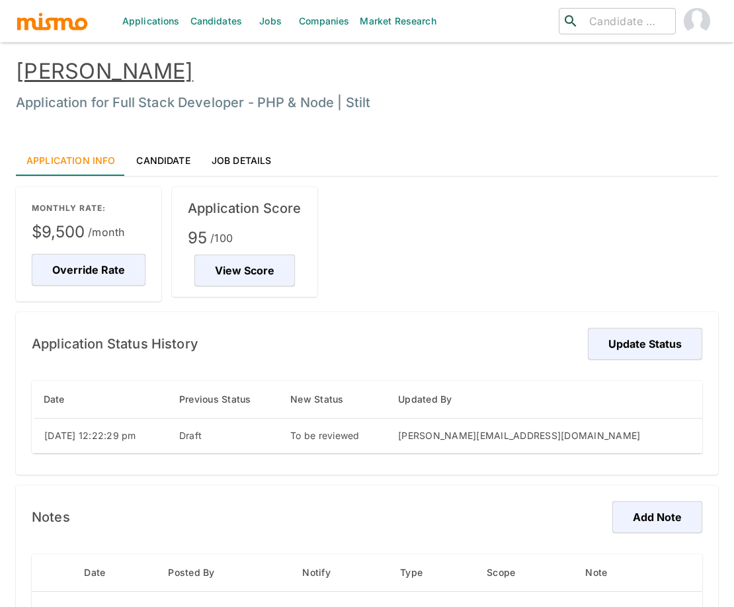
click at [169, 157] on link "Candidate" at bounding box center [163, 160] width 75 height 32
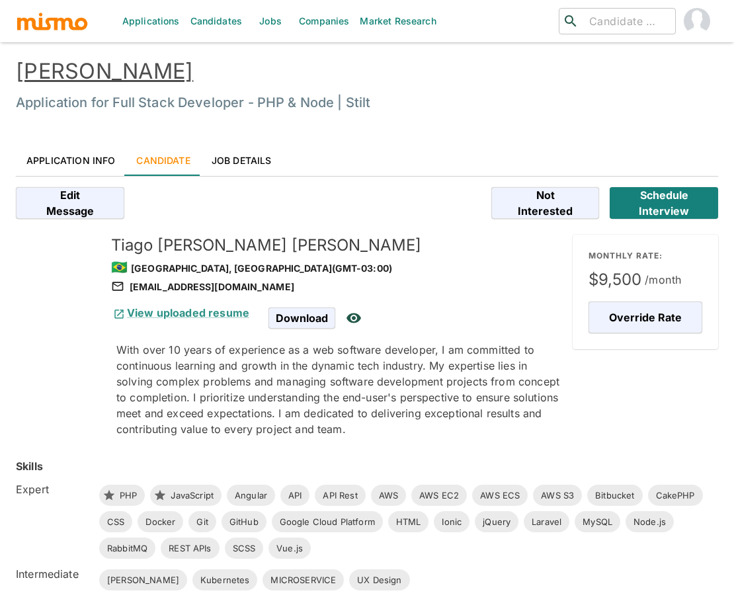
click at [494, 387] on p "With over 10 years of experience as a web software developer, I am committed to…" at bounding box center [339, 389] width 446 height 95
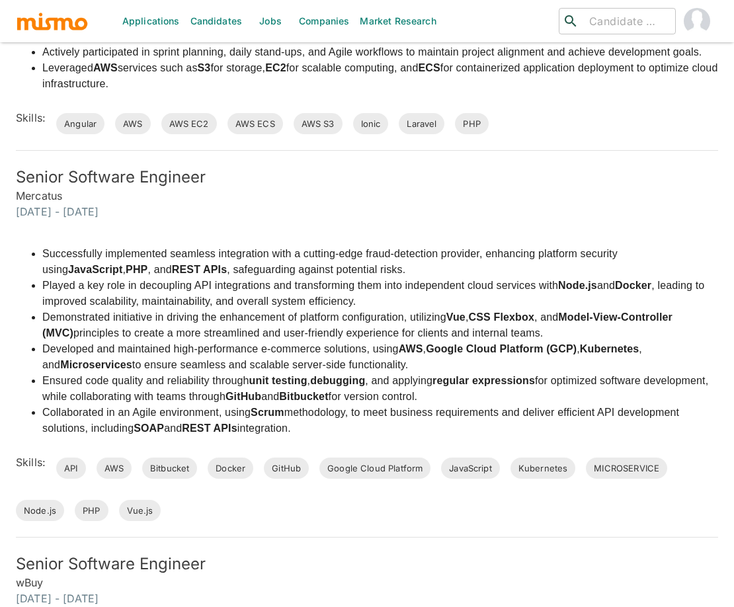
scroll to position [794, 0]
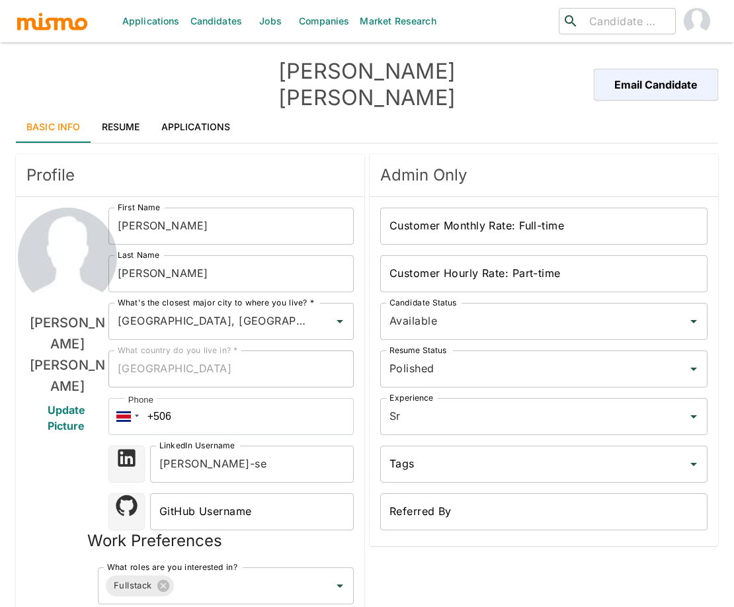
click at [133, 111] on link "Resume" at bounding box center [121, 127] width 60 height 32
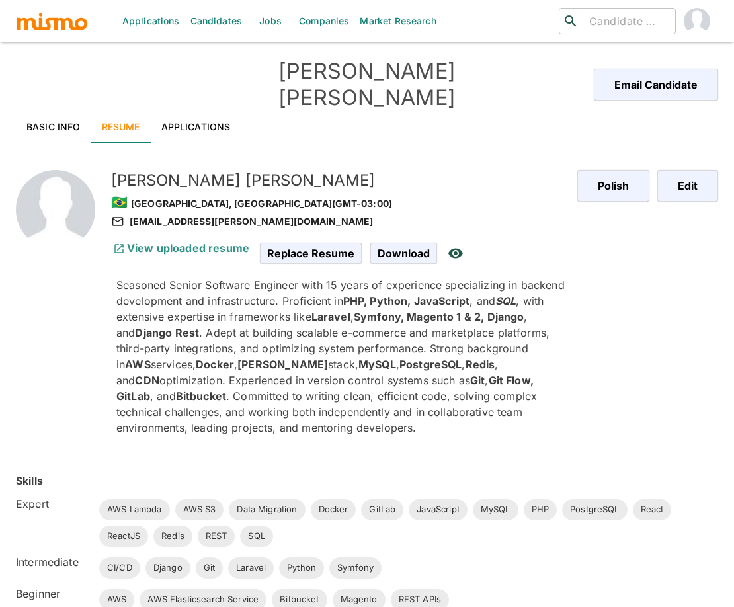
click at [211, 111] on link "Applications" at bounding box center [196, 127] width 91 height 32
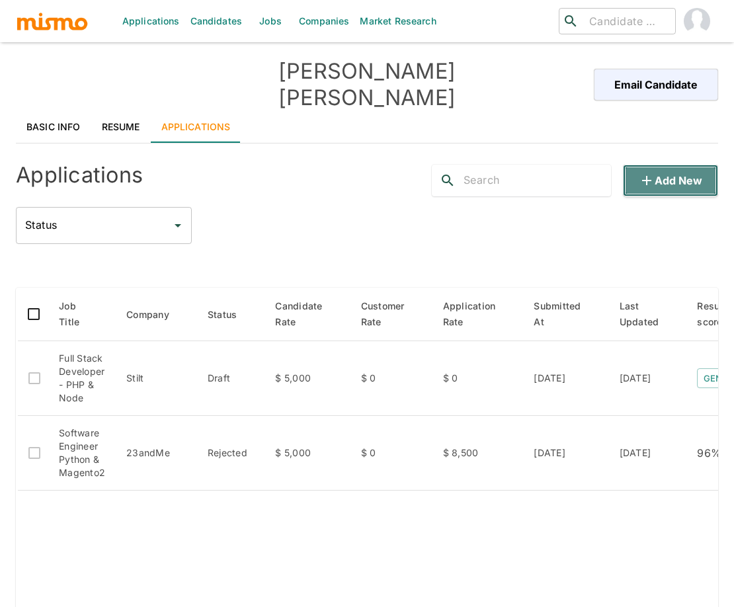
click at [657, 165] on button "Add new" at bounding box center [670, 181] width 95 height 32
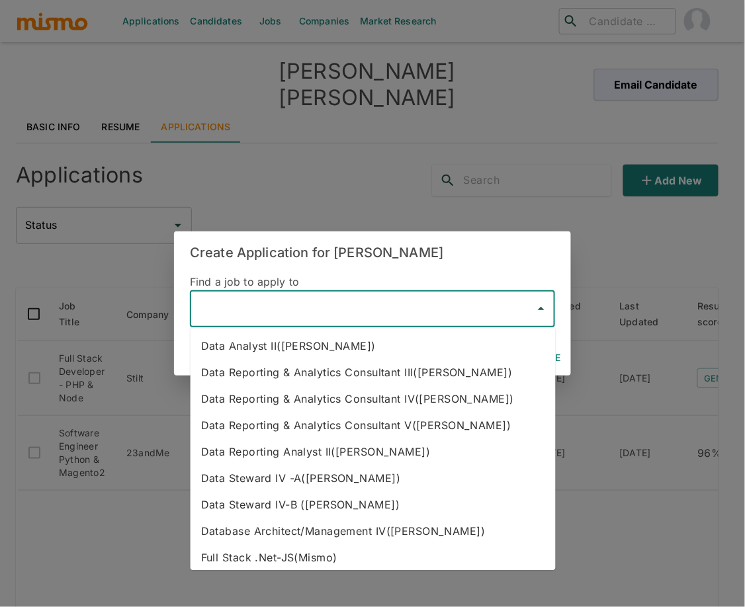
click at [331, 314] on input "text" at bounding box center [362, 308] width 333 height 25
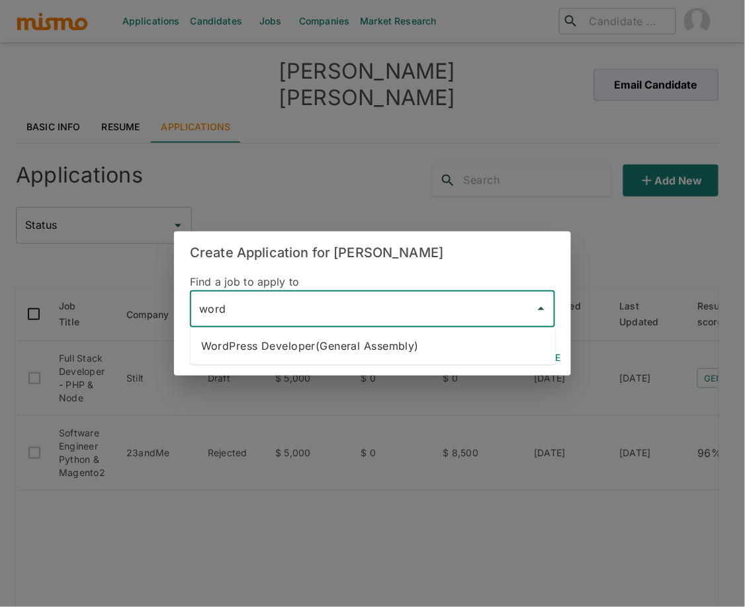
click at [272, 344] on li "WordPress Developer(General Assembly)" at bounding box center [372, 346] width 365 height 26
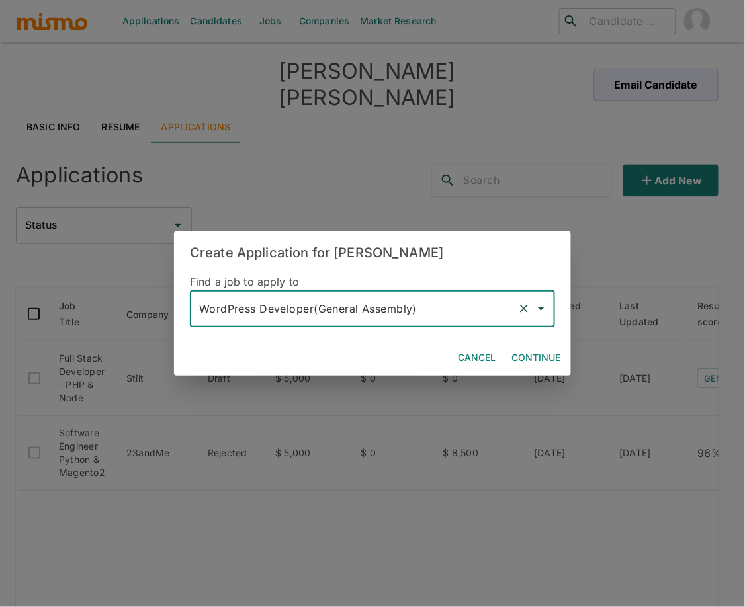
type input "WordPress Developer(General Assembly)"
click at [528, 356] on button "Continue" at bounding box center [536, 358] width 60 height 24
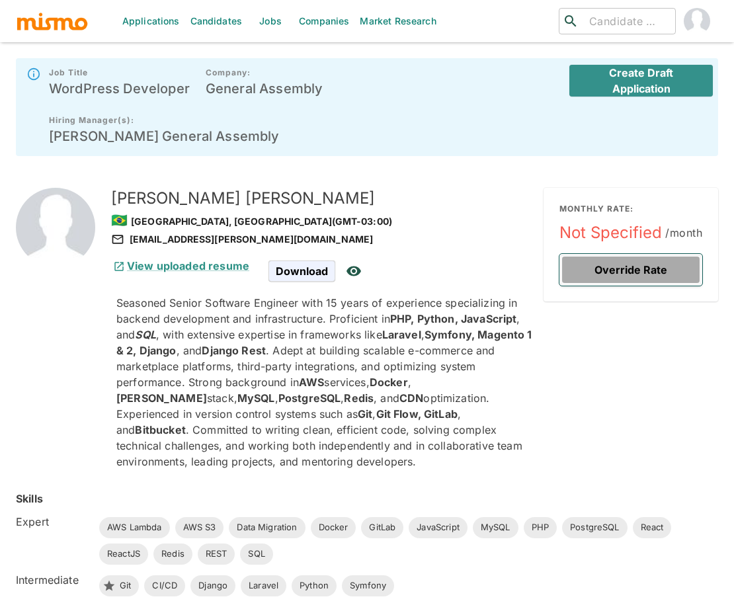
click at [587, 254] on button "Override Rate" at bounding box center [630, 270] width 143 height 32
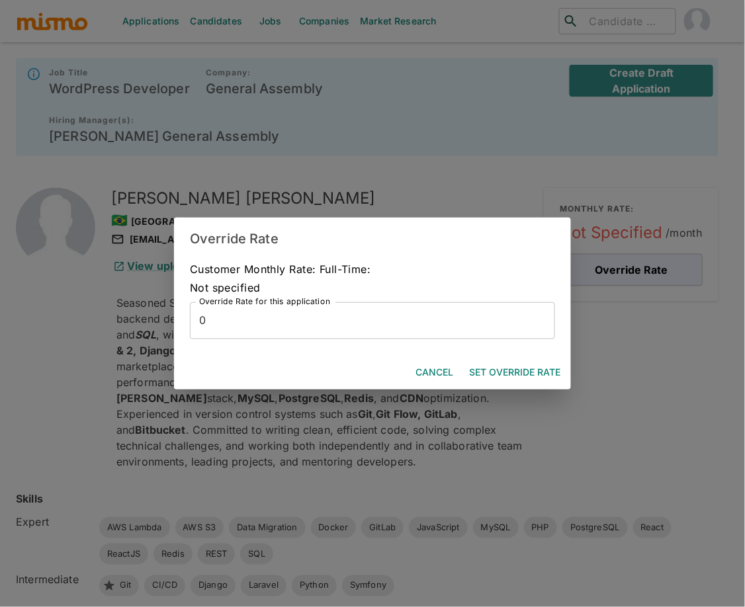
click at [375, 325] on input "0" at bounding box center [372, 320] width 365 height 37
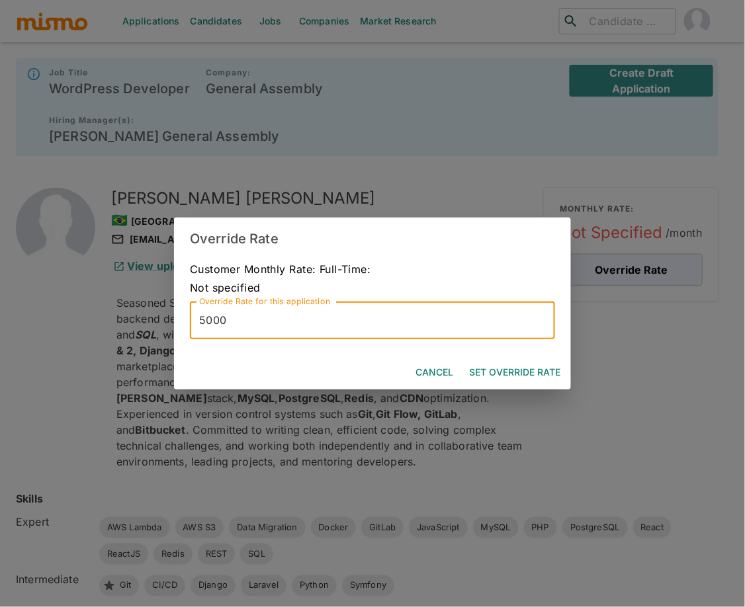
type input "5000"
click at [495, 372] on button "Set Override Rate" at bounding box center [515, 372] width 102 height 24
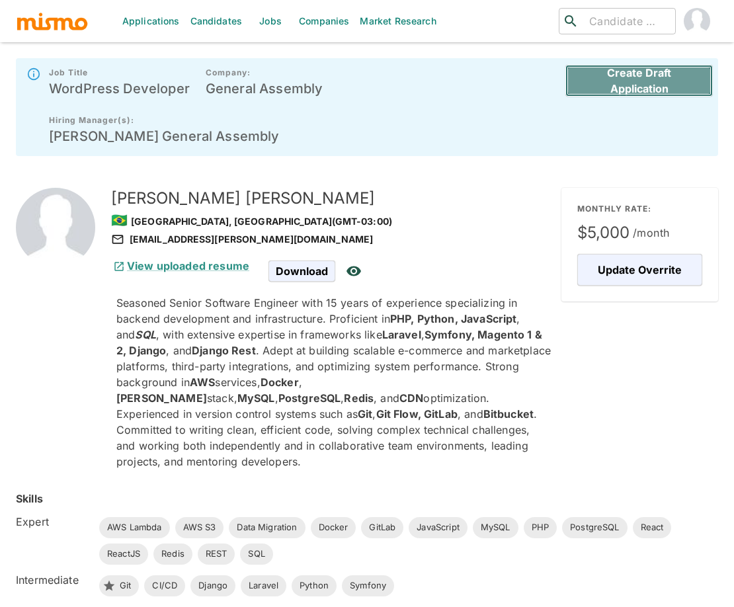
drag, startPoint x: 615, startPoint y: 72, endPoint x: 598, endPoint y: 72, distance: 16.5
click at [615, 72] on button "Create Draft Application" at bounding box center [638, 81] width 147 height 32
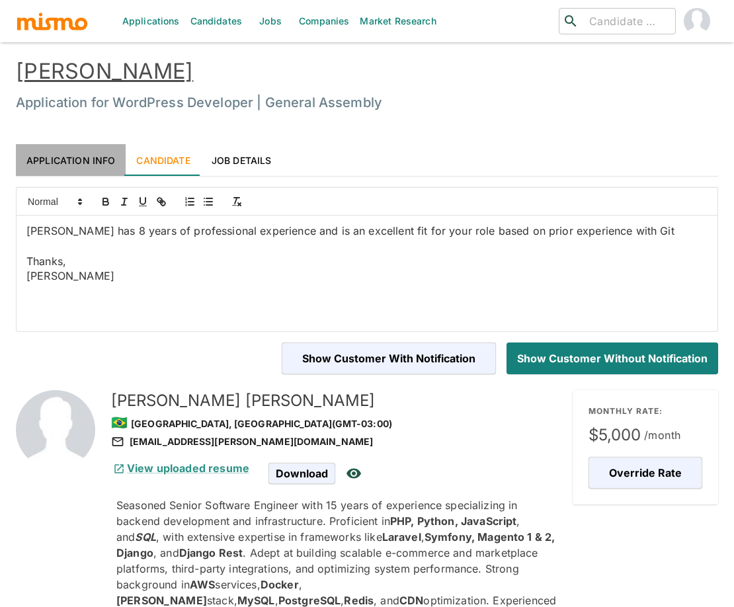
click at [82, 153] on link "Application Info" at bounding box center [71, 160] width 110 height 32
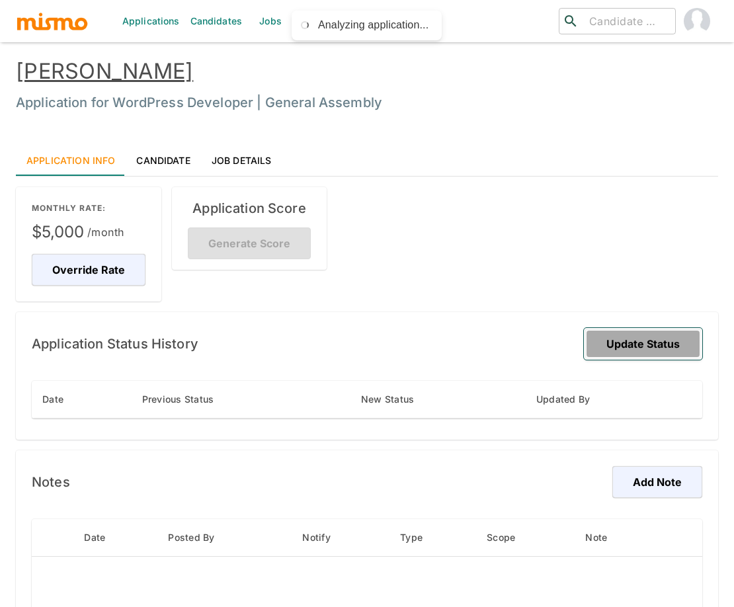
click at [641, 348] on button "Update Status" at bounding box center [643, 344] width 118 height 32
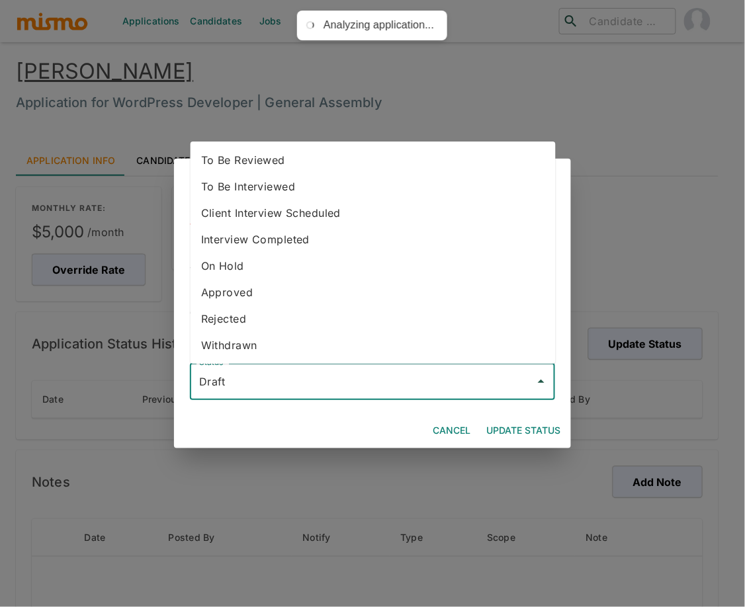
click at [353, 370] on input "Draft" at bounding box center [362, 381] width 333 height 25
click at [291, 153] on li "To Be Reviewed" at bounding box center [372, 160] width 365 height 26
type input "To Be Reviewed"
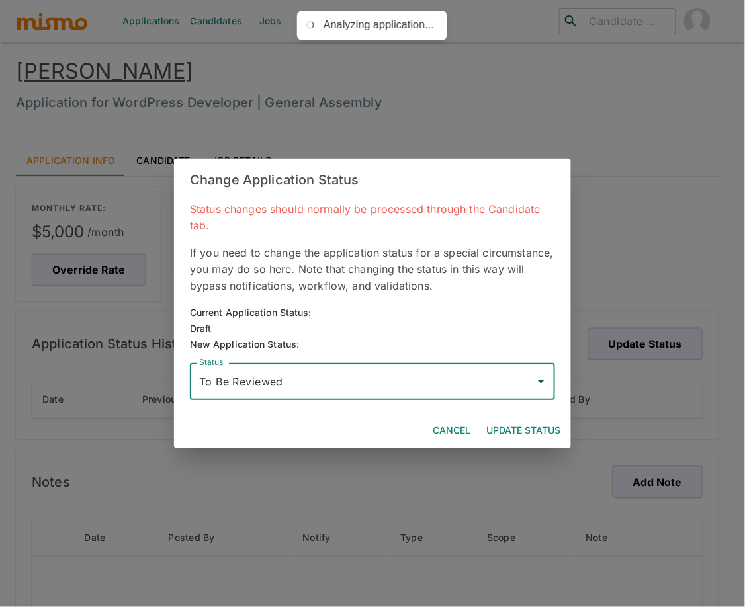
click at [536, 428] on button "Update Status" at bounding box center [523, 431] width 85 height 24
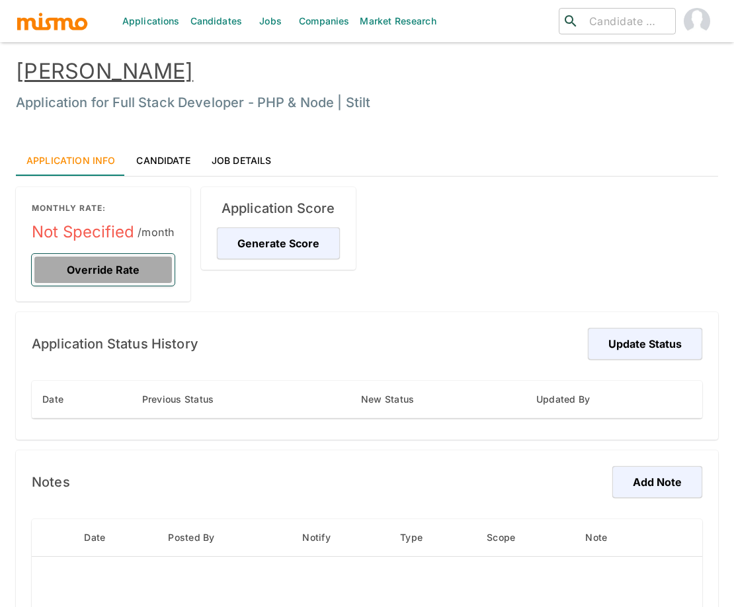
click at [142, 276] on button "Override Rate" at bounding box center [103, 270] width 143 height 32
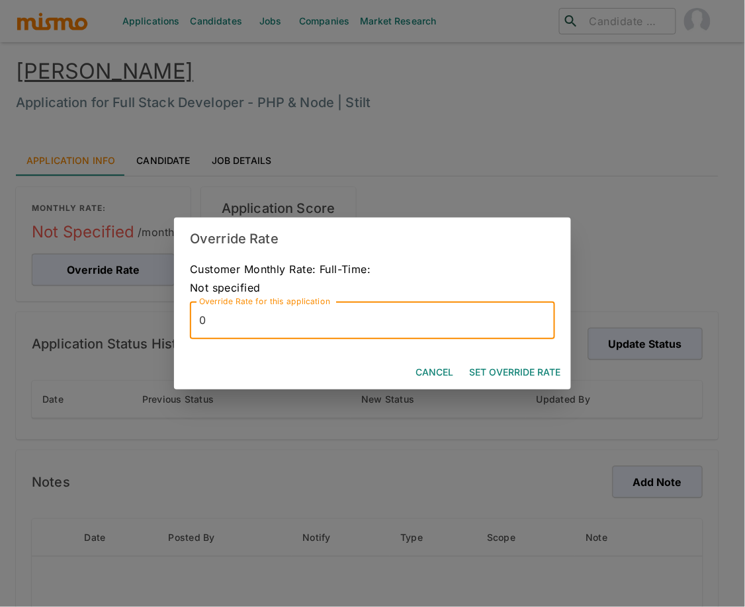
click at [401, 319] on input "0" at bounding box center [372, 320] width 365 height 37
type input "9500"
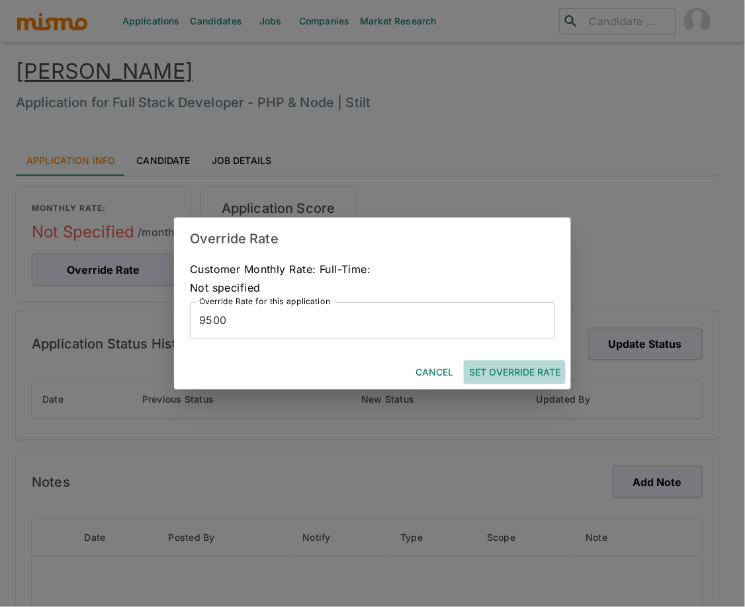
click at [518, 372] on button "Set Override Rate" at bounding box center [515, 372] width 102 height 24
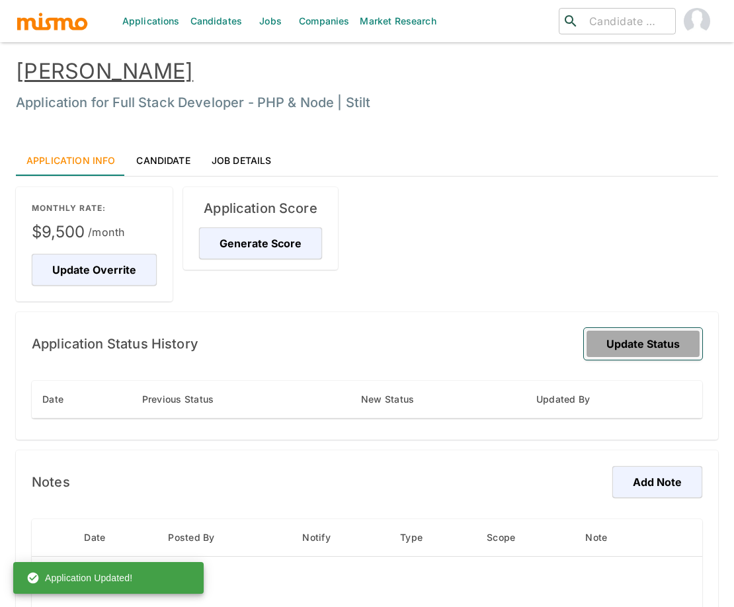
click at [665, 343] on button "Update Status" at bounding box center [643, 344] width 118 height 32
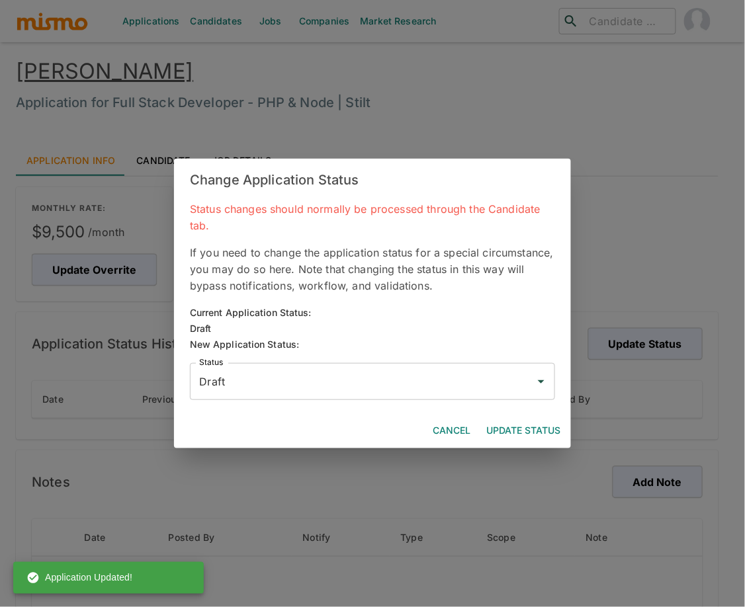
click at [389, 387] on input "Draft" at bounding box center [362, 381] width 333 height 25
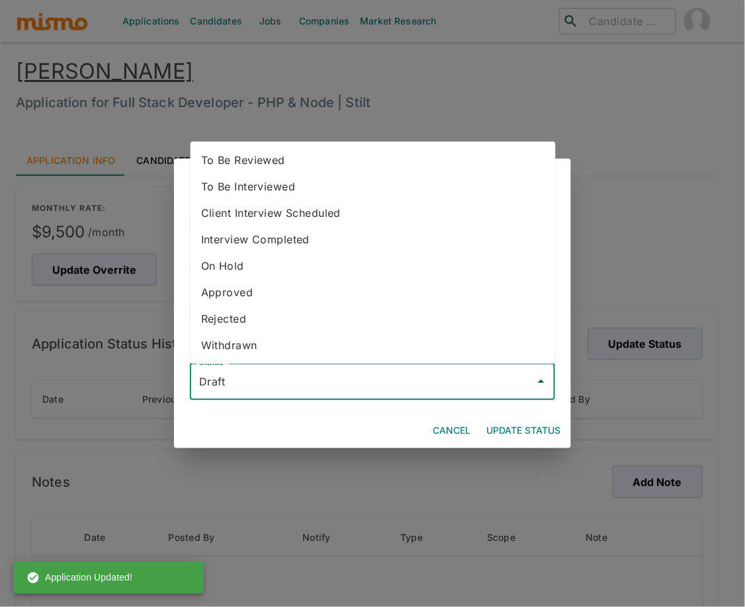
click at [323, 172] on li "To Be Reviewed" at bounding box center [372, 160] width 365 height 26
type input "To Be Reviewed"
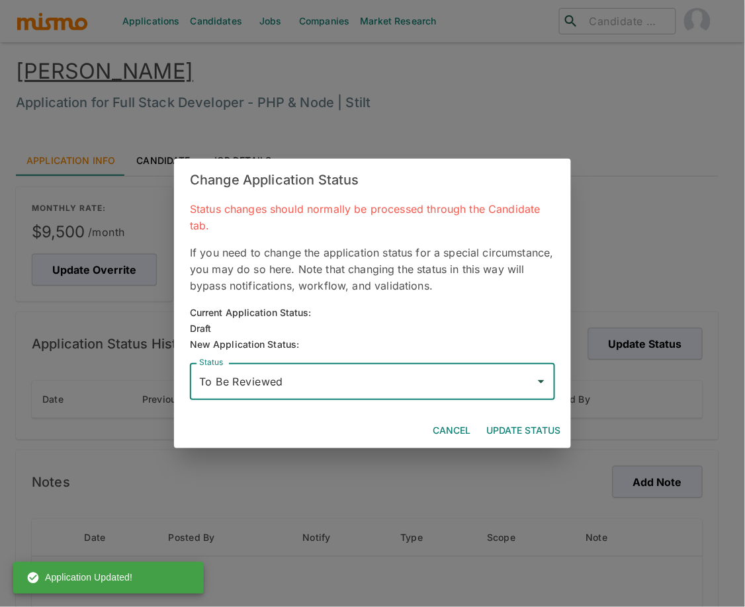
click at [528, 429] on button "Update Status" at bounding box center [523, 431] width 85 height 24
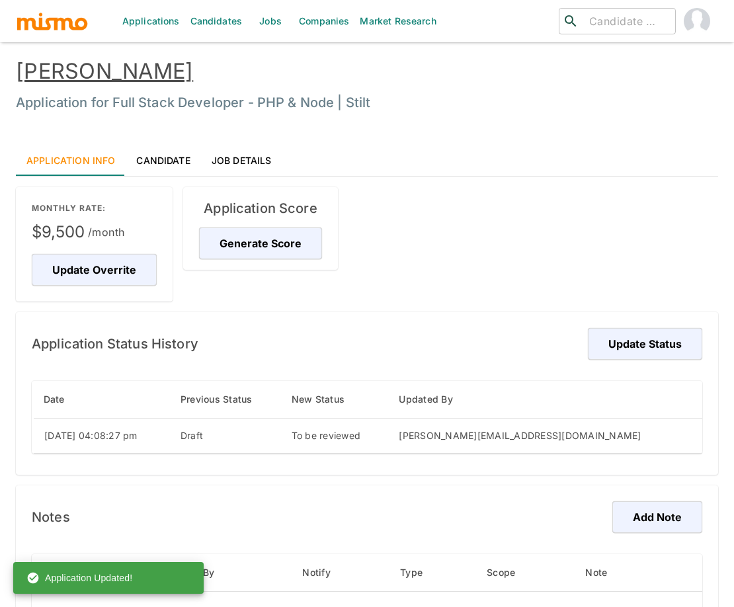
click at [134, 61] on link "[PERSON_NAME]" at bounding box center [104, 71] width 177 height 26
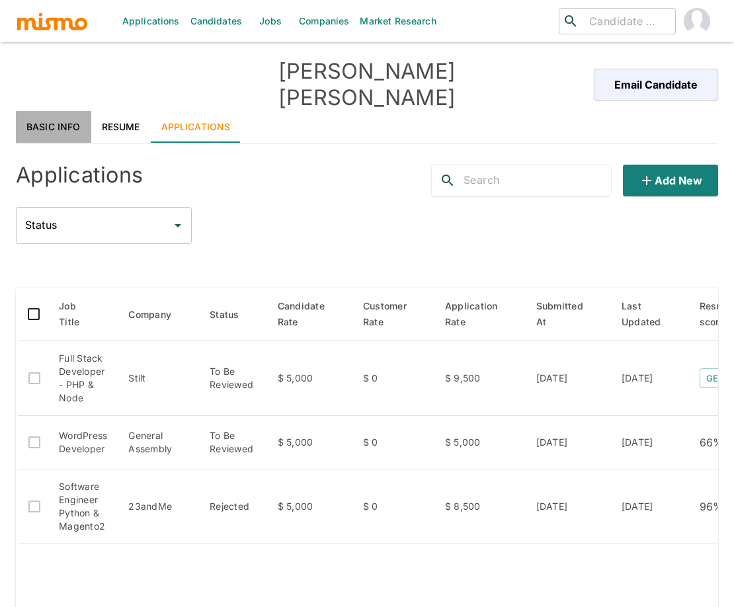
click at [66, 111] on link "Basic Info" at bounding box center [53, 127] width 75 height 32
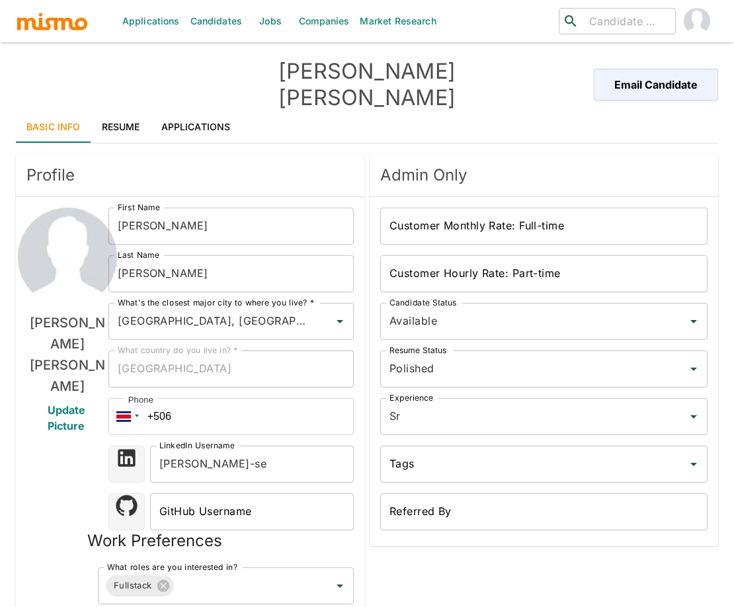
click at [24, 480] on div "[PERSON_NAME] Update Picture First Name [PERSON_NAME] First Name Last Name [PER…" at bounding box center [190, 504] width 348 height 614
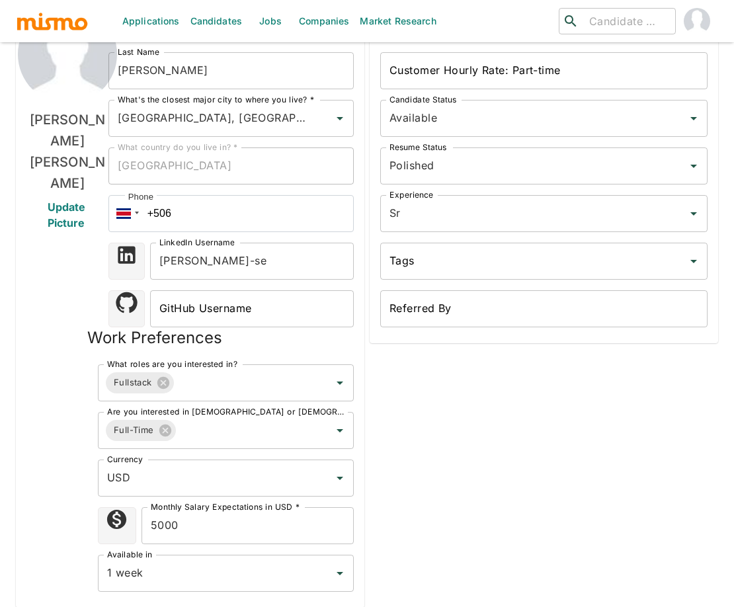
scroll to position [206, 0]
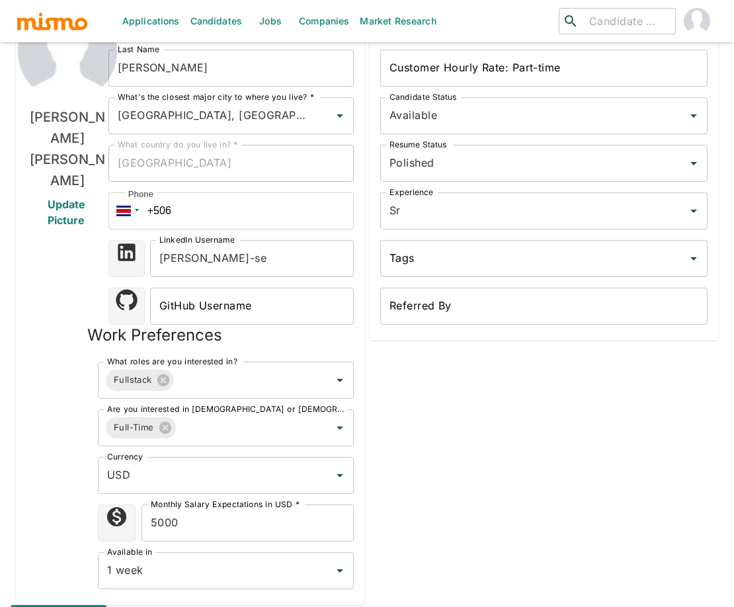
click at [157, 505] on input "5000" at bounding box center [248, 523] width 212 height 37
type input "6000"
click at [555, 473] on div "Admin Only Customer Monthly Rate: Full-time Customer Monthly Rate: Full-time Cu…" at bounding box center [541, 274] width 354 height 662
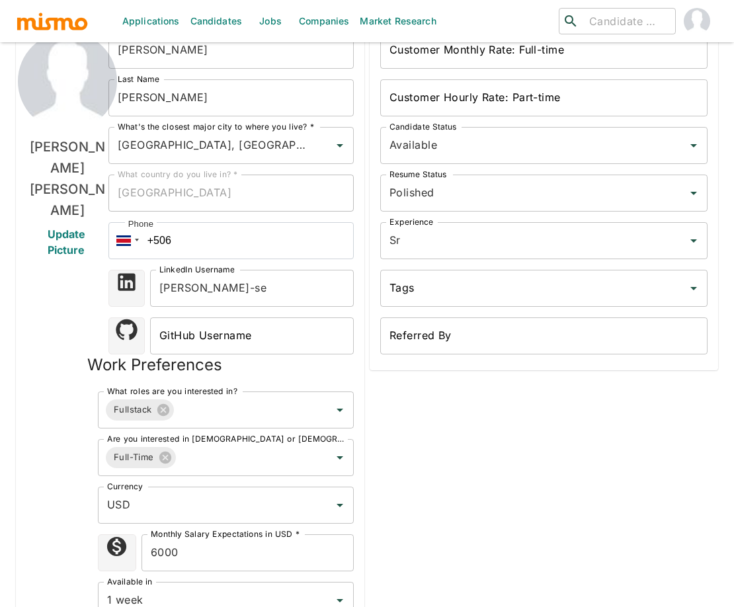
scroll to position [147, 0]
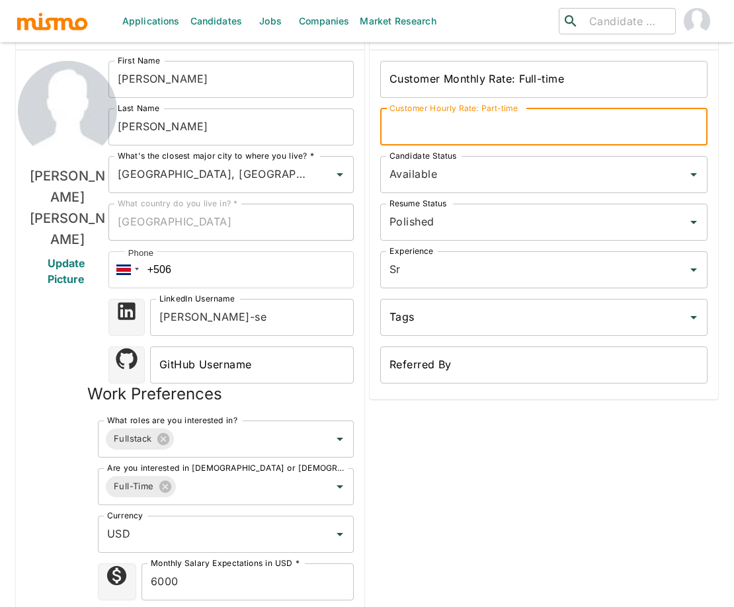
click at [500, 108] on input "Customer Hourly Rate: Part-time" at bounding box center [543, 126] width 327 height 37
type input "2500"
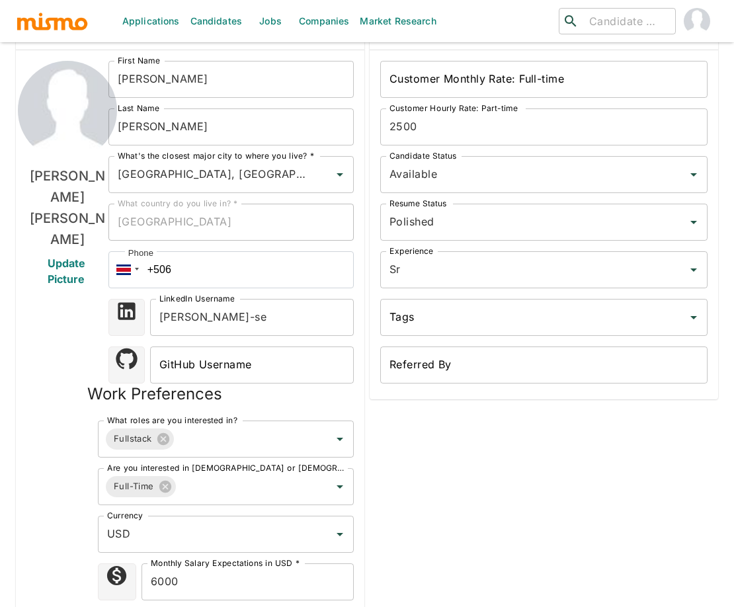
click at [461, 556] on div "Admin Only Customer Monthly Rate: Full-time Customer Monthly Rate: Full-time Cu…" at bounding box center [541, 333] width 354 height 662
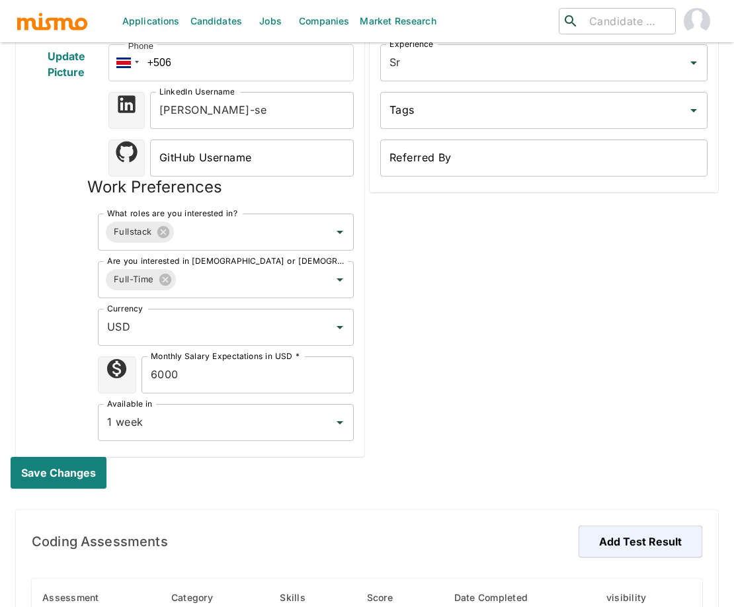
scroll to position [382, 0]
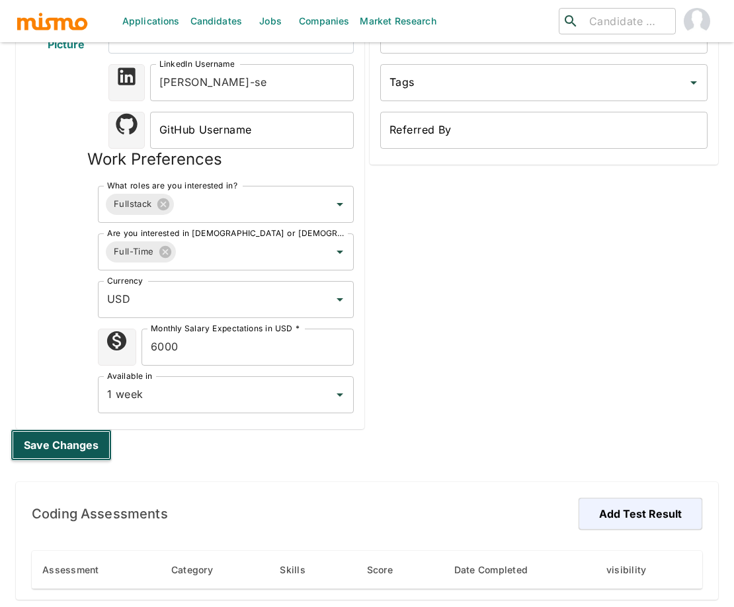
click at [82, 429] on button "Save changes" at bounding box center [61, 445] width 101 height 32
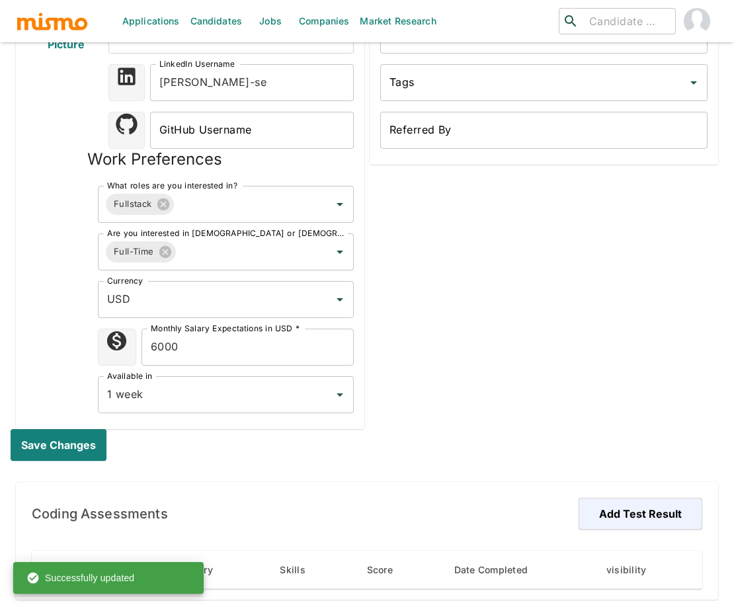
click at [523, 364] on div "Admin Only Customer Monthly Rate: Full-time Customer Monthly Rate: Full-time Cu…" at bounding box center [541, 98] width 354 height 662
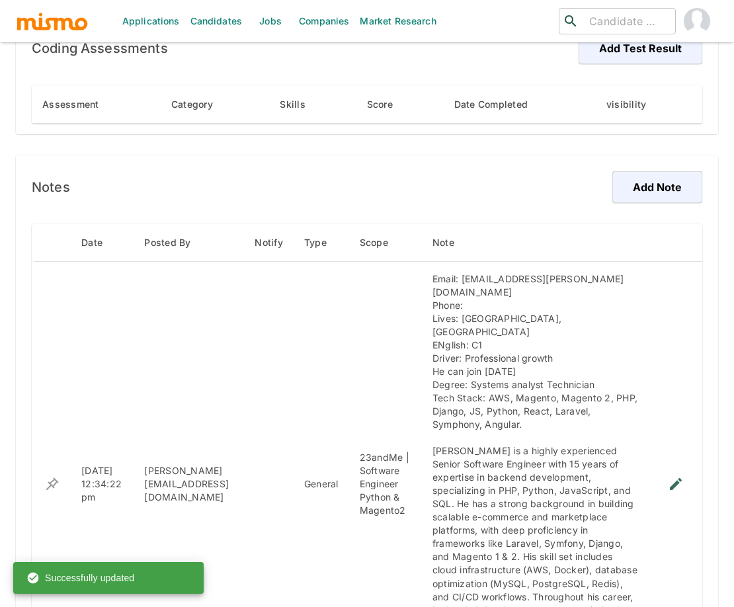
scroll to position [852, 0]
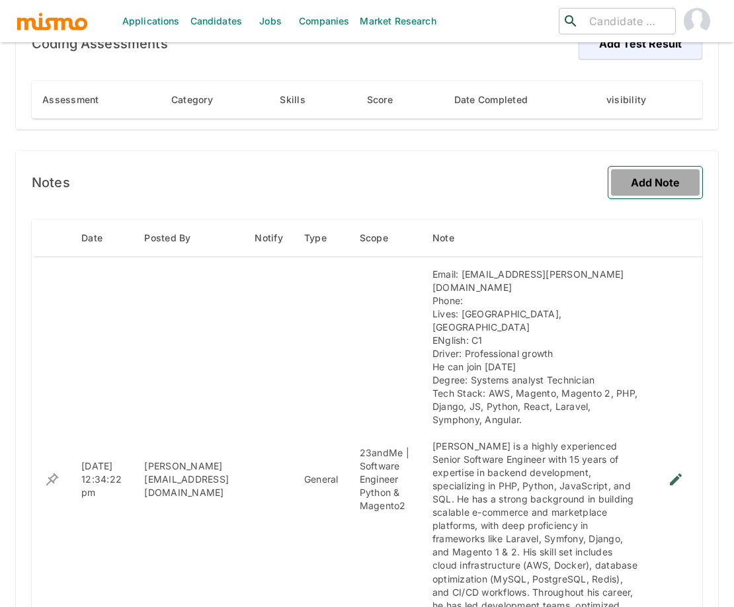
click at [653, 167] on button "Add Note" at bounding box center [655, 183] width 94 height 32
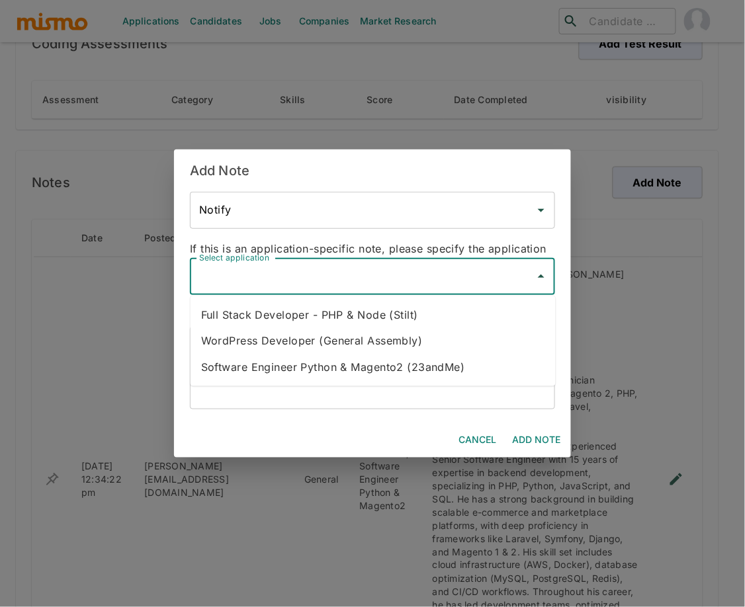
click at [334, 276] on input "Select application" at bounding box center [362, 276] width 333 height 25
click at [332, 304] on li "Full Stack Developer - PHP & Node (Stilt)" at bounding box center [372, 315] width 365 height 26
type input "Full Stack Developer - PHP & Node (Stilt)"
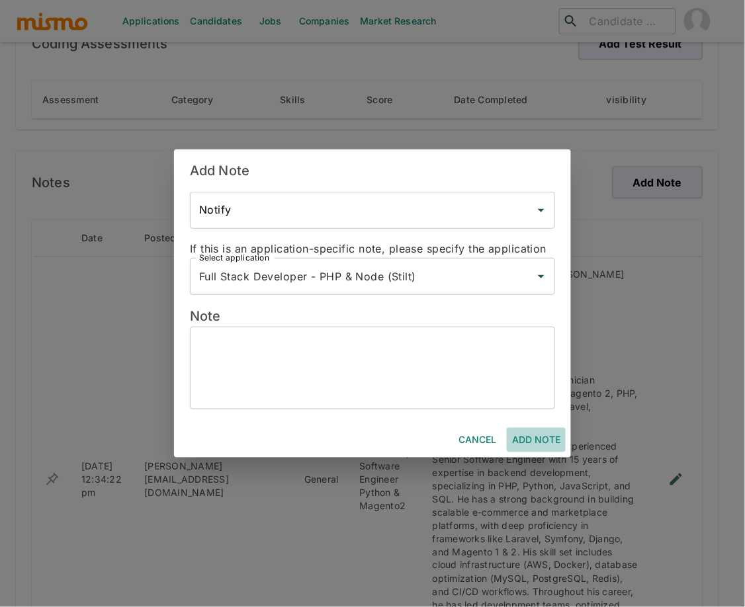
click at [512, 442] on button "Add Note" at bounding box center [536, 440] width 59 height 24
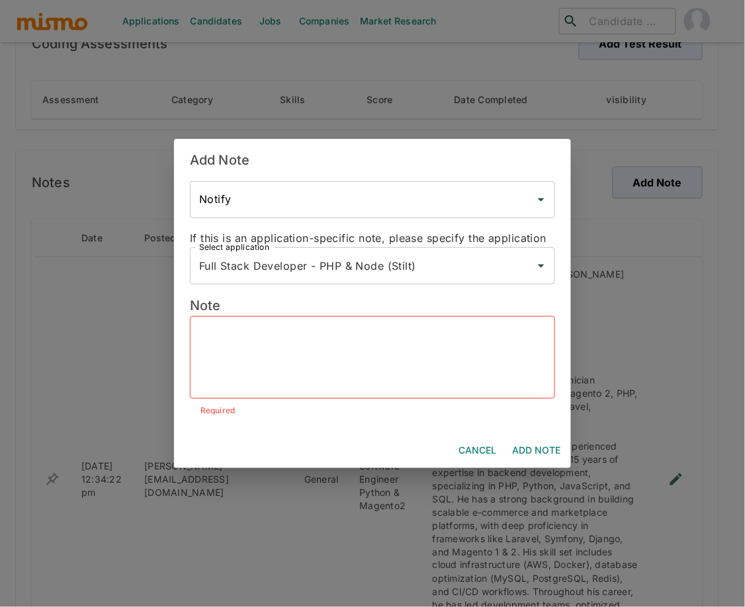
click at [416, 361] on textarea at bounding box center [372, 357] width 347 height 61
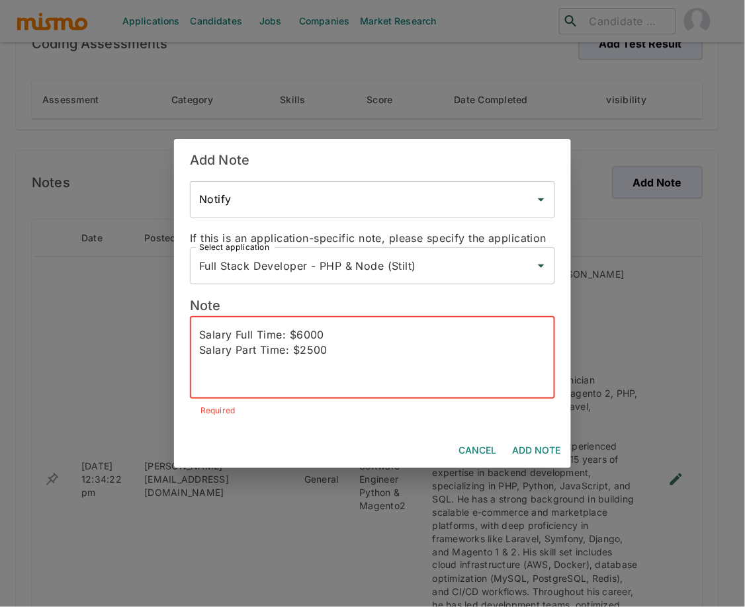
type textarea "Salary Full Time: $6000 Salary Part Time: $2500"
click at [528, 446] on button "Add Note" at bounding box center [536, 450] width 59 height 24
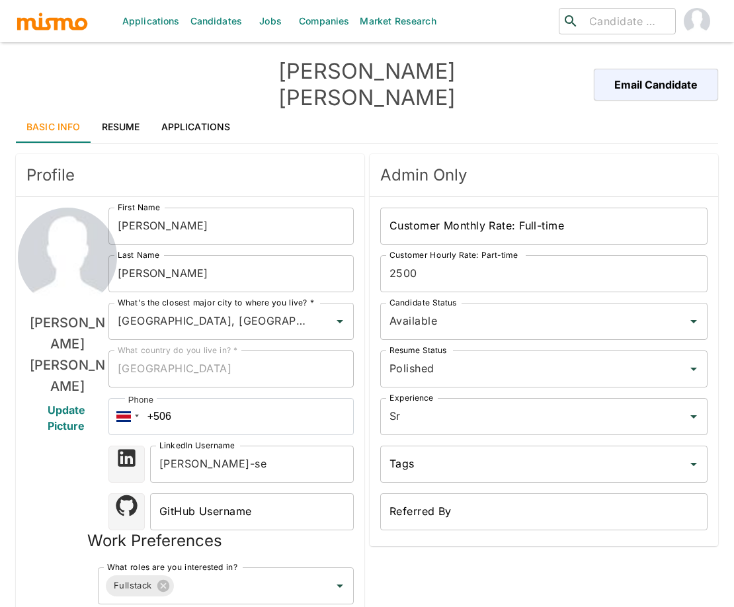
click at [189, 111] on link "Applications" at bounding box center [196, 127] width 91 height 32
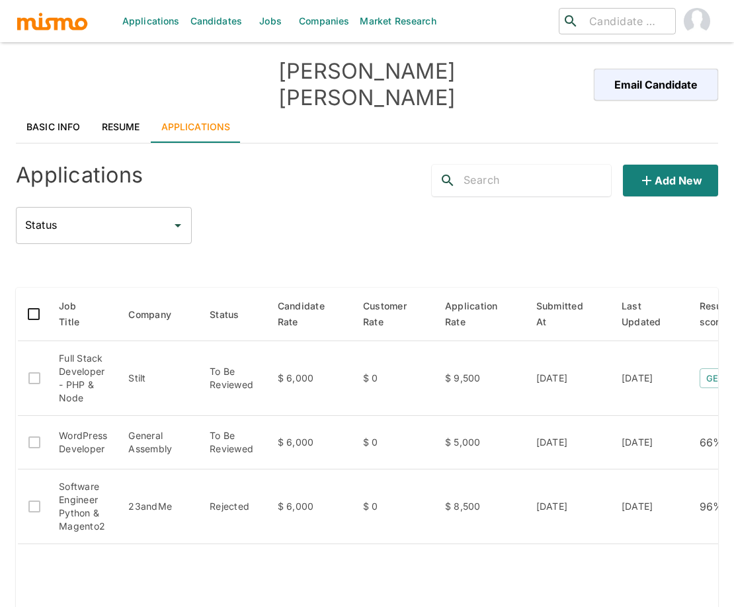
click at [123, 111] on link "Resume" at bounding box center [121, 127] width 60 height 32
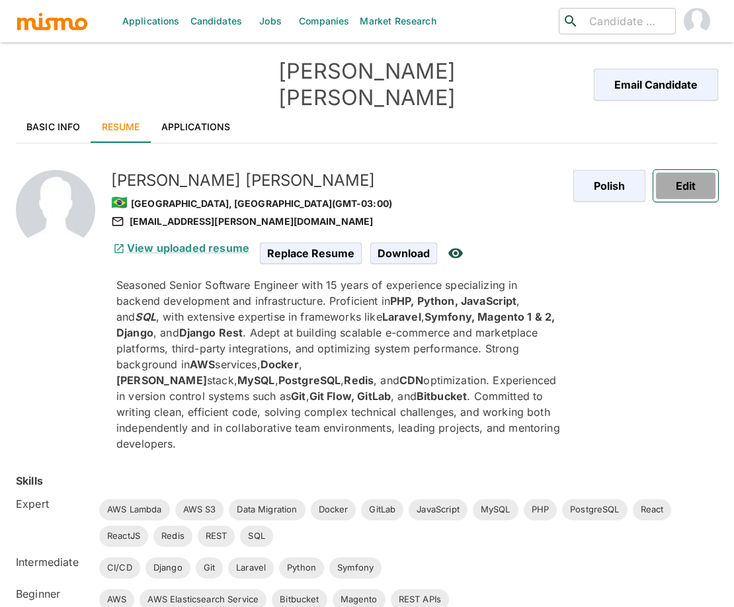
click at [690, 170] on button "Edit" at bounding box center [685, 186] width 65 height 32
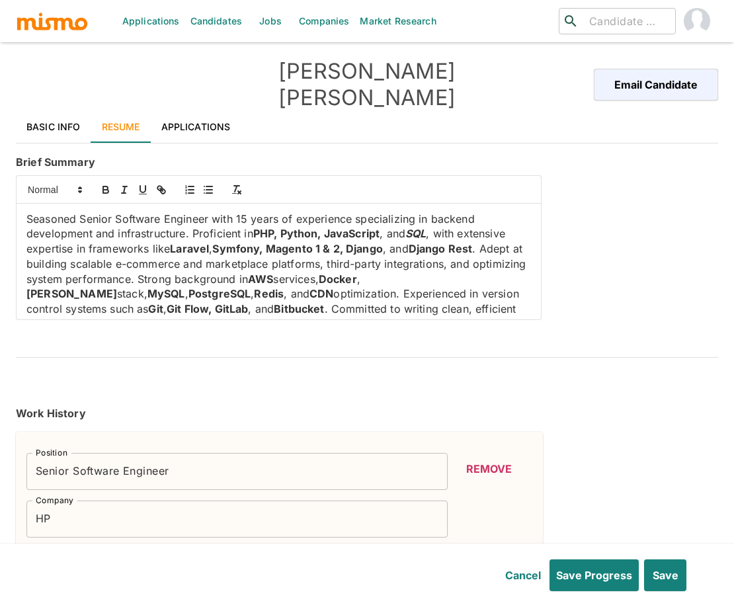
drag, startPoint x: 267, startPoint y: 227, endPoint x: 293, endPoint y: 224, distance: 26.1
click at [267, 242] on strong "Symfony, Magento 1 & 2, Django" at bounding box center [297, 248] width 171 height 13
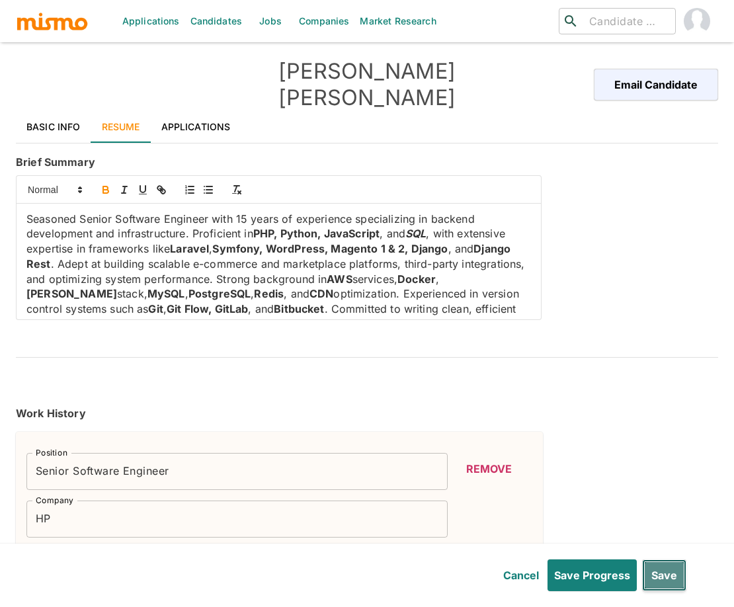
click at [669, 577] on button "Save" at bounding box center [664, 575] width 44 height 32
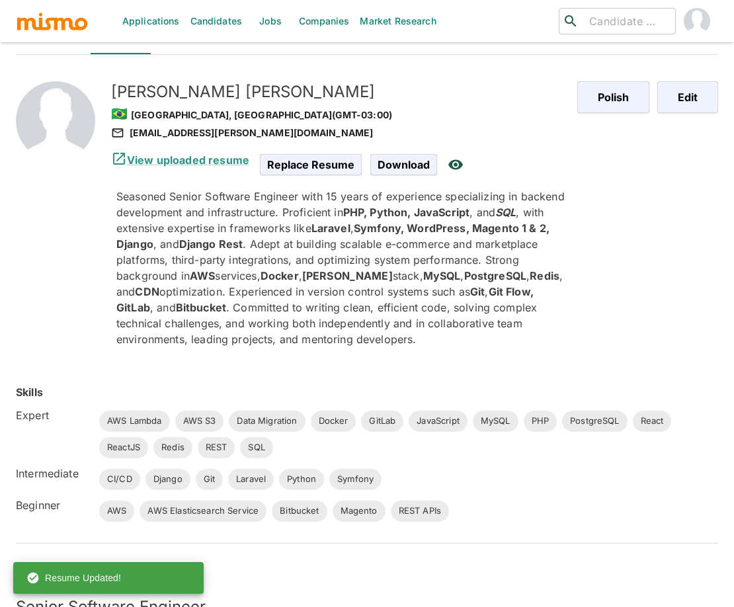
scroll to position [68, 0]
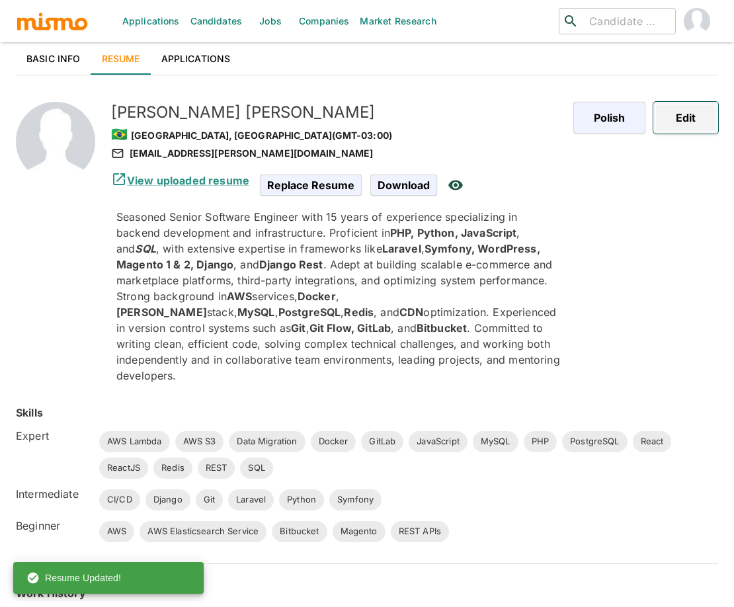
click at [680, 102] on button "Edit" at bounding box center [685, 118] width 65 height 32
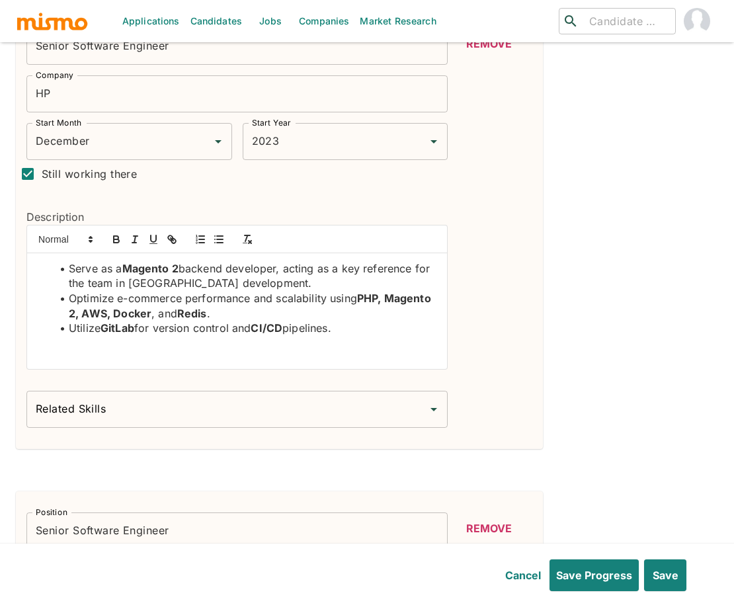
scroll to position [453, 0]
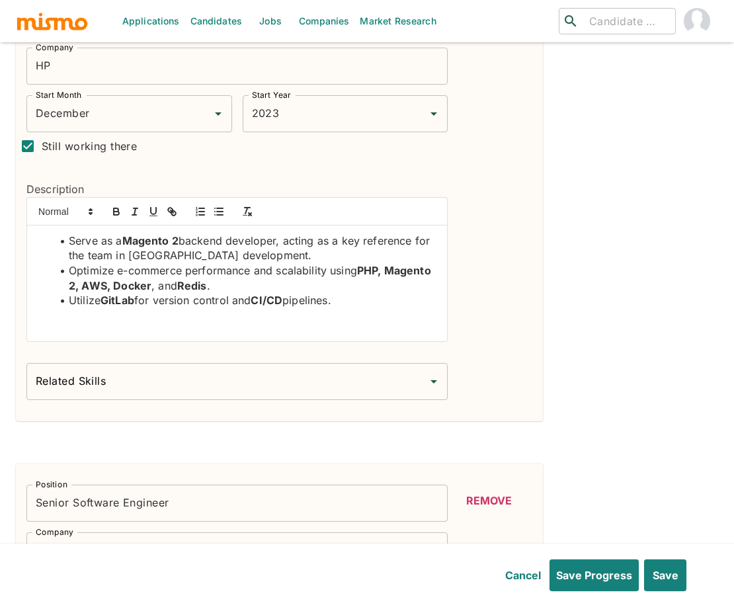
click at [207, 369] on input "Related Skills" at bounding box center [226, 381] width 389 height 25
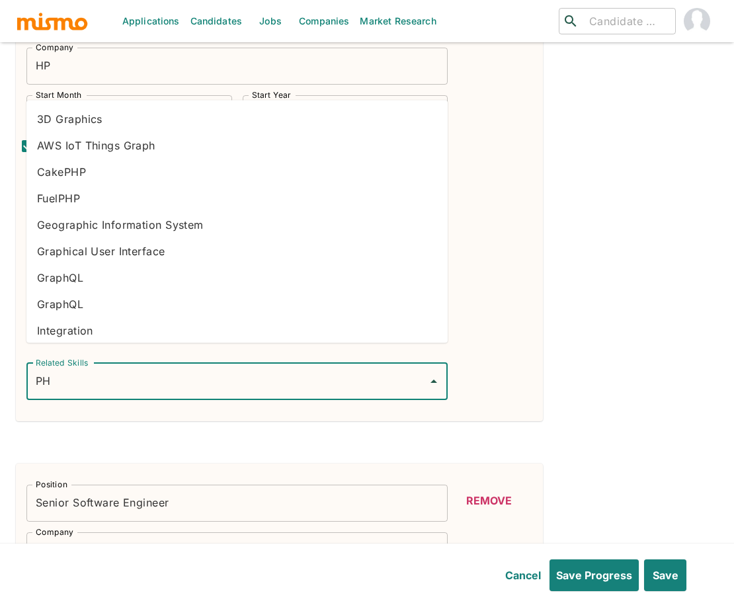
type input "PHP"
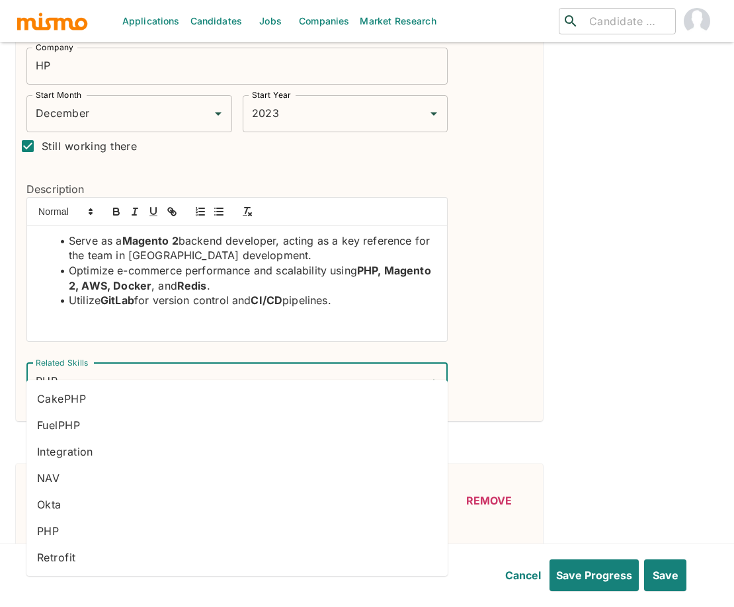
click at [87, 525] on li "PHP" at bounding box center [236, 531] width 421 height 26
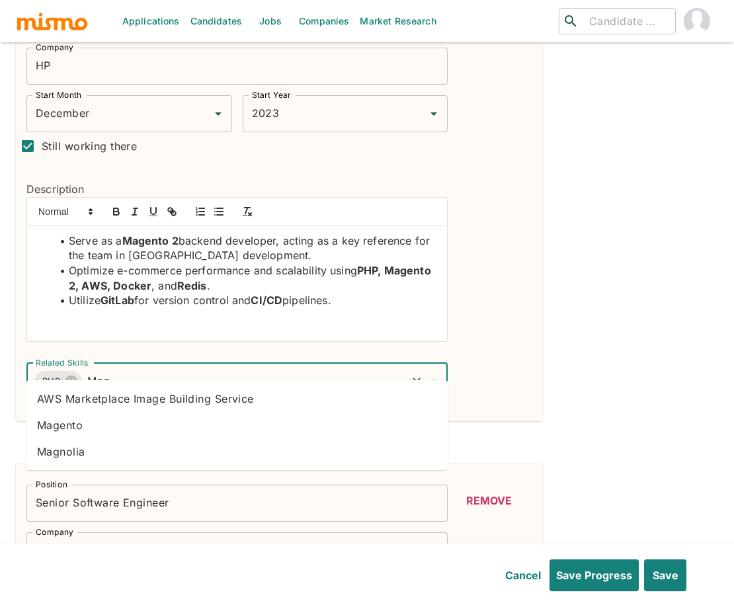
type input "Mage"
click at [198, 430] on li "Magento" at bounding box center [236, 425] width 421 height 26
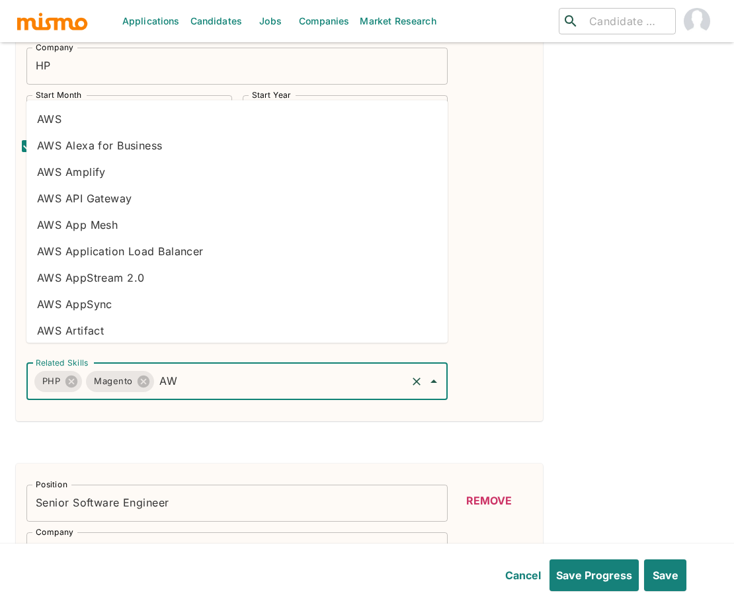
type input "AWS"
click at [149, 124] on li "AWS" at bounding box center [236, 118] width 421 height 26
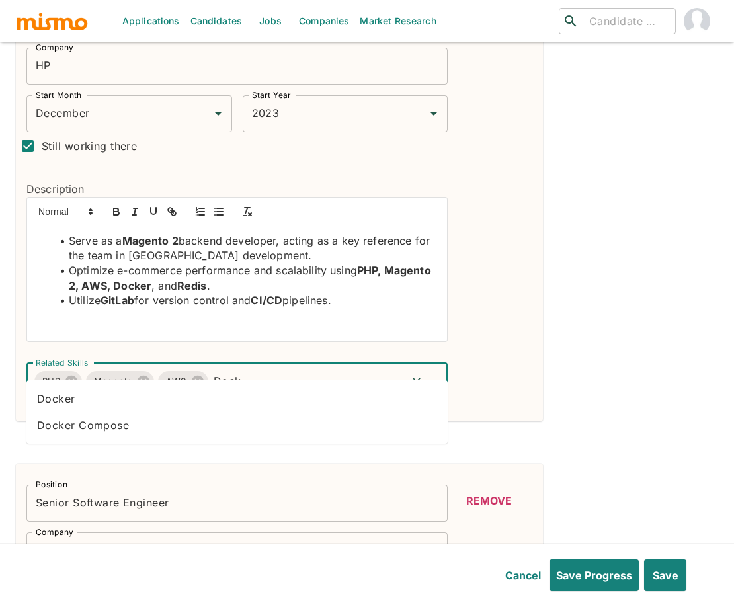
type input "Docke"
click at [87, 399] on li "Docker" at bounding box center [236, 399] width 421 height 26
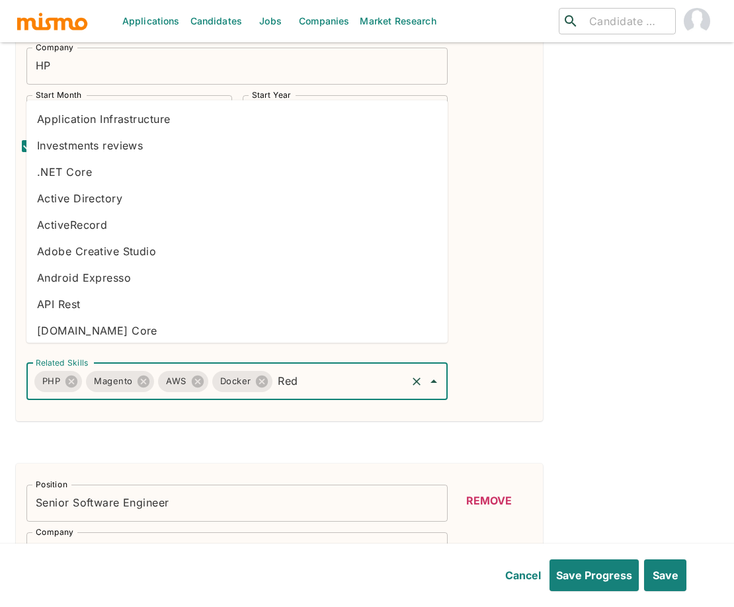
type input "Redi"
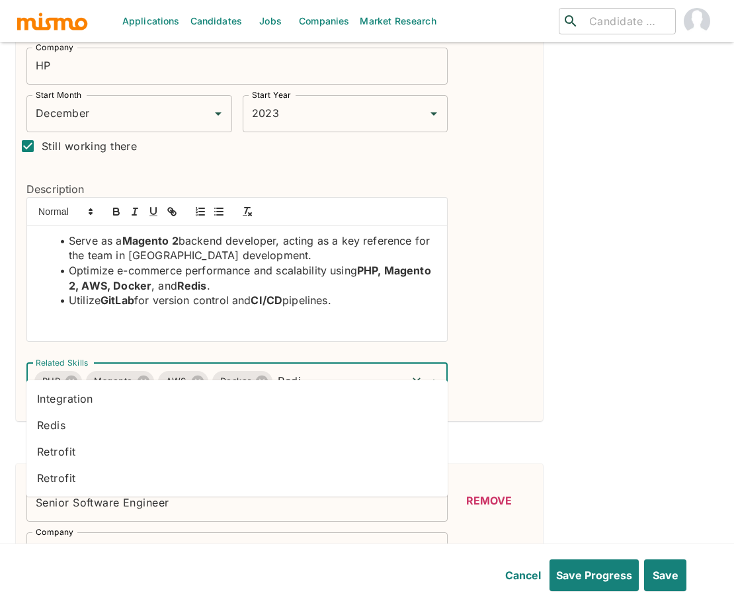
click at [71, 431] on li "Redis" at bounding box center [236, 425] width 421 height 26
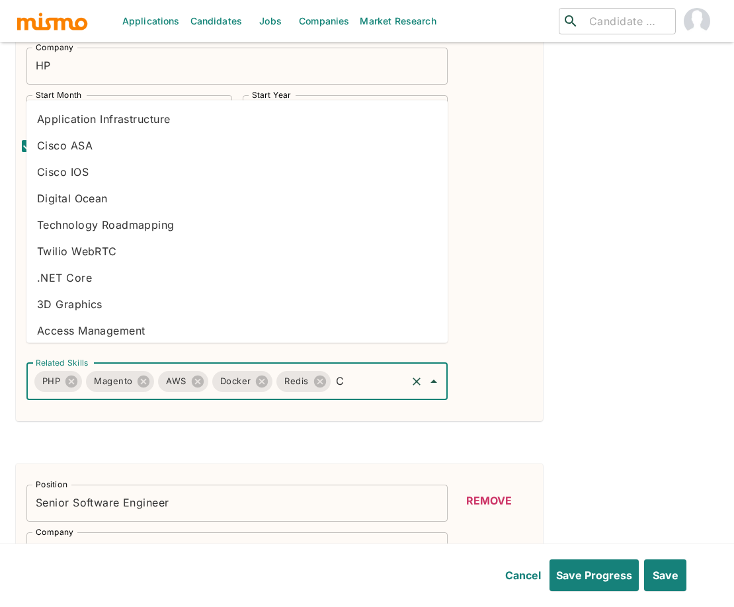
type input "CI"
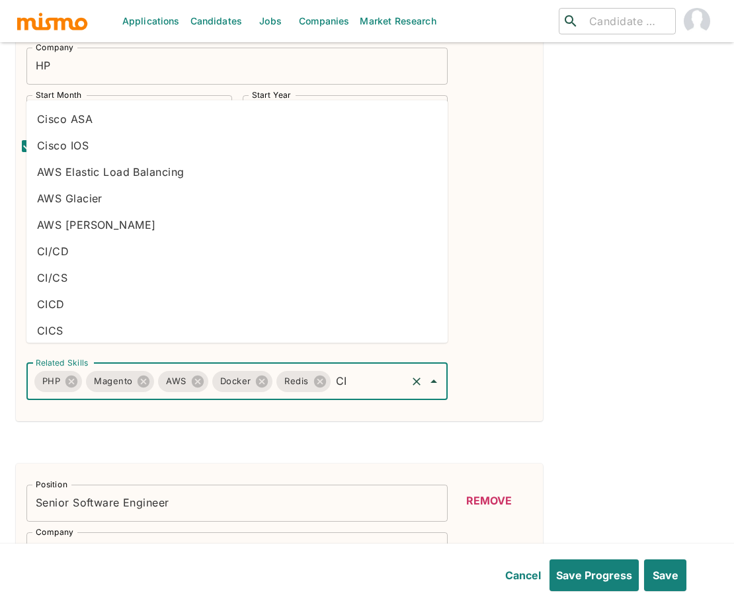
click at [82, 245] on li "CI/CD" at bounding box center [236, 250] width 421 height 26
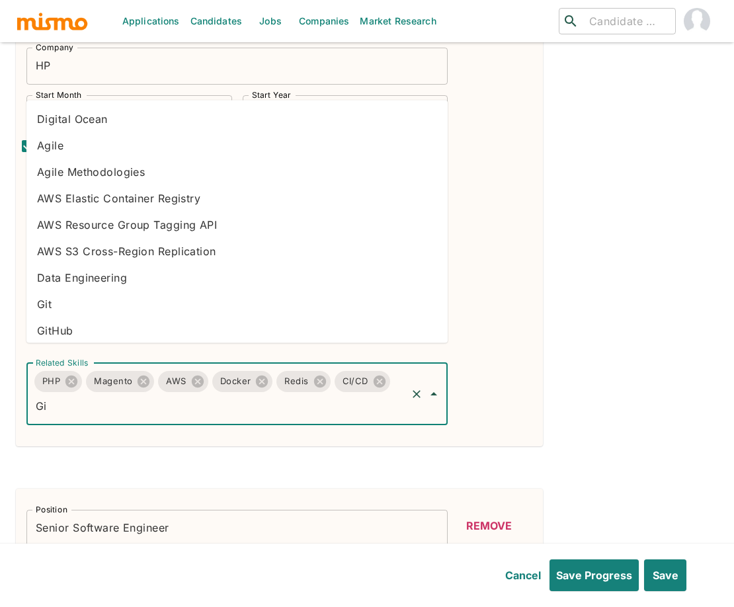
type input "Git"
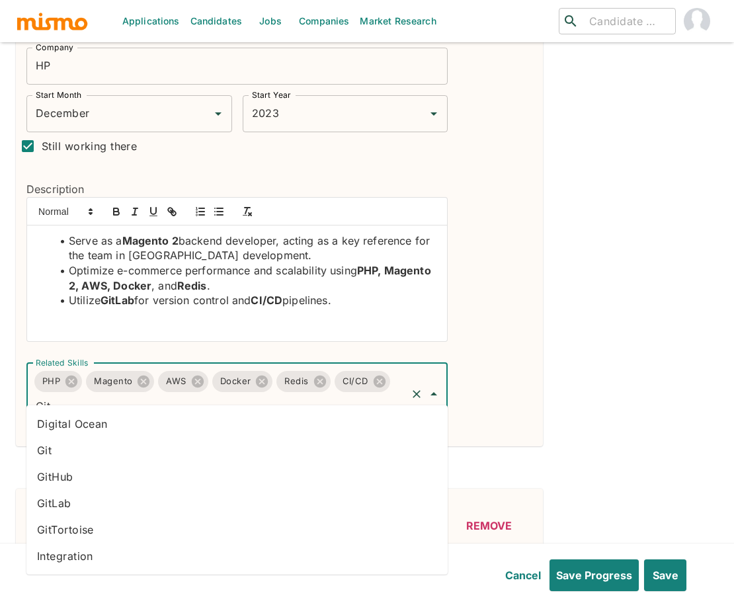
click at [76, 503] on li "GitLab" at bounding box center [236, 503] width 421 height 26
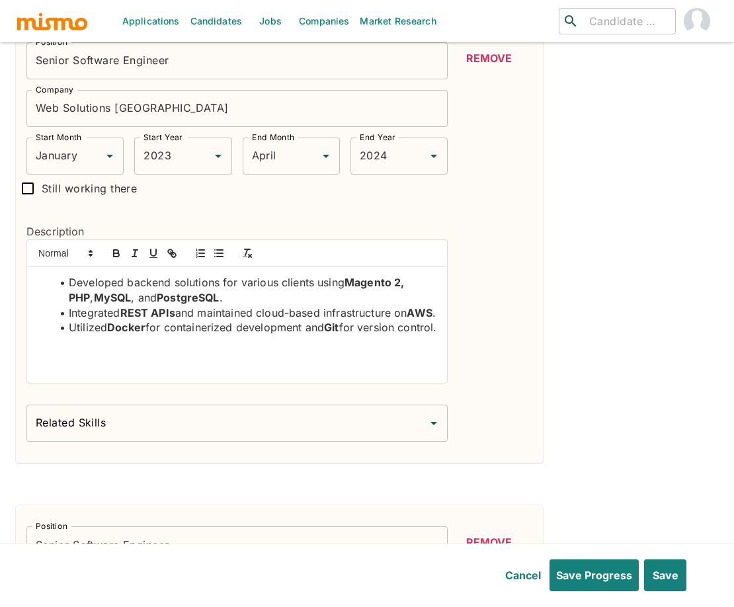
scroll to position [923, 0]
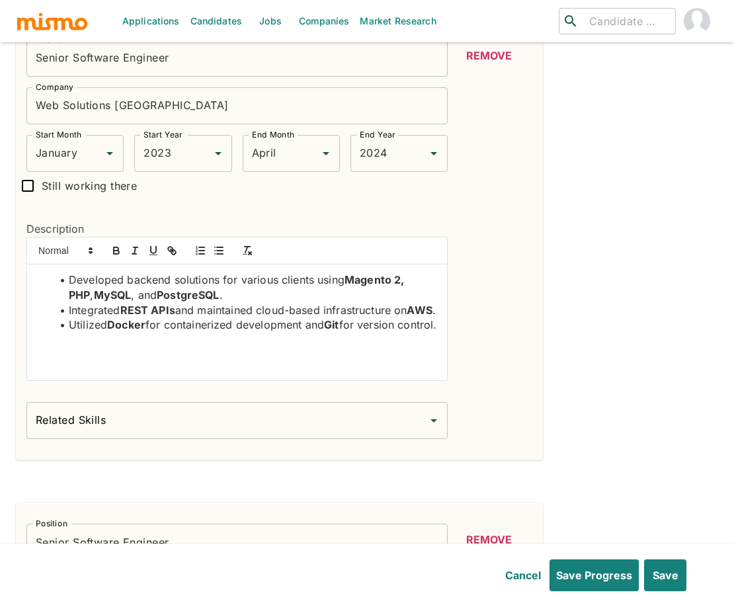
click at [359, 408] on input "Related Skills" at bounding box center [226, 420] width 389 height 25
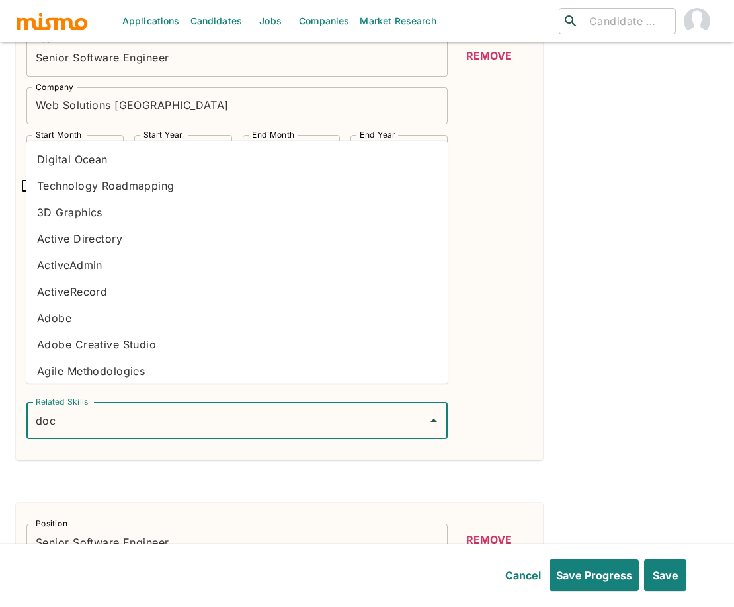
type input "dock"
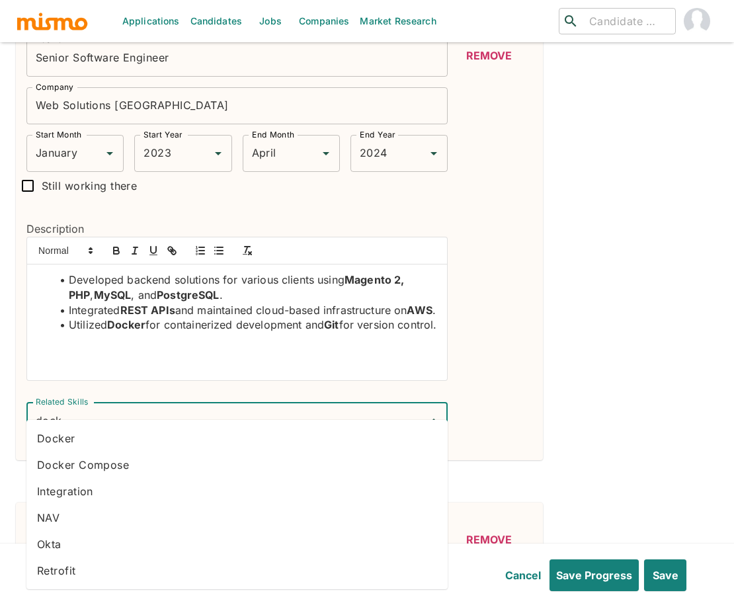
click at [299, 439] on li "Docker" at bounding box center [236, 438] width 421 height 26
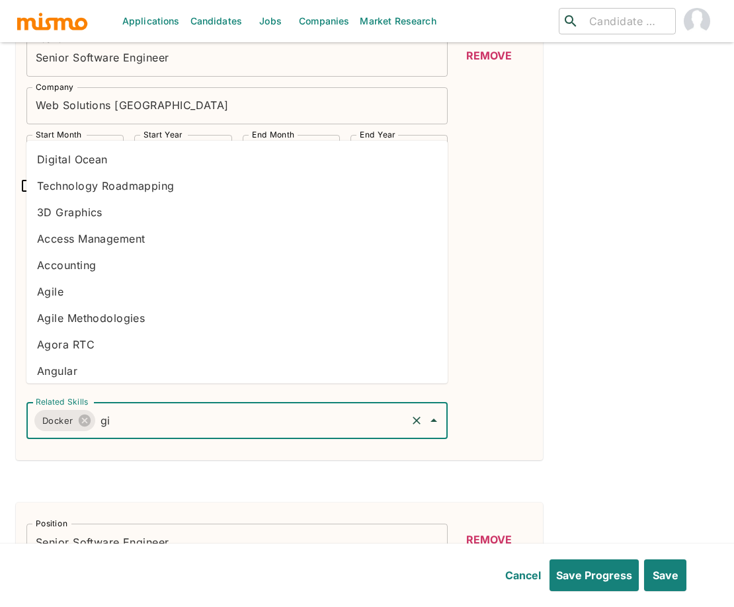
type input "git"
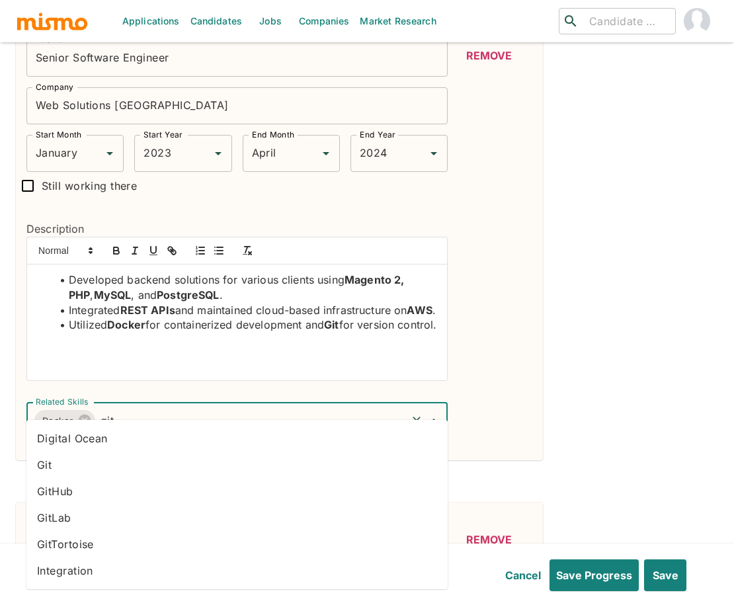
click at [164, 466] on li "Git" at bounding box center [236, 465] width 421 height 26
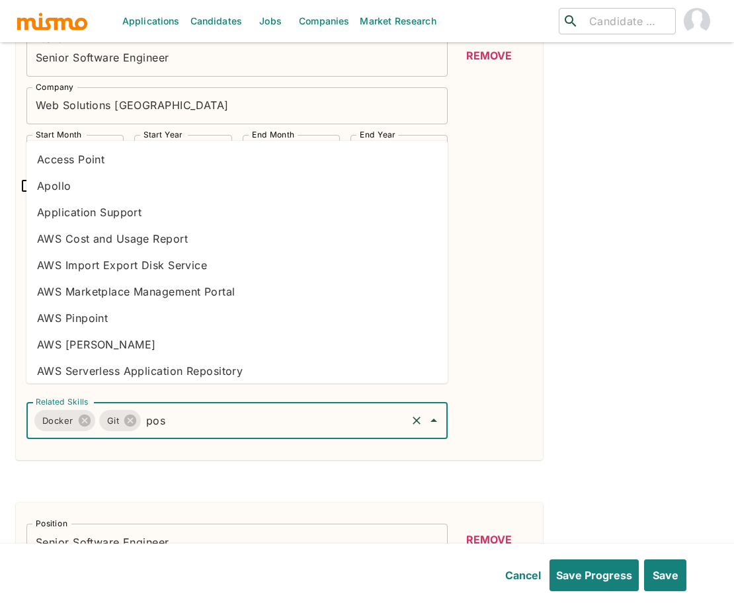
type input "post"
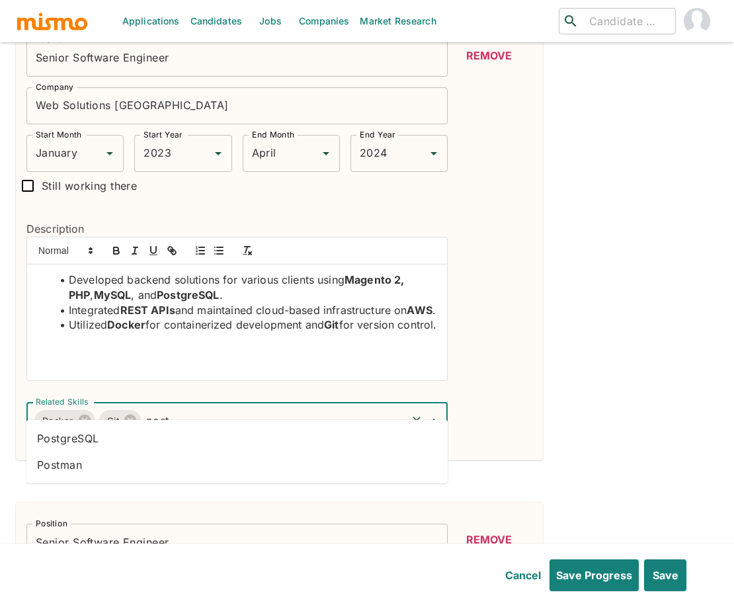
click at [173, 441] on li "PostgreSQL" at bounding box center [236, 438] width 421 height 26
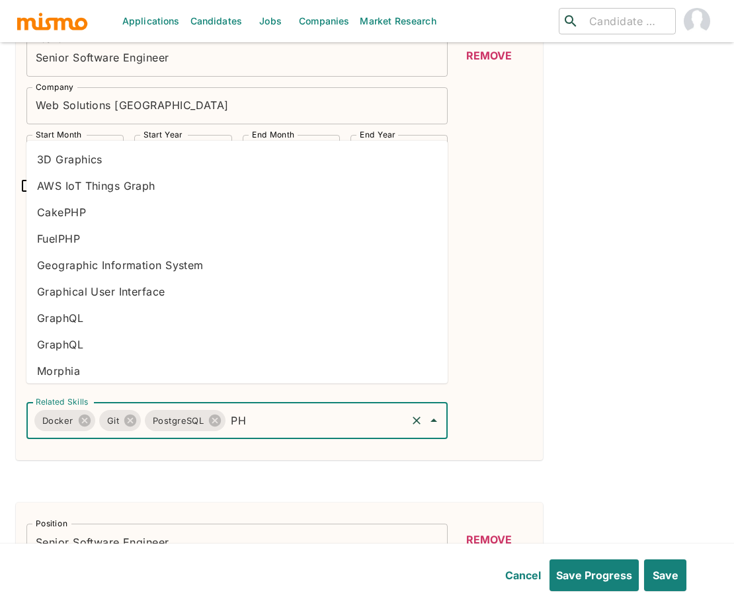
type input "PHP"
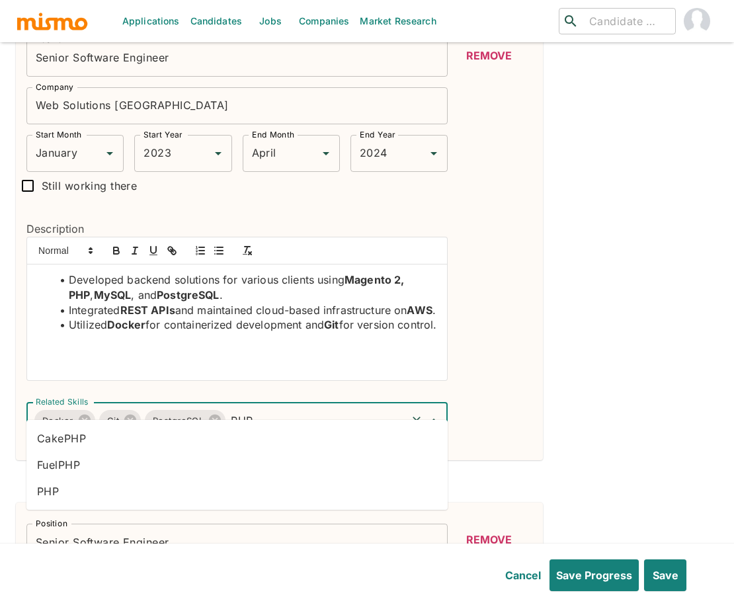
click at [87, 485] on li "PHP" at bounding box center [236, 491] width 421 height 26
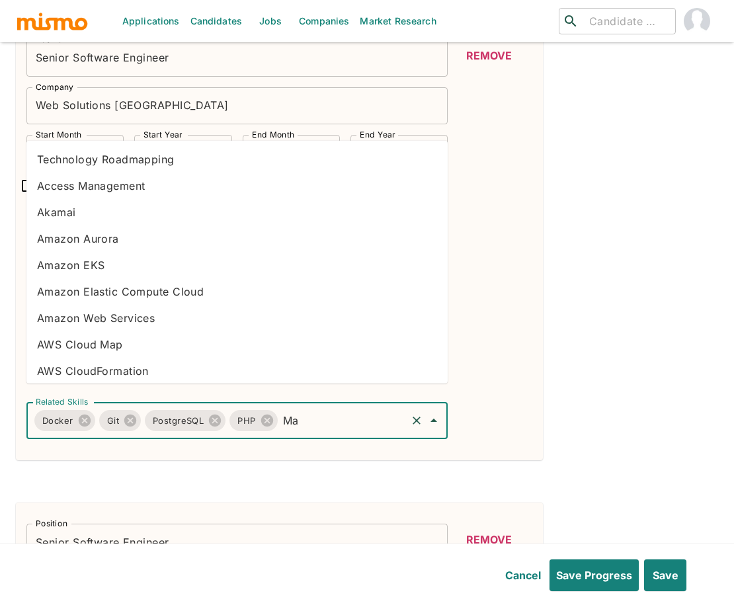
type input "Mag"
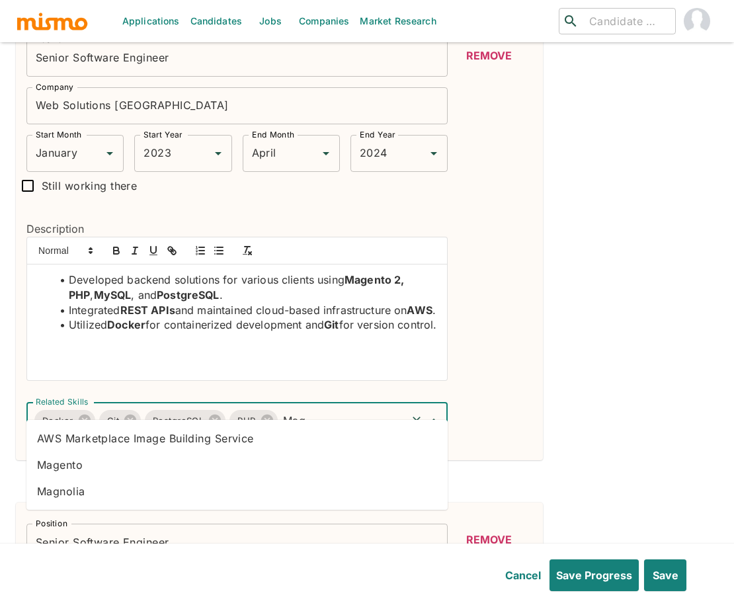
click at [92, 468] on li "Magento" at bounding box center [236, 465] width 421 height 26
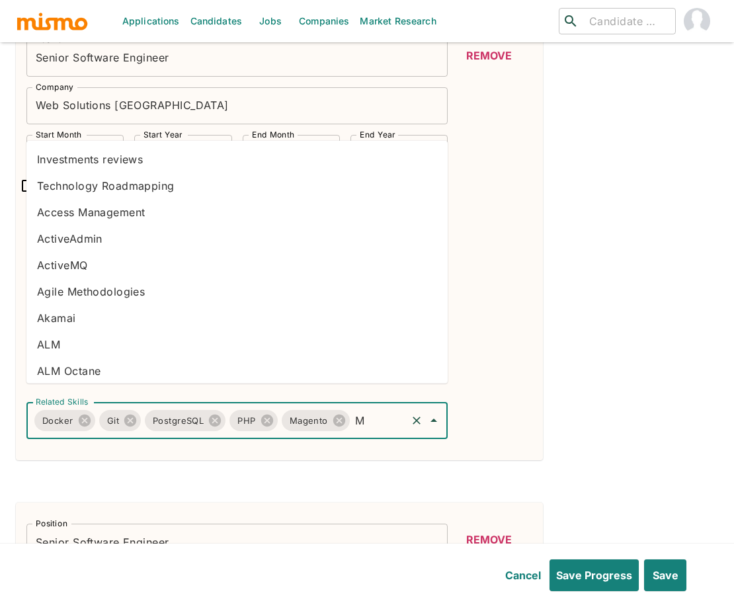
type input "My"
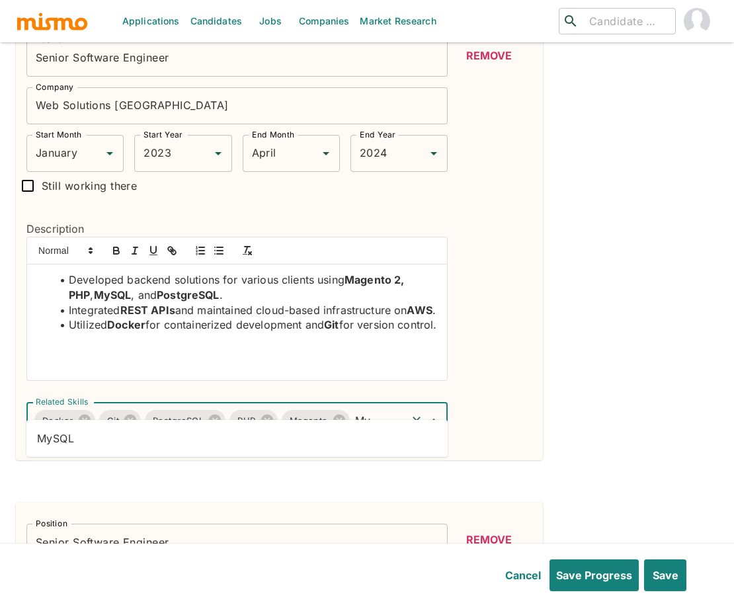
click at [148, 438] on li "MySQL" at bounding box center [236, 438] width 421 height 26
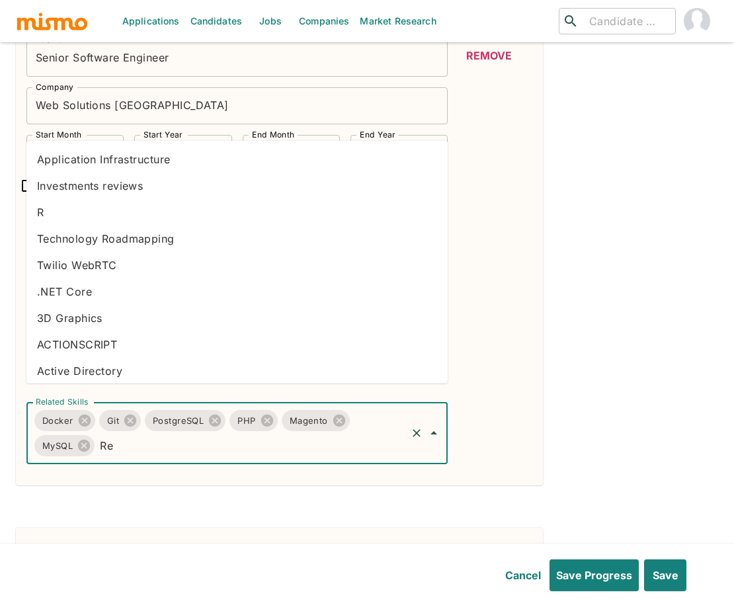
type input "Res"
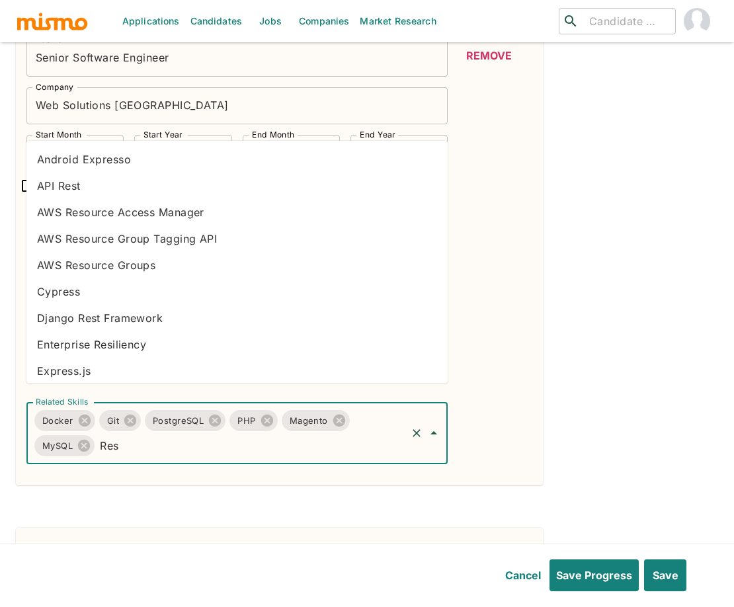
click at [92, 179] on li "API Rest" at bounding box center [236, 186] width 421 height 26
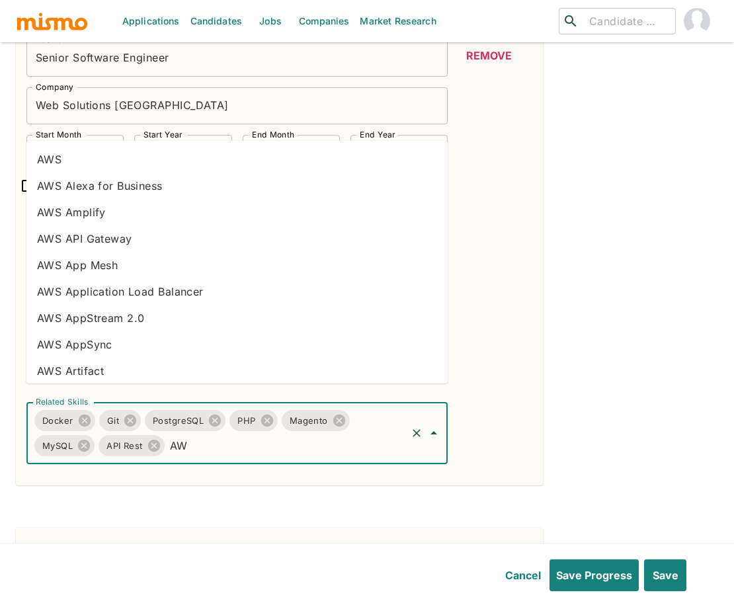
type input "AWS"
click at [65, 160] on li "AWS" at bounding box center [236, 159] width 421 height 26
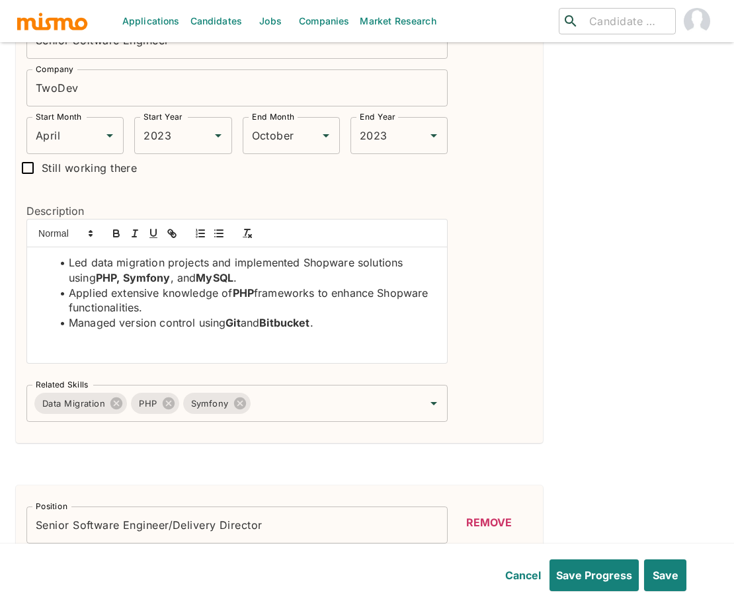
scroll to position [1452, 0]
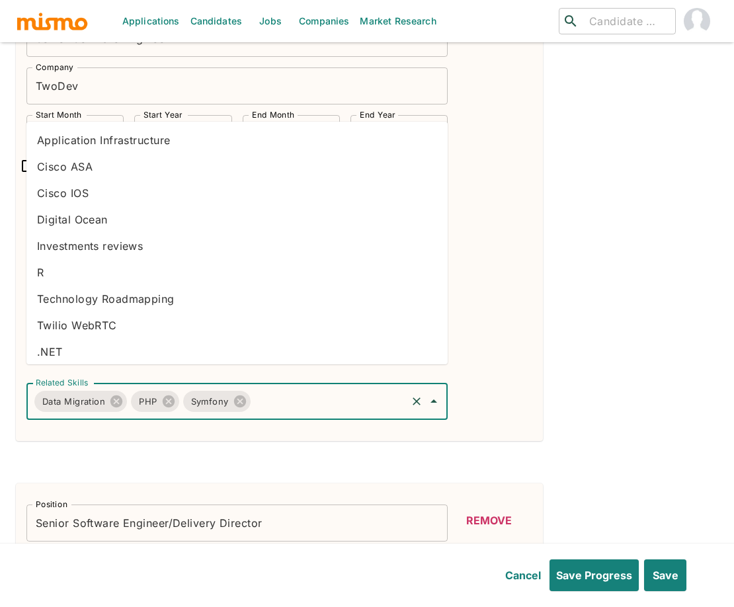
click at [306, 389] on input "Related Skills" at bounding box center [329, 401] width 152 height 25
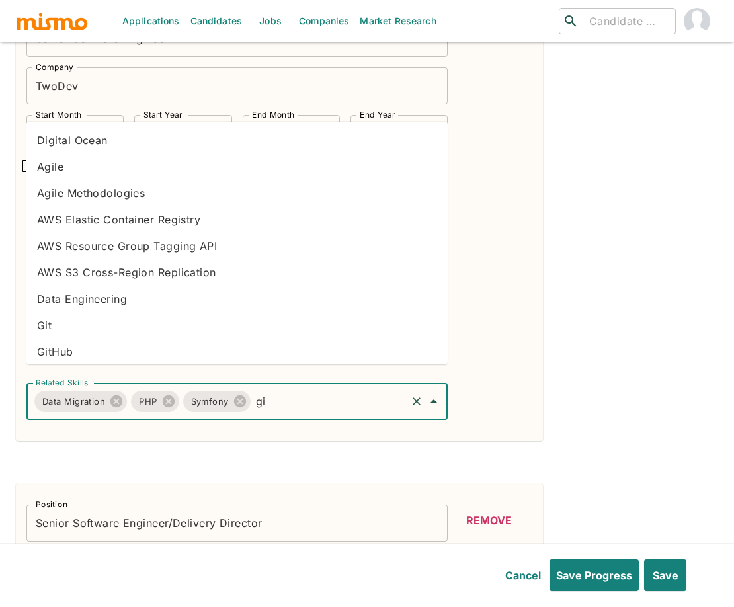
type input "git"
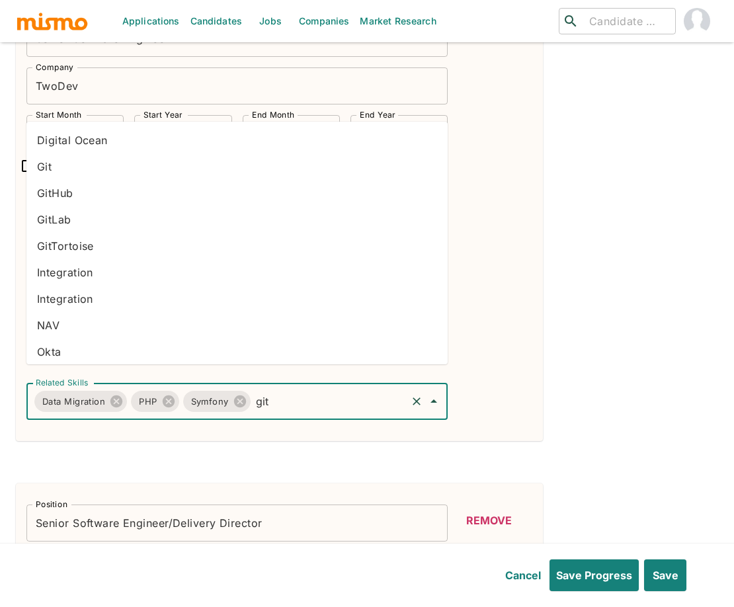
click at [77, 172] on li "Git" at bounding box center [236, 166] width 421 height 26
type input "bit"
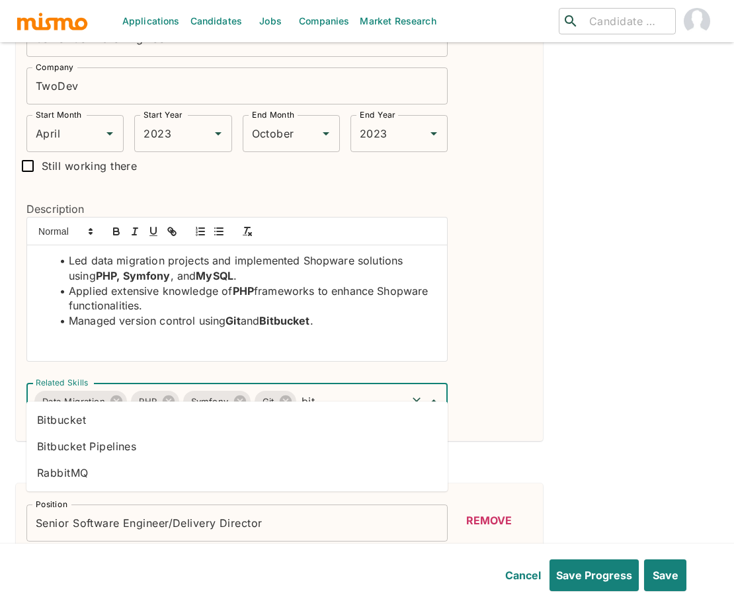
click at [256, 421] on li "Bitbucket" at bounding box center [236, 420] width 421 height 26
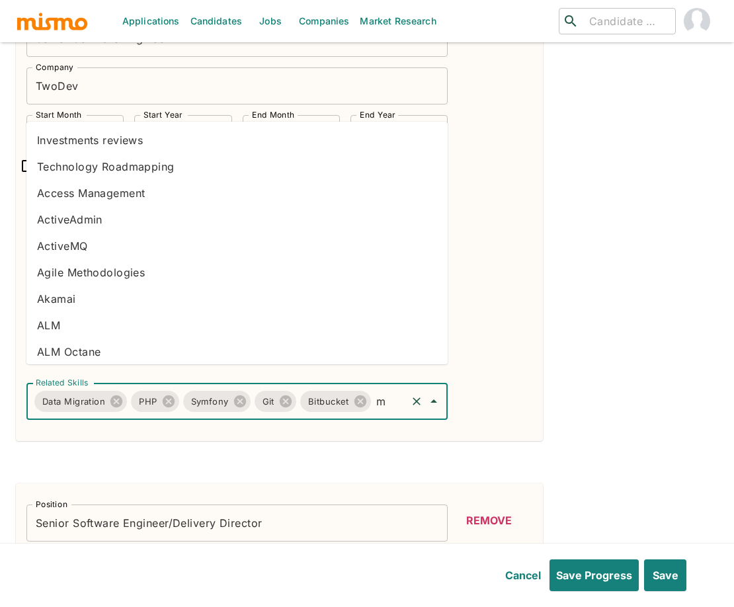
type input "my"
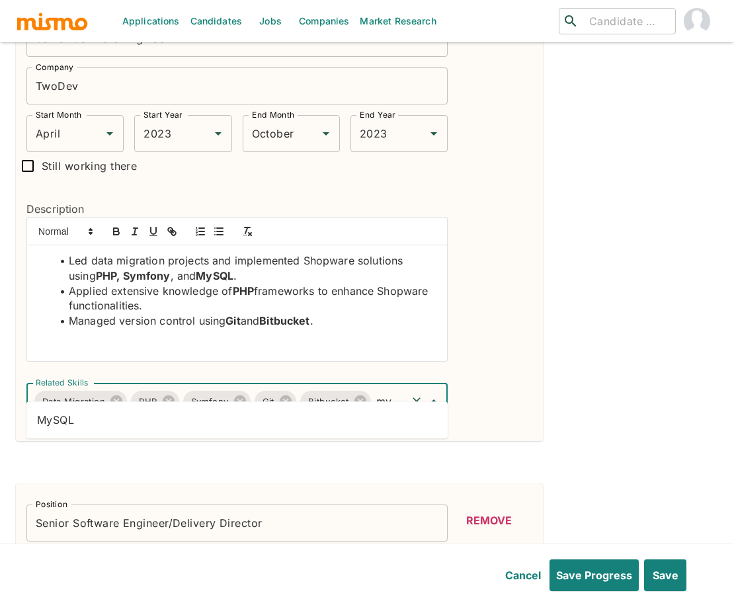
click at [345, 424] on li "MySQL" at bounding box center [236, 420] width 421 height 26
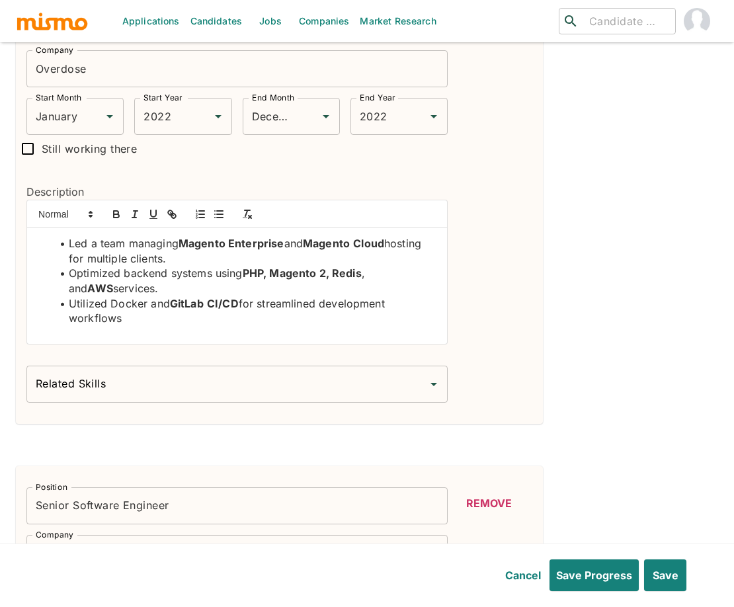
scroll to position [1981, 0]
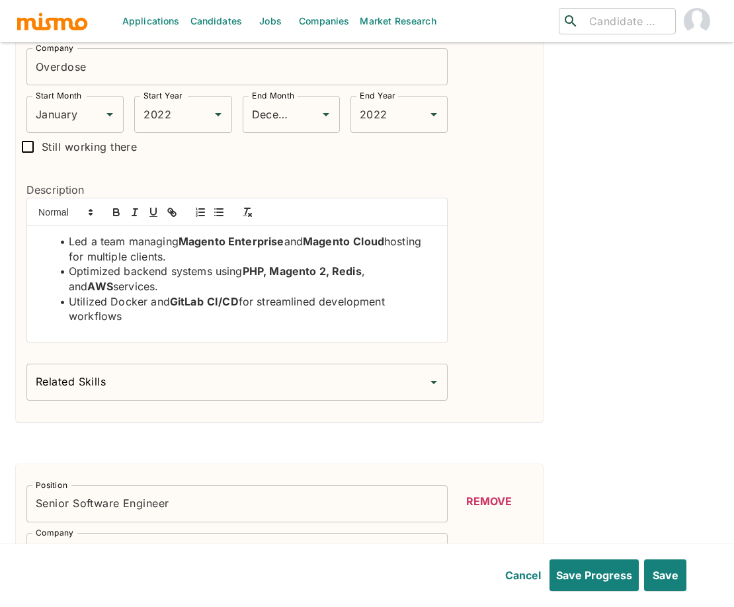
click at [343, 370] on input "Related Skills" at bounding box center [226, 382] width 389 height 25
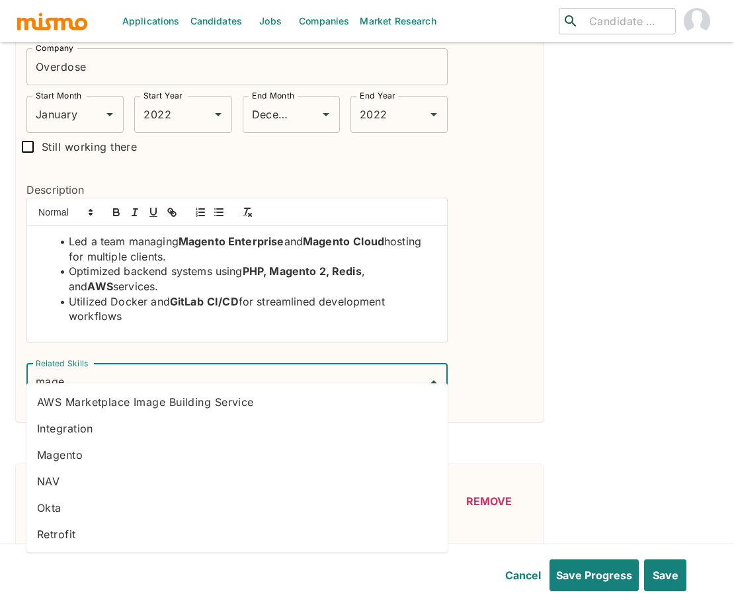
type input "magen"
click at [216, 434] on li "Magento" at bounding box center [236, 428] width 421 height 26
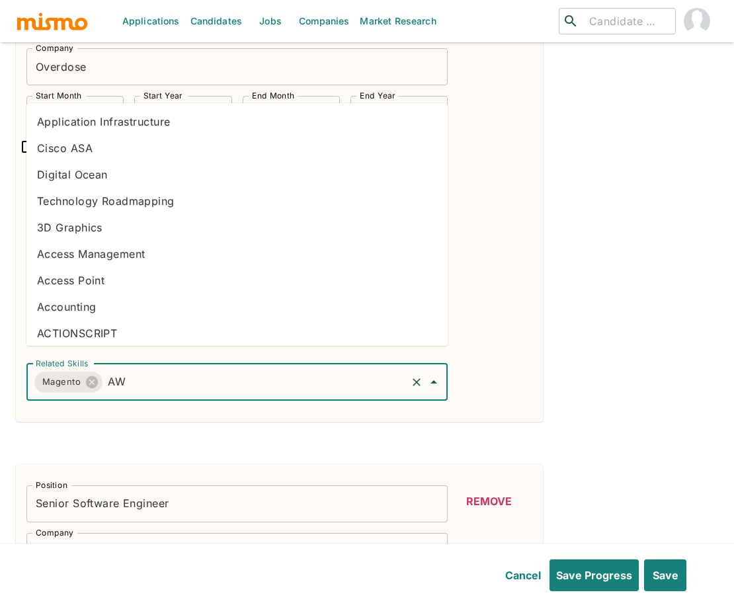
type input "AWS"
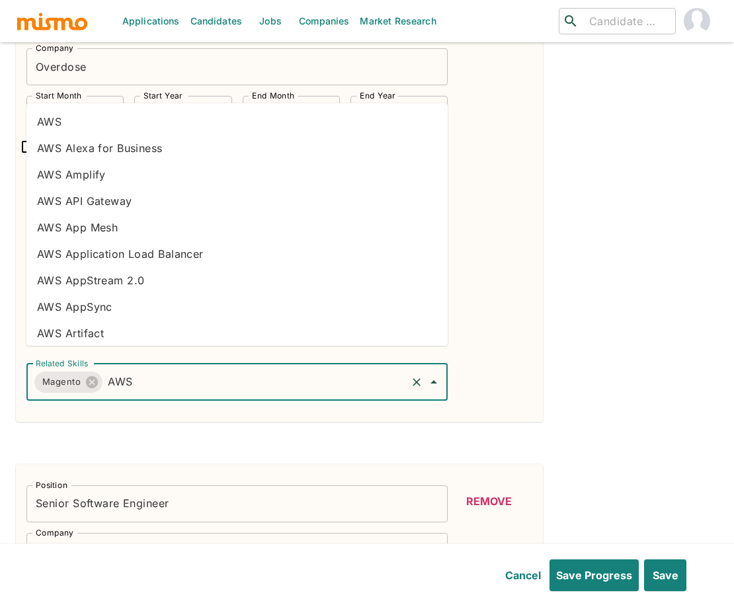
click at [129, 117] on li "AWS" at bounding box center [236, 121] width 421 height 26
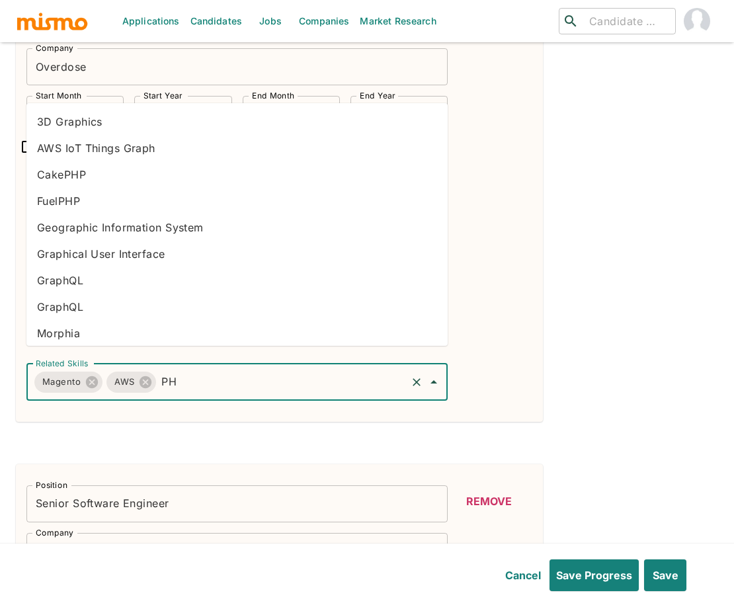
type input "PHP"
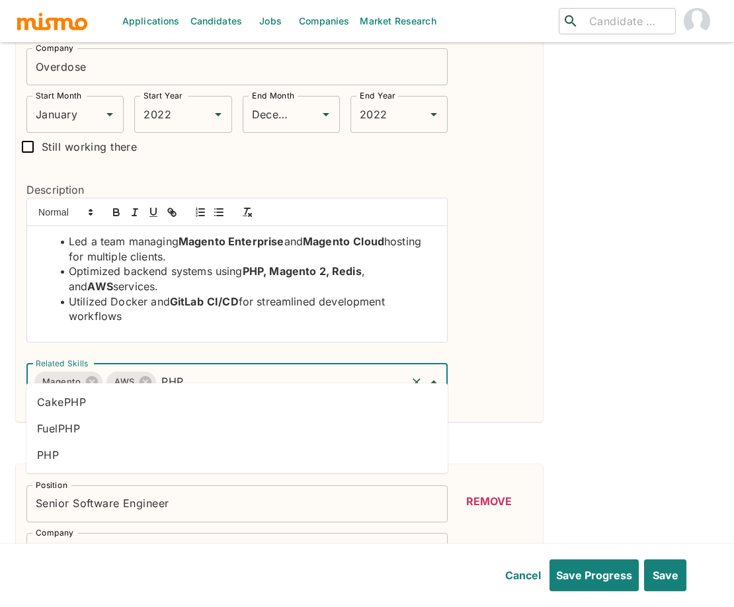
click at [142, 466] on li "PHP" at bounding box center [236, 455] width 421 height 26
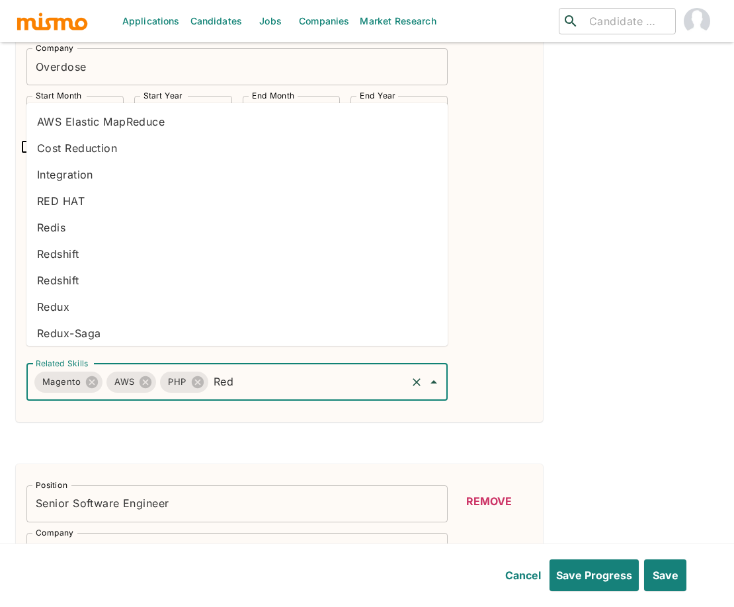
type input "Redi"
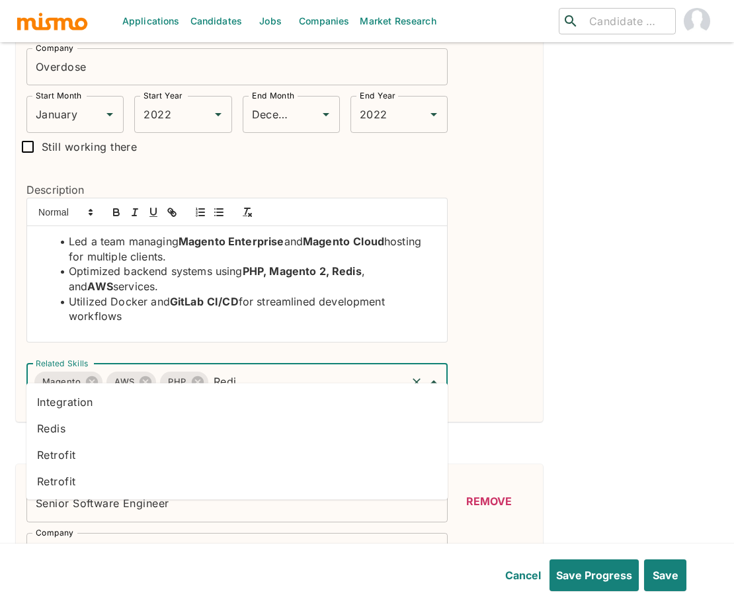
click at [149, 432] on li "Redis" at bounding box center [236, 428] width 421 height 26
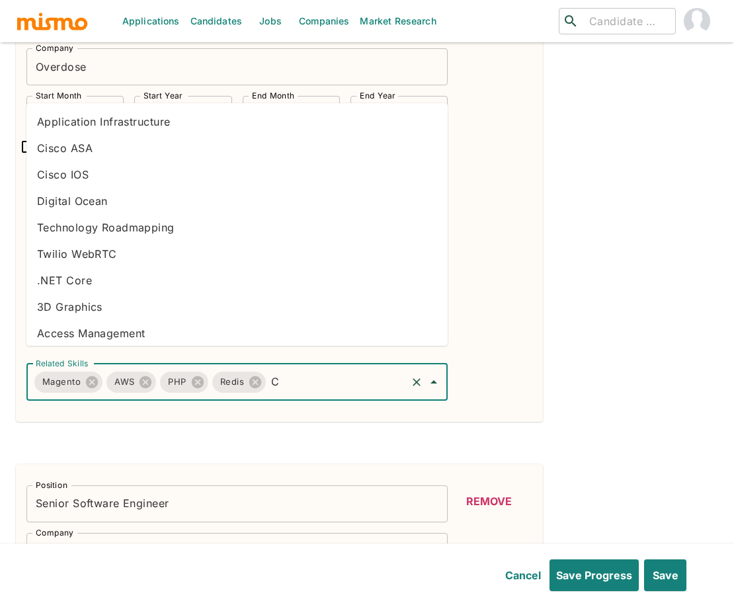
type input "CI"
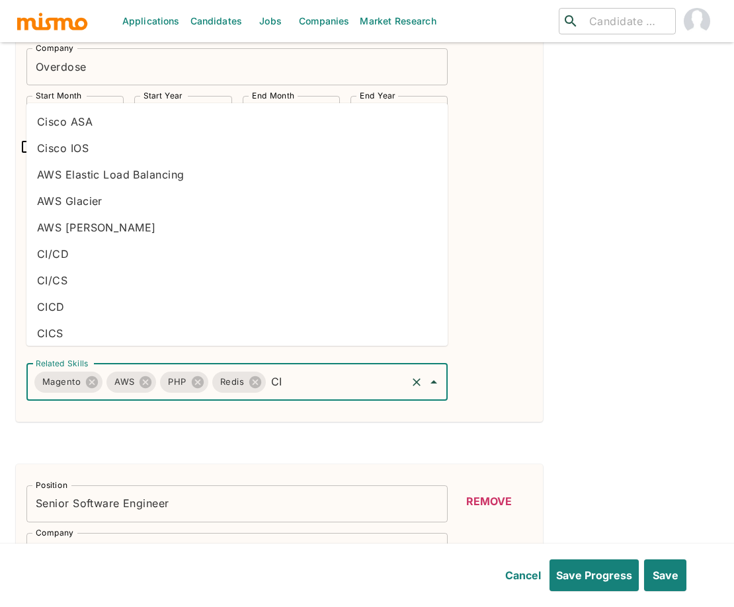
click at [97, 248] on li "CI/CD" at bounding box center [236, 254] width 421 height 26
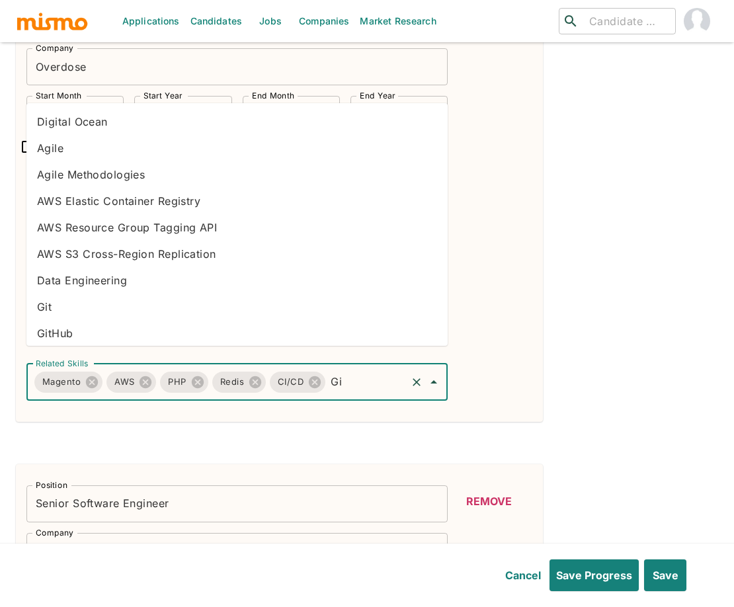
type input "Git"
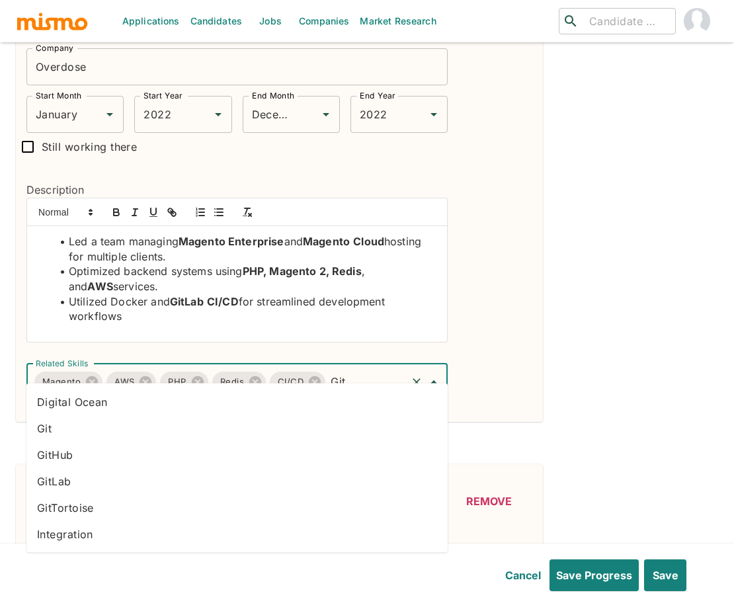
click at [76, 484] on li "GitLab" at bounding box center [236, 481] width 421 height 26
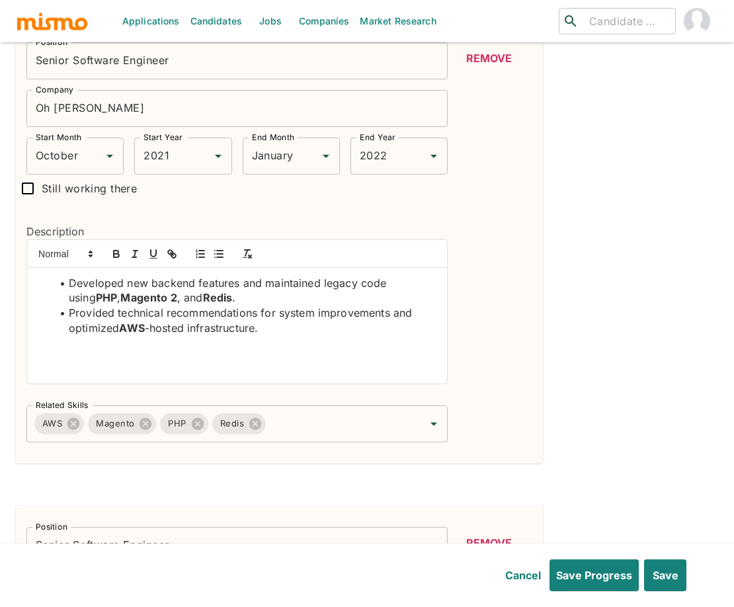
scroll to position [2451, 0]
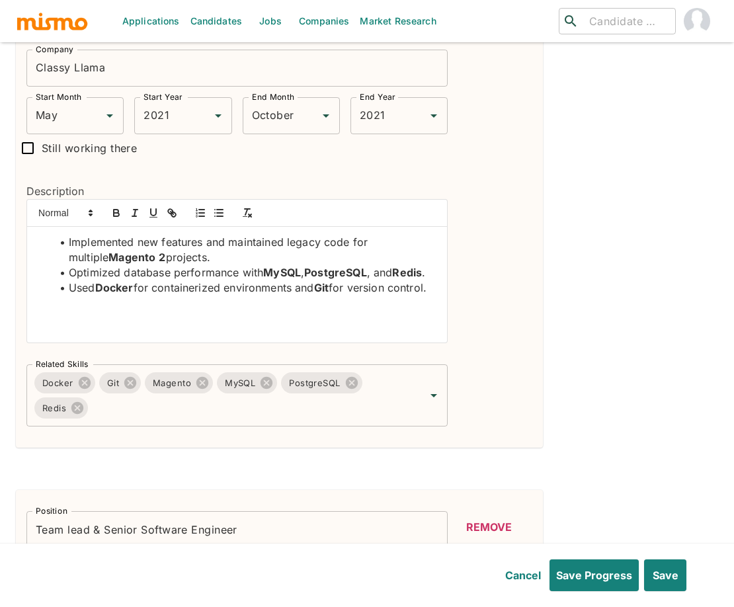
scroll to position [3010, 0]
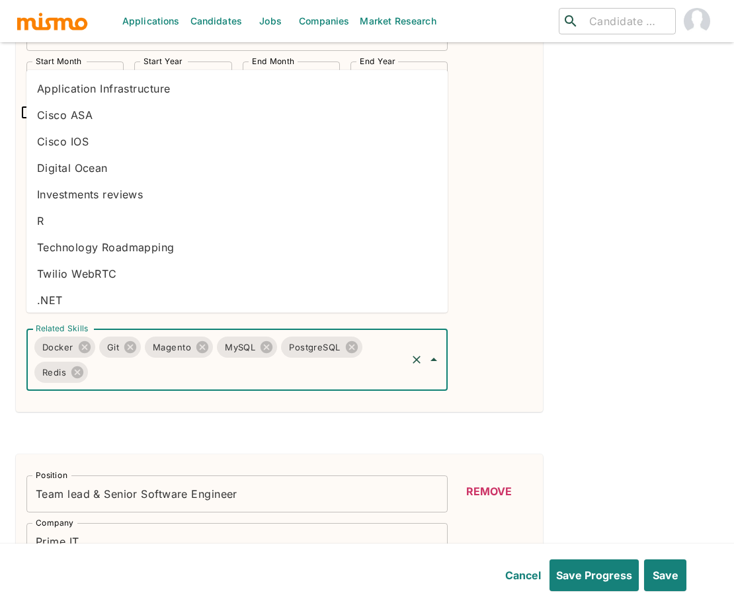
click at [337, 360] on input "Related Skills" at bounding box center [247, 372] width 315 height 25
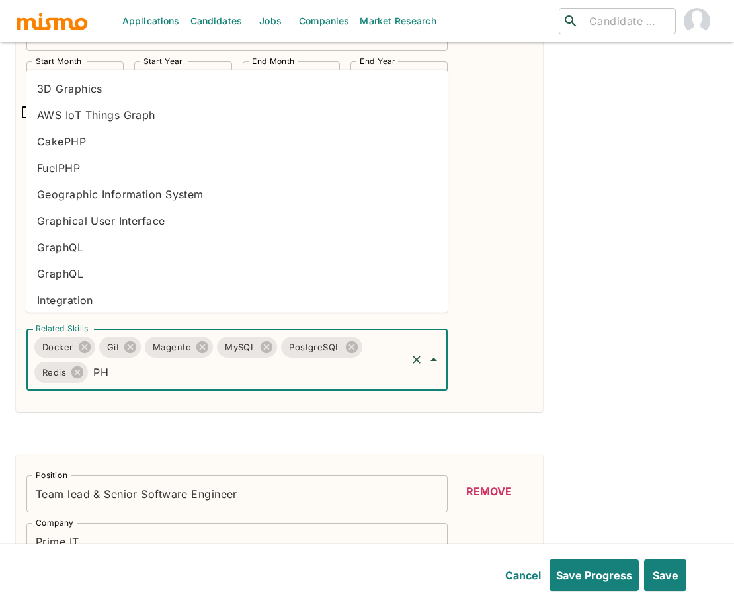
type input "PHP"
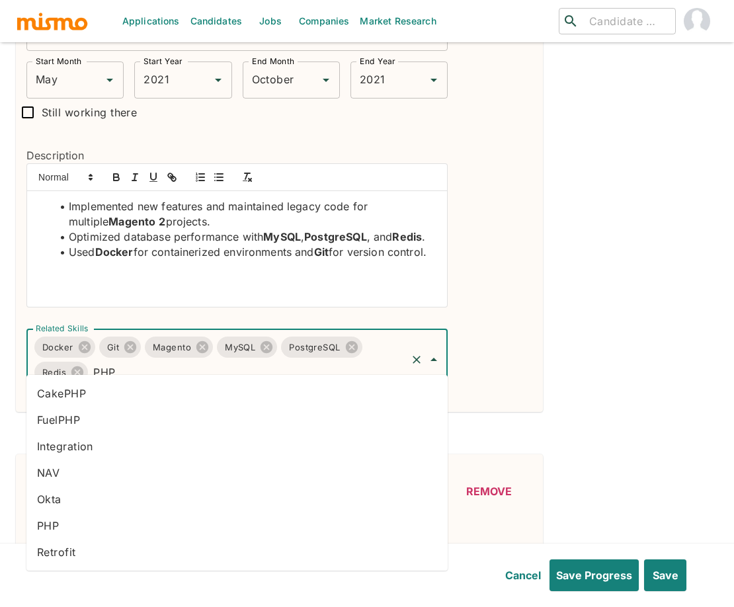
click at [83, 528] on li "PHP" at bounding box center [236, 525] width 421 height 26
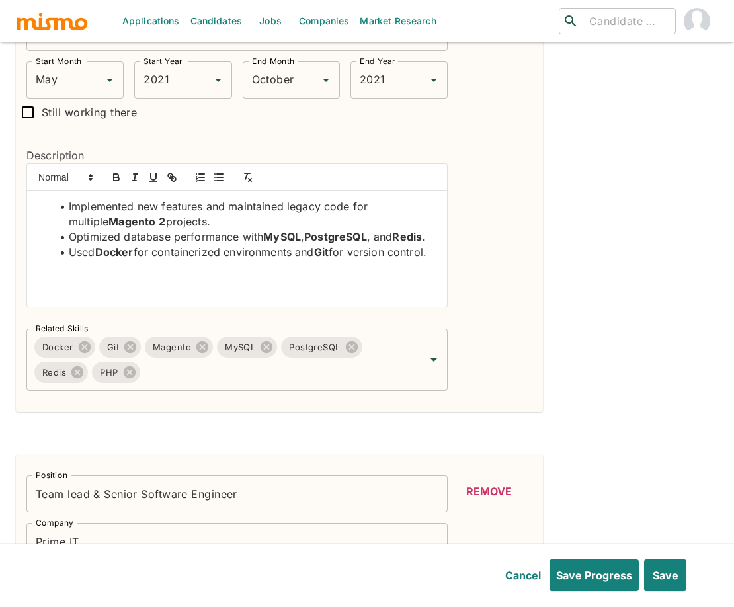
click at [552, 364] on div "Position Senior Software Engineer Position Company HP Company Start Month Decem…" at bounding box center [367, 199] width 702 height 5555
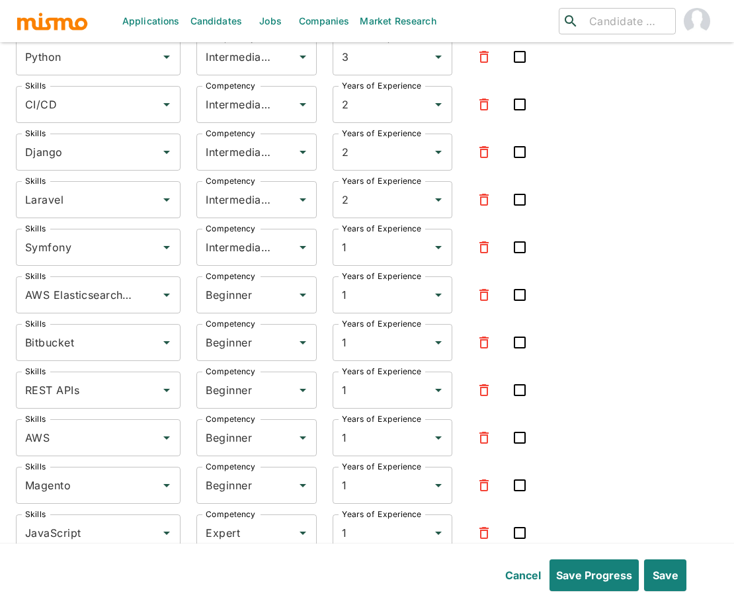
scroll to position [6243, 0]
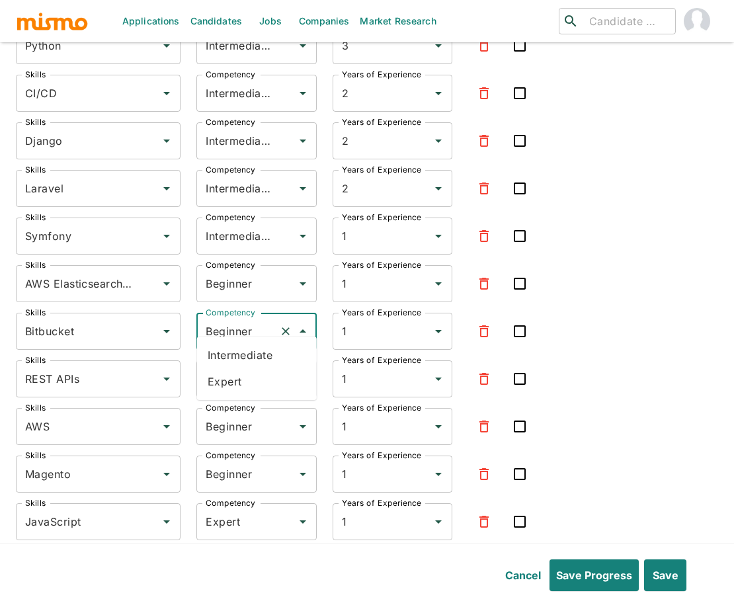
click at [239, 320] on input "Beginner" at bounding box center [237, 331] width 71 height 25
drag, startPoint x: 232, startPoint y: 350, endPoint x: 229, endPoint y: 329, distance: 21.4
click at [232, 350] on li "Intermediate" at bounding box center [257, 355] width 120 height 26
type input "Intermediate"
click at [236, 275] on input "Beginner" at bounding box center [237, 283] width 71 height 25
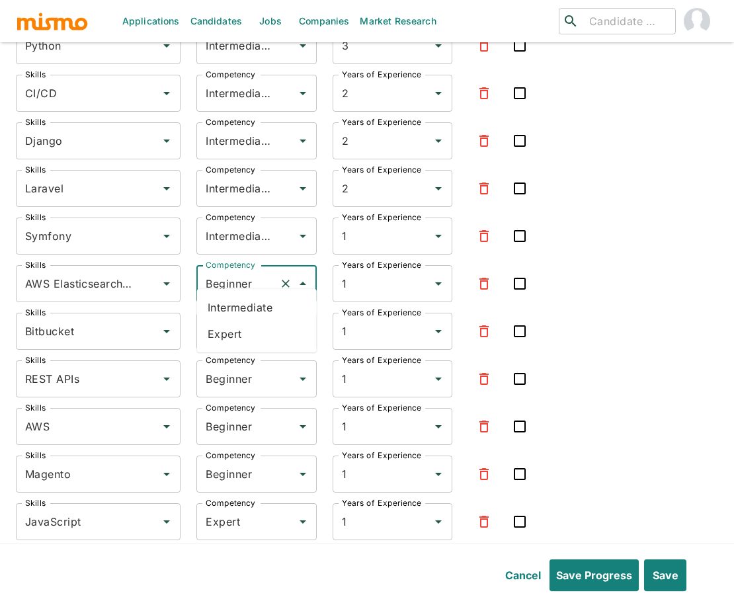
click at [219, 333] on li "Expert" at bounding box center [257, 334] width 120 height 26
type input "Expert"
click at [235, 229] on input "Intermediate" at bounding box center [237, 236] width 71 height 25
drag, startPoint x: 242, startPoint y: 281, endPoint x: 243, endPoint y: 254, distance: 27.1
click at [242, 281] on li "Expert" at bounding box center [257, 286] width 120 height 26
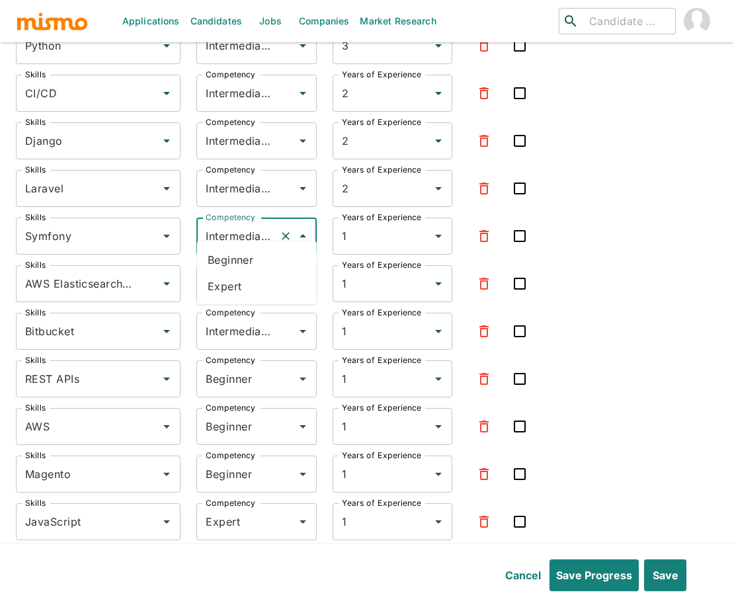
type input "Expert"
click at [237, 192] on div "Intermediate Competency" at bounding box center [256, 188] width 120 height 37
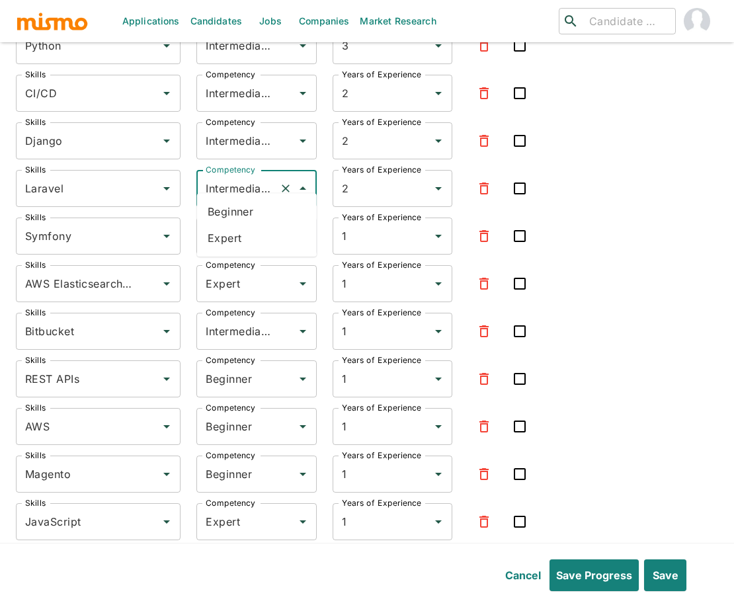
scroll to position [0, 1]
click at [221, 239] on li "Expert" at bounding box center [257, 238] width 120 height 26
type input "Expert"
click at [231, 136] on input "Intermediate" at bounding box center [237, 140] width 71 height 25
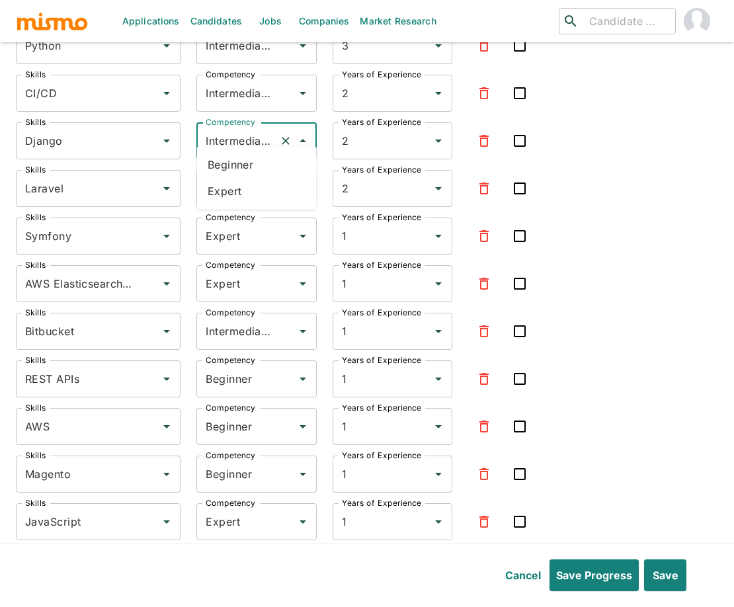
click at [612, 256] on div "Skills REST Skills Competency Expert Competency Years of Experience 4 Years of …" at bounding box center [367, 489] width 702 height 1211
click at [239, 81] on input "Intermediate" at bounding box center [237, 93] width 71 height 25
click at [237, 148] on li "Expert" at bounding box center [257, 143] width 120 height 26
type input "Expert"
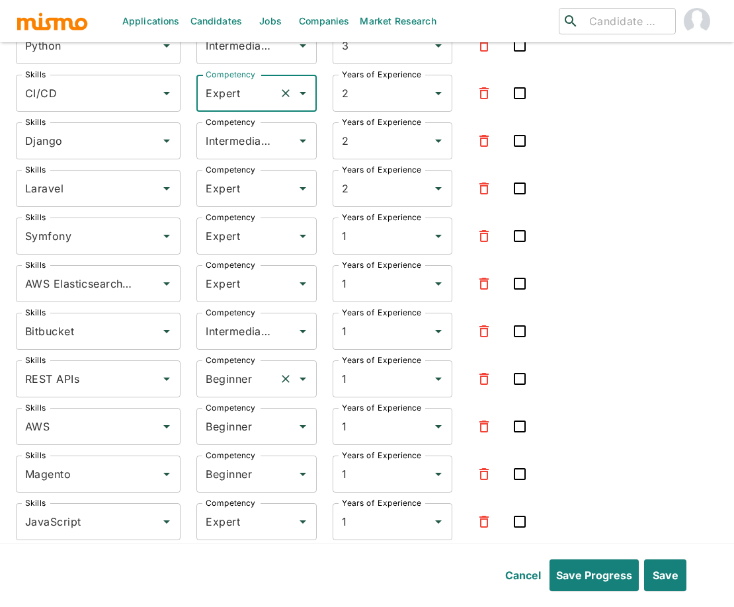
click at [233, 366] on input "Beginner" at bounding box center [237, 378] width 71 height 25
click at [235, 421] on li "Expert" at bounding box center [257, 429] width 120 height 26
type input "Expert"
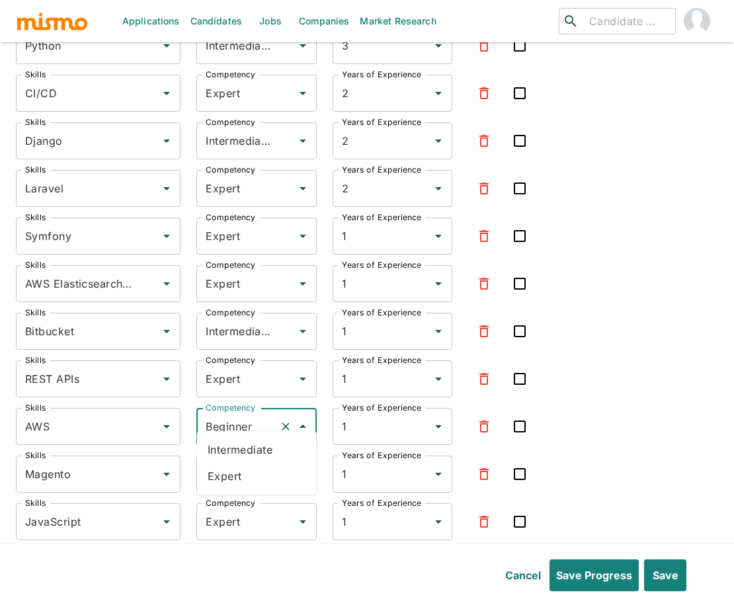
click at [239, 416] on input "Beginner" at bounding box center [237, 426] width 71 height 25
click at [226, 473] on li "Expert" at bounding box center [257, 476] width 120 height 26
type input "Expert"
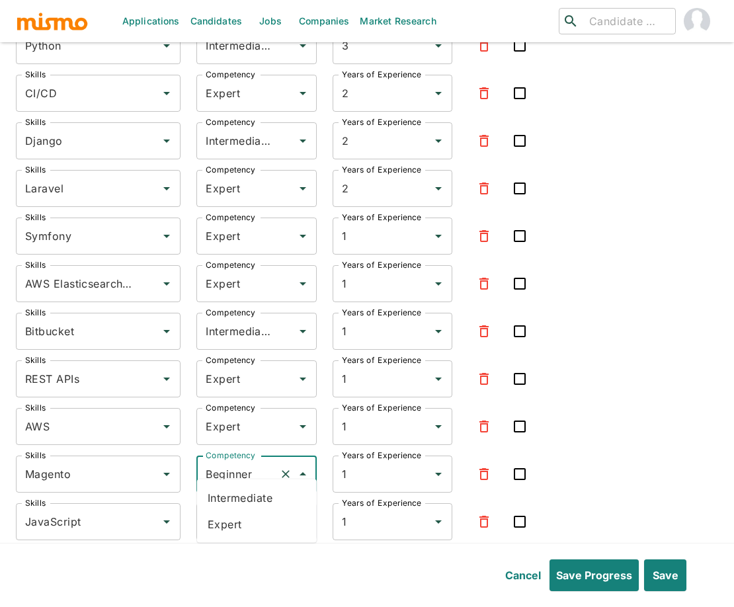
click at [234, 462] on input "Beginner" at bounding box center [237, 474] width 71 height 25
click at [233, 524] on li "Expert" at bounding box center [257, 524] width 120 height 26
type input "Expert"
drag, startPoint x: 235, startPoint y: 519, endPoint x: 233, endPoint y: 528, distance: 9.6
click at [235, 519] on input "Expert" at bounding box center [237, 521] width 71 height 25
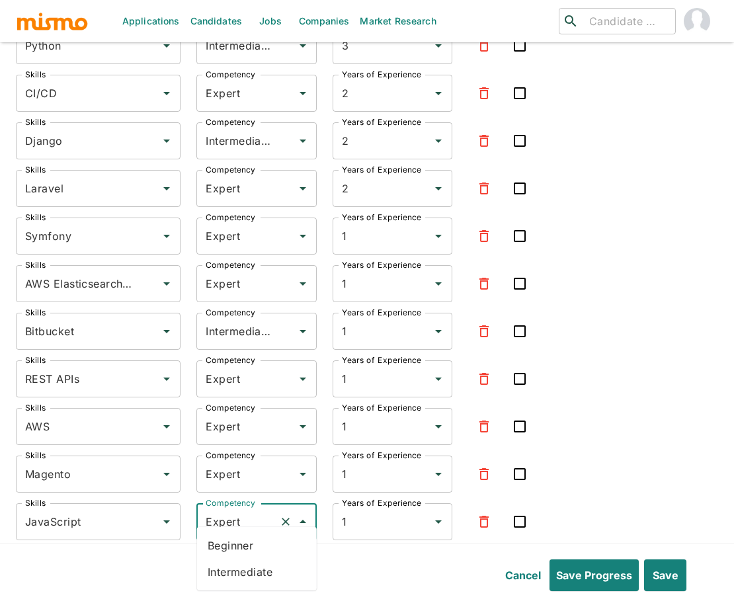
click at [227, 561] on li "Intermediate" at bounding box center [257, 572] width 120 height 26
type input "Intermediate"
click at [636, 449] on div "Skills REST Skills Competency Expert Competency Years of Experience 4 Years of …" at bounding box center [367, 489] width 702 height 1211
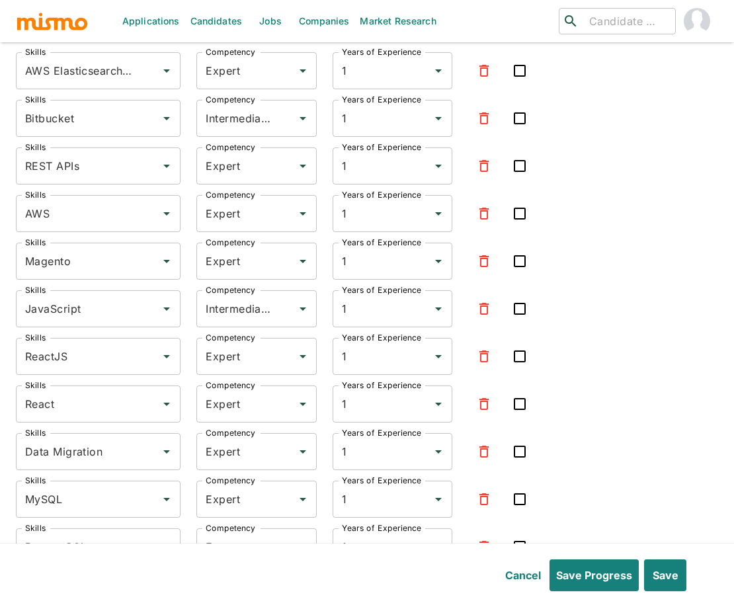
scroll to position [6478, 0]
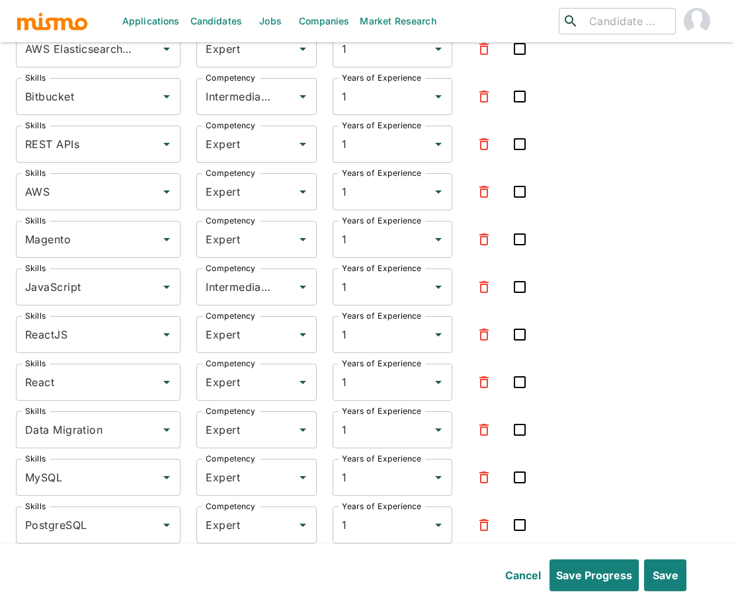
click at [665, 462] on div "Skills REST Skills Competency Expert Competency Years of Experience 4 Years of …" at bounding box center [367, 255] width 702 height 1211
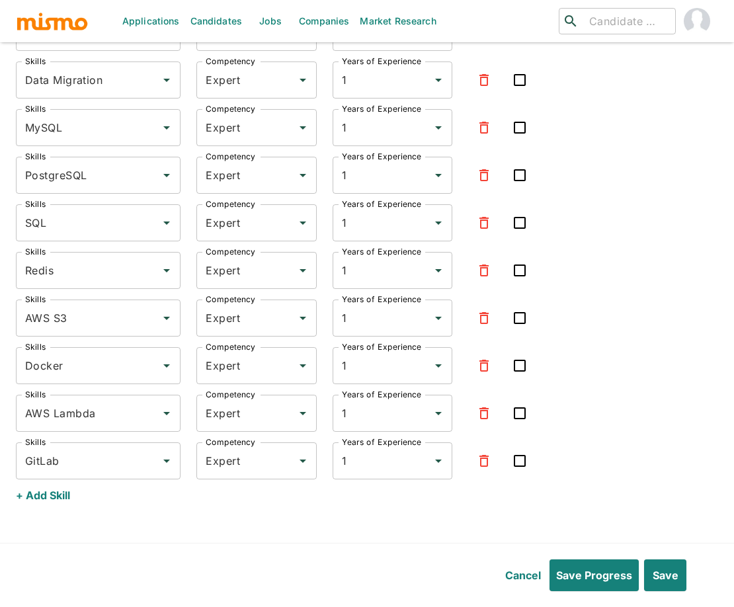
scroll to position [6831, 0]
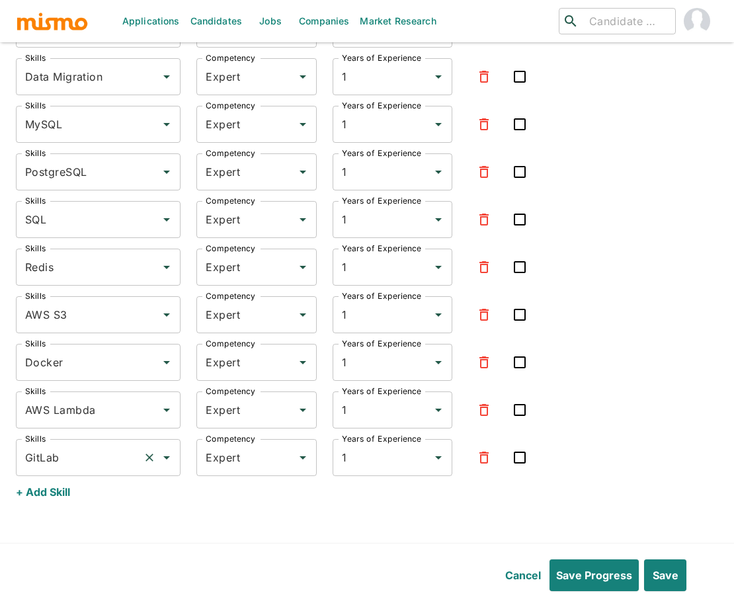
drag, startPoint x: 42, startPoint y: 477, endPoint x: 77, endPoint y: 440, distance: 51.4
click at [42, 477] on button "+ Add Skill" at bounding box center [43, 492] width 54 height 32
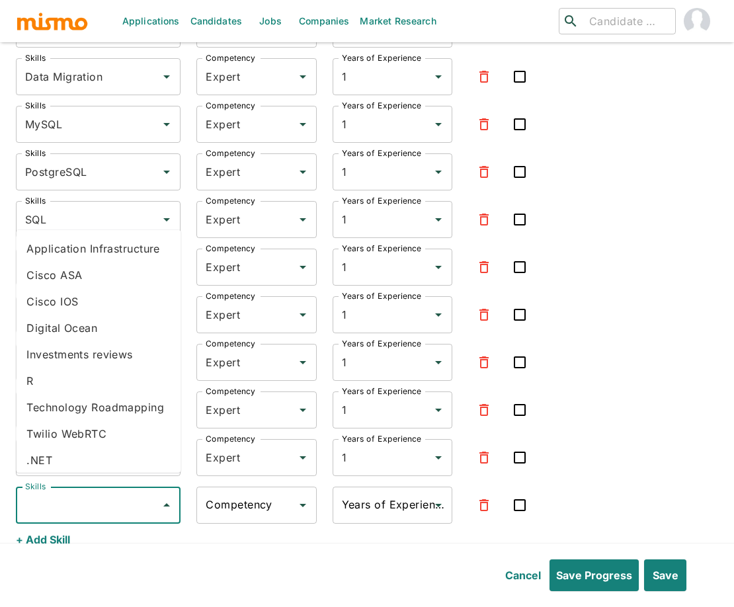
click at [86, 493] on input "Skills" at bounding box center [88, 505] width 133 height 25
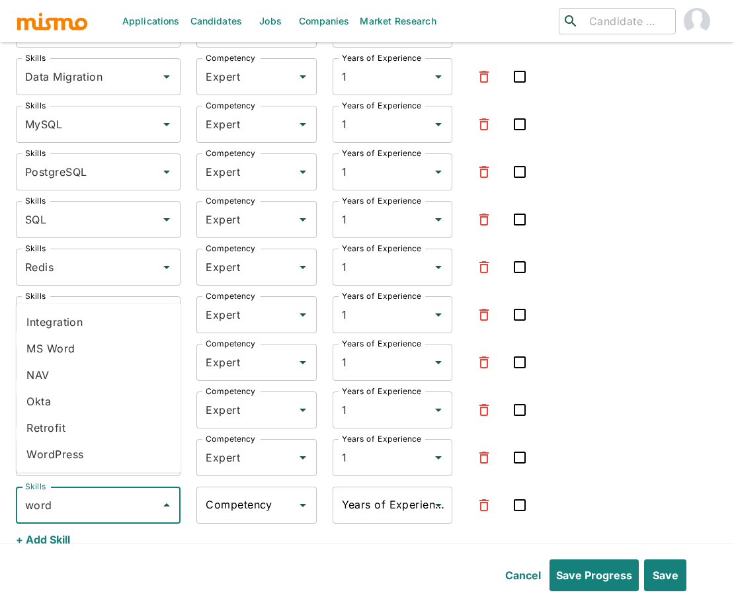
click at [61, 449] on li "WordPress" at bounding box center [98, 454] width 165 height 26
type input "WordPress"
click at [220, 503] on input "Competency" at bounding box center [246, 505] width 88 height 25
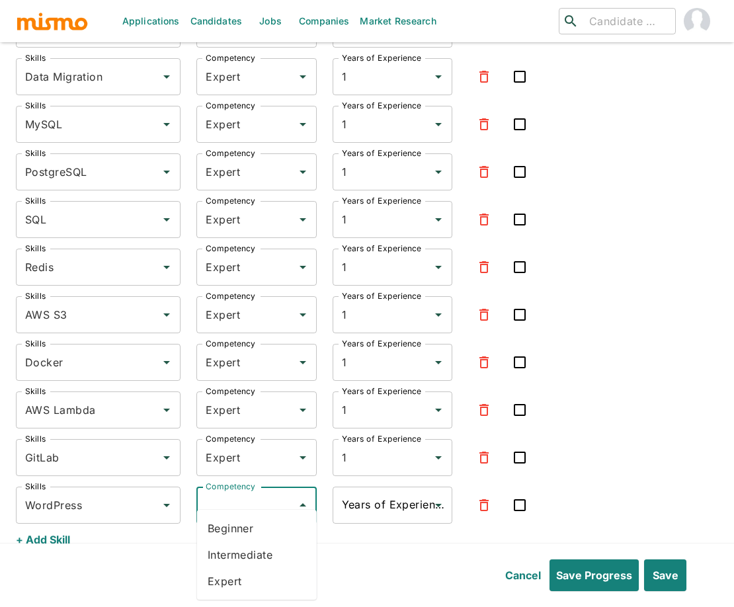
click at [245, 577] on li "Expert" at bounding box center [257, 581] width 120 height 26
type input "Expert"
click at [388, 493] on input "Years of Experience" at bounding box center [383, 505] width 88 height 25
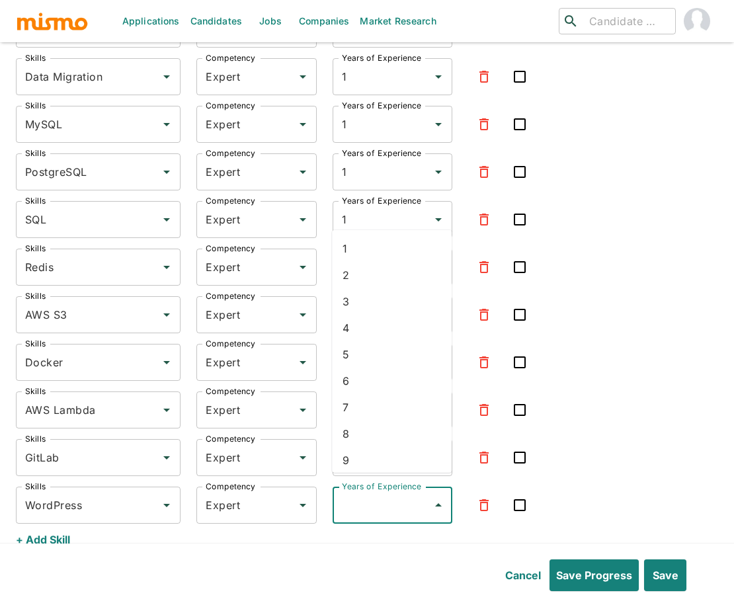
click at [364, 250] on li "1" at bounding box center [392, 248] width 120 height 26
type input "1"
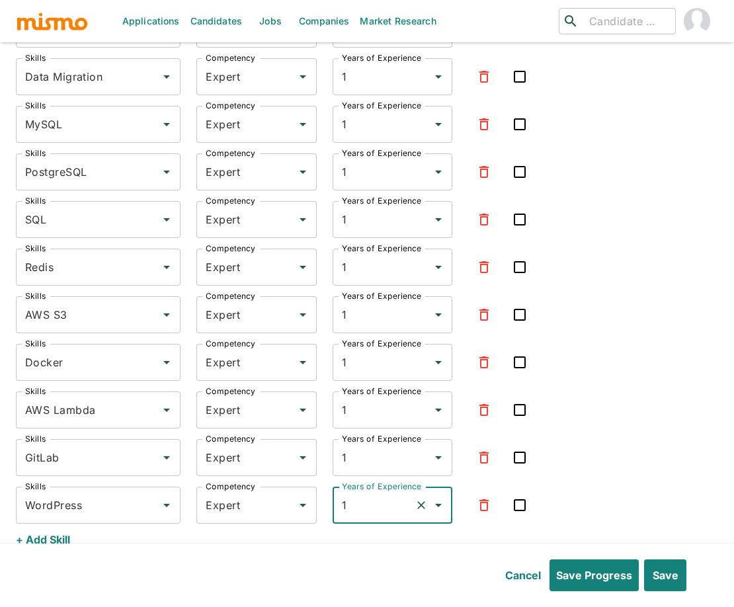
drag, startPoint x: 653, startPoint y: 475, endPoint x: 714, endPoint y: 523, distance: 77.7
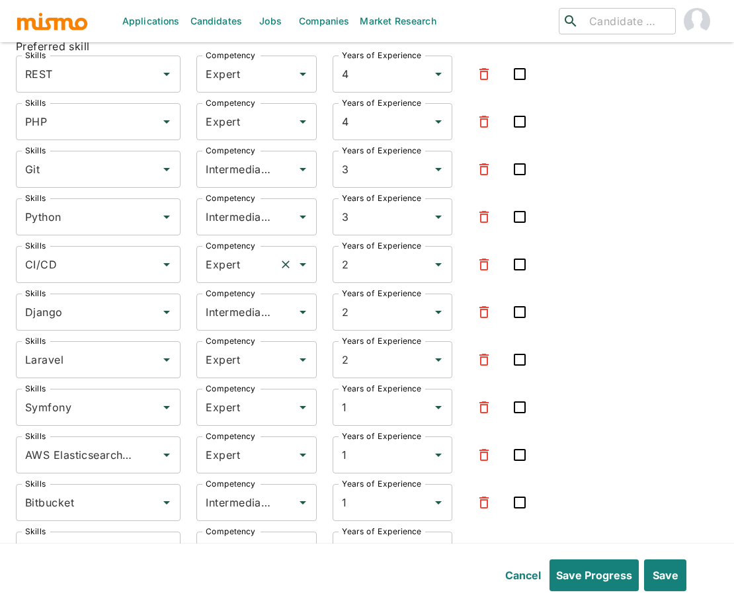
scroll to position [6062, 0]
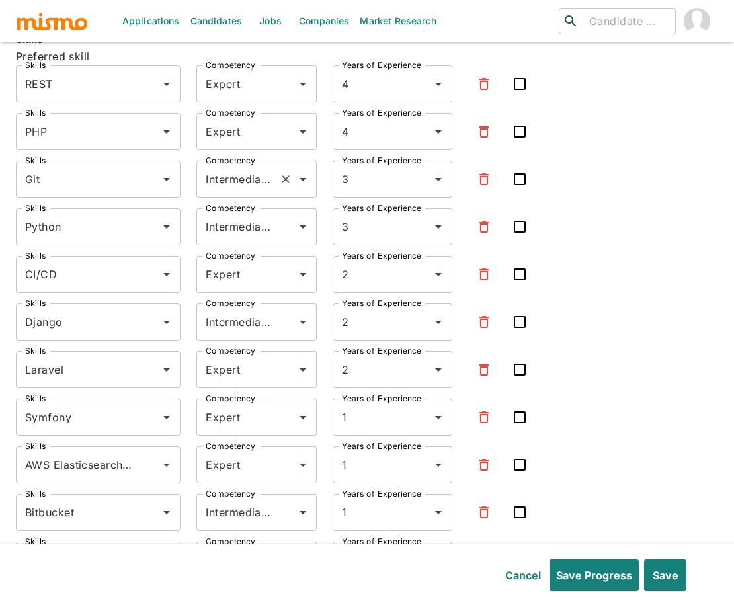
click at [225, 171] on input "Intermediate" at bounding box center [237, 179] width 71 height 25
click at [226, 222] on li "Expert" at bounding box center [257, 229] width 120 height 26
type input "Expert"
click at [659, 572] on button "Save" at bounding box center [664, 575] width 44 height 32
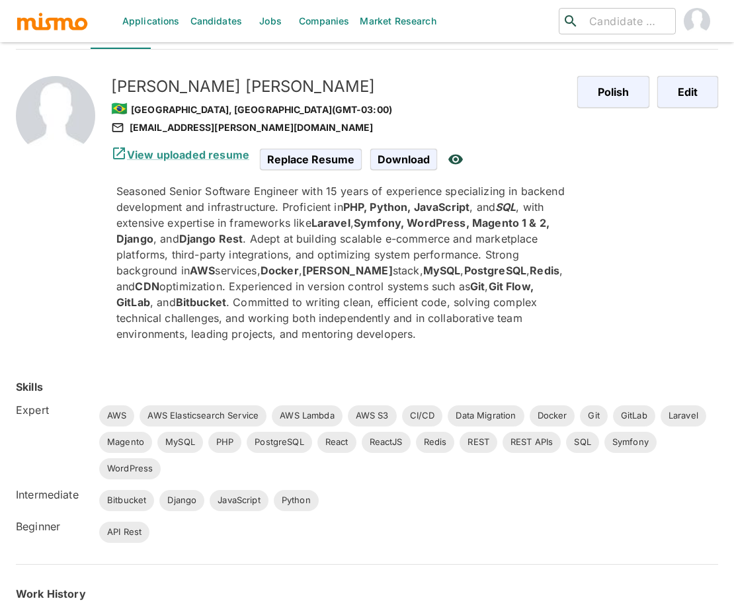
scroll to position [0, 0]
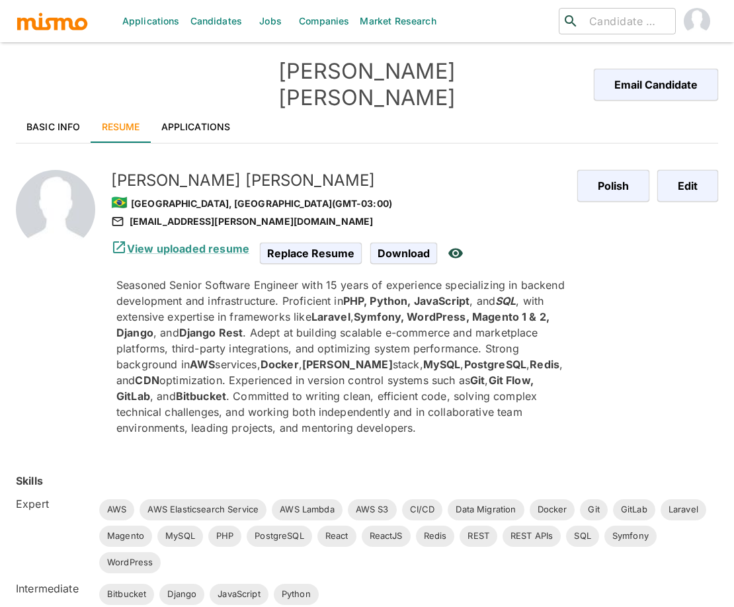
click at [626, 302] on div "Polish Edit" at bounding box center [637, 300] width 162 height 303
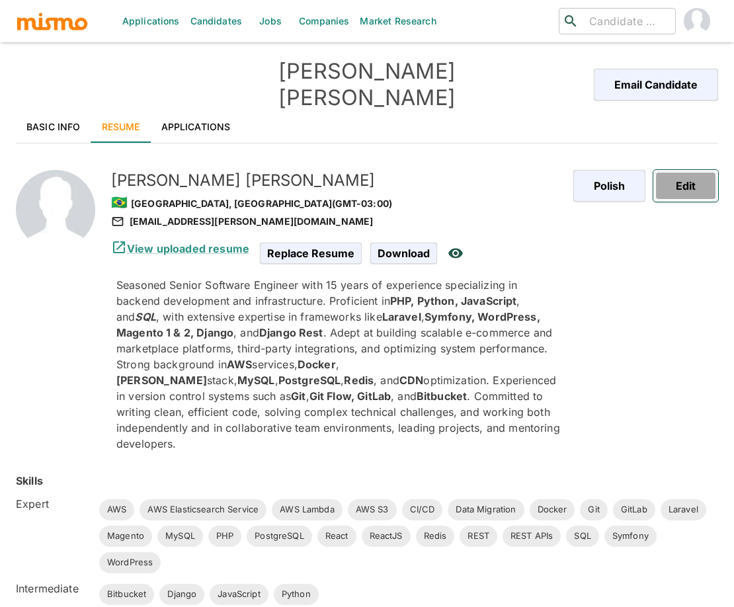
click at [684, 170] on button "Edit" at bounding box center [685, 186] width 65 height 32
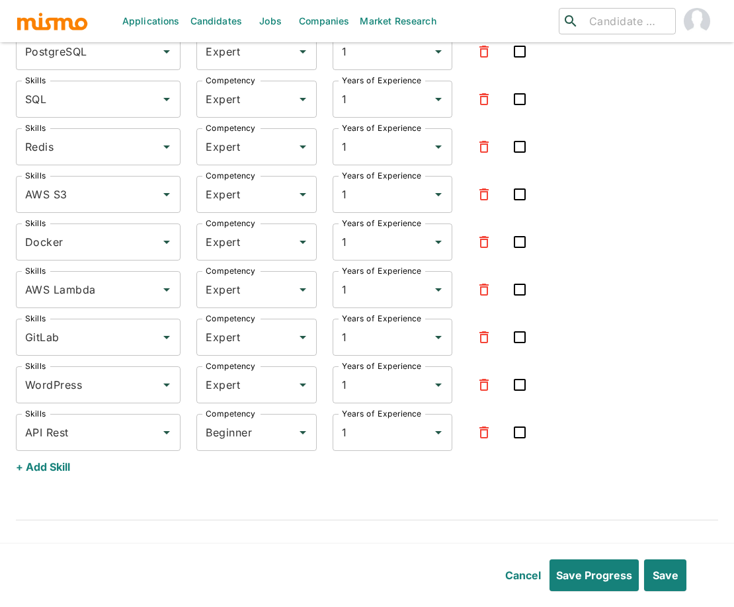
scroll to position [6961, 0]
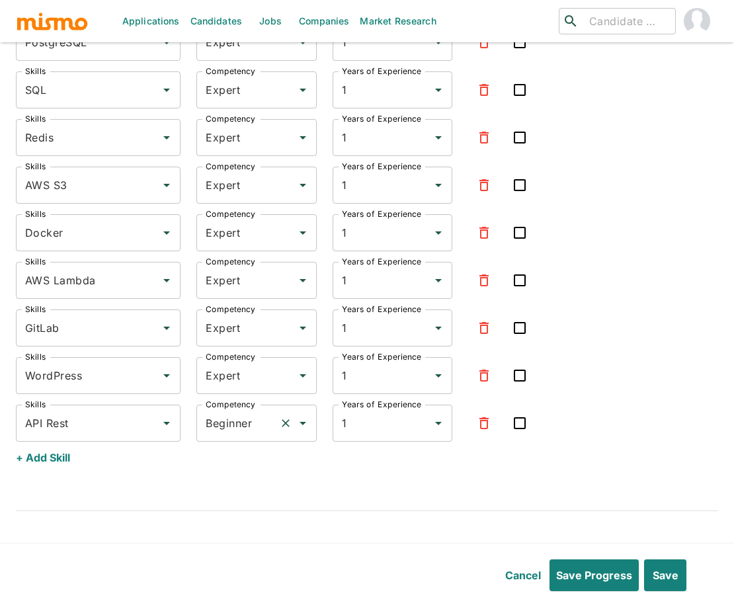
click at [241, 411] on input "Beginner" at bounding box center [237, 423] width 71 height 25
drag, startPoint x: 245, startPoint y: 476, endPoint x: 547, endPoint y: 543, distance: 308.9
click at [245, 476] on li "Expert" at bounding box center [257, 473] width 120 height 26
type input "Expert"
click at [671, 575] on button "Save" at bounding box center [664, 575] width 44 height 32
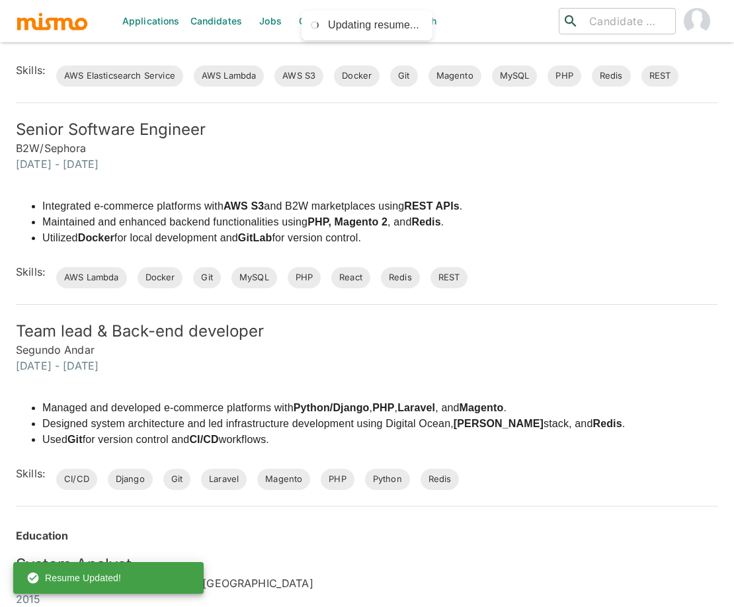
scroll to position [2323, 0]
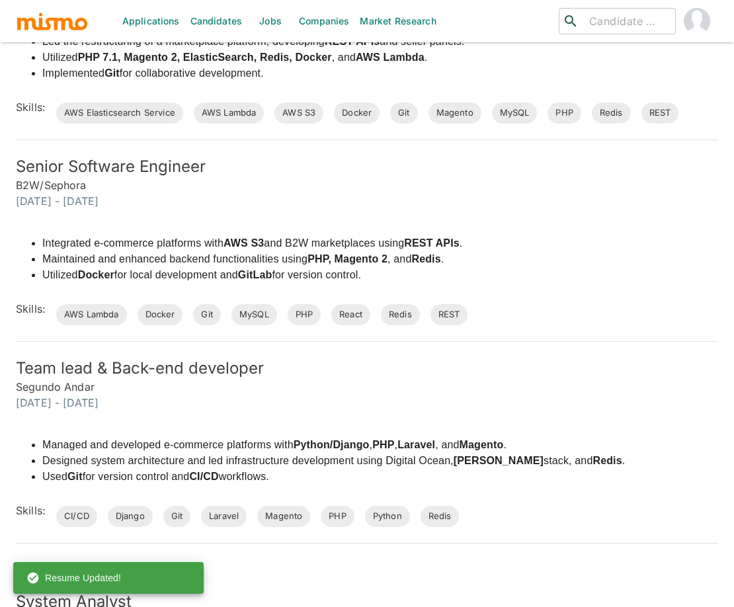
click at [675, 411] on div "Managed and developed e-commerce platforms with Python/Django , PHP , Laravel ,…" at bounding box center [359, 469] width 718 height 116
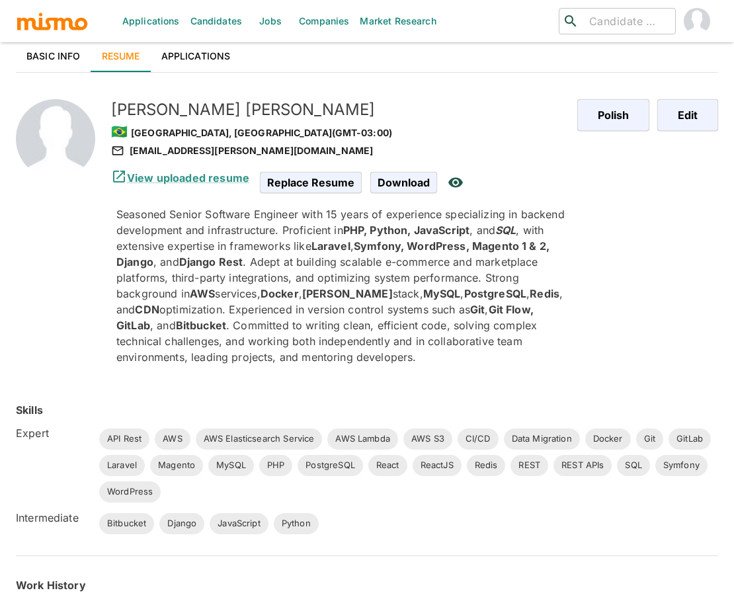
scroll to position [0, 0]
